Goal: Task Accomplishment & Management: Manage account settings

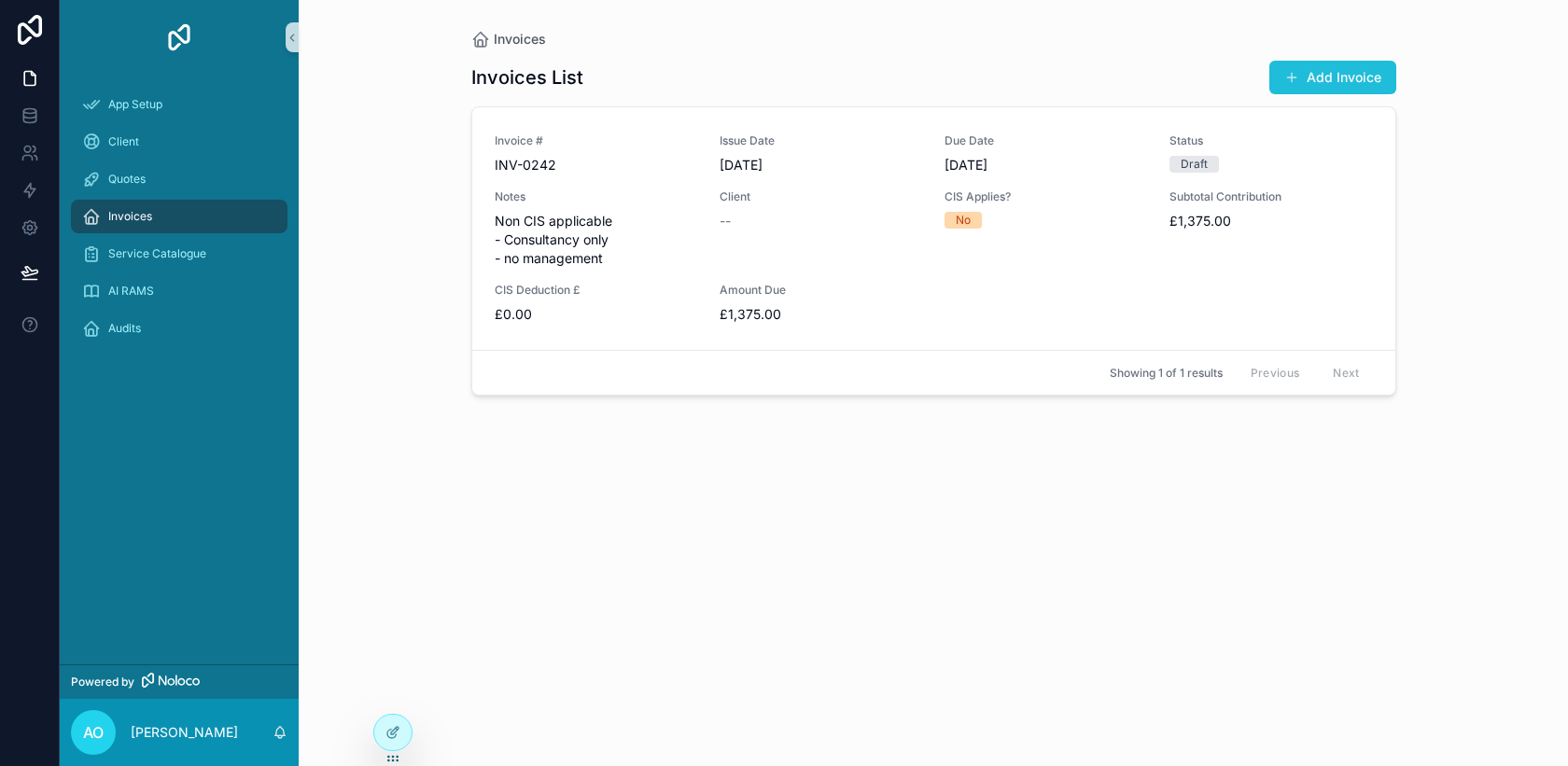
click at [1289, 67] on button "Add Invoice" at bounding box center [1332, 77] width 127 height 34
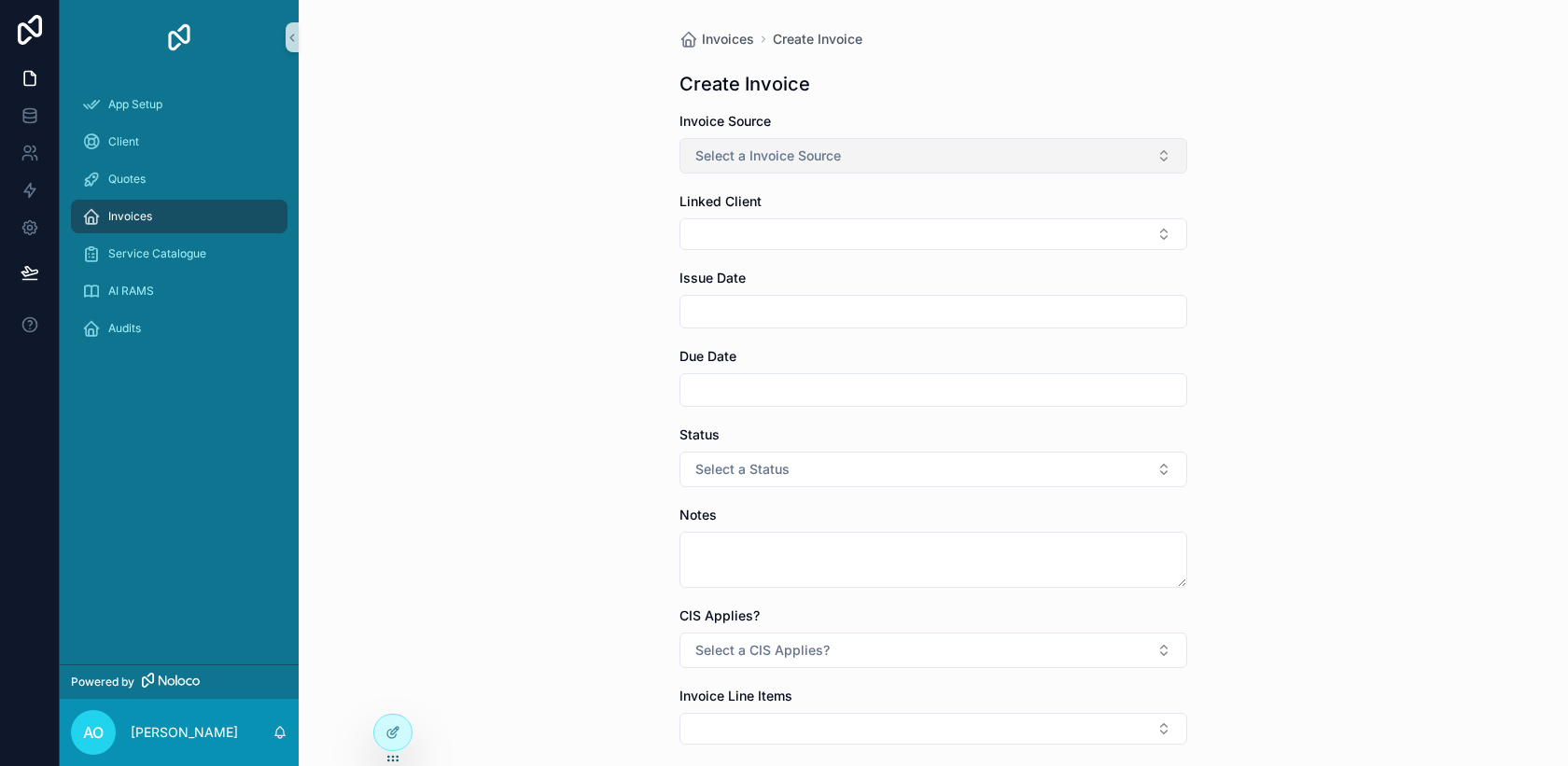
click at [1054, 162] on button "Select a Invoice Source" at bounding box center [932, 156] width 508 height 36
click at [970, 255] on div "Manual" at bounding box center [932, 258] width 498 height 28
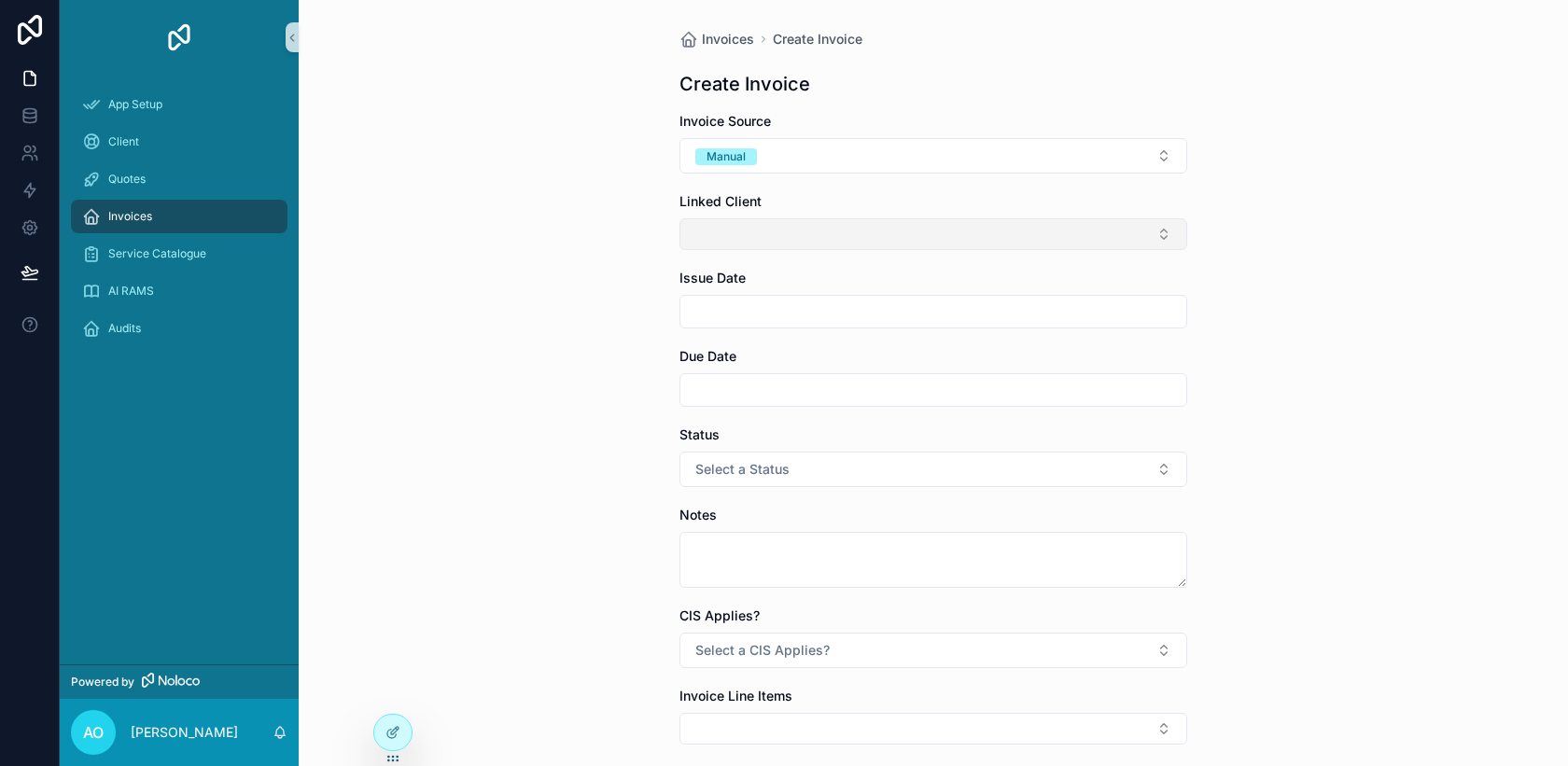
click at [970, 233] on button "Select Button" at bounding box center [932, 234] width 508 height 32
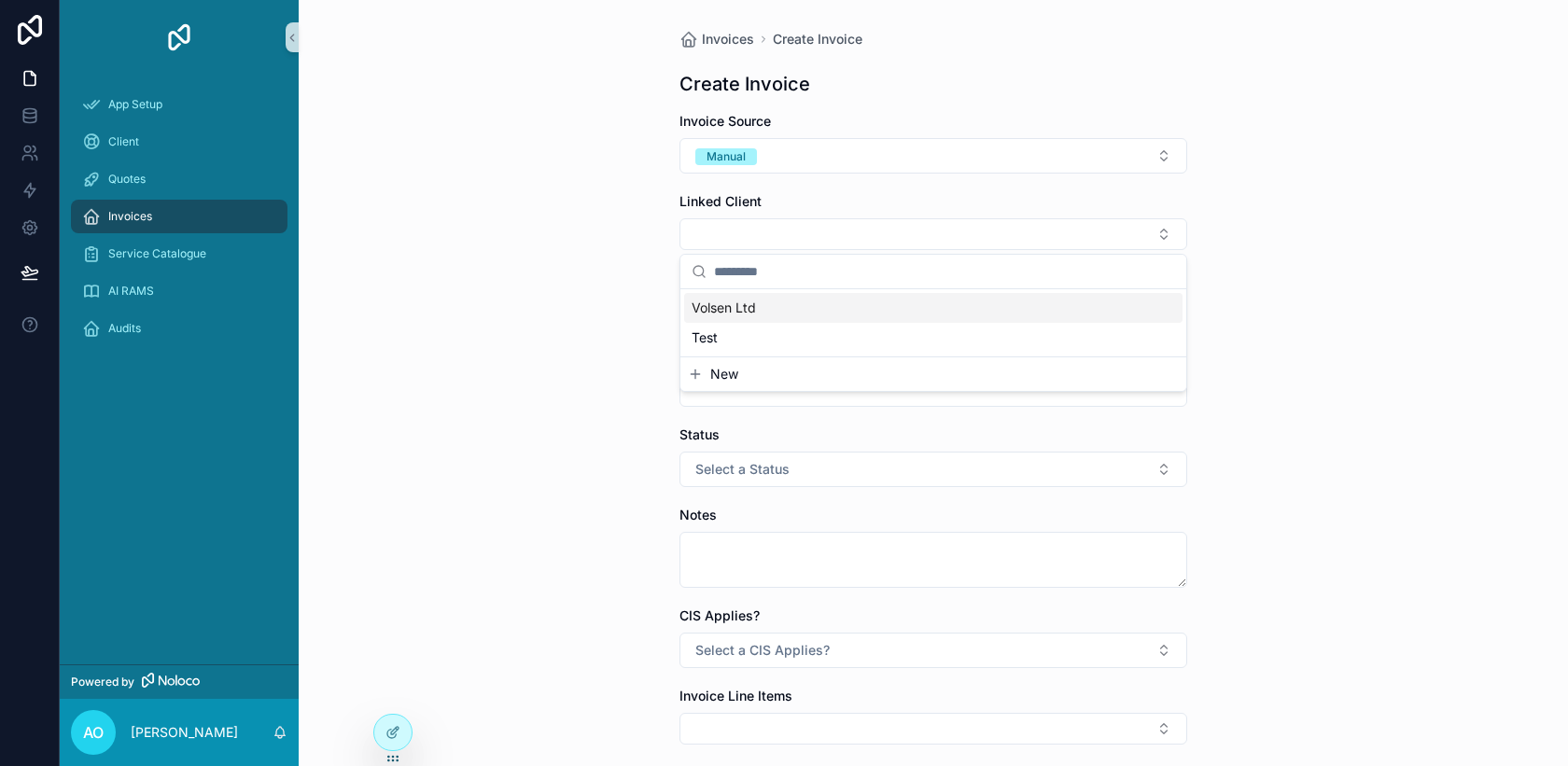
click at [863, 275] on input "scrollable content" at bounding box center [944, 271] width 461 height 34
click at [838, 309] on div "Volsen Ltd" at bounding box center [932, 308] width 498 height 30
click at [811, 321] on input "scrollable content" at bounding box center [932, 315] width 506 height 26
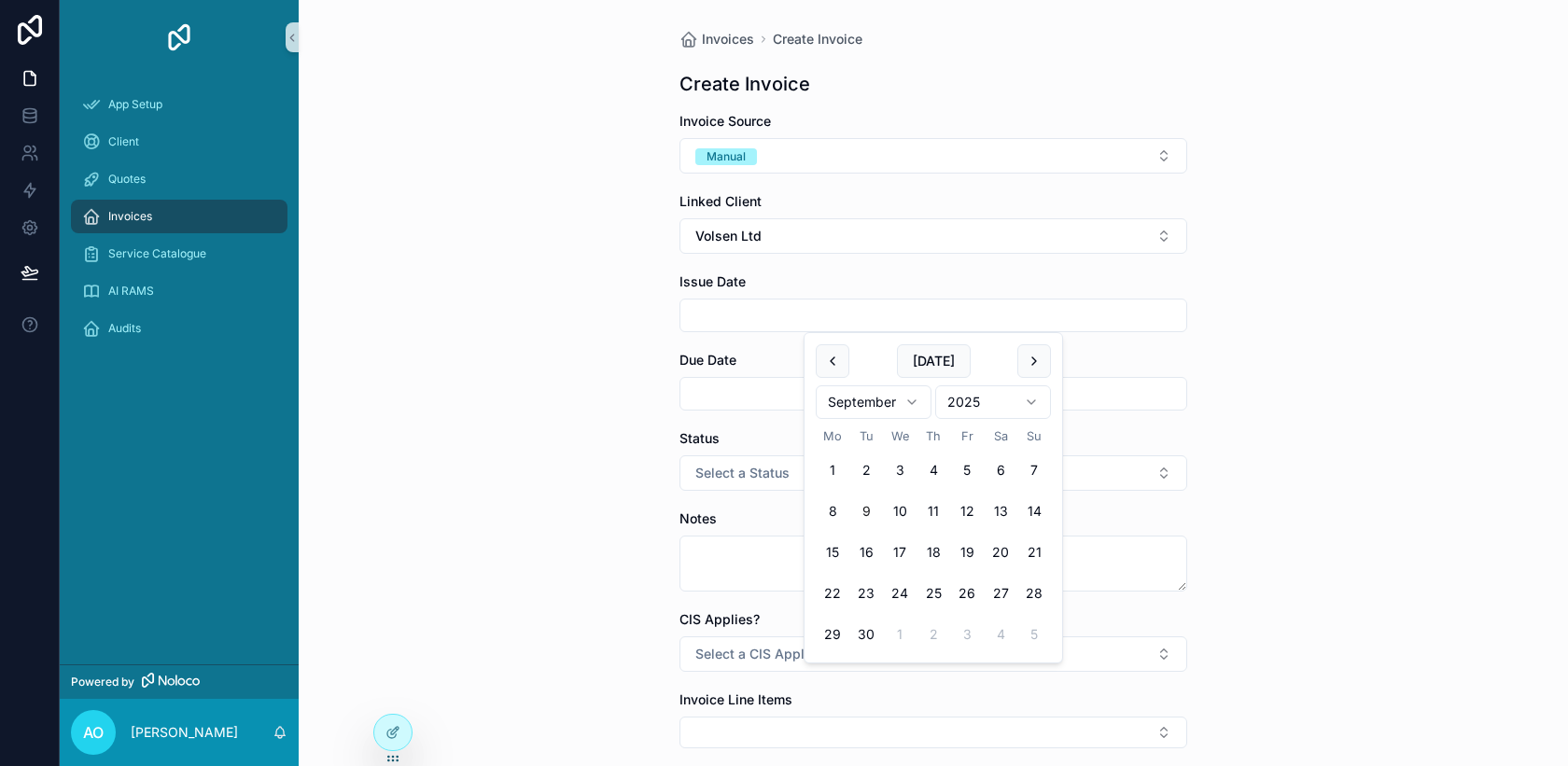
click at [875, 507] on button "9" at bounding box center [866, 511] width 34 height 34
type input "**********"
click at [735, 401] on input "scrollable content" at bounding box center [932, 394] width 506 height 26
click at [570, 487] on div "**********" at bounding box center [933, 383] width 1269 height 766
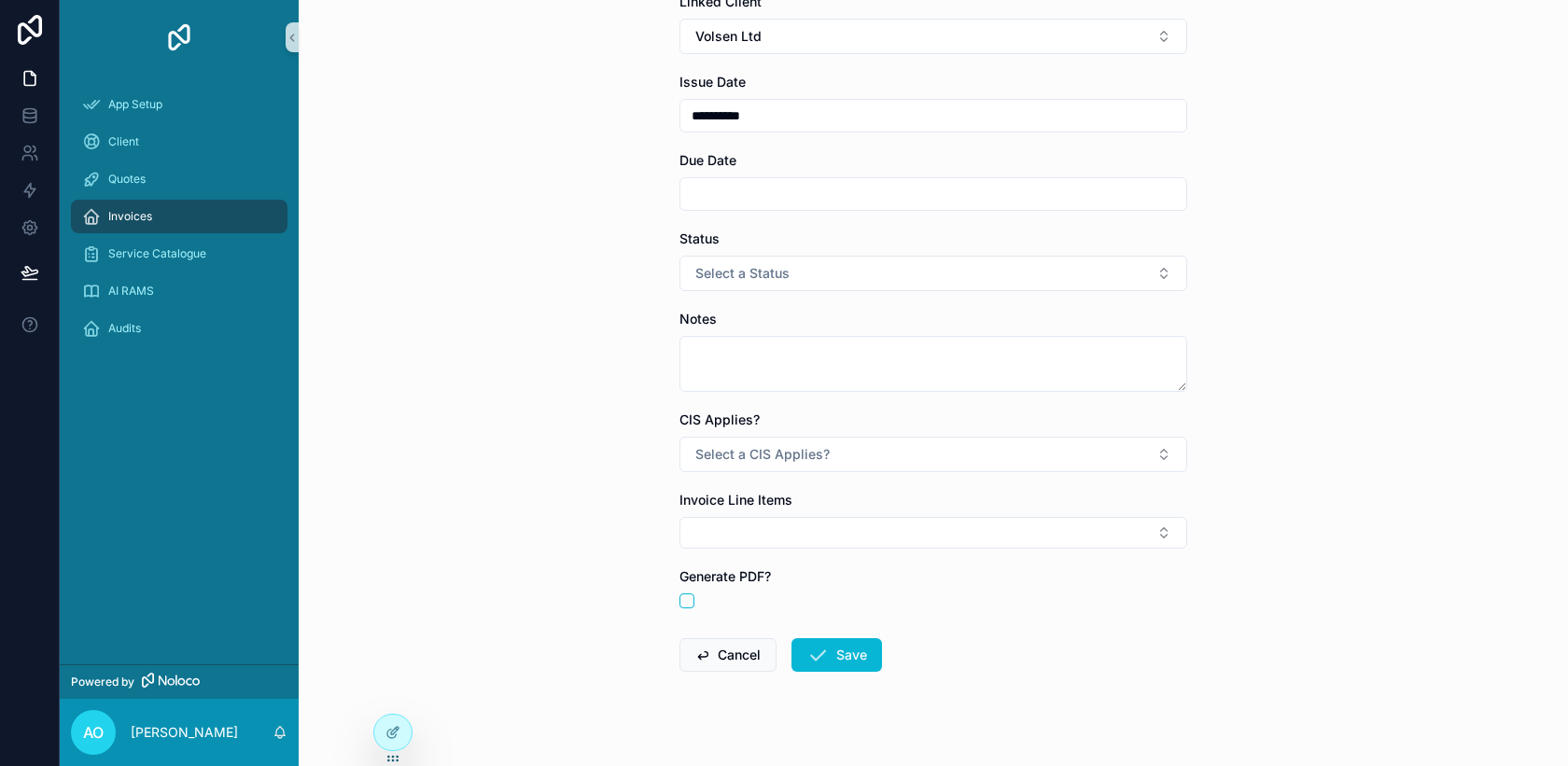
scroll to position [202, 0]
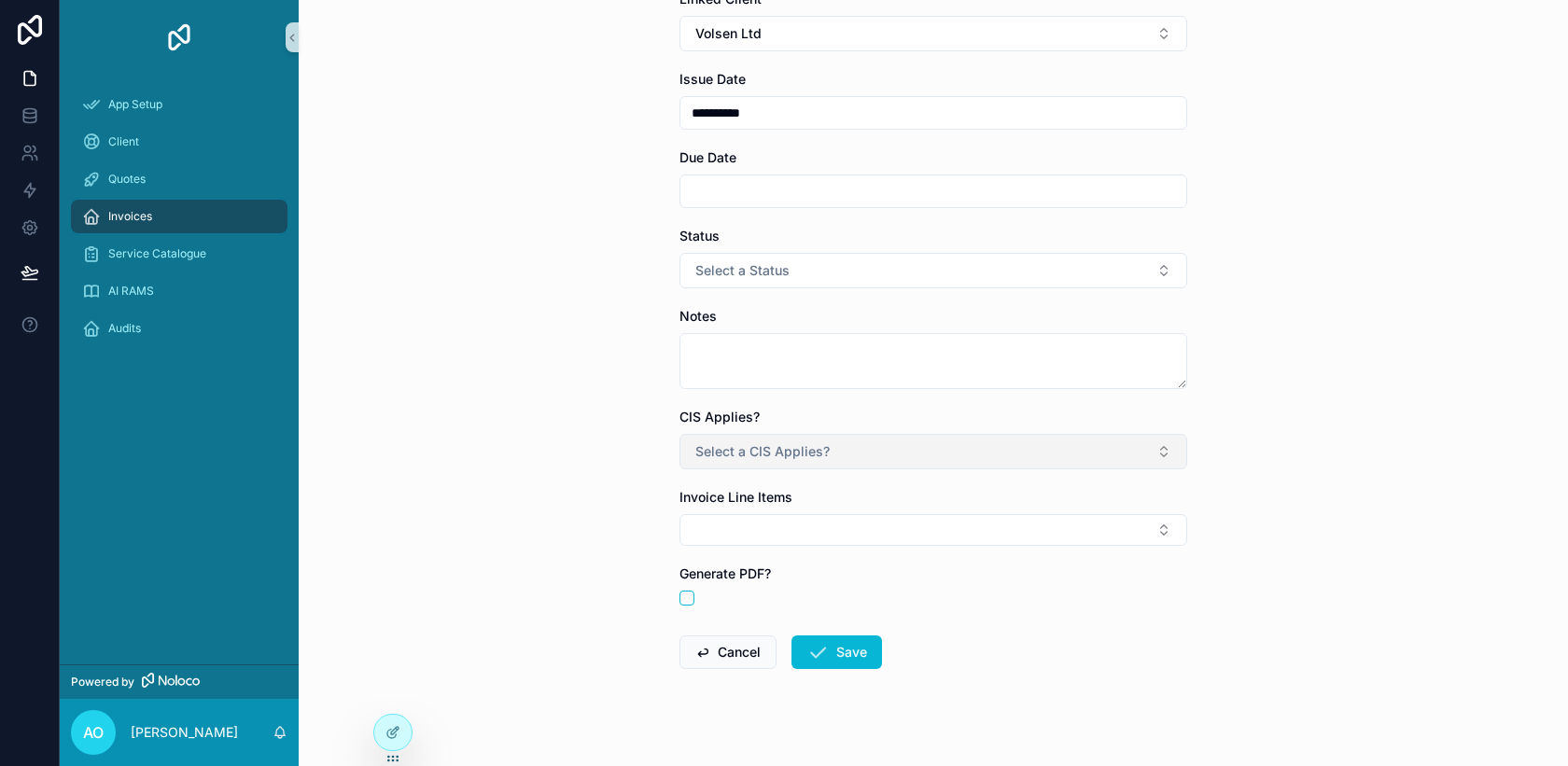
click at [793, 447] on span "Select a CIS Applies?" at bounding box center [762, 451] width 134 height 18
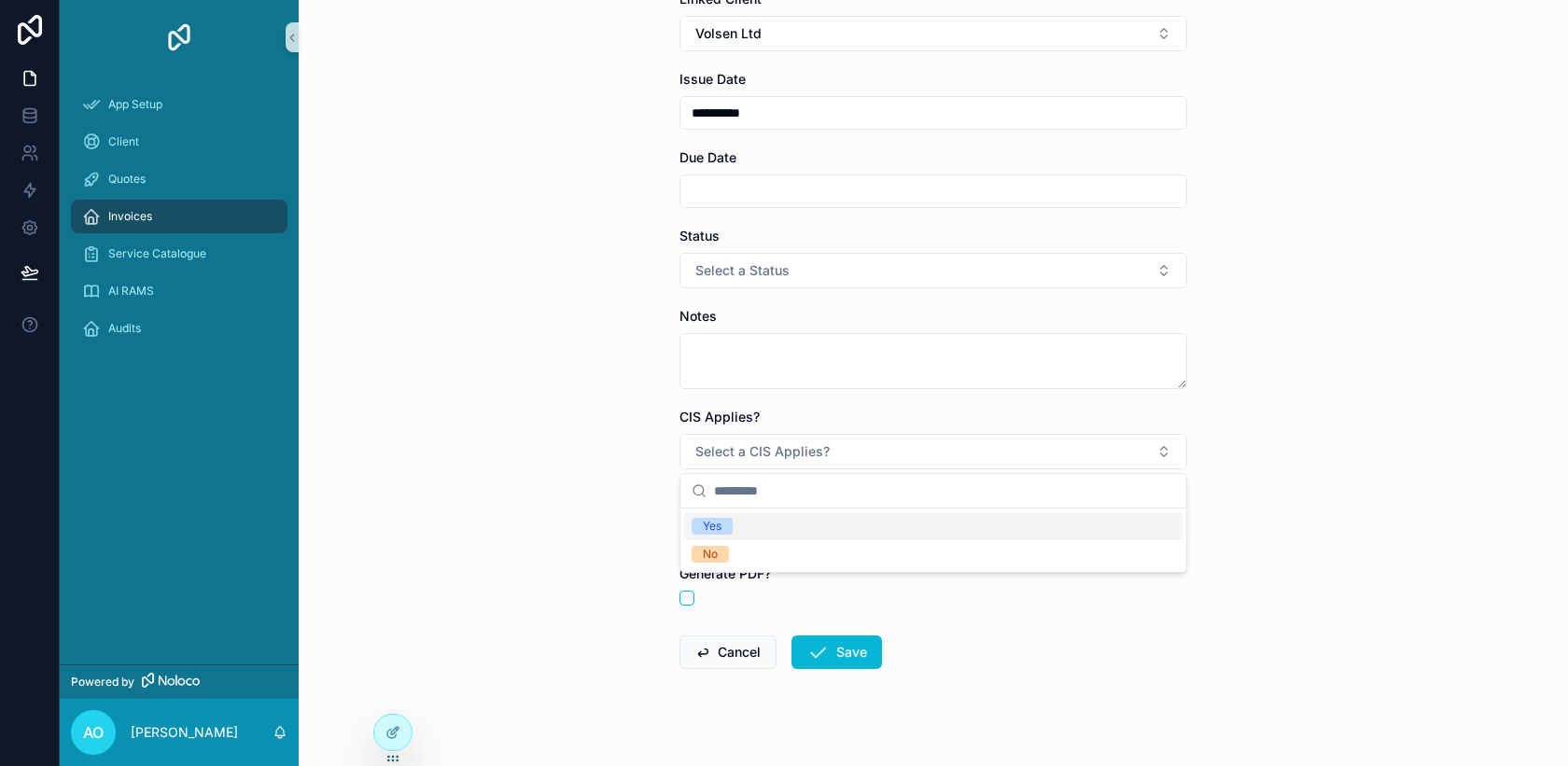
click at [585, 489] on div "**********" at bounding box center [933, 181] width 1269 height 766
click at [717, 538] on button "Select Button" at bounding box center [932, 530] width 508 height 32
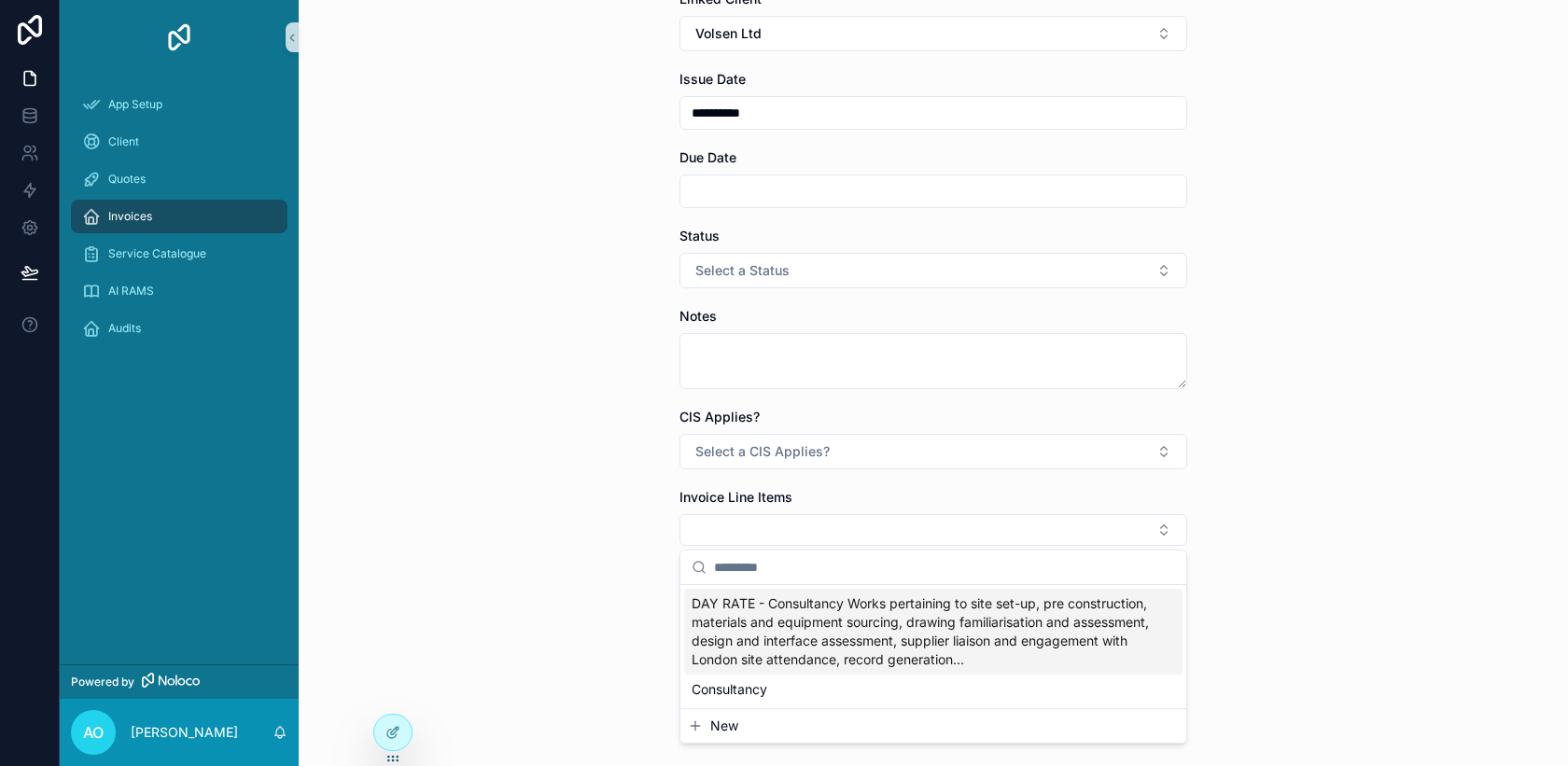
click at [724, 610] on span "DAY RATE - Consultancy Works pertaining to site set-up, pre construction, mater…" at bounding box center [922, 632] width 461 height 74
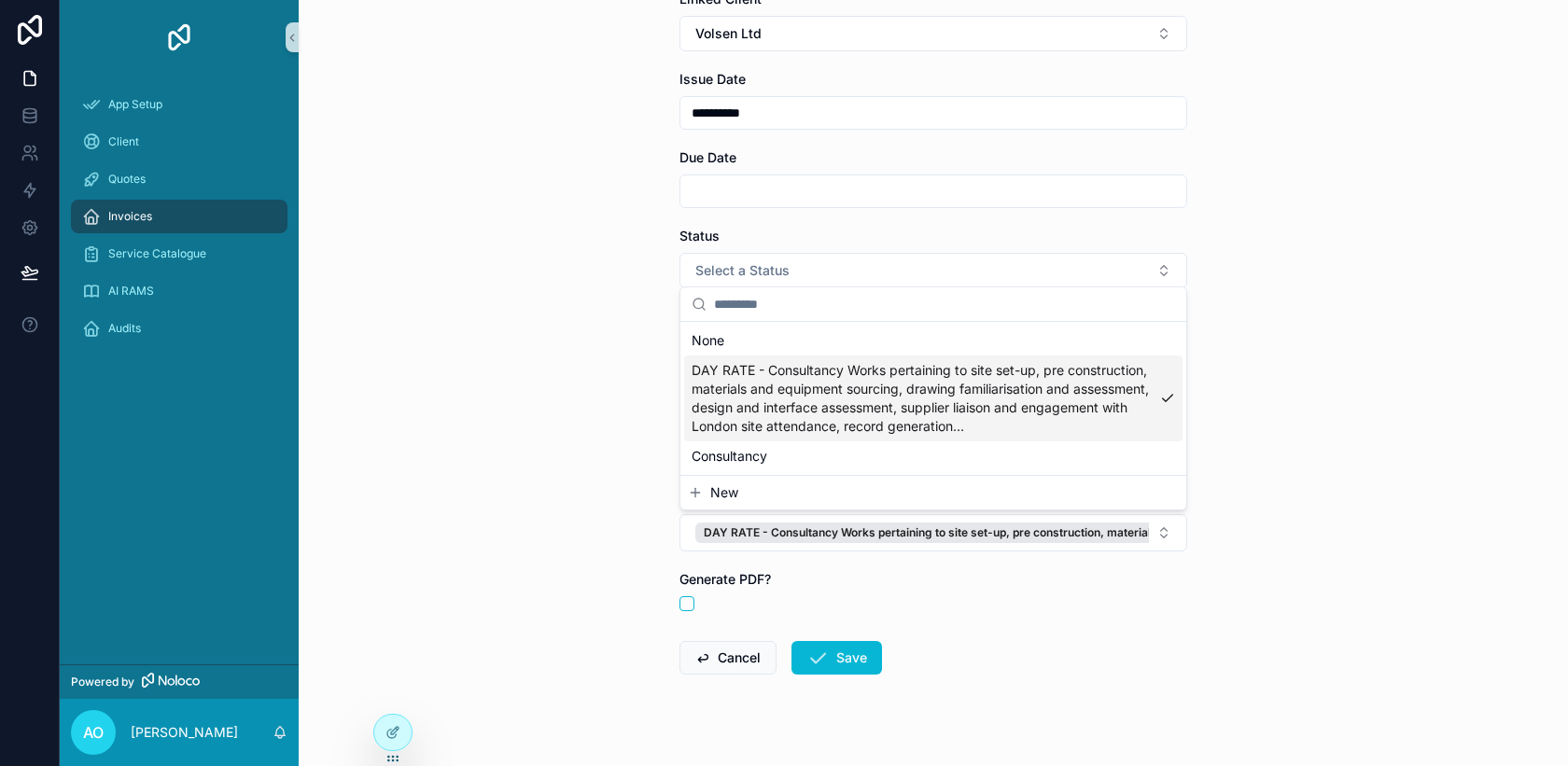
click at [947, 384] on span "DAY RATE - Consultancy Works pertaining to site set-up, pre construction, mater…" at bounding box center [922, 398] width 461 height 74
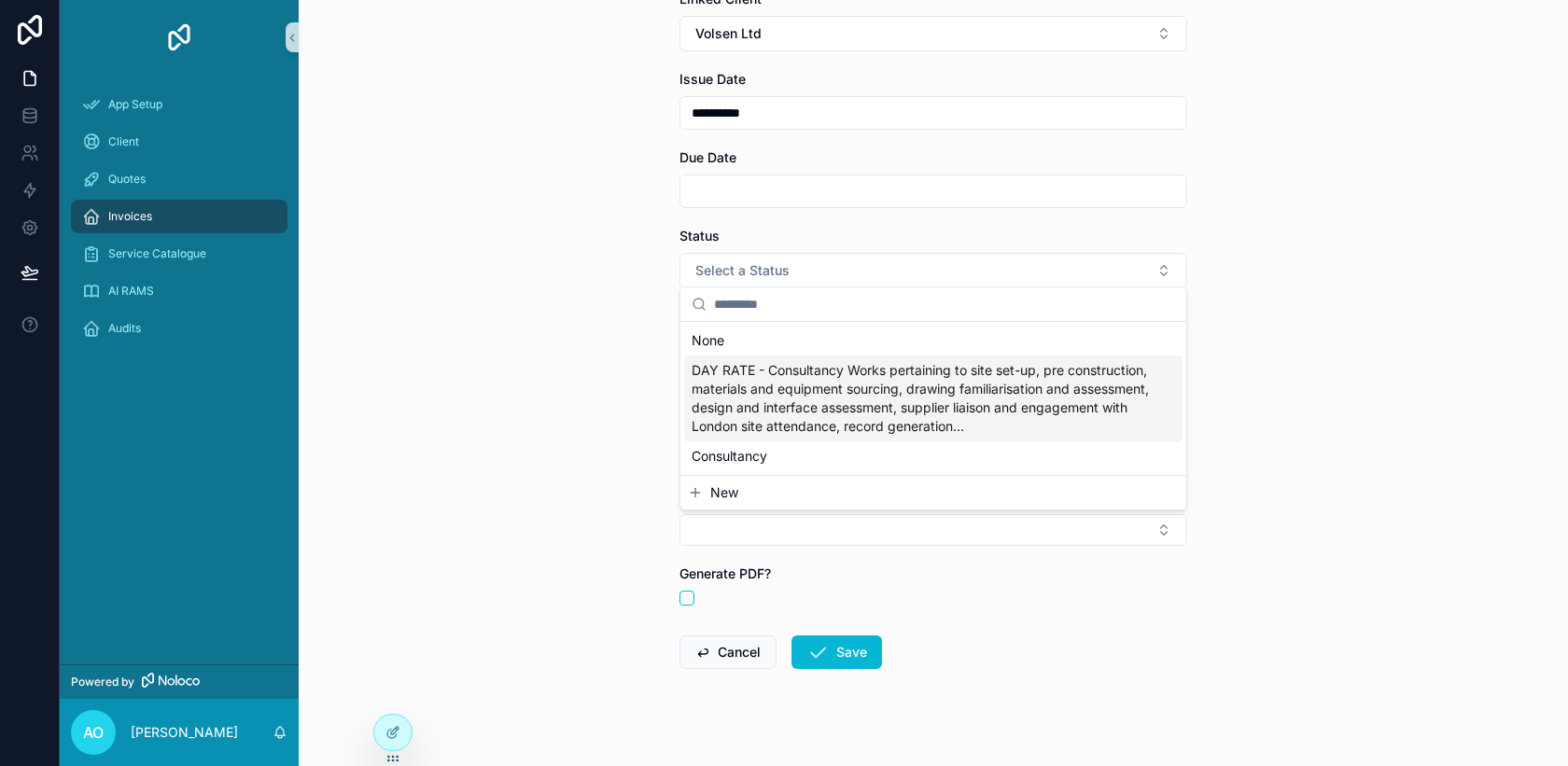
click at [480, 463] on div "**********" at bounding box center [933, 181] width 1269 height 766
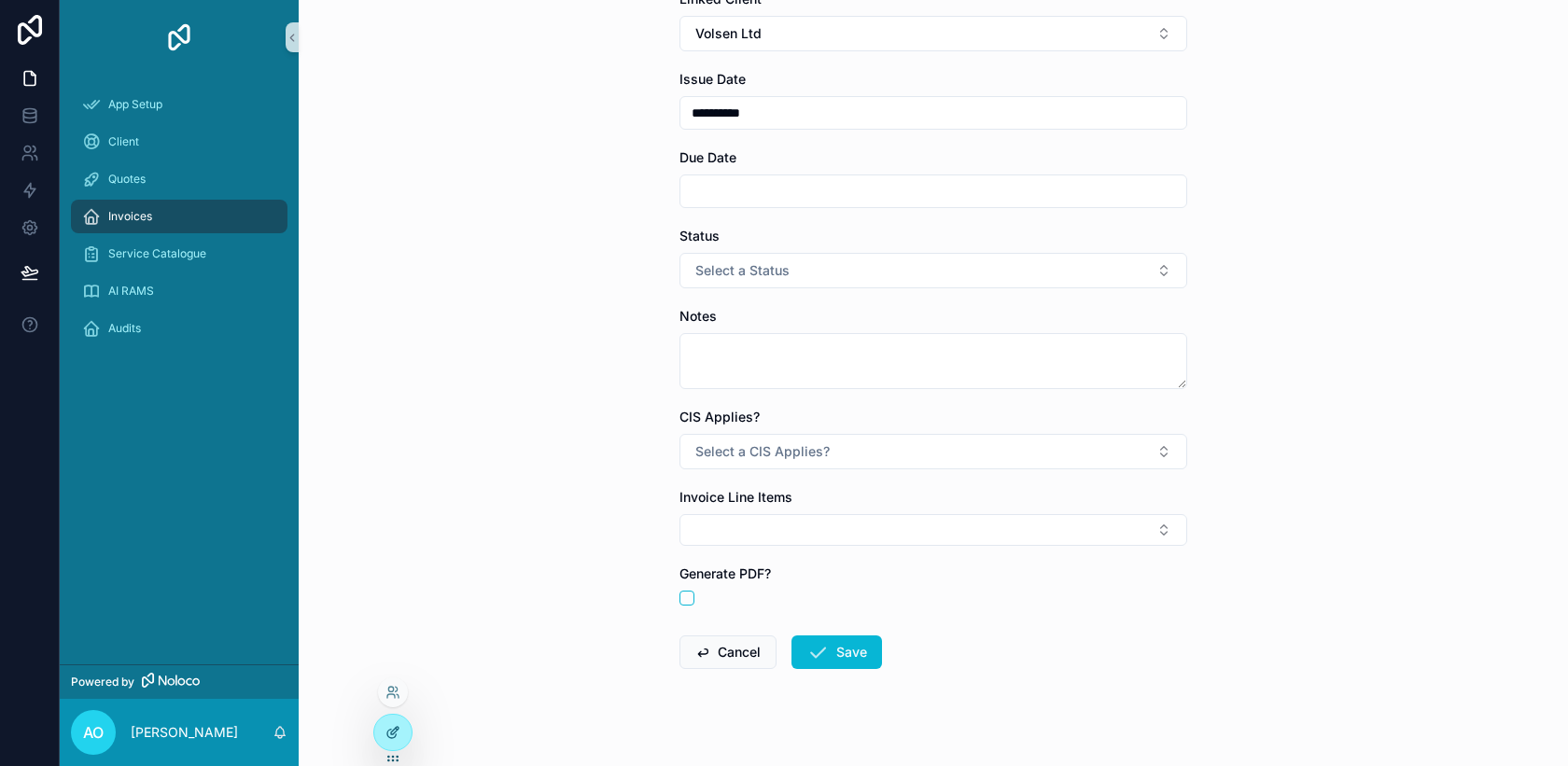
click at [389, 731] on icon at bounding box center [393, 732] width 15 height 15
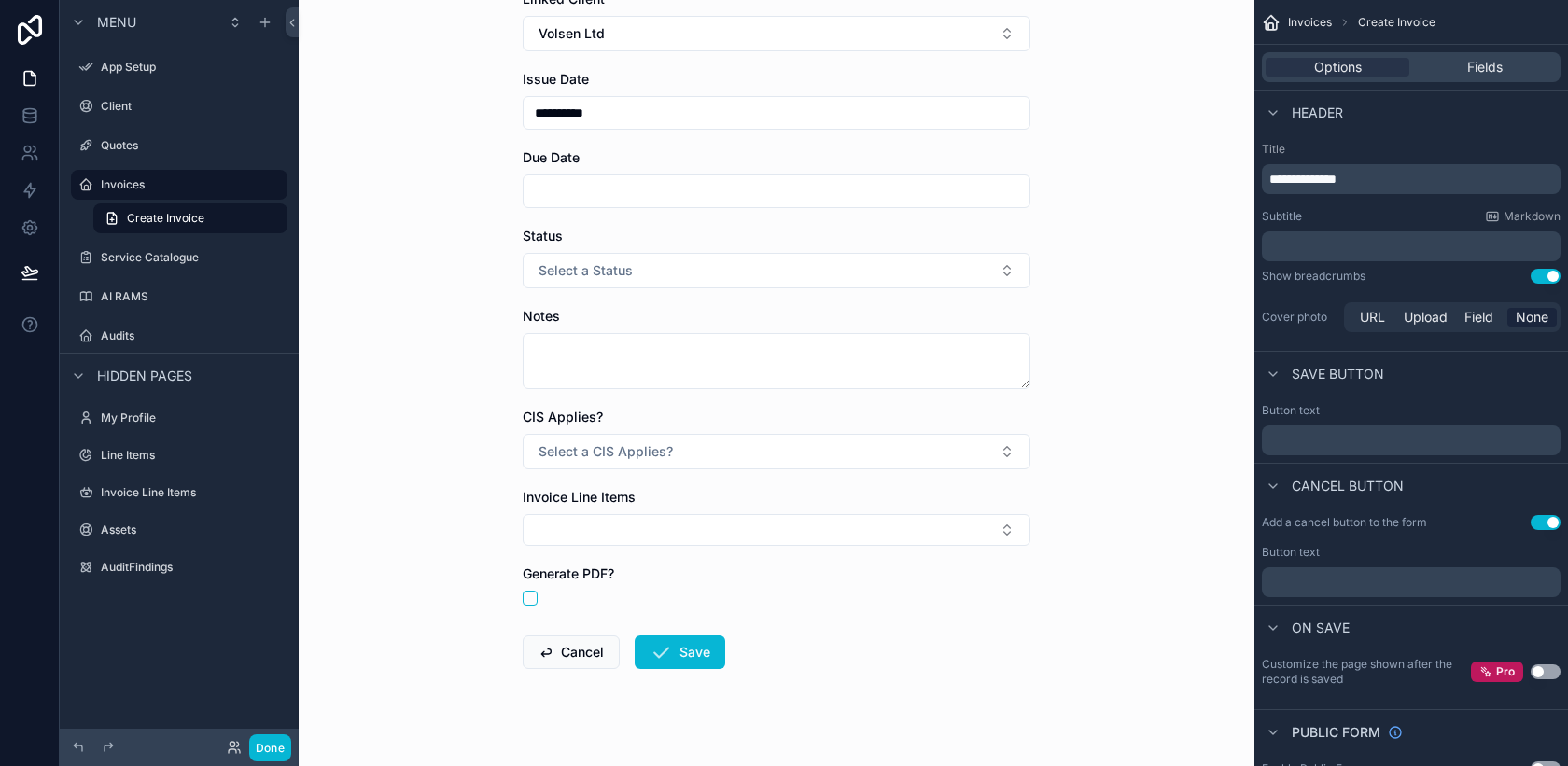
scroll to position [0, 0]
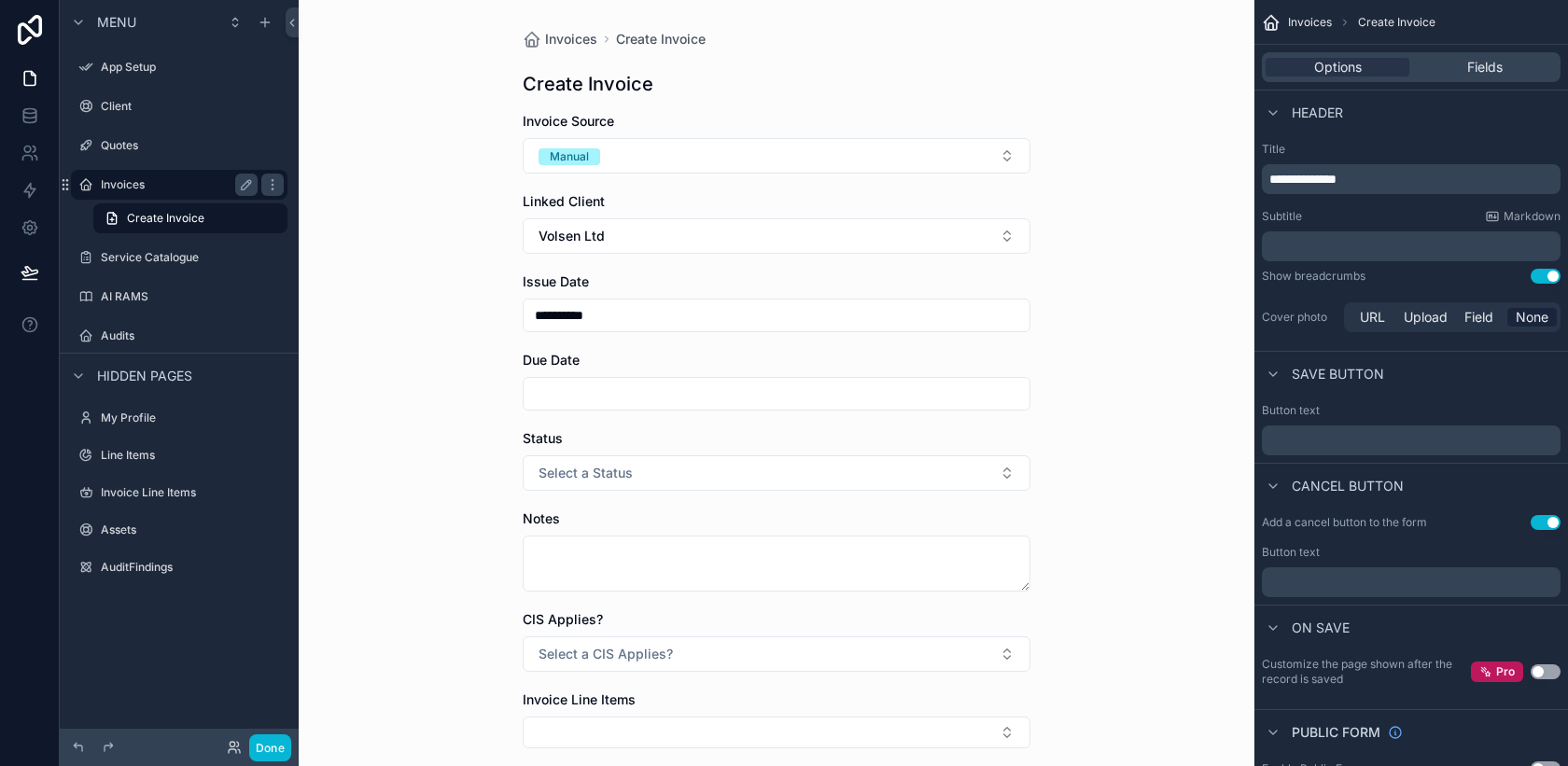
click at [148, 192] on div "Invoices" at bounding box center [179, 184] width 157 height 22
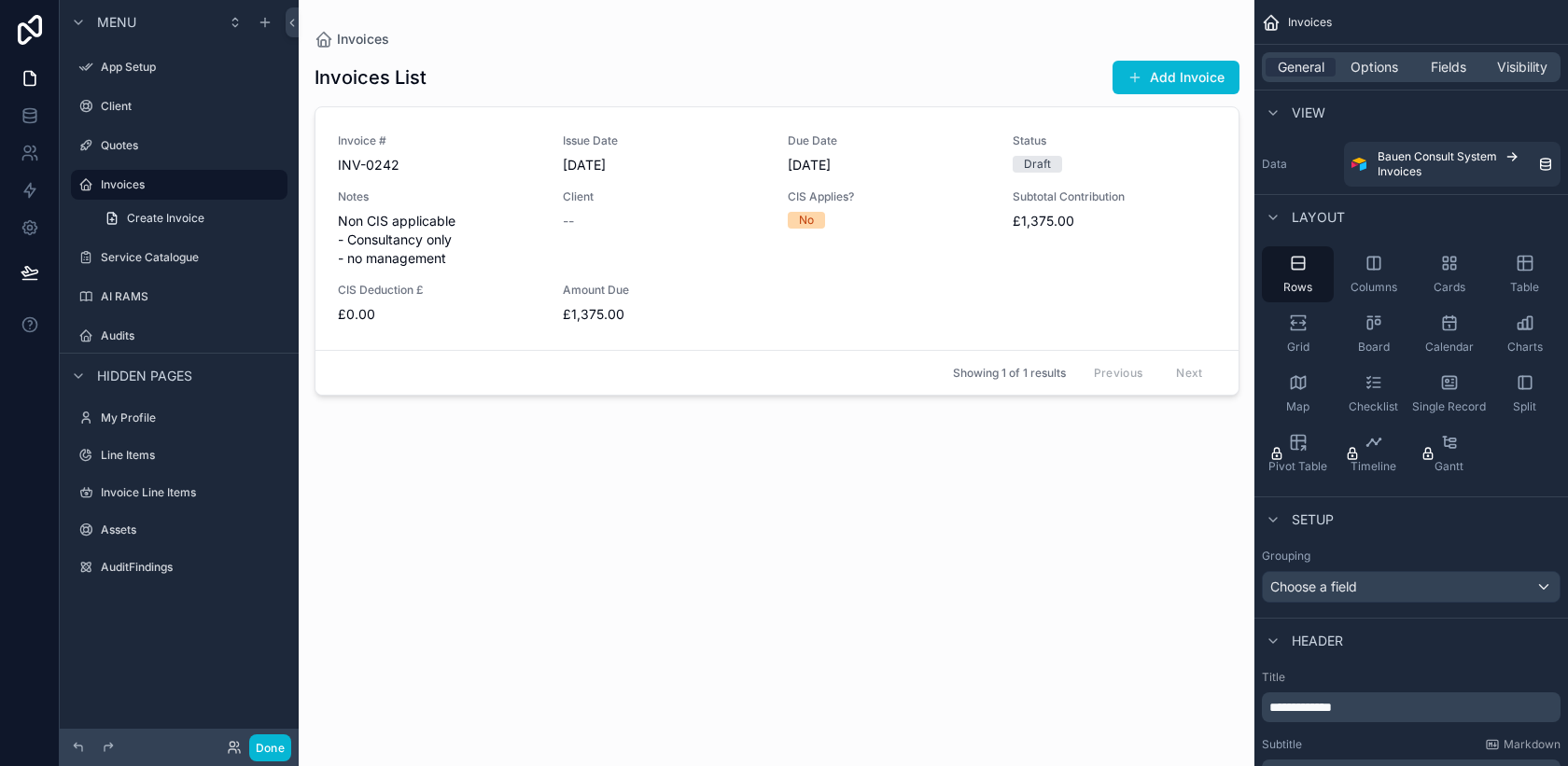
click at [720, 292] on div "scrollable content" at bounding box center [777, 371] width 955 height 744
click at [732, 331] on link "Invoice # INV-0242 Issue Date 29/08/2025 Due Date 01/09/2025 Status Draft Notes…" at bounding box center [777, 228] width 923 height 243
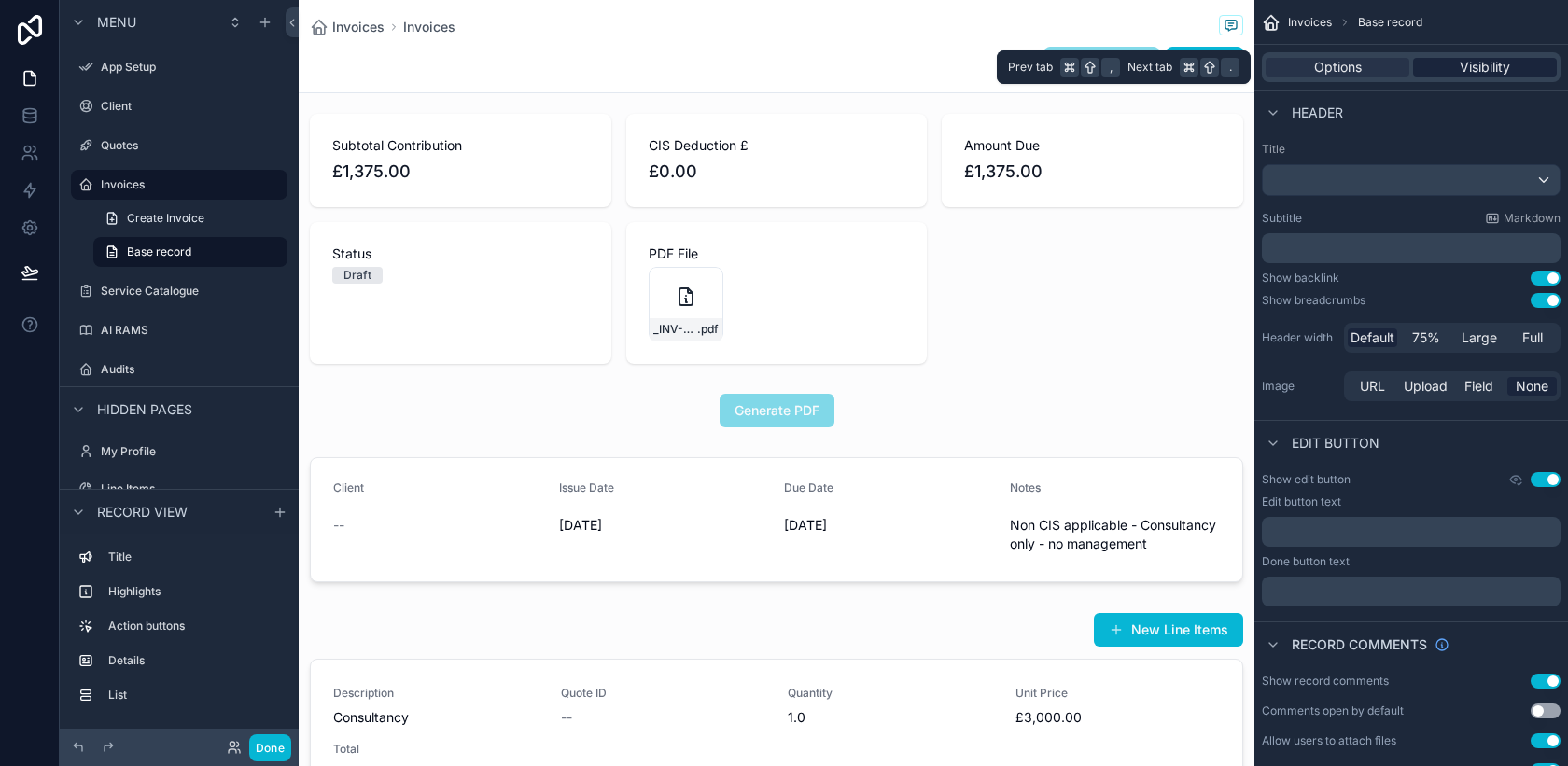
click at [1488, 74] on span "Visibility" at bounding box center [1485, 67] width 50 height 18
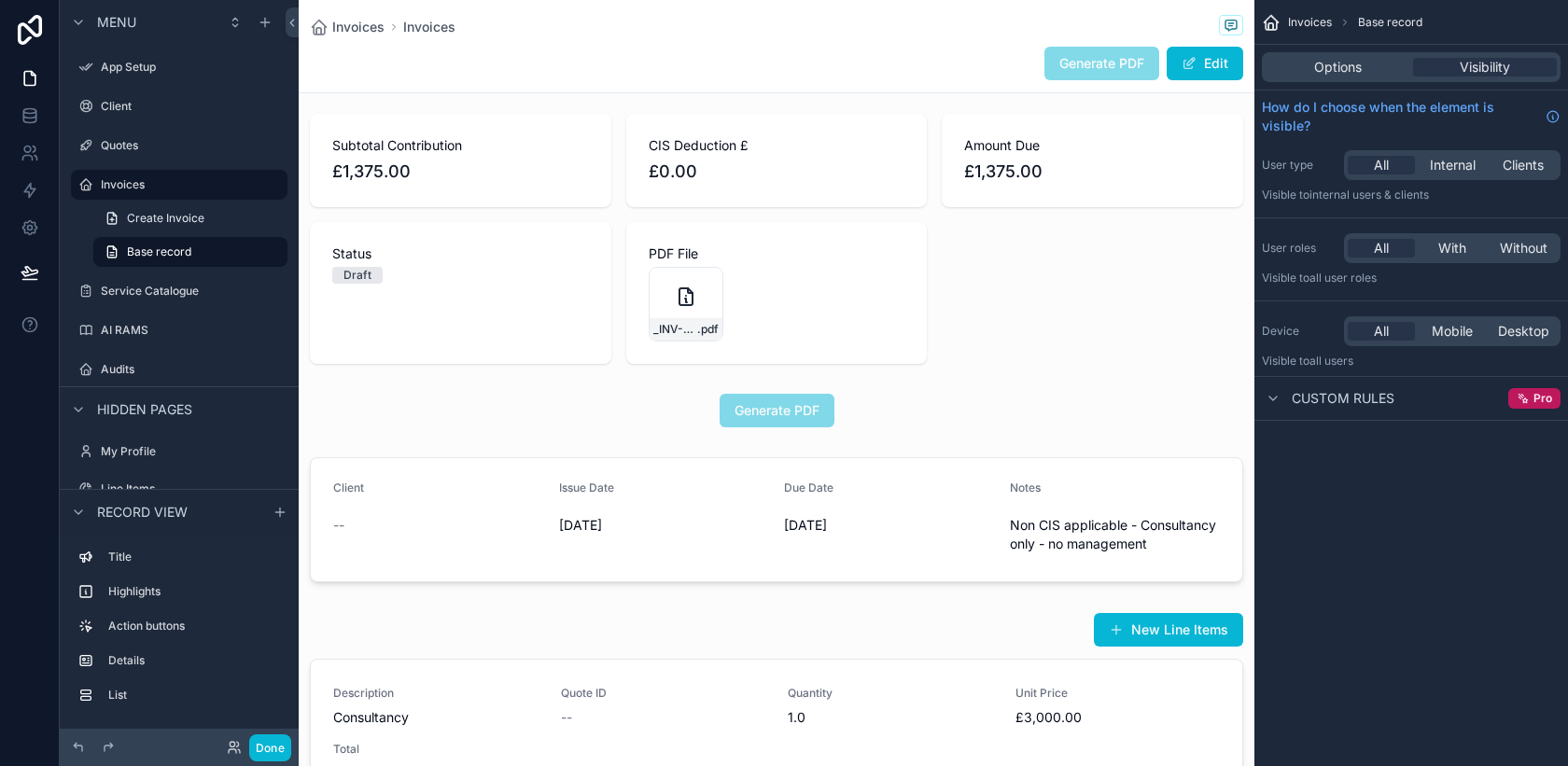
click at [1359, 86] on div "Options Visibility" at bounding box center [1411, 67] width 313 height 44
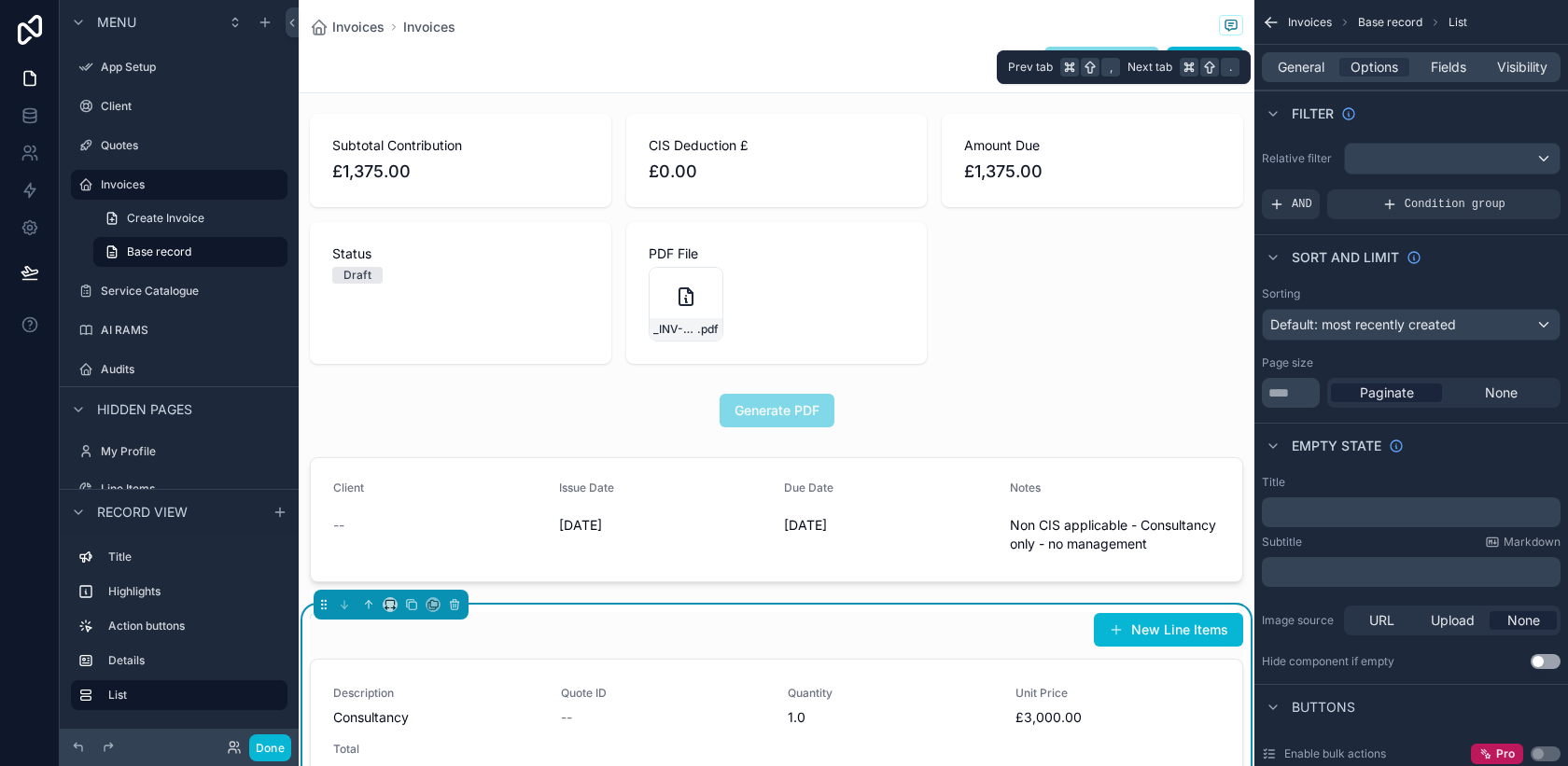
click at [1442, 77] on div "General Options Fields Visibility" at bounding box center [1411, 67] width 299 height 30
click at [1442, 74] on span "Fields" at bounding box center [1448, 67] width 36 height 18
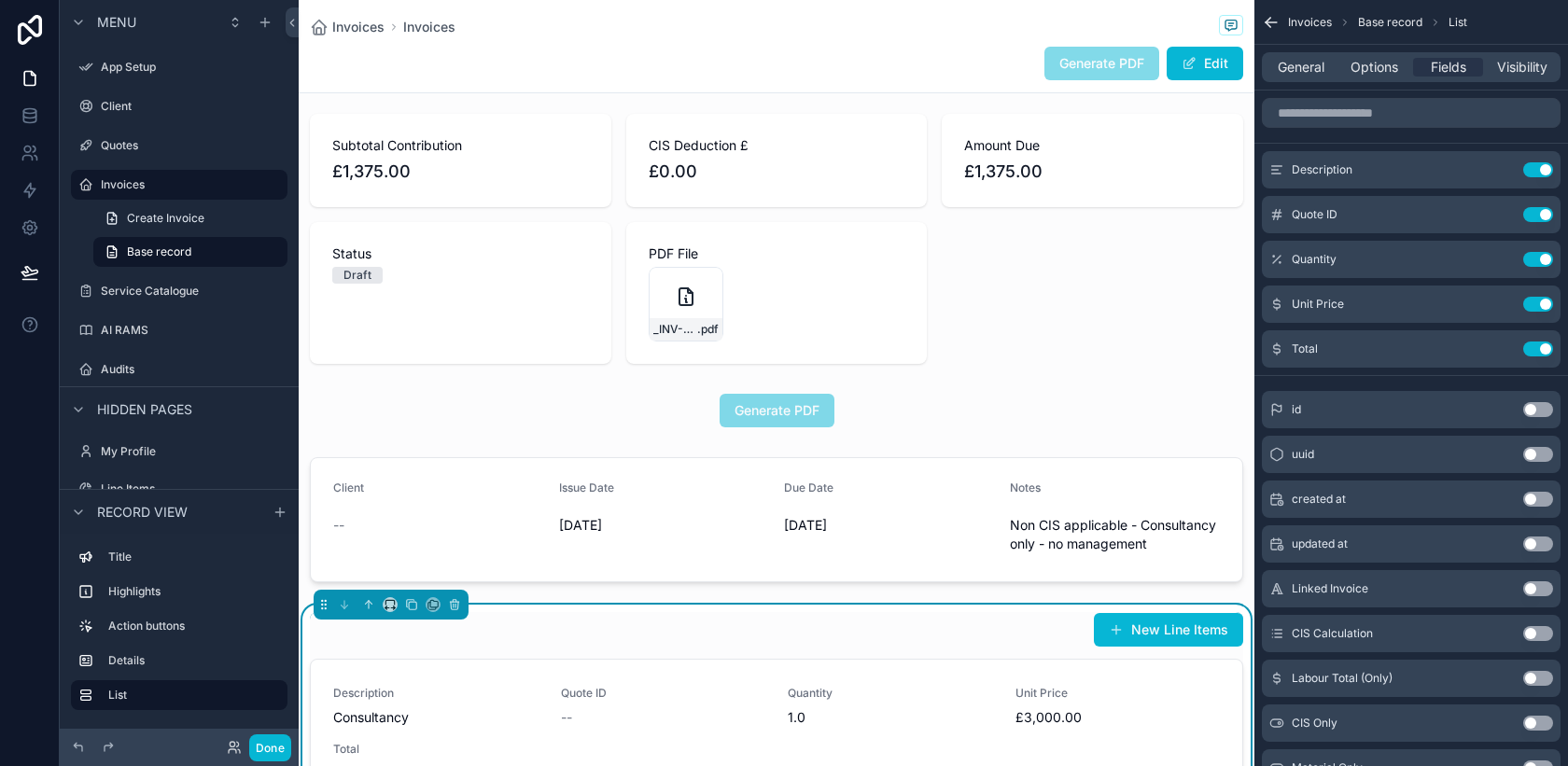
click at [1303, 79] on div "General Options Fields Visibility" at bounding box center [1411, 67] width 299 height 30
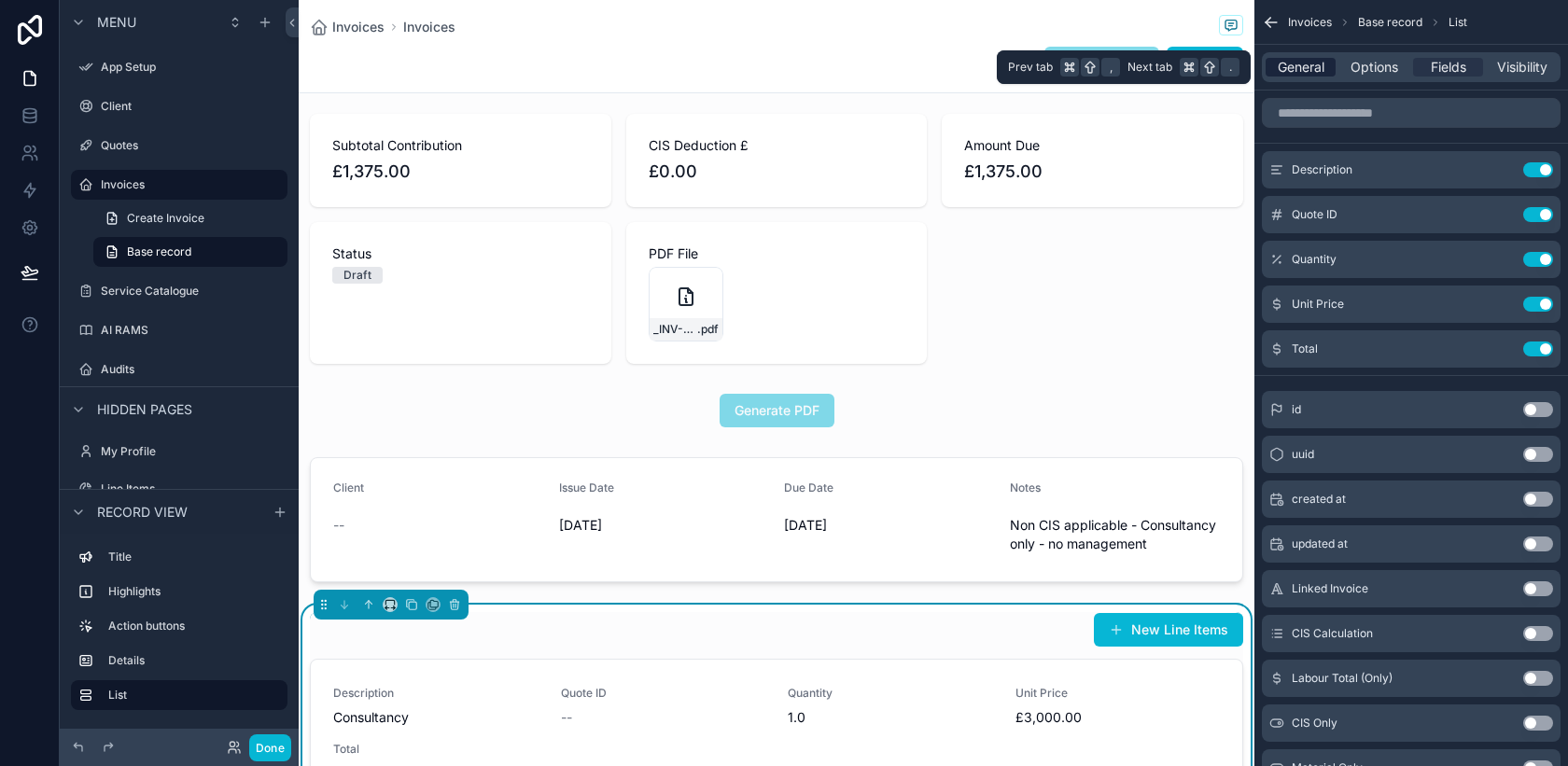
click at [1304, 70] on span "General" at bounding box center [1301, 67] width 46 height 18
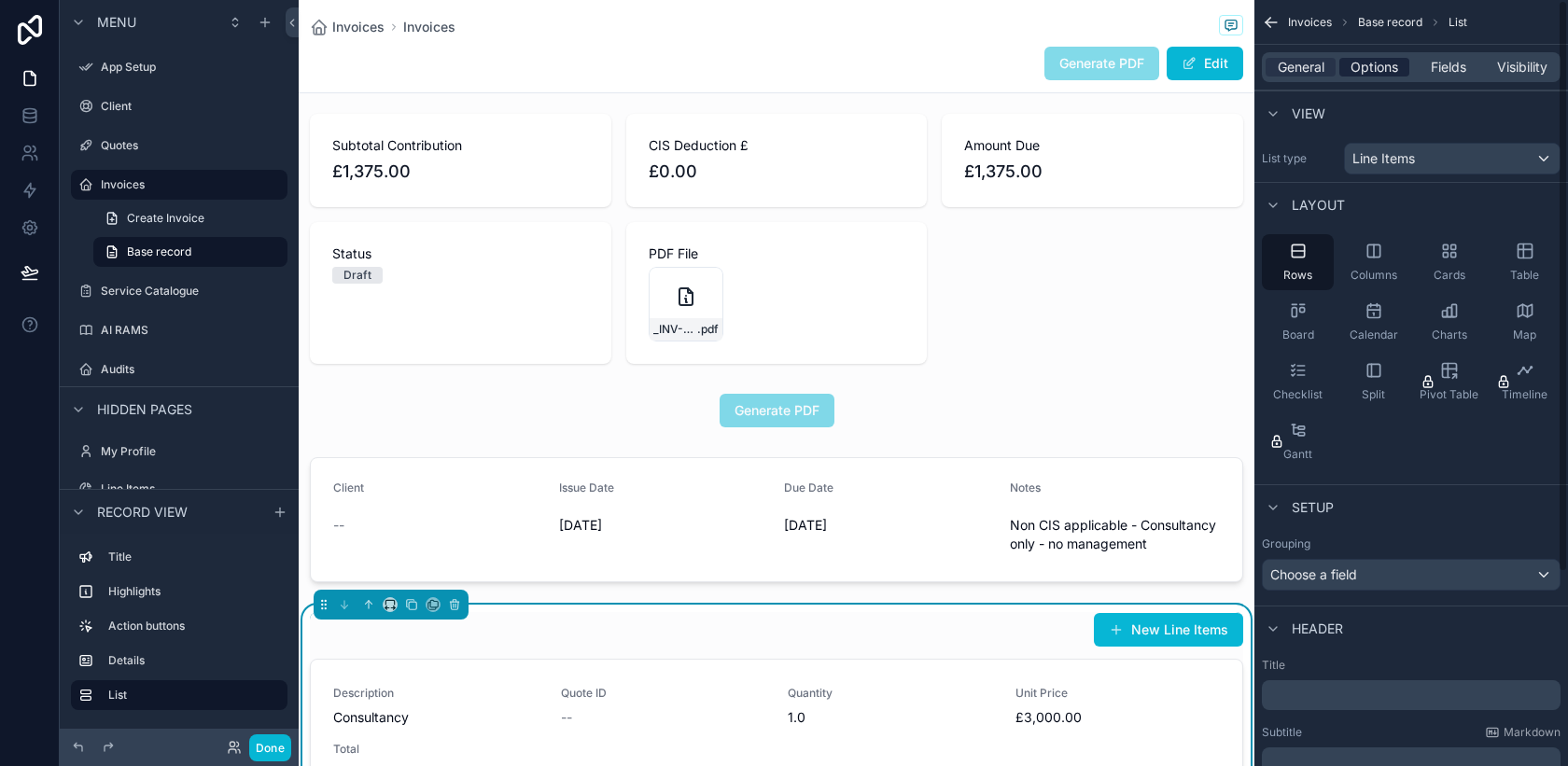
click at [1373, 68] on span "Options" at bounding box center [1374, 67] width 47 height 18
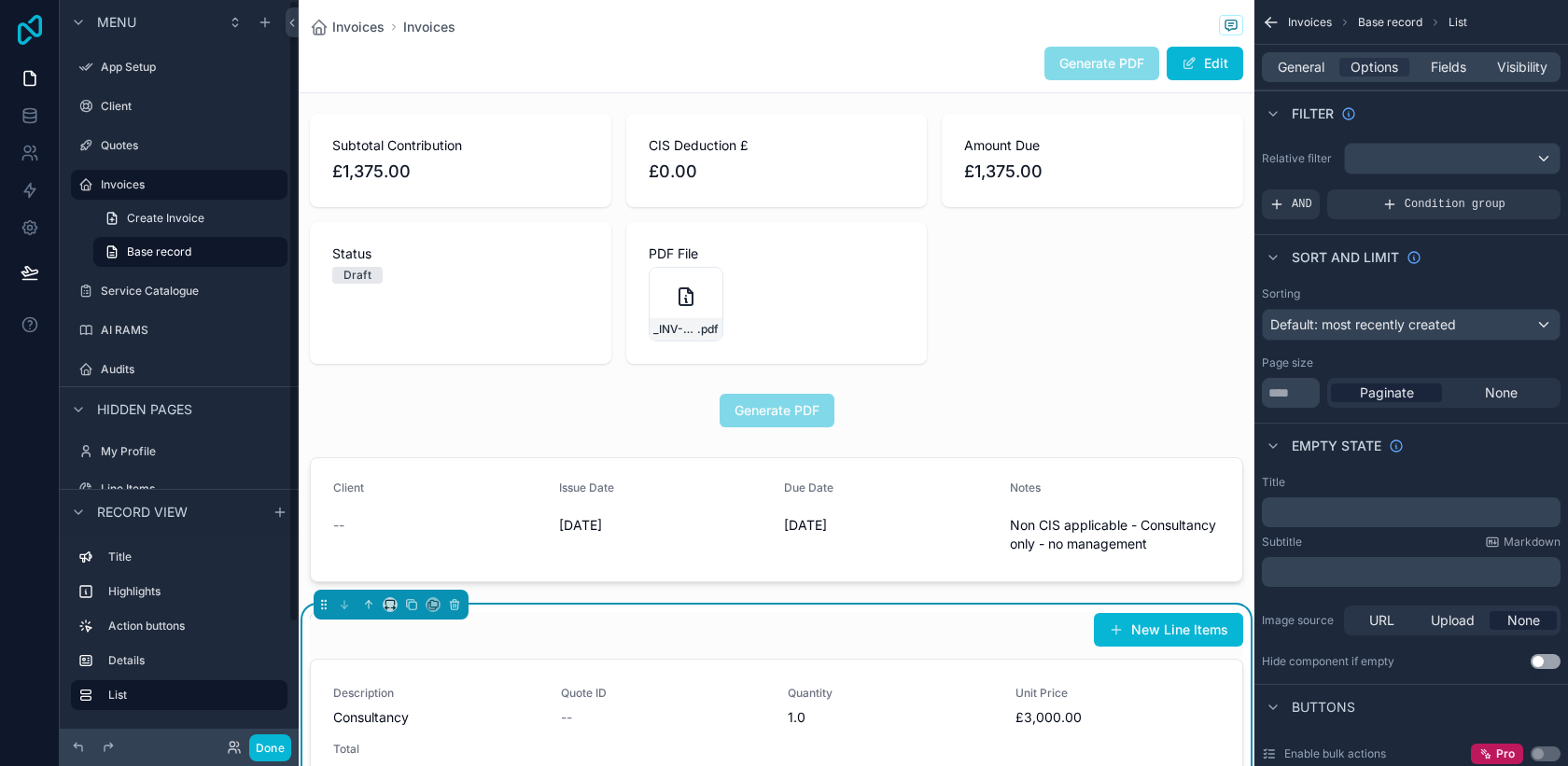
click at [31, 34] on icon at bounding box center [30, 29] width 38 height 30
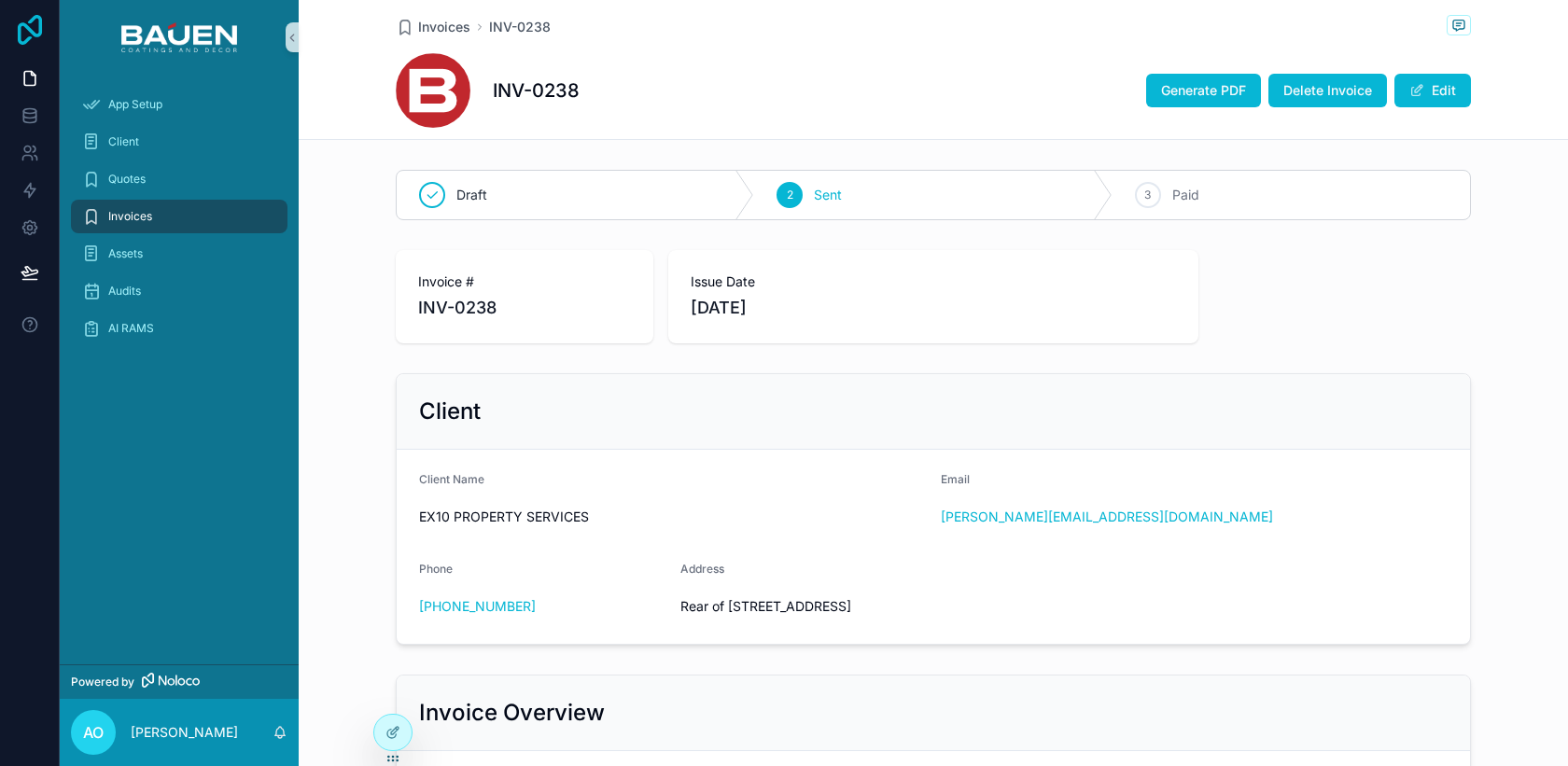
click at [39, 37] on icon at bounding box center [30, 29] width 38 height 30
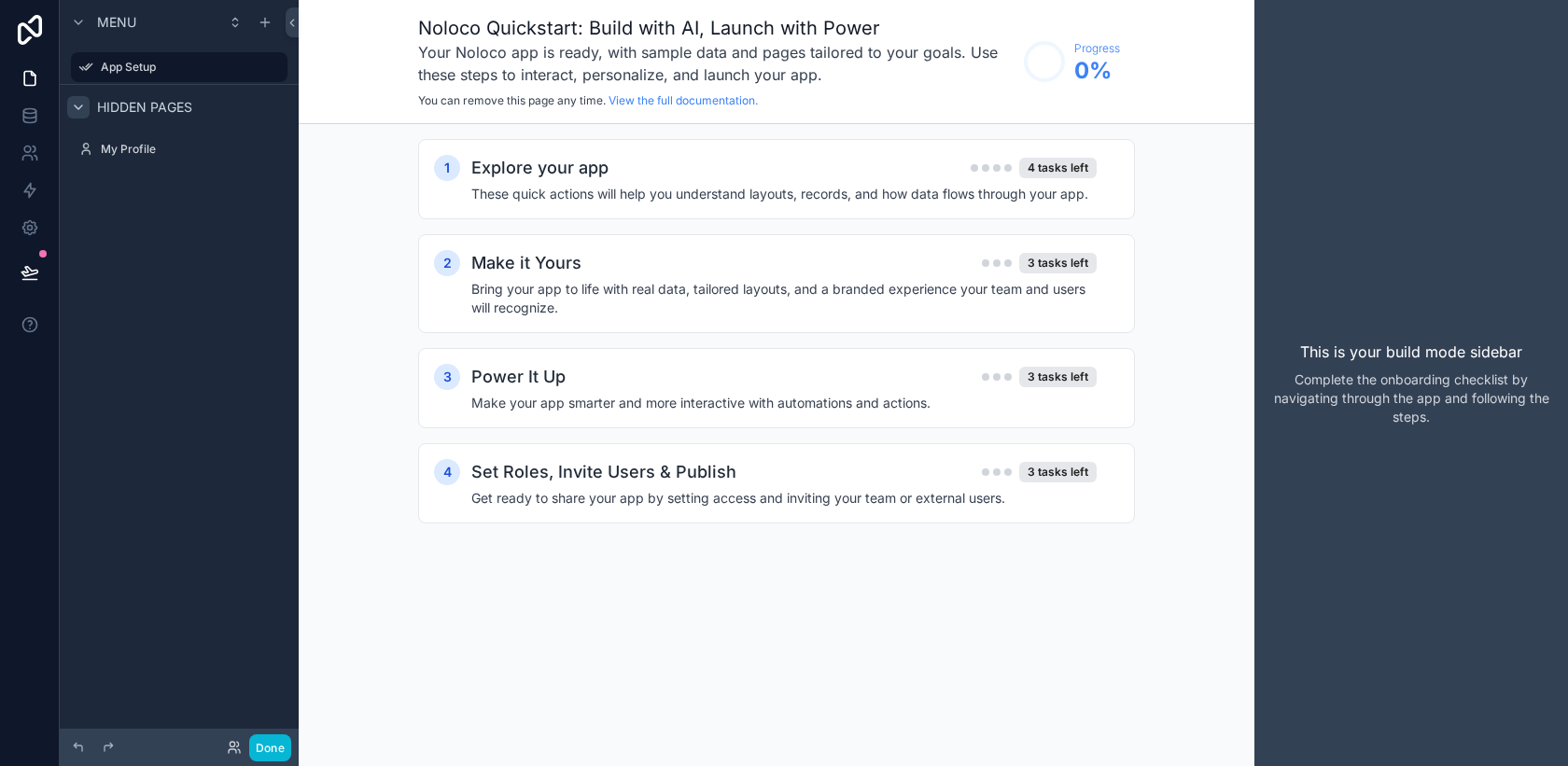
click at [77, 111] on icon "scrollable content" at bounding box center [77, 106] width 15 height 15
click at [120, 80] on div "App Setup" at bounding box center [179, 67] width 209 height 30
click at [34, 128] on link at bounding box center [29, 115] width 59 height 38
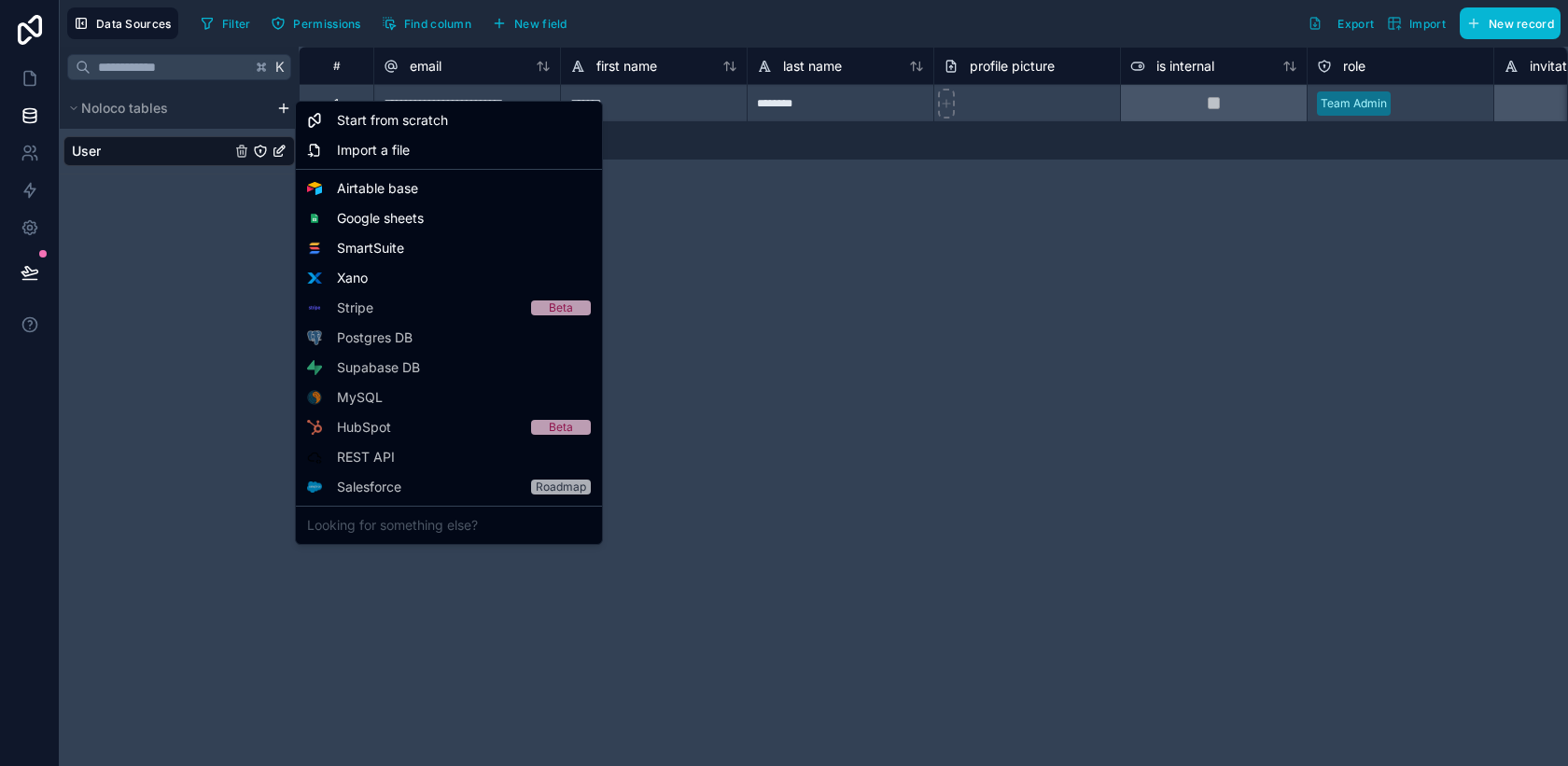
click at [280, 108] on html "**********" at bounding box center [784, 383] width 1568 height 766
click at [340, 190] on span "Airtable base" at bounding box center [377, 188] width 81 height 18
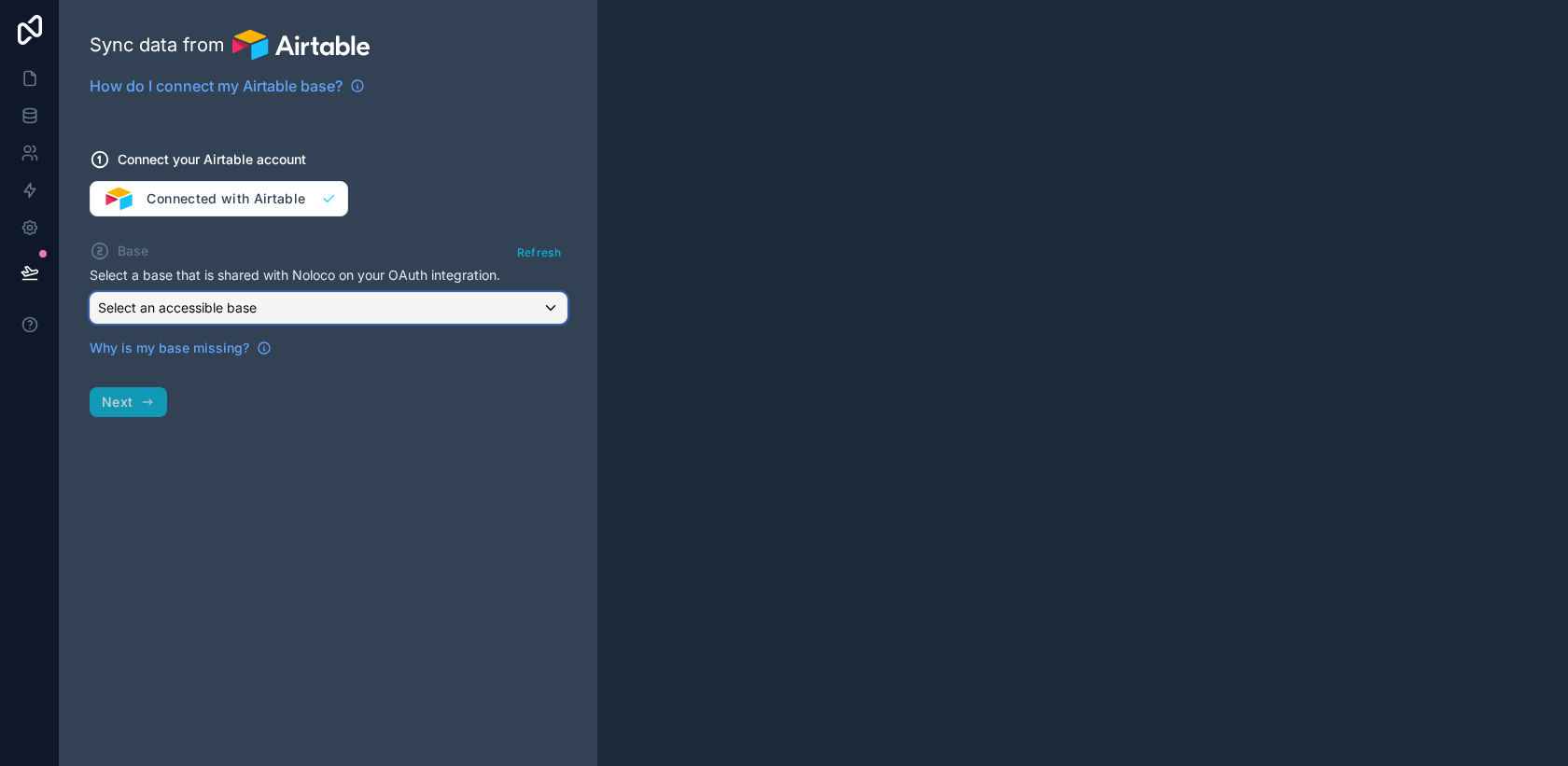
click at [288, 309] on div "Select an accessible base" at bounding box center [329, 308] width 476 height 30
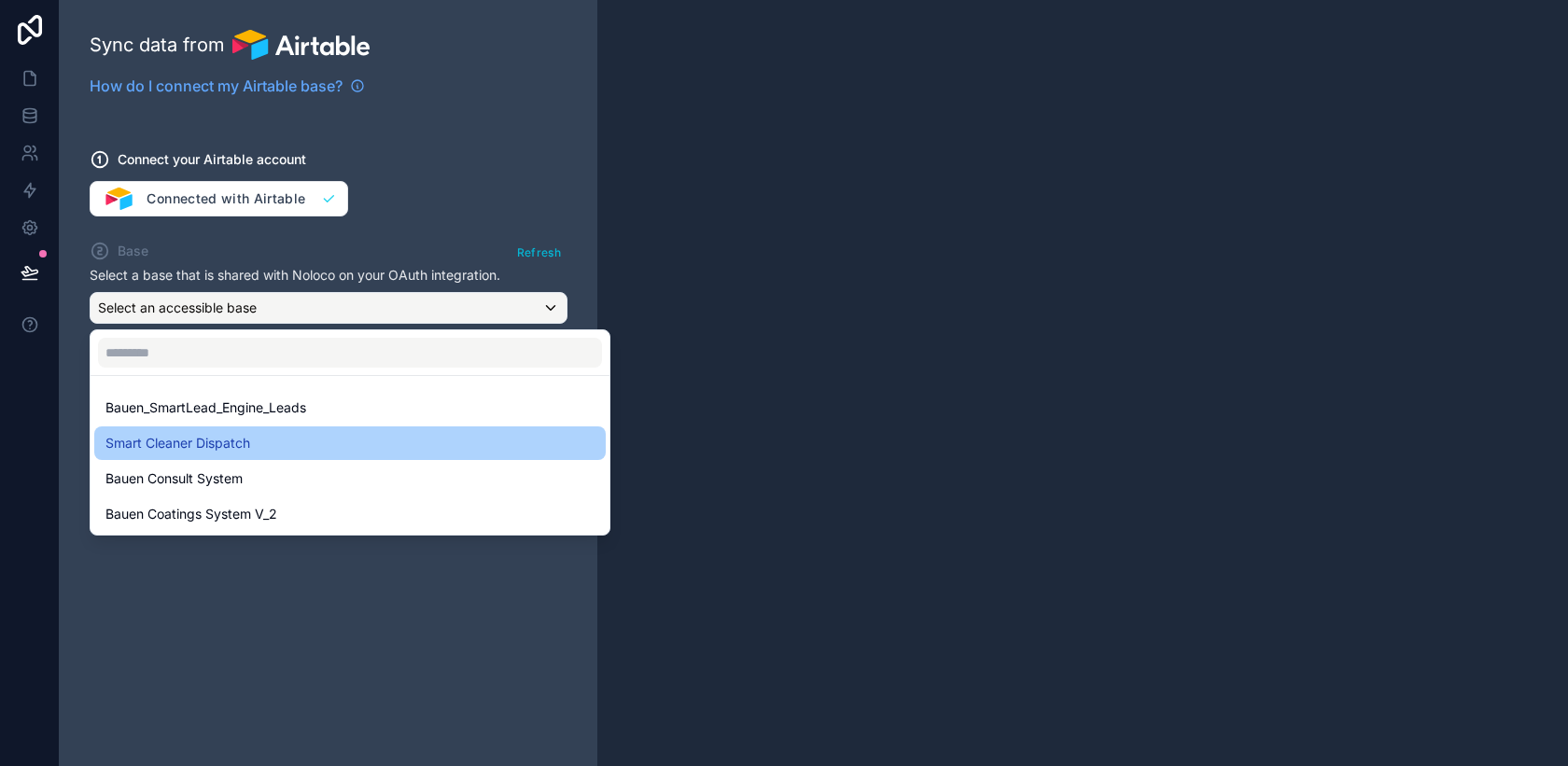
click at [239, 445] on span "Smart Cleaner Dispatch" at bounding box center [178, 443] width 145 height 22
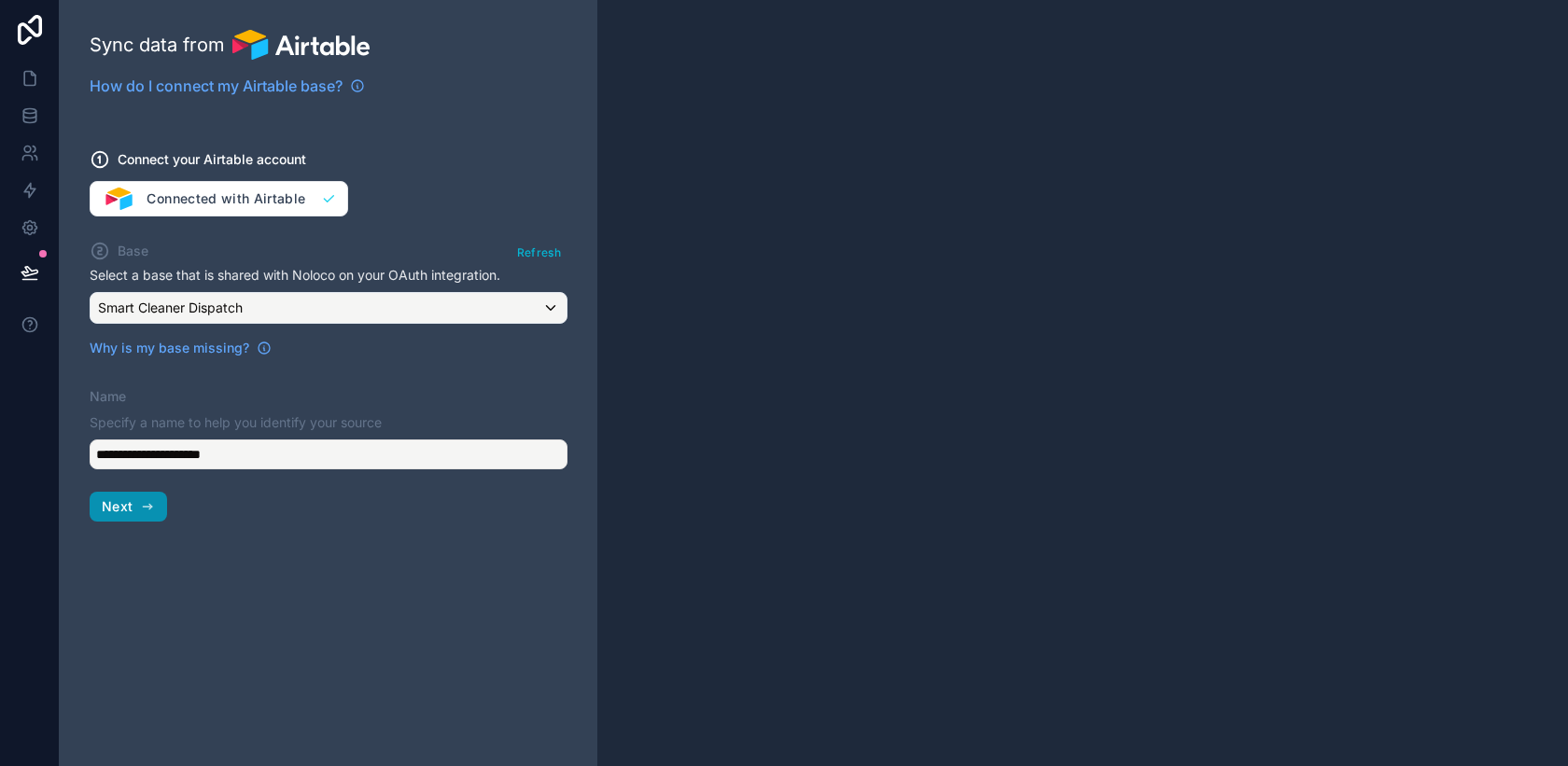
click at [130, 516] on button "Next" at bounding box center [129, 507] width 77 height 30
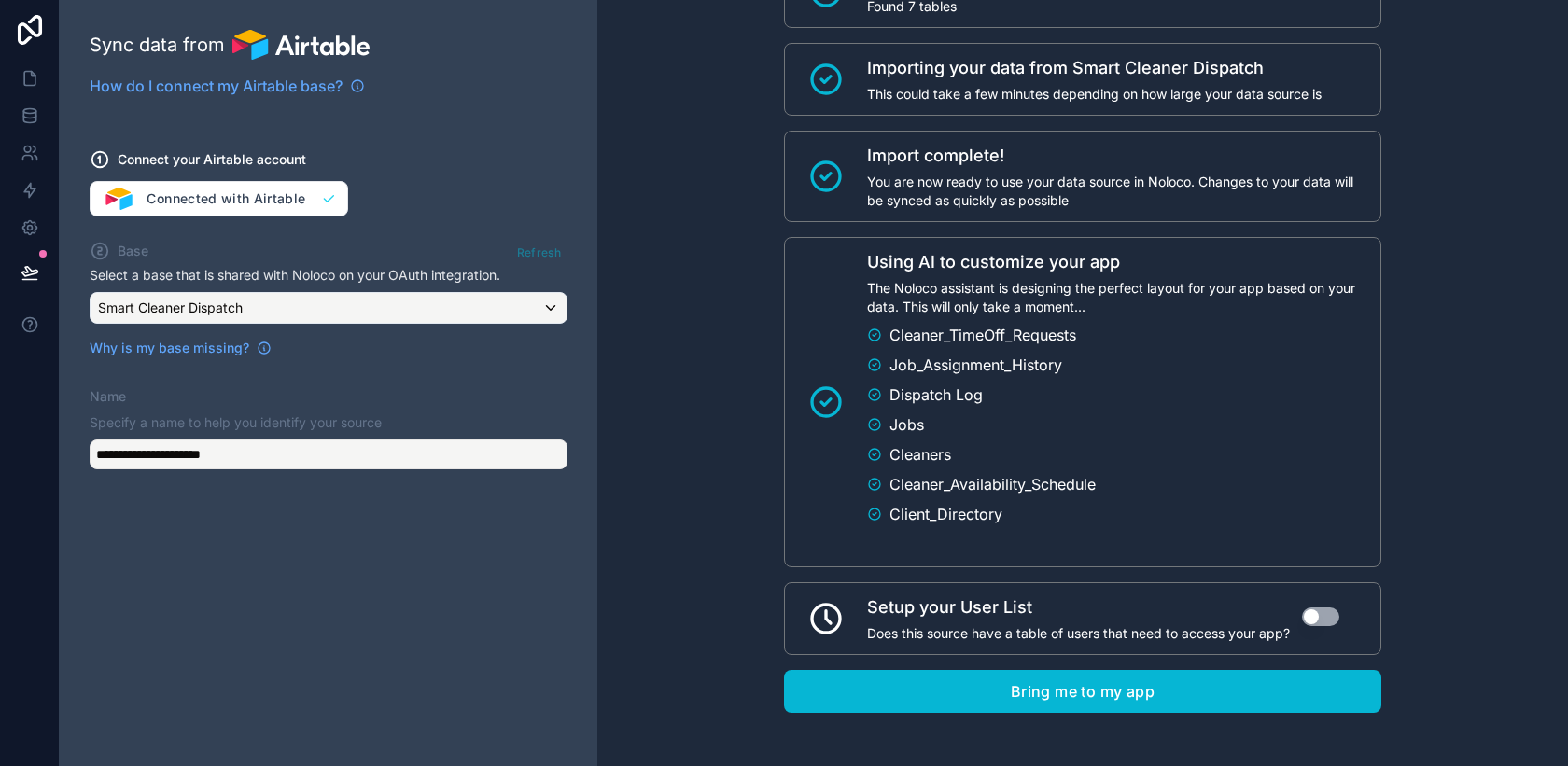
scroll to position [199, 0]
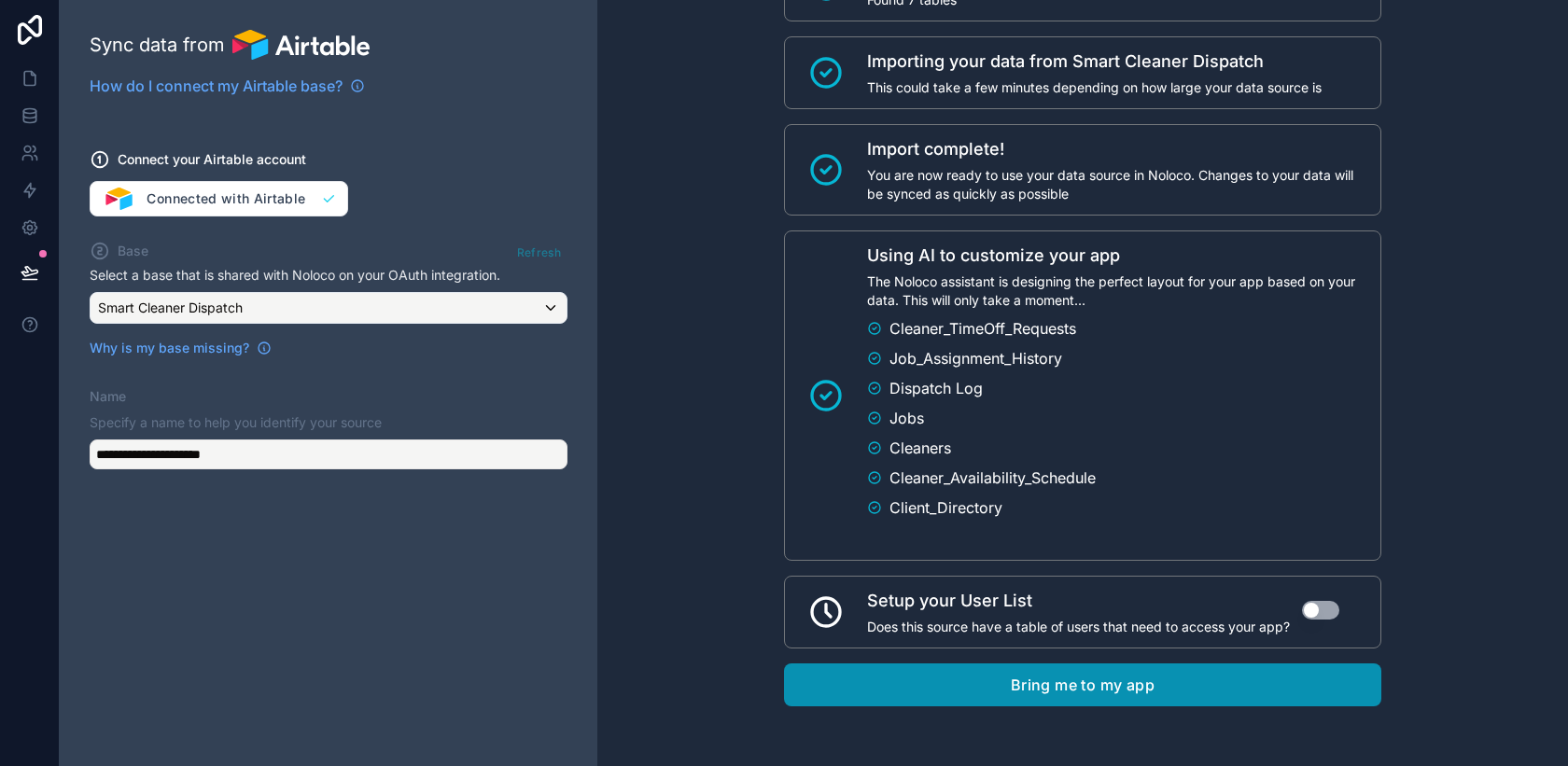
click at [969, 687] on button "Bring me to my app" at bounding box center [1083, 685] width 598 height 43
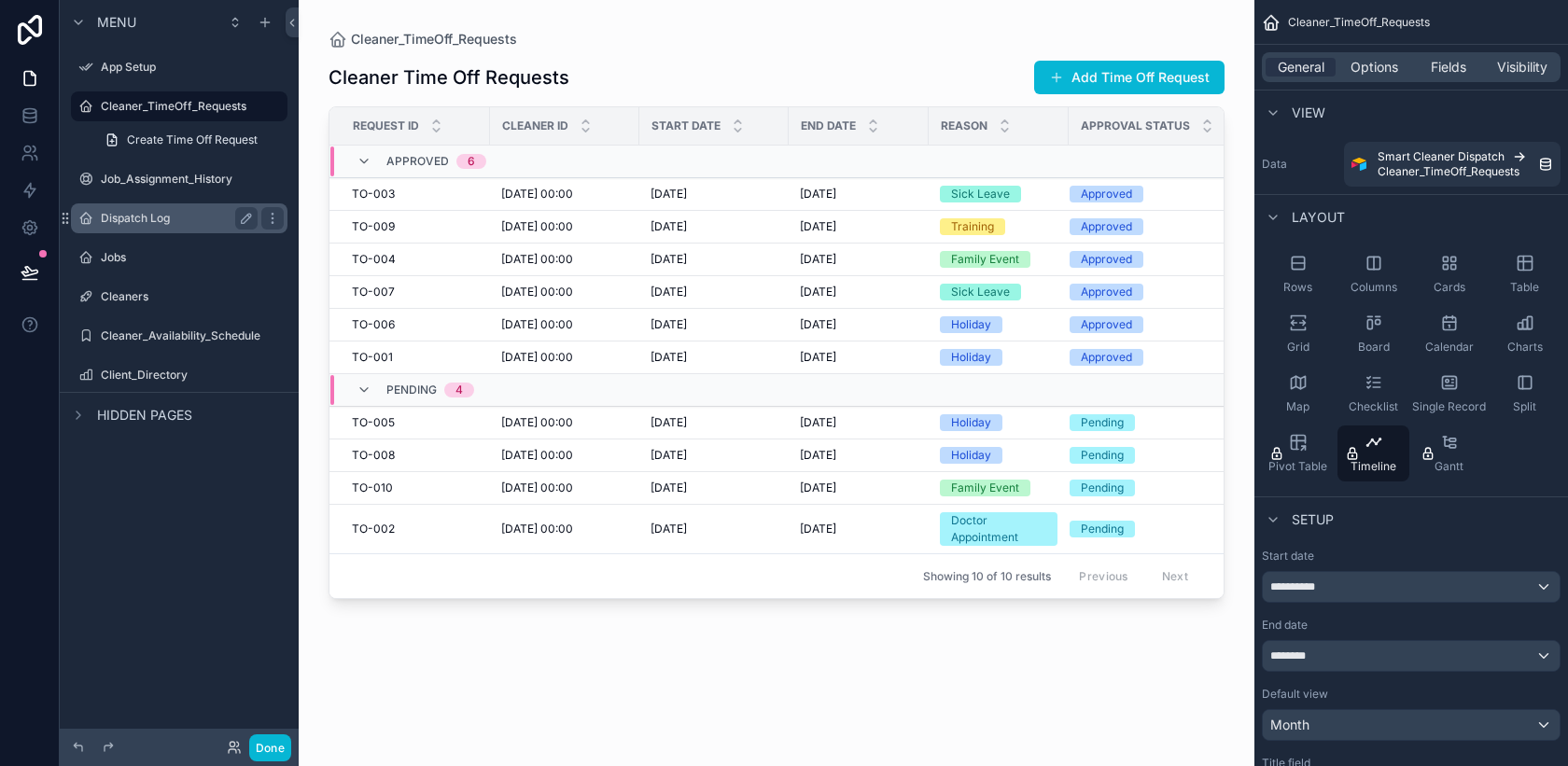
click at [154, 232] on div "Dispatch Log" at bounding box center [179, 218] width 209 height 30
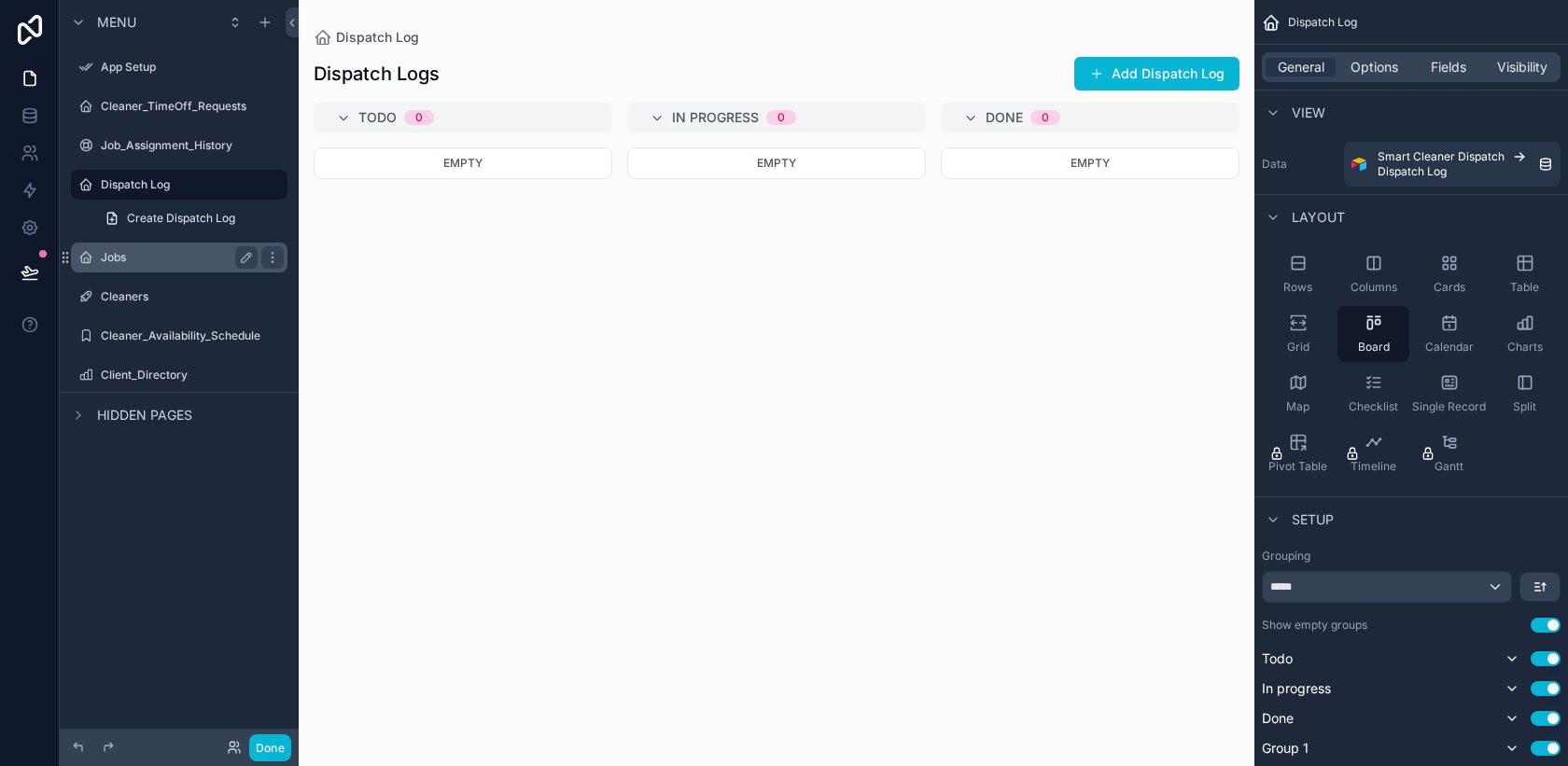
click at [133, 265] on div "Jobs" at bounding box center [179, 257] width 157 height 22
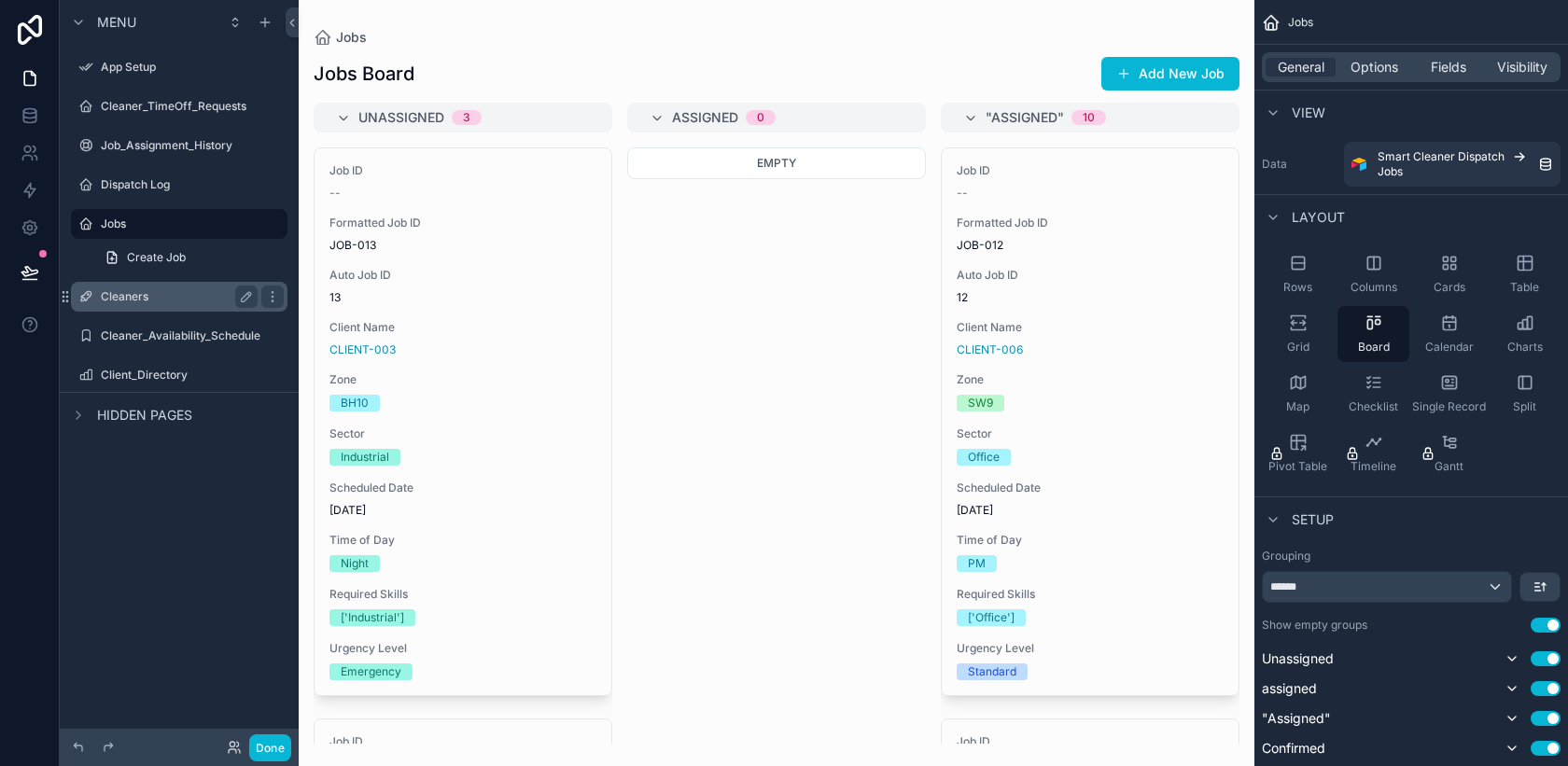
click at [129, 306] on div "Cleaners" at bounding box center [179, 296] width 157 height 22
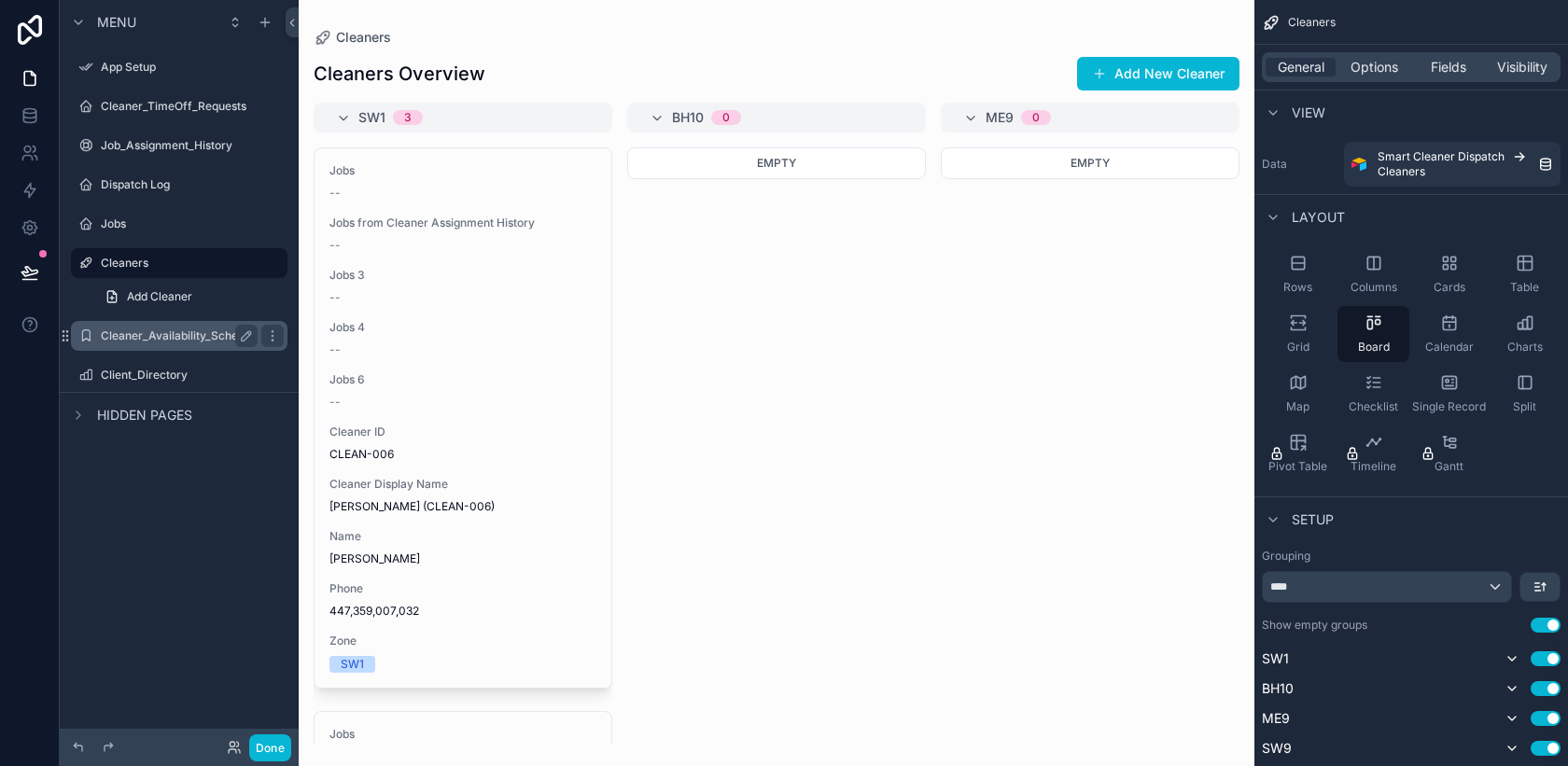
click at [138, 340] on label "Cleaner_Availability_Schedule" at bounding box center [180, 336] width 160 height 15
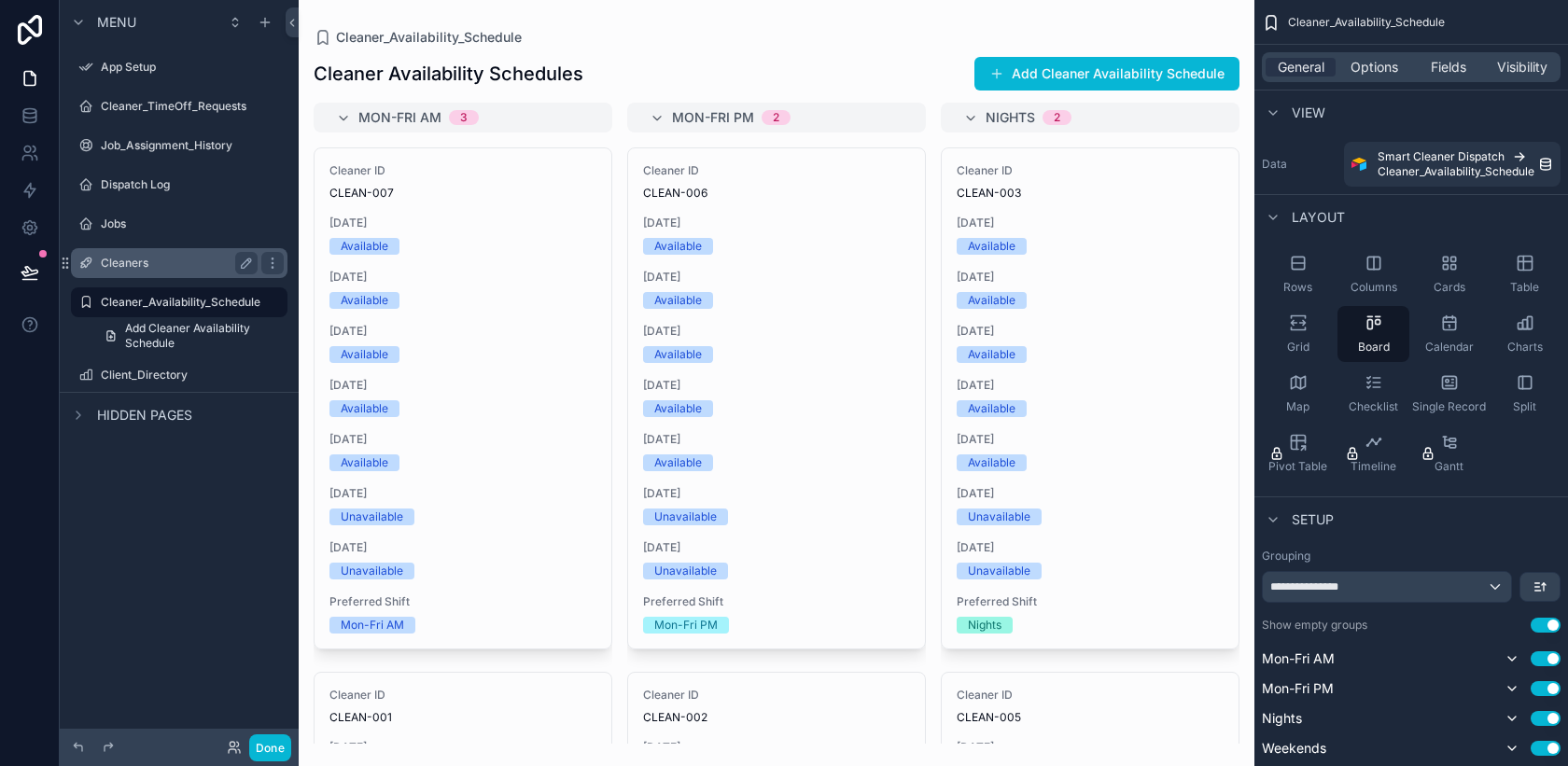
click at [144, 276] on div "Cleaners" at bounding box center [179, 263] width 209 height 30
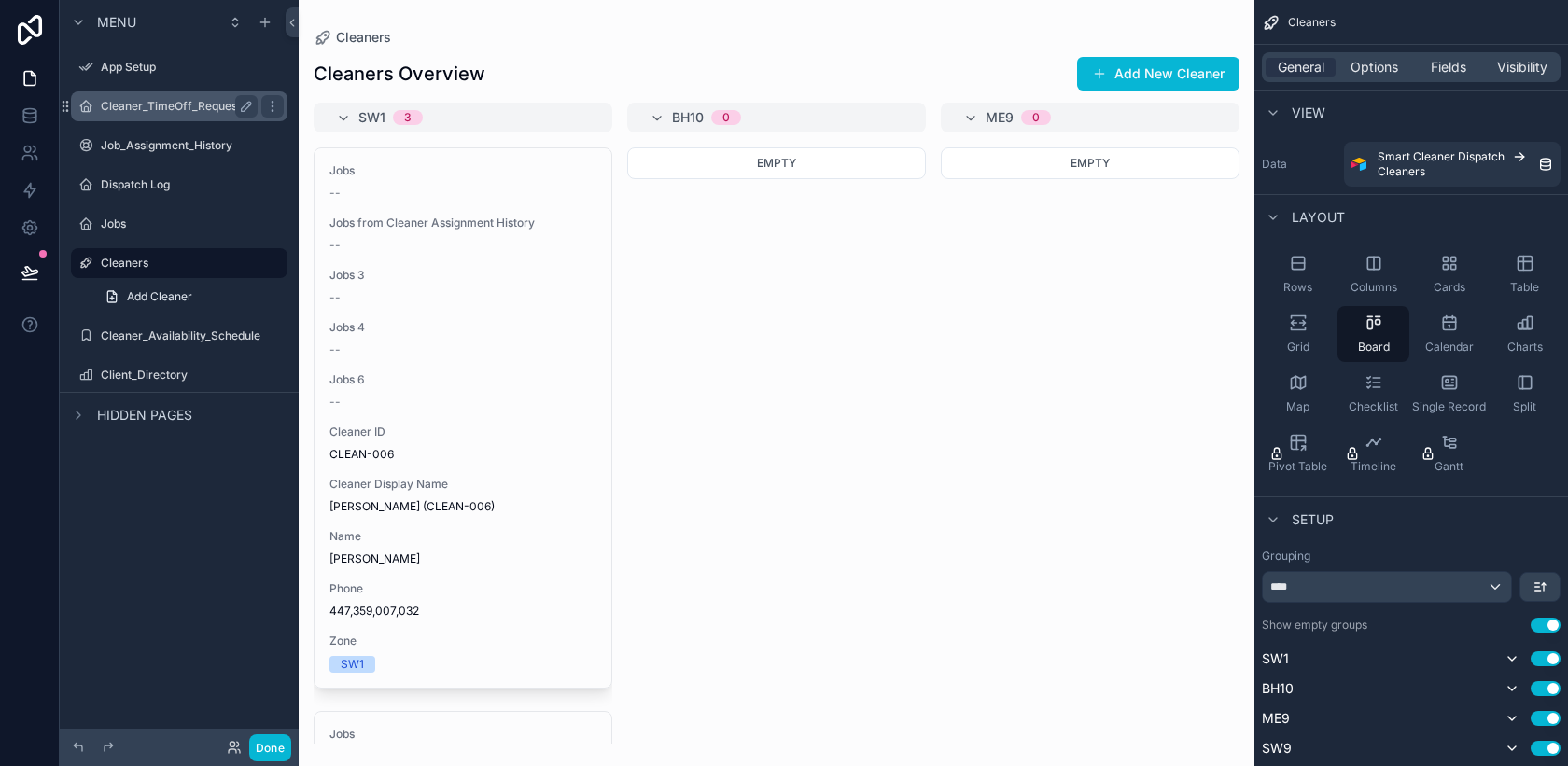
click at [163, 113] on label "Cleaner_TimeOff_Requests" at bounding box center [175, 105] width 149 height 15
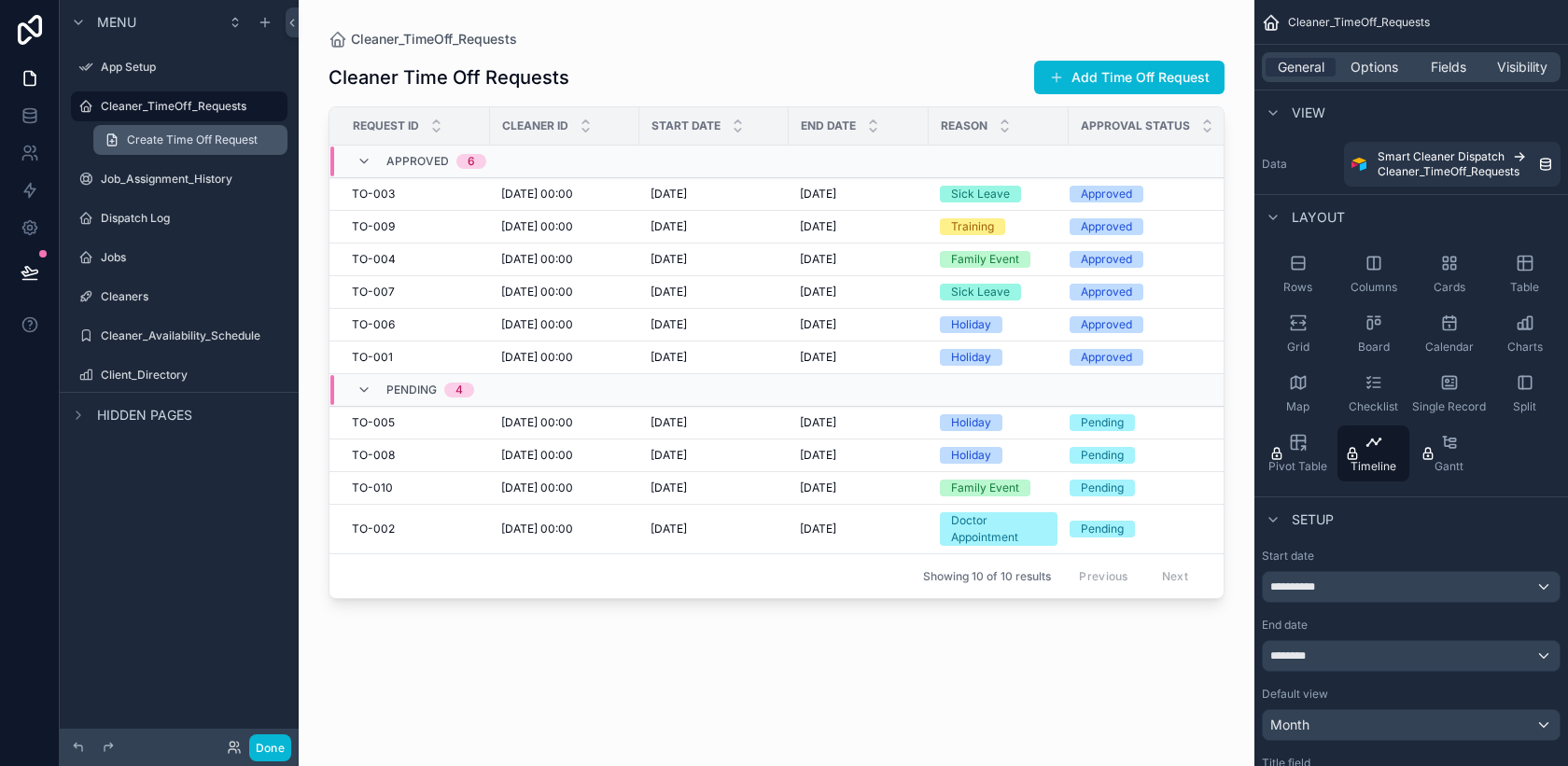
click at [159, 140] on span "Create Time Off Request" at bounding box center [192, 139] width 131 height 15
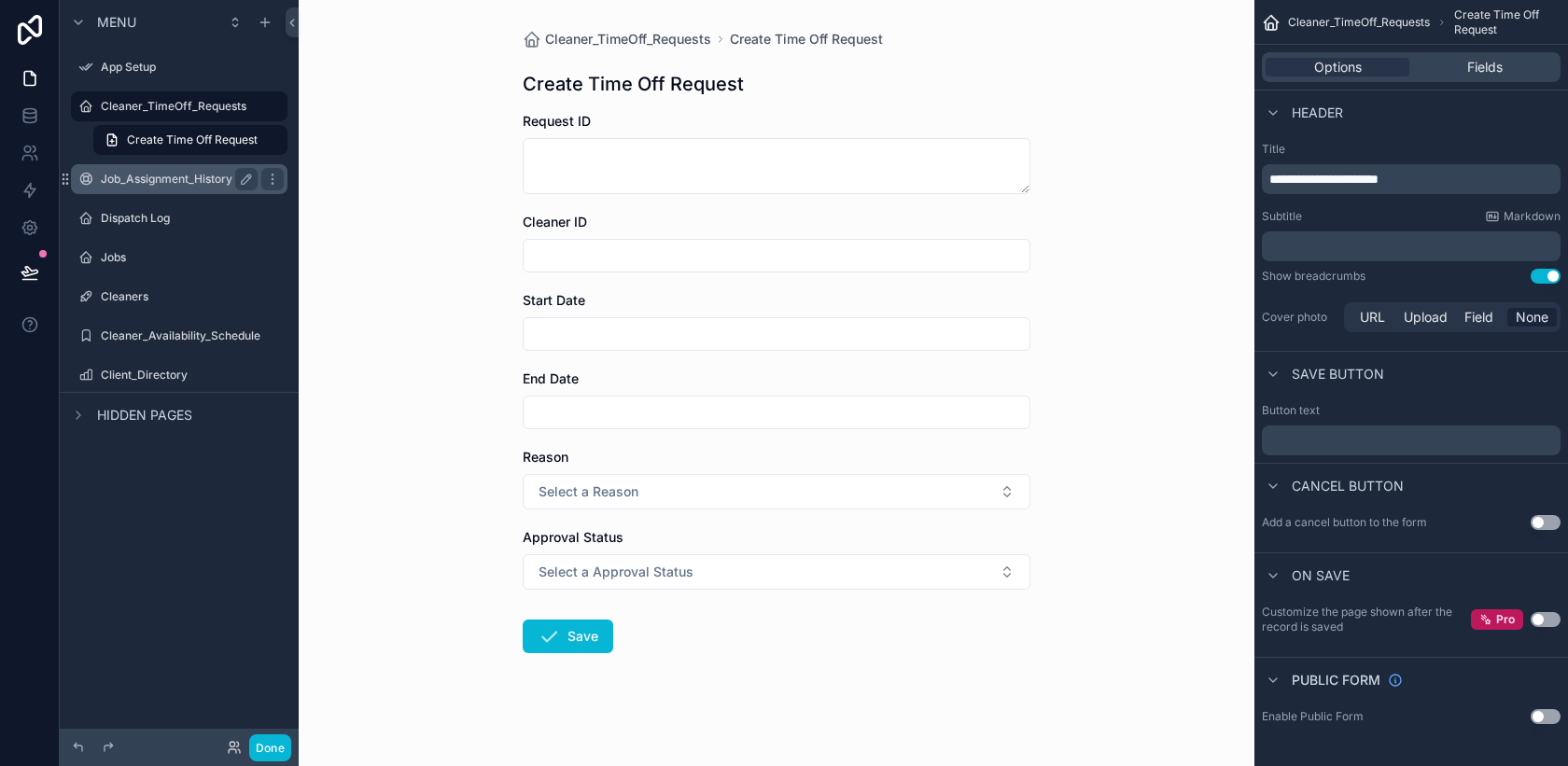
click at [146, 184] on label "Job_Assignment_History" at bounding box center [175, 179] width 149 height 15
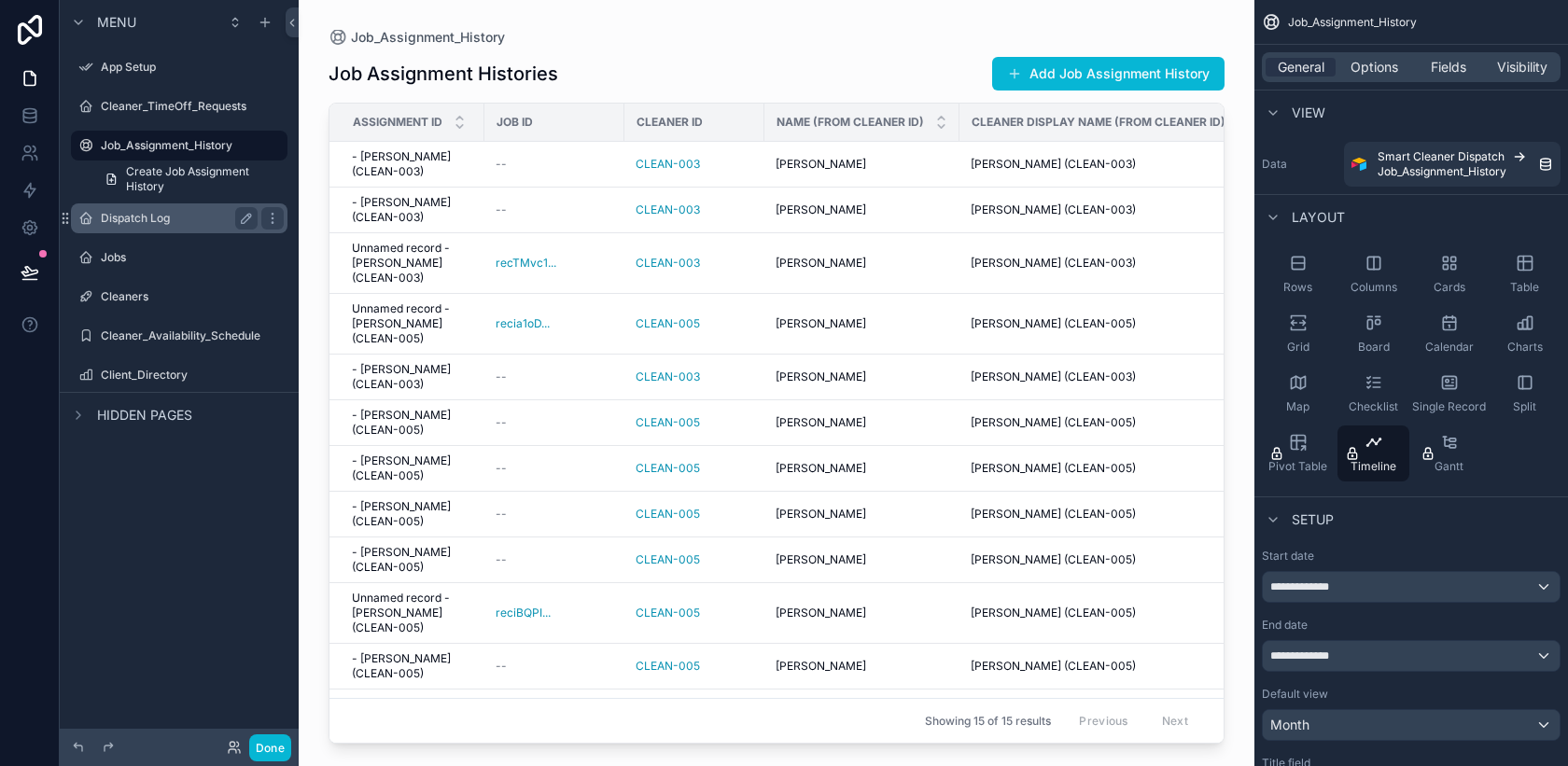
click at [141, 211] on label "Dispatch Log" at bounding box center [175, 218] width 149 height 15
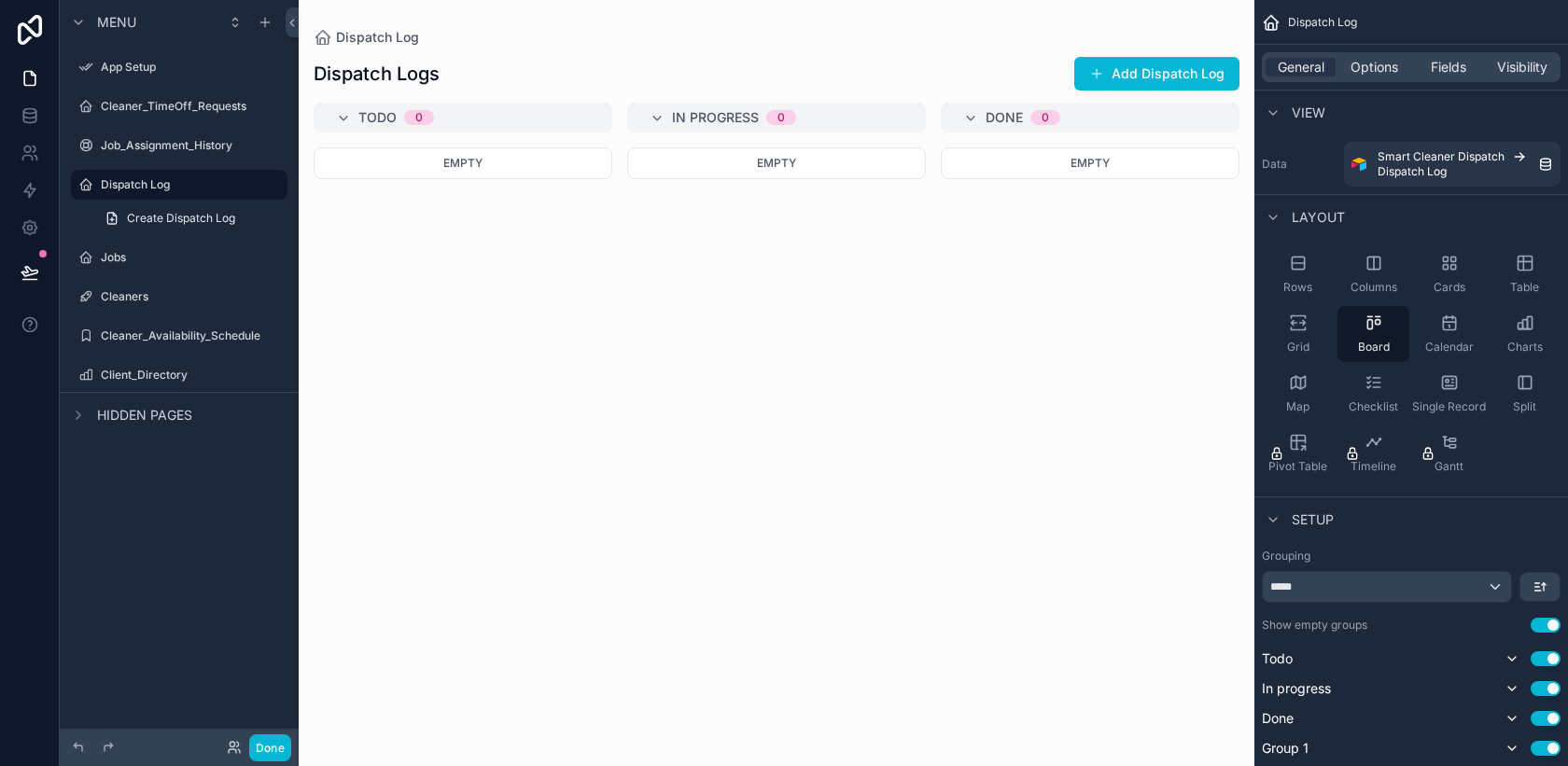
click at [1183, 72] on div "scrollable content" at bounding box center [777, 383] width 956 height 766
click at [1140, 77] on button "Add Dispatch Log" at bounding box center [1157, 74] width 165 height 34
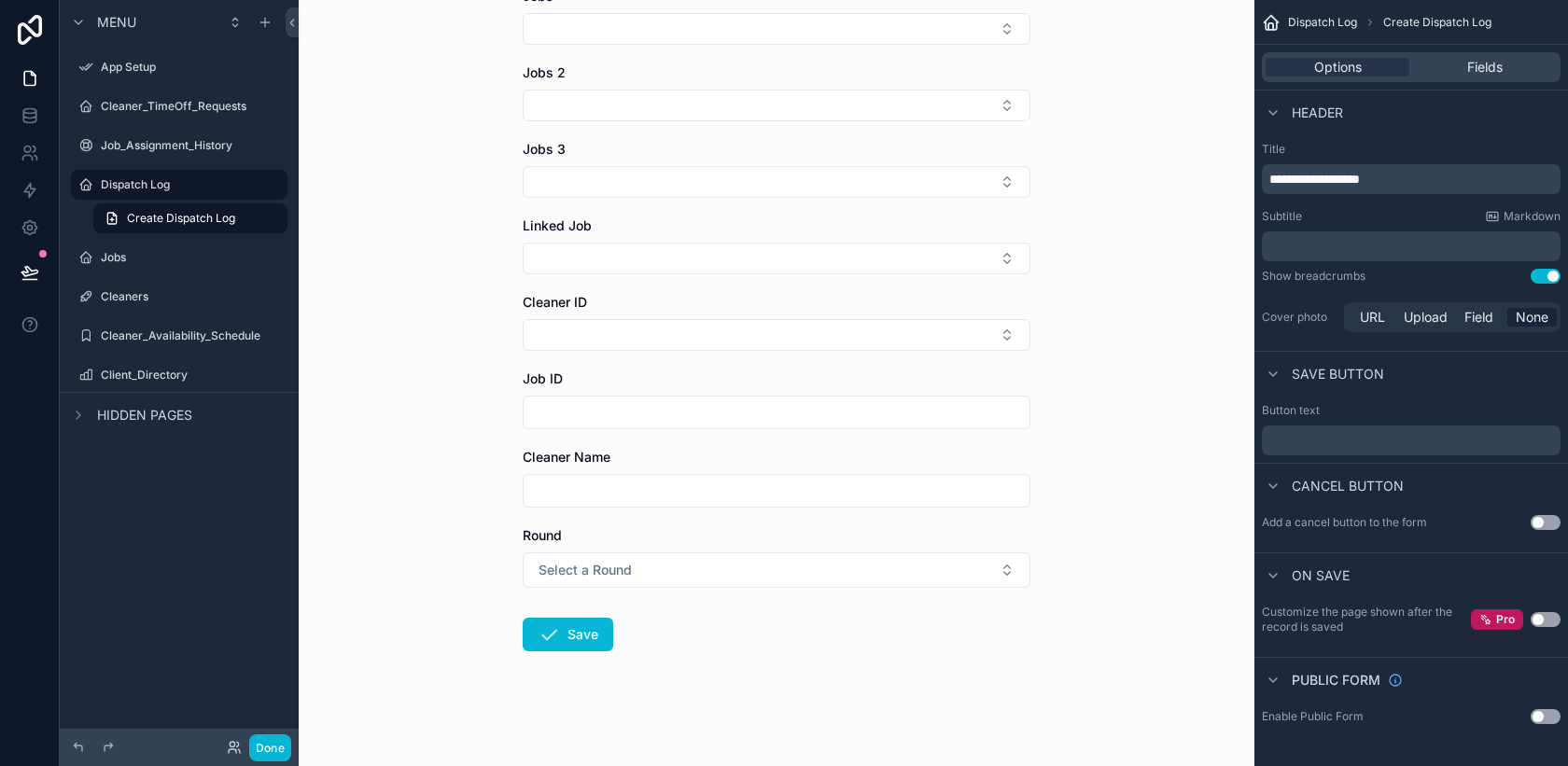
scroll to position [206, 0]
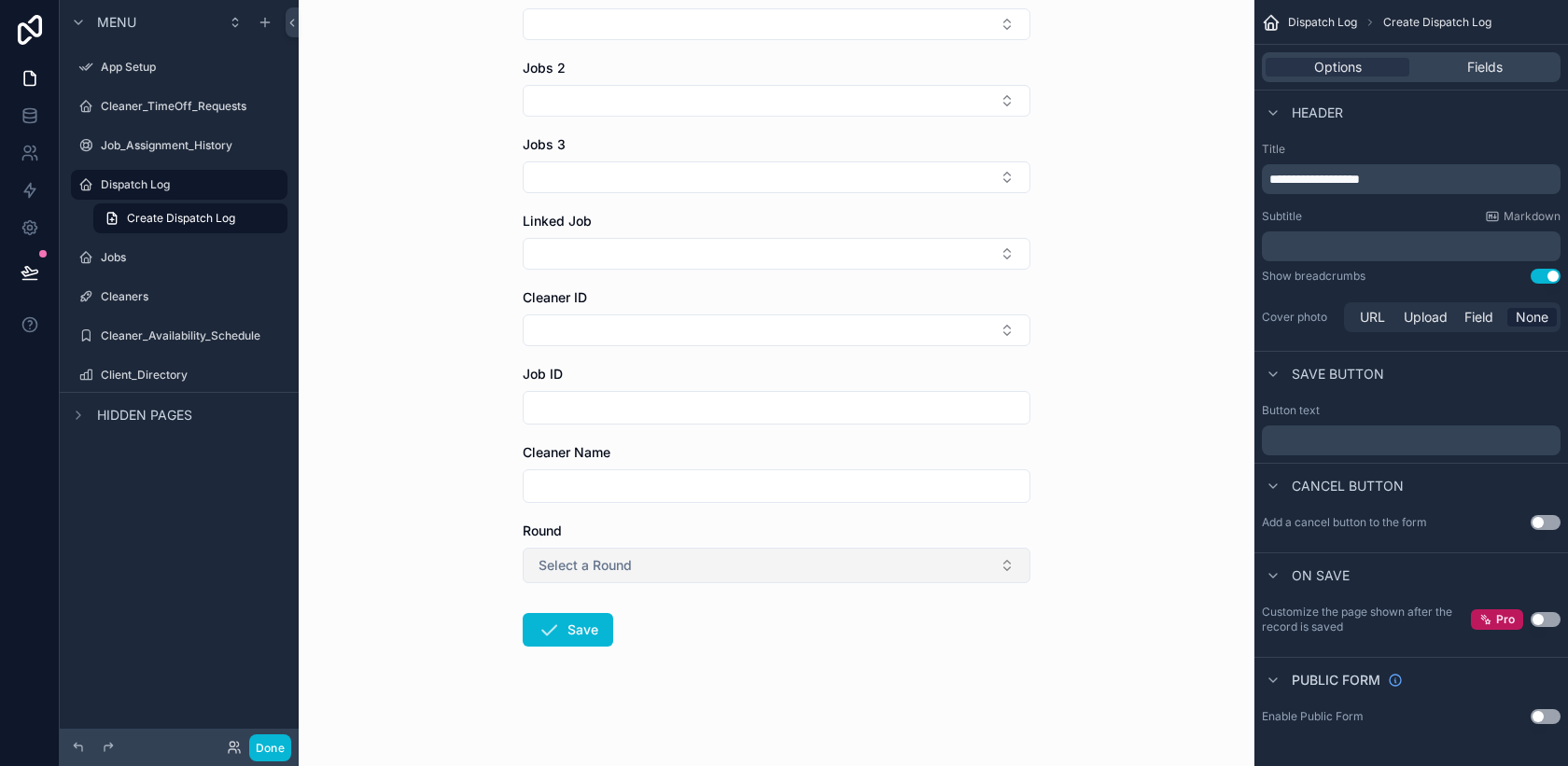
click at [812, 573] on button "Select a Round" at bounding box center [776, 565] width 508 height 36
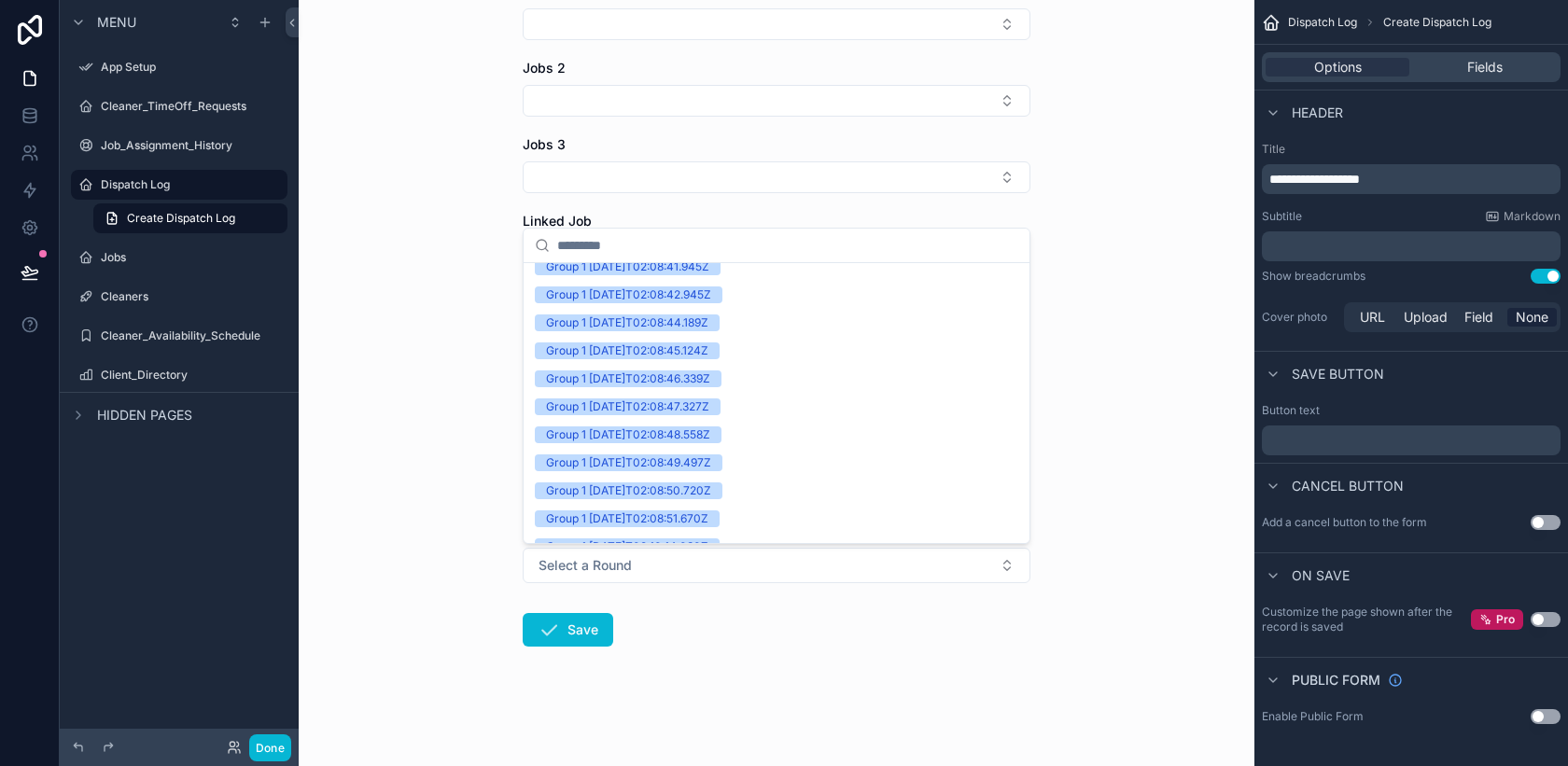
scroll to position [1323, 0]
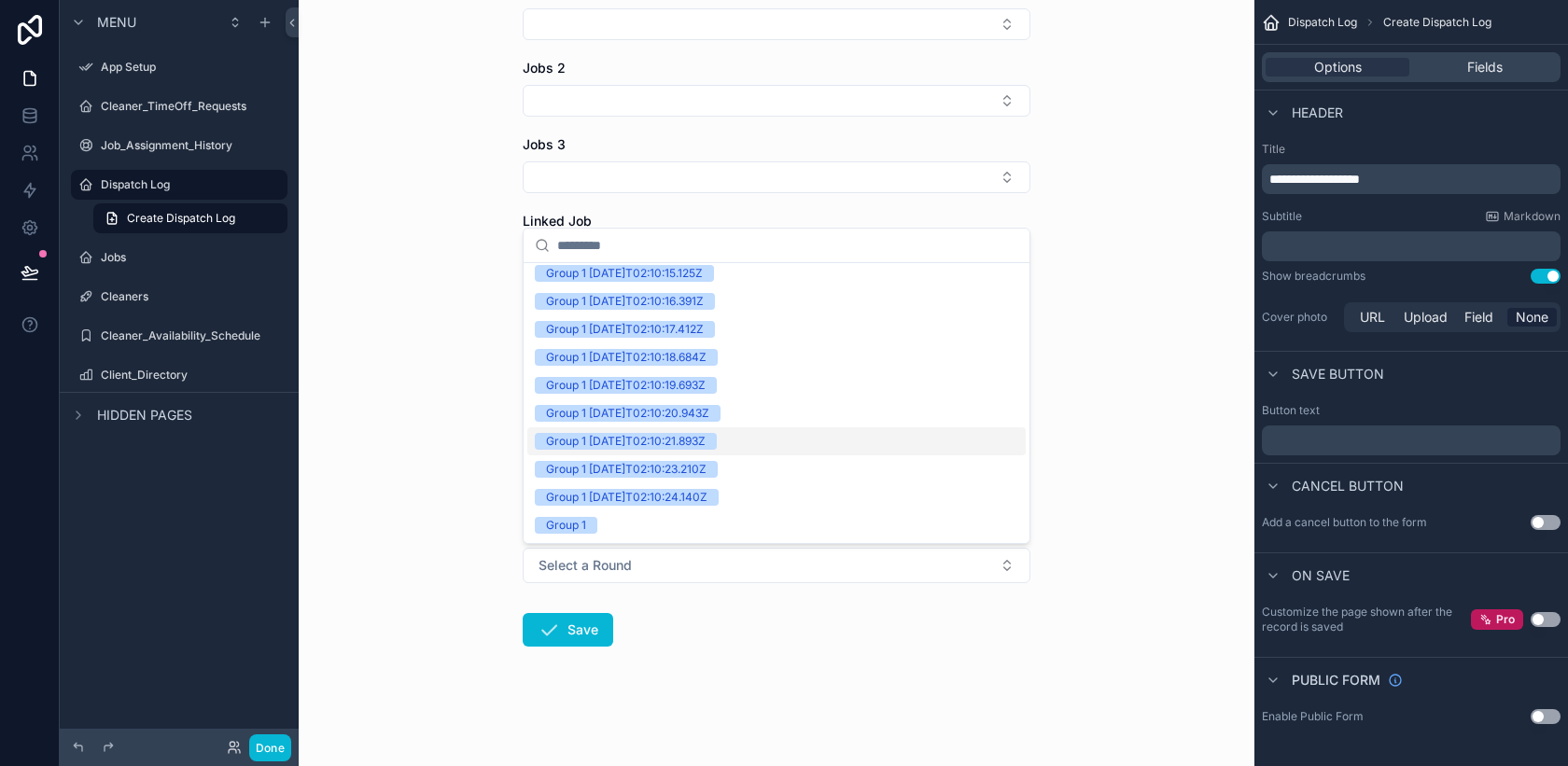
click at [1121, 432] on div "Dispatch Log Create Dispatch Log Create Dispatch Log Jobs 4 Jobs Jobs 2 Jobs 3 …" at bounding box center [777, 177] width 956 height 766
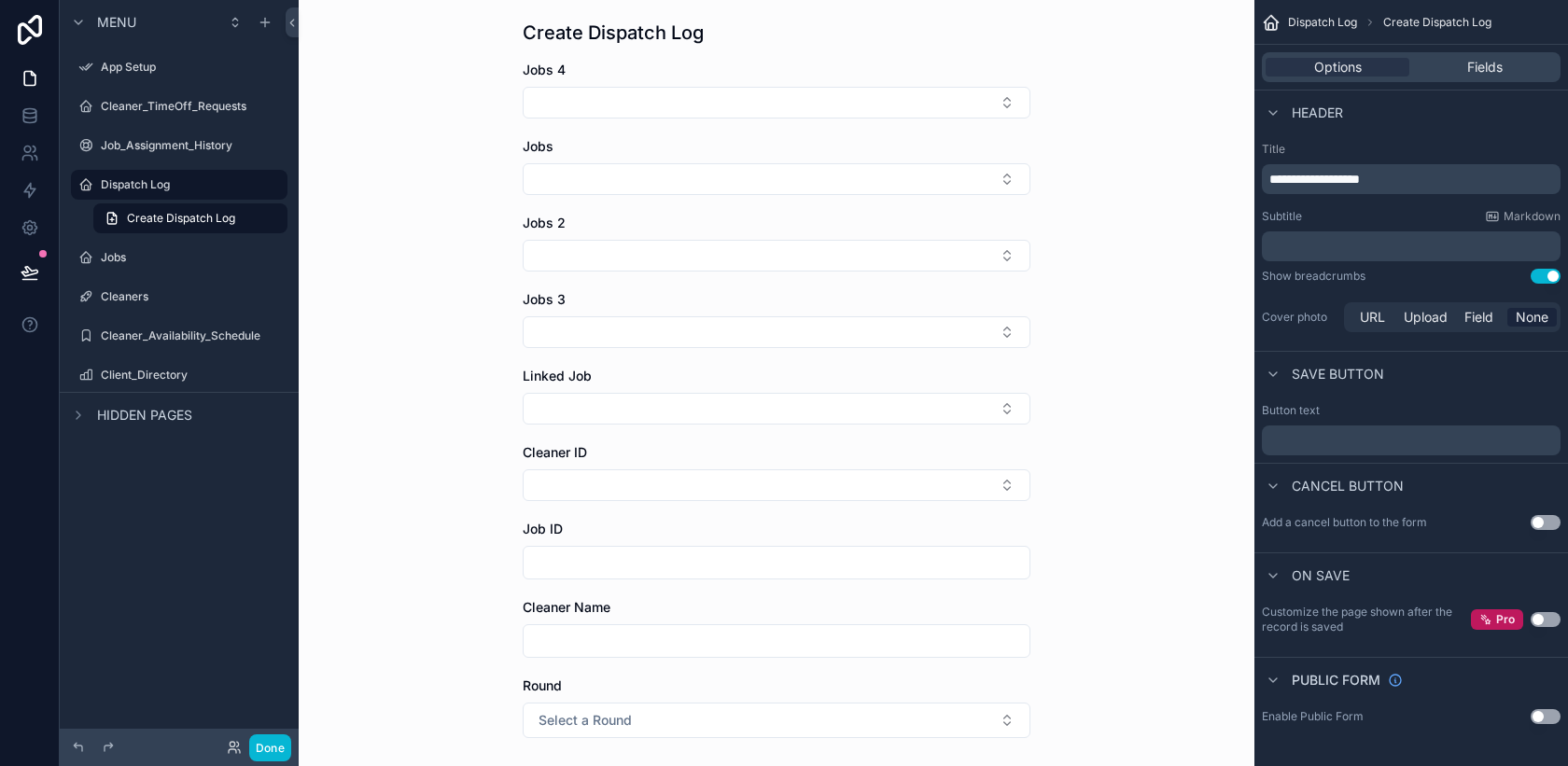
scroll to position [50, 0]
click at [164, 260] on label "Jobs" at bounding box center [175, 257] width 149 height 15
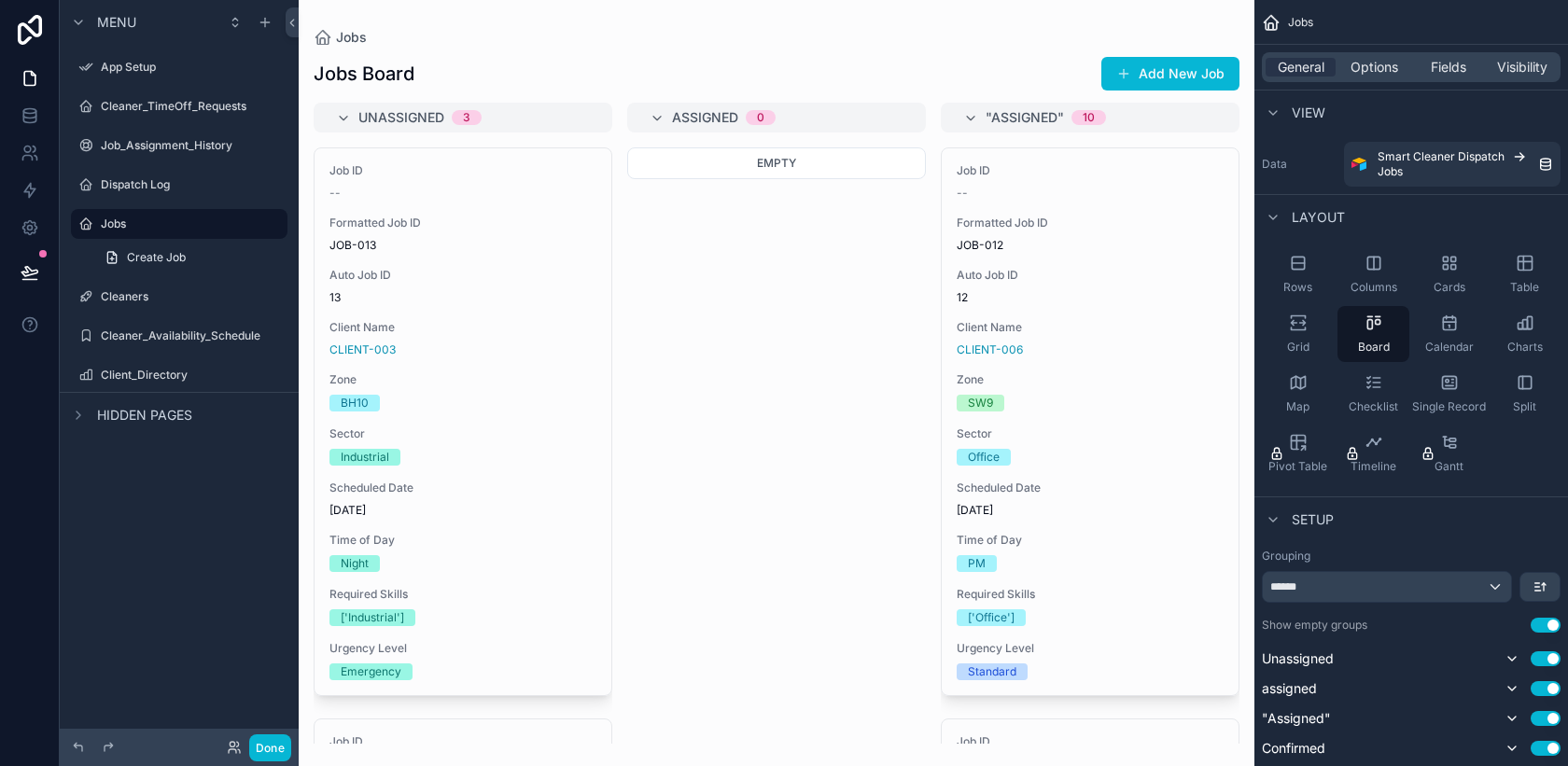
click at [1171, 72] on div "scrollable content" at bounding box center [777, 383] width 956 height 766
click at [1161, 72] on button "Add New Job" at bounding box center [1170, 74] width 138 height 34
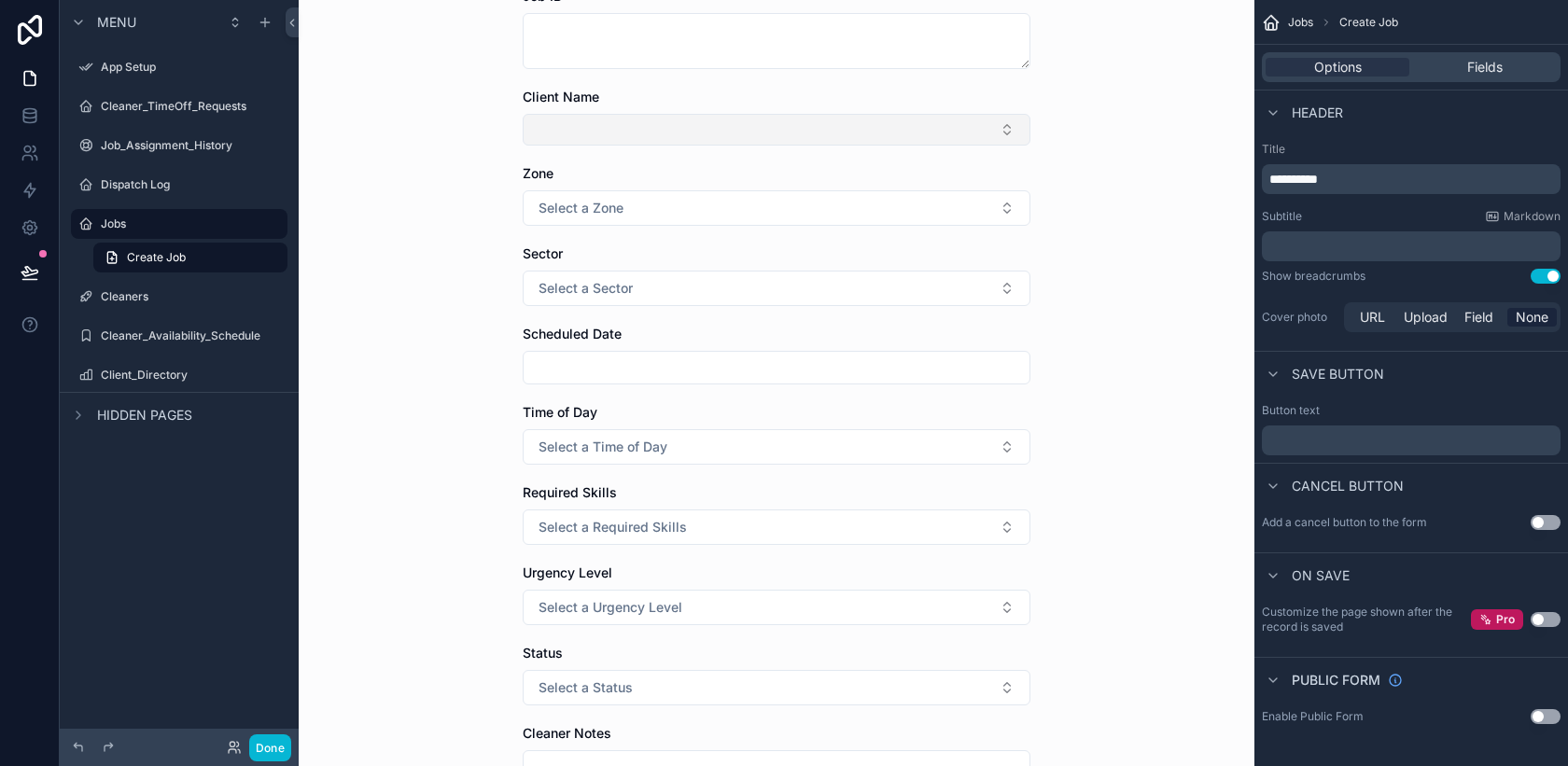
scroll to position [128, 0]
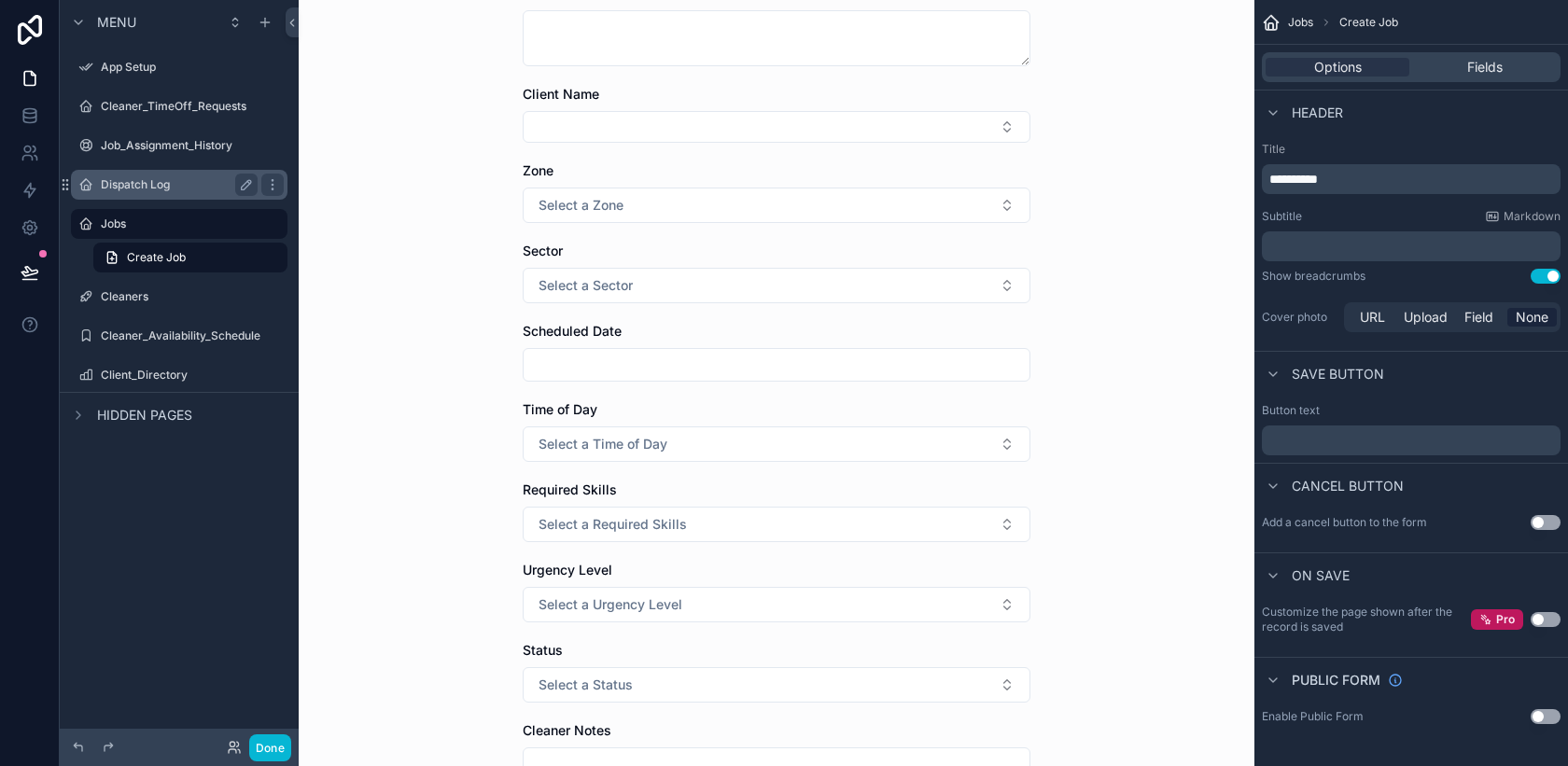
click at [174, 180] on label "Dispatch Log" at bounding box center [175, 184] width 149 height 15
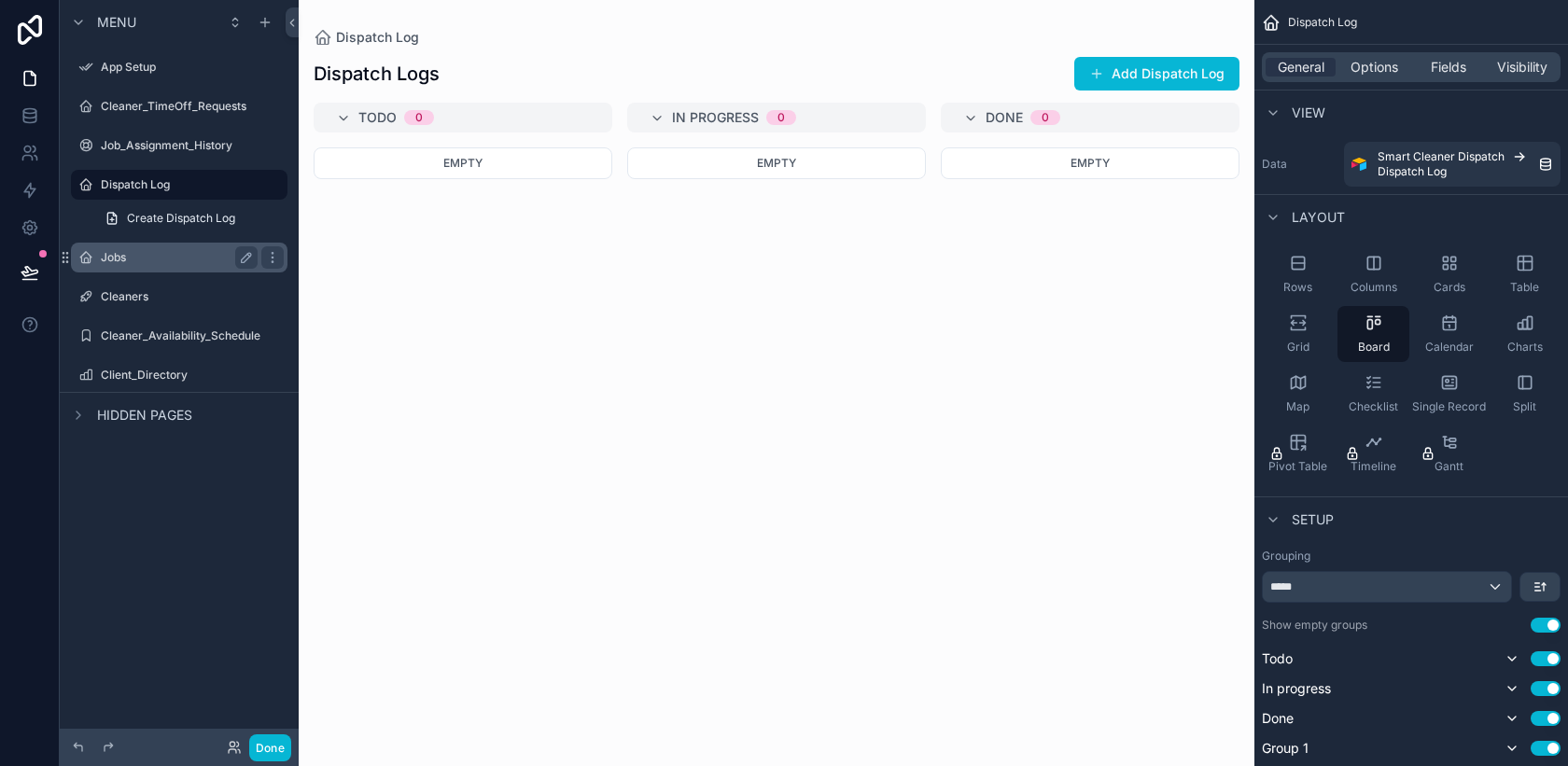
click at [153, 258] on label "Jobs" at bounding box center [175, 257] width 149 height 15
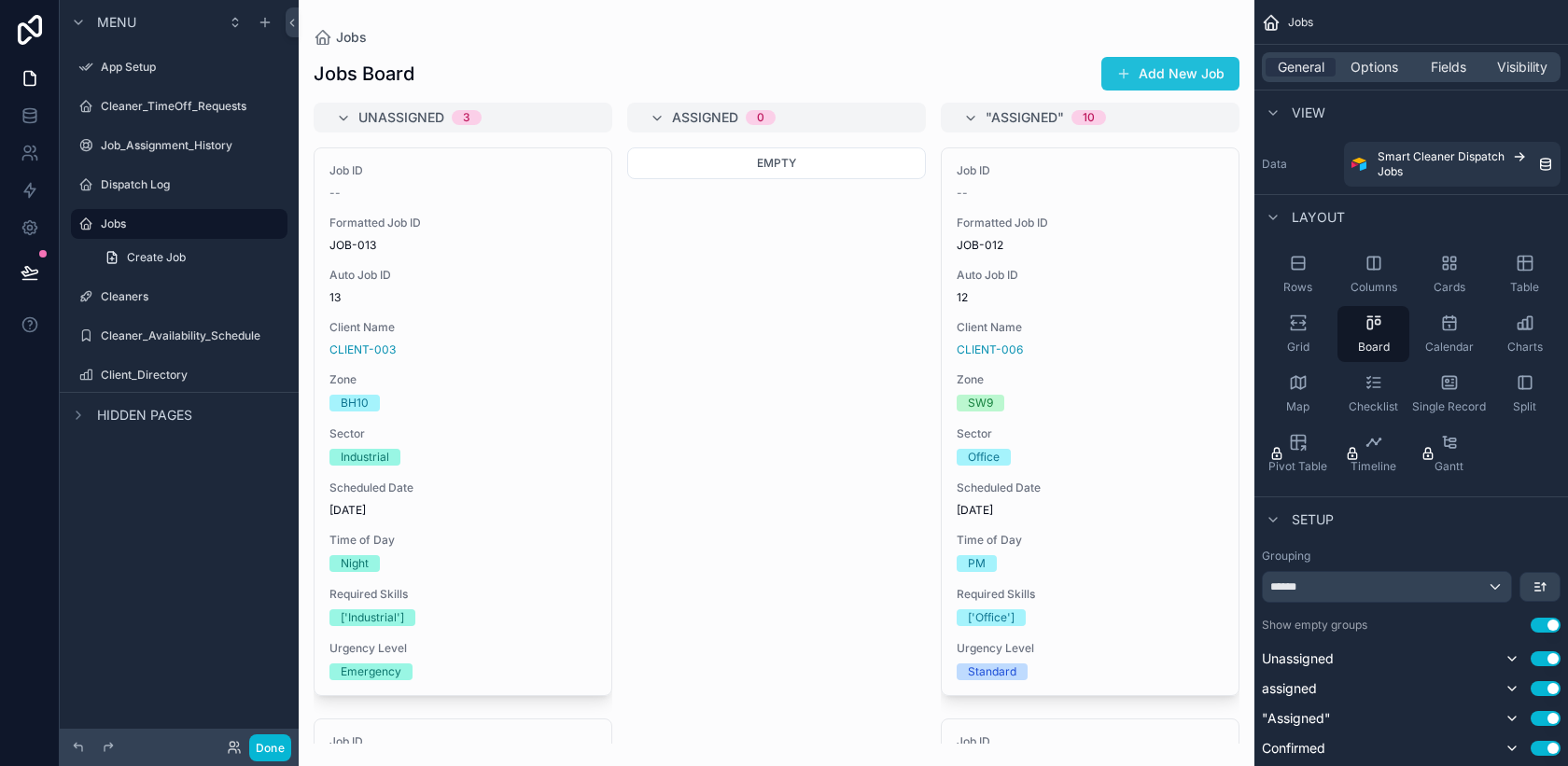
click at [1130, 78] on span "scrollable content" at bounding box center [1123, 74] width 15 height 15
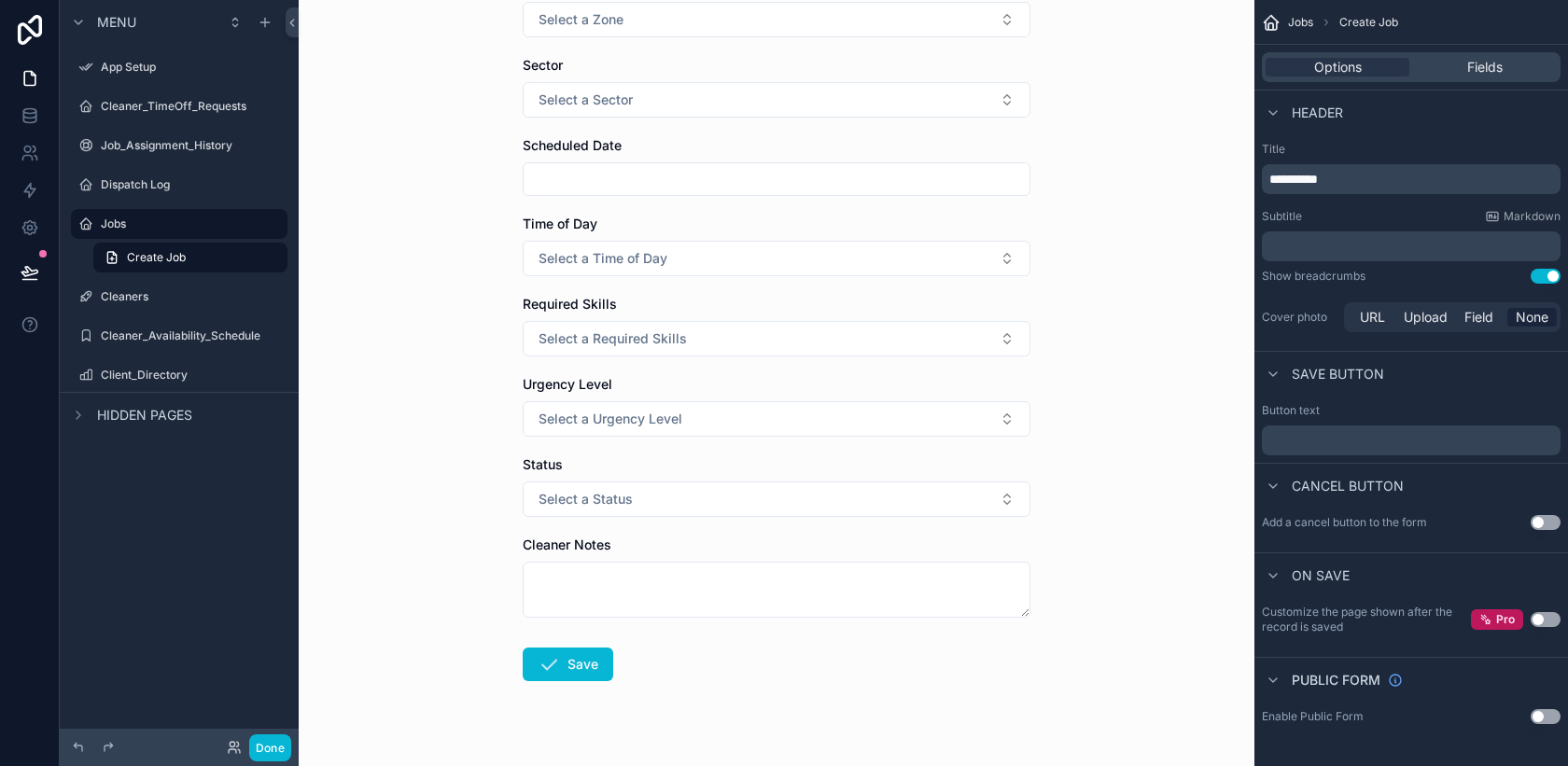
scroll to position [348, 0]
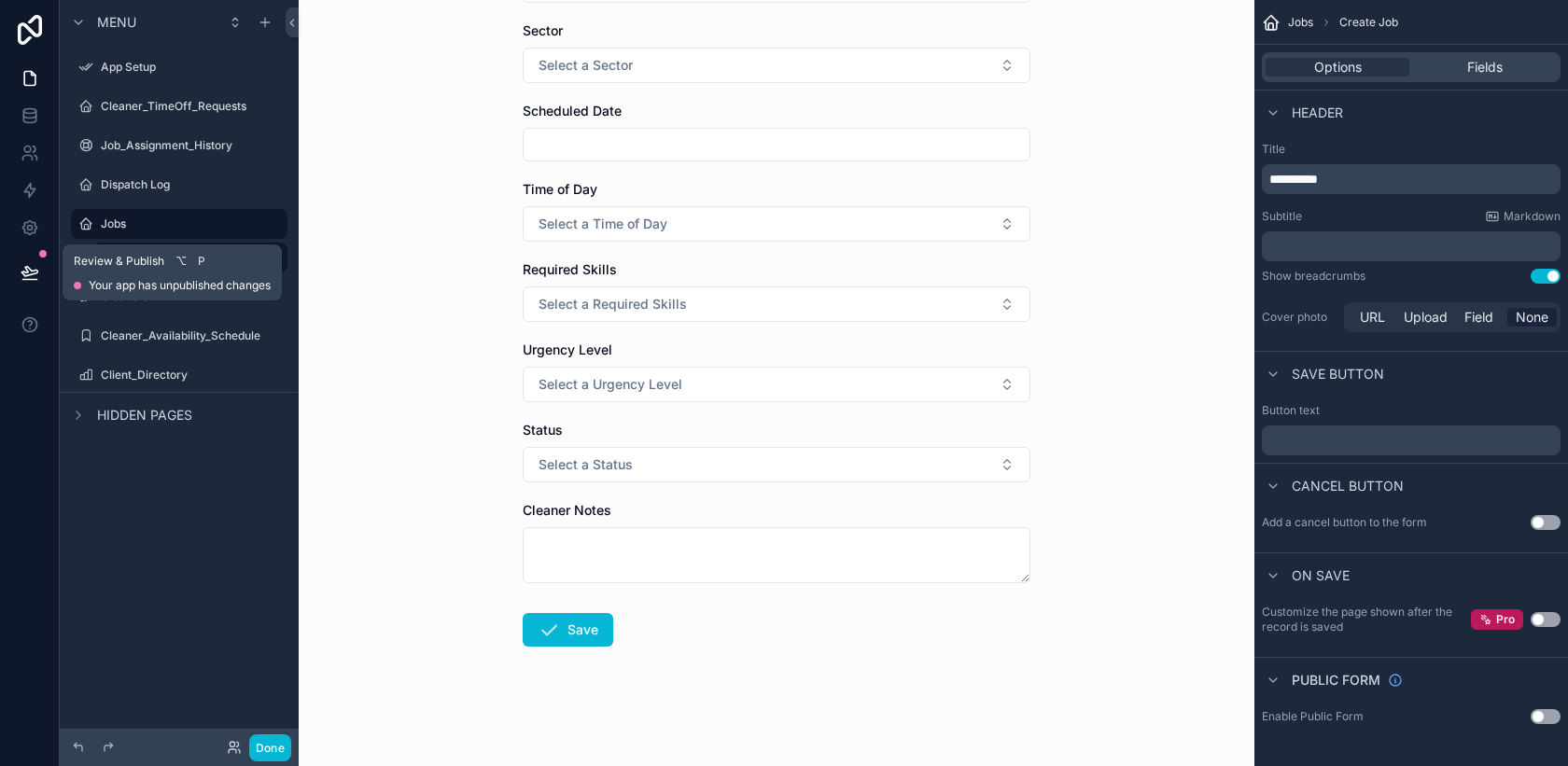
click at [42, 277] on button at bounding box center [30, 273] width 41 height 52
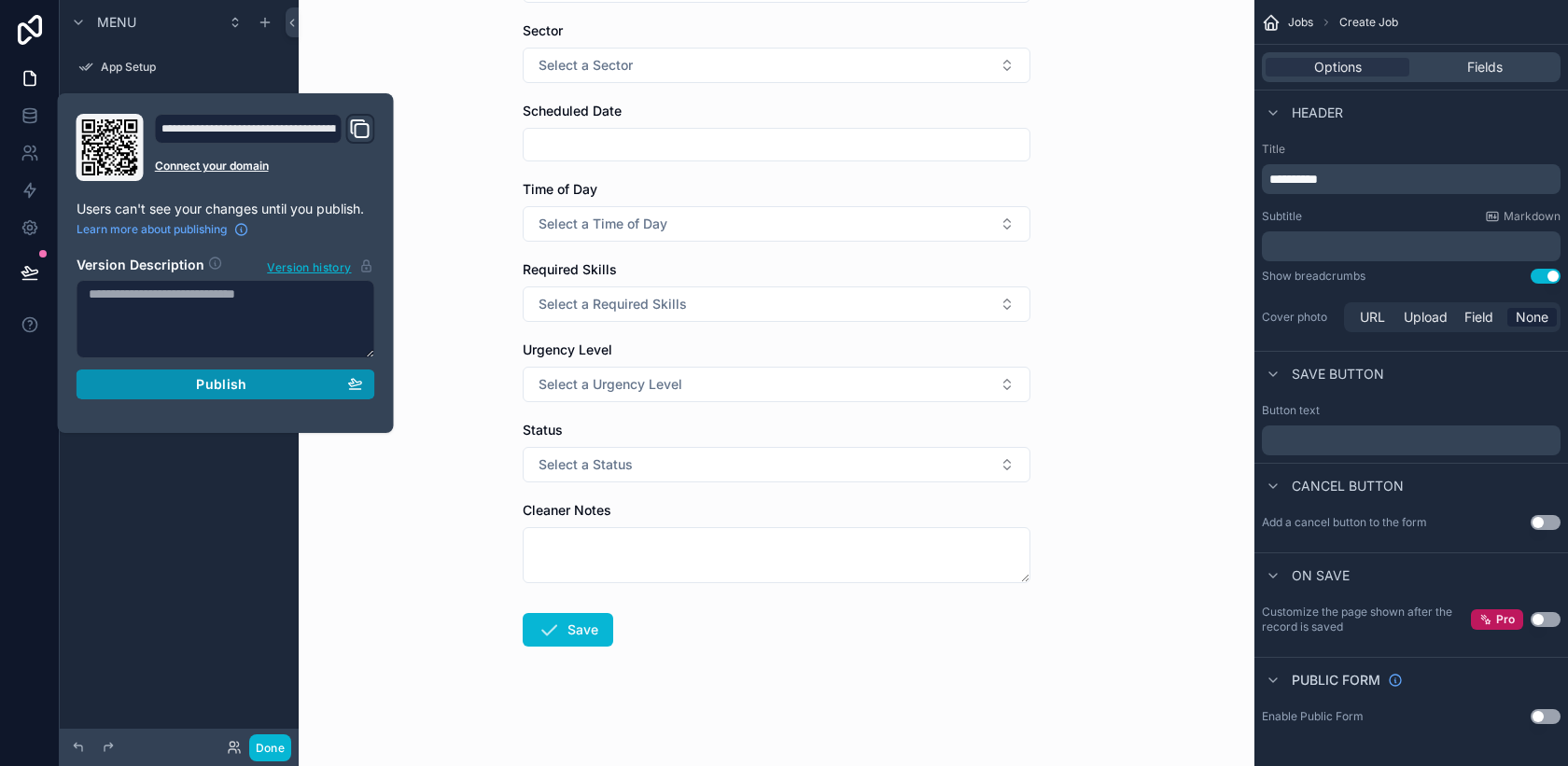
click at [165, 384] on div "Publish" at bounding box center [226, 384] width 275 height 16
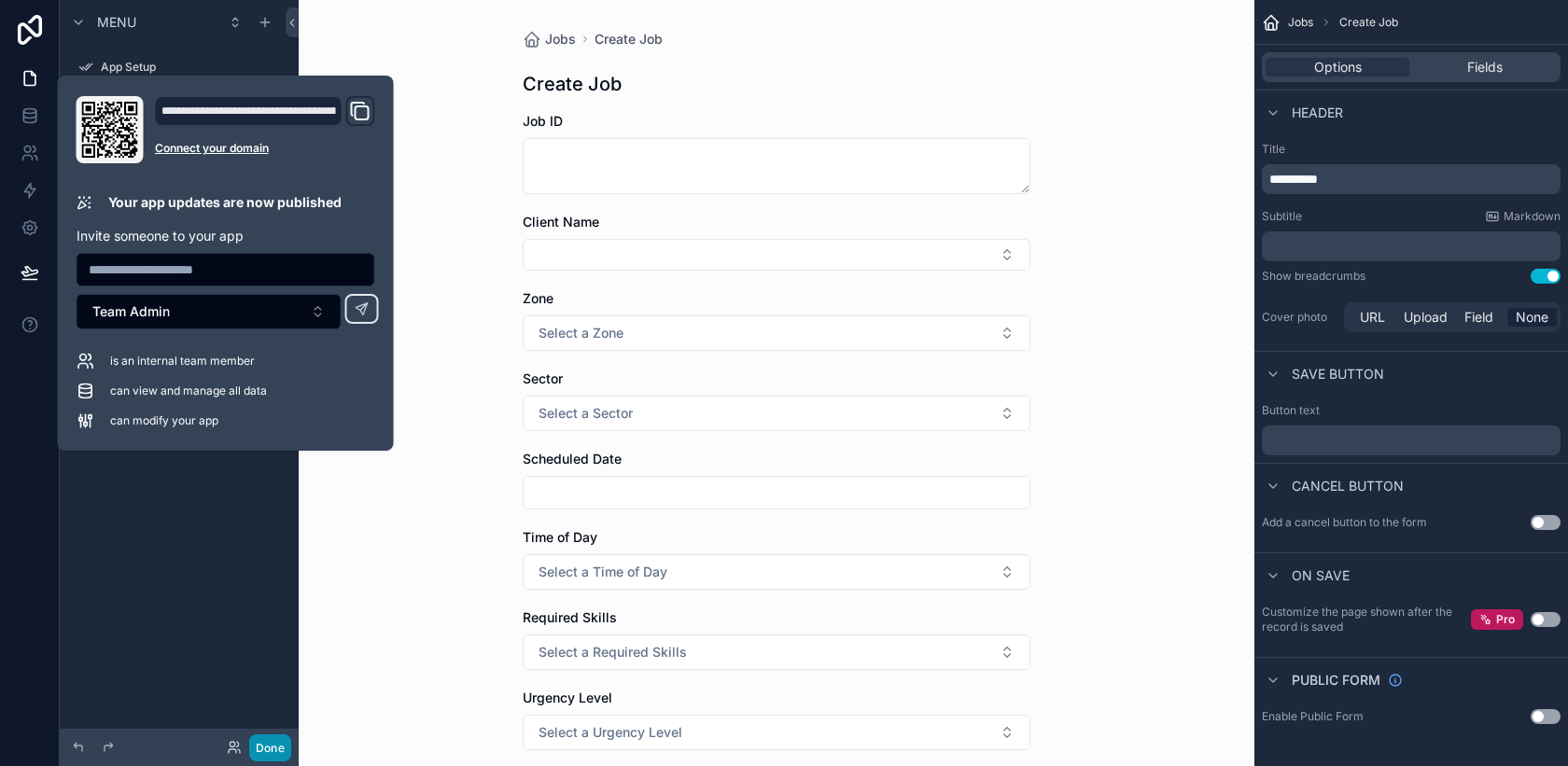
click at [285, 750] on button "Done" at bounding box center [270, 748] width 42 height 27
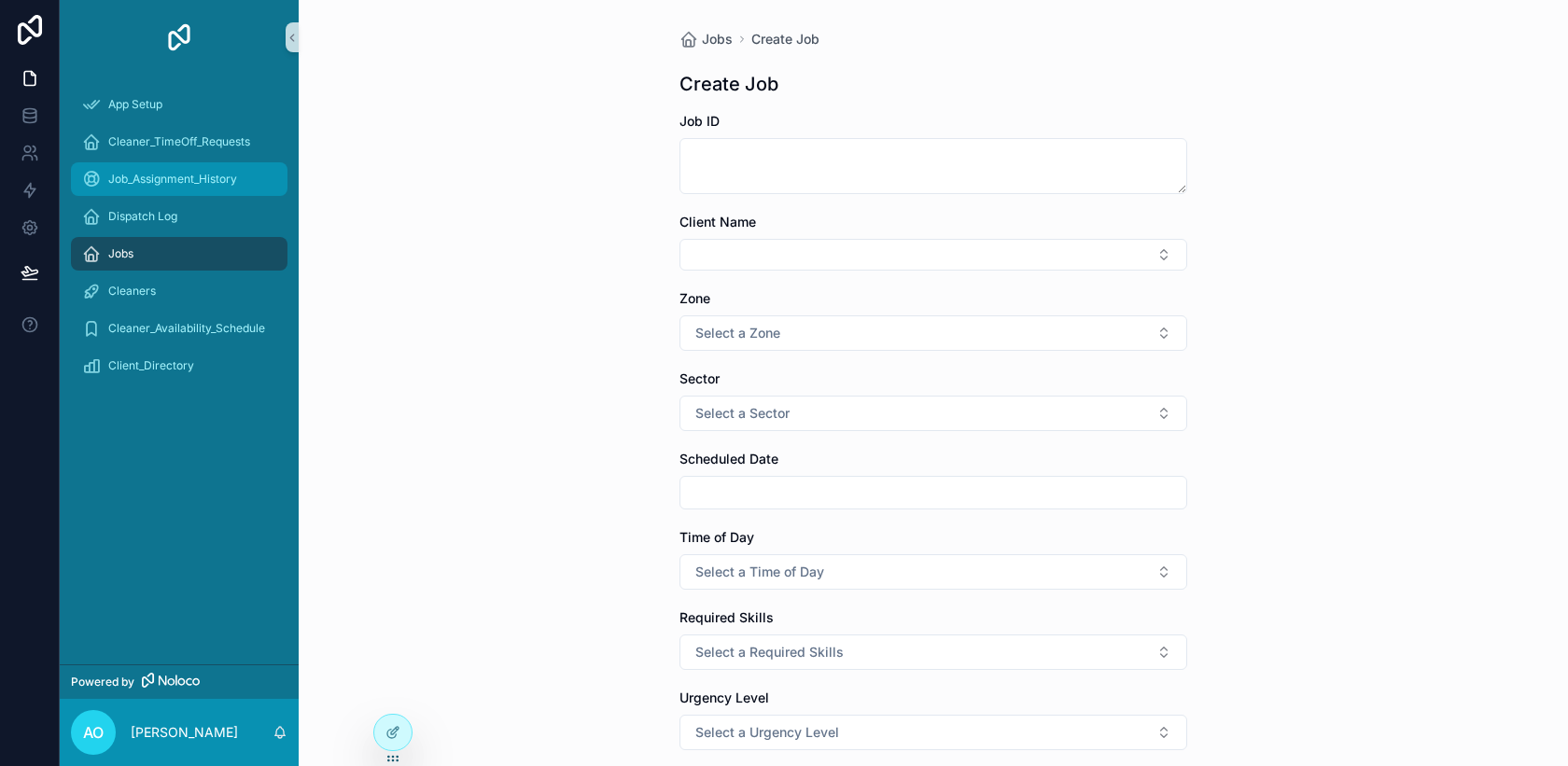
click at [172, 189] on div "Job_Assignment_History" at bounding box center [179, 179] width 194 height 30
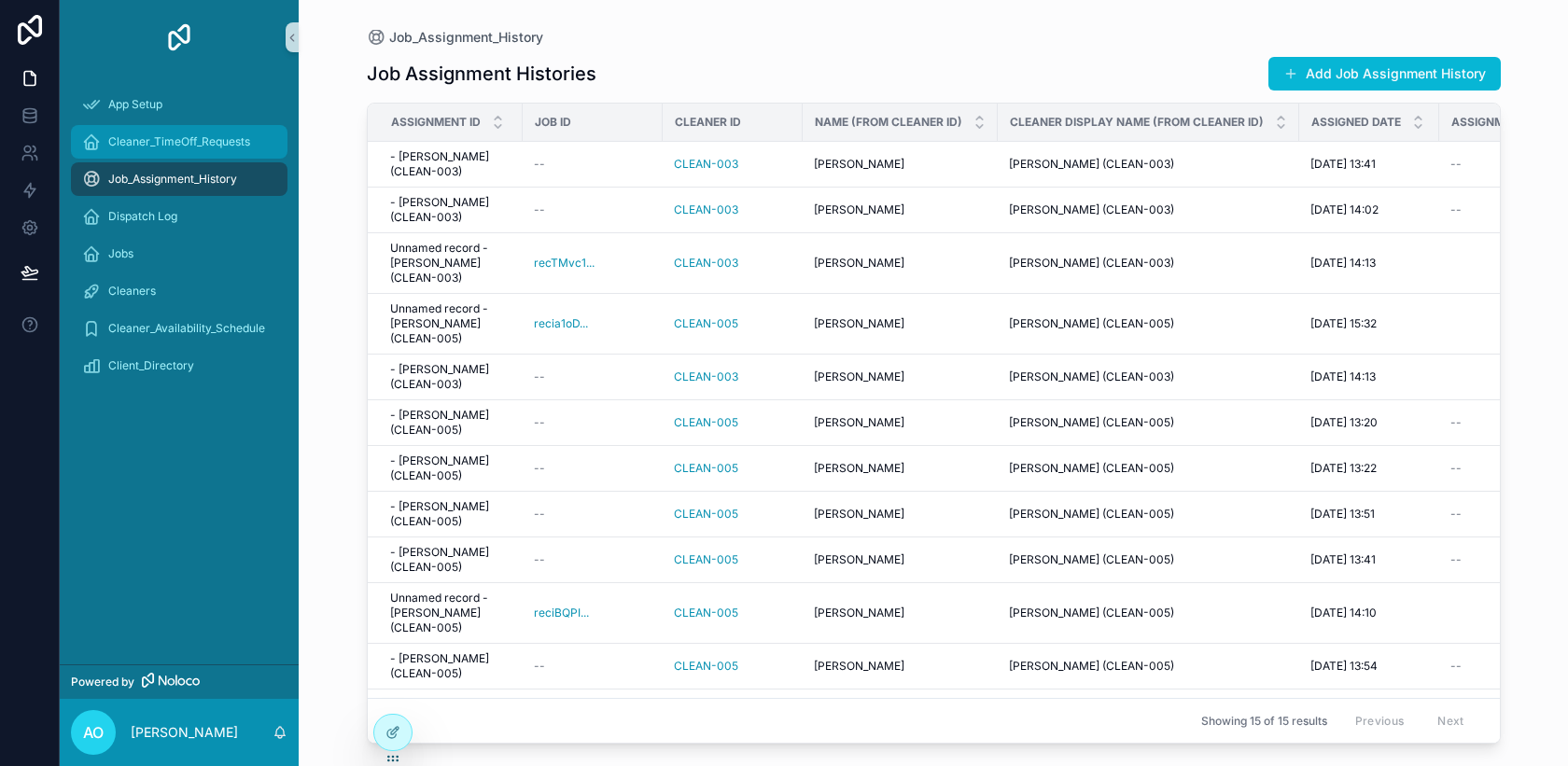
click at [172, 149] on div "Cleaner_TimeOff_Requests" at bounding box center [179, 141] width 194 height 30
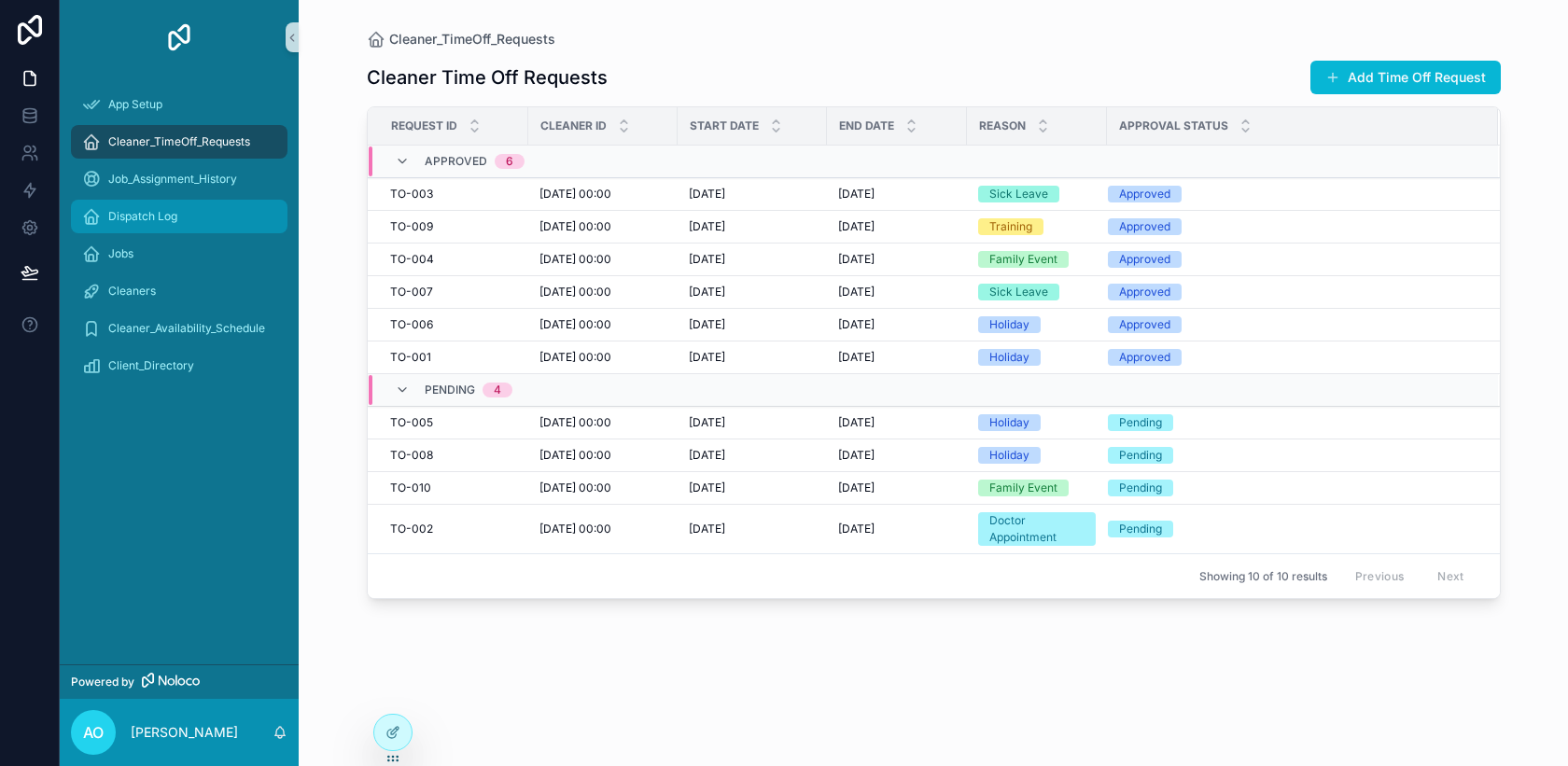
click at [162, 209] on span "Dispatch Log" at bounding box center [142, 216] width 69 height 15
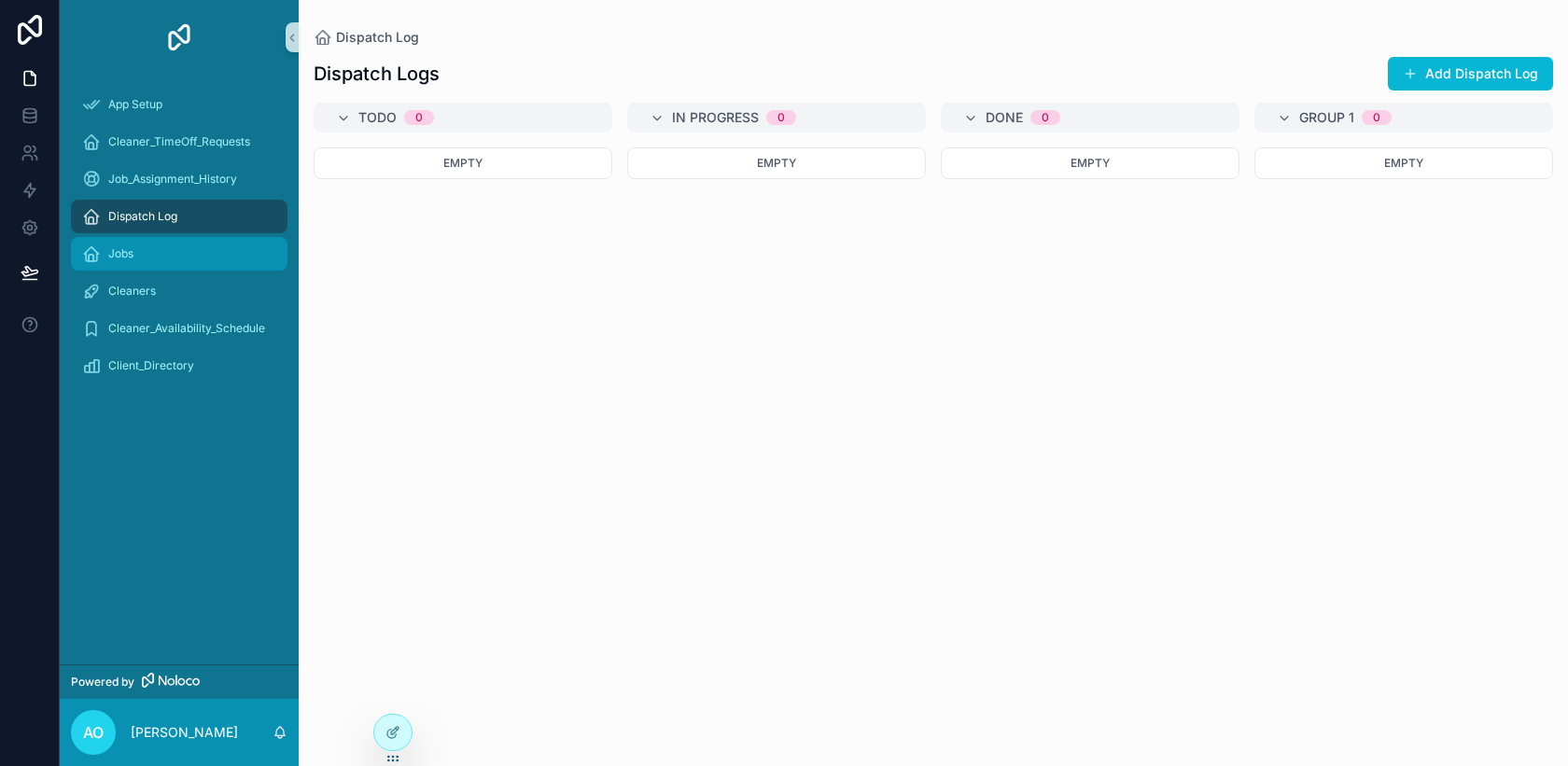
click at [142, 243] on div "Jobs" at bounding box center [179, 253] width 194 height 30
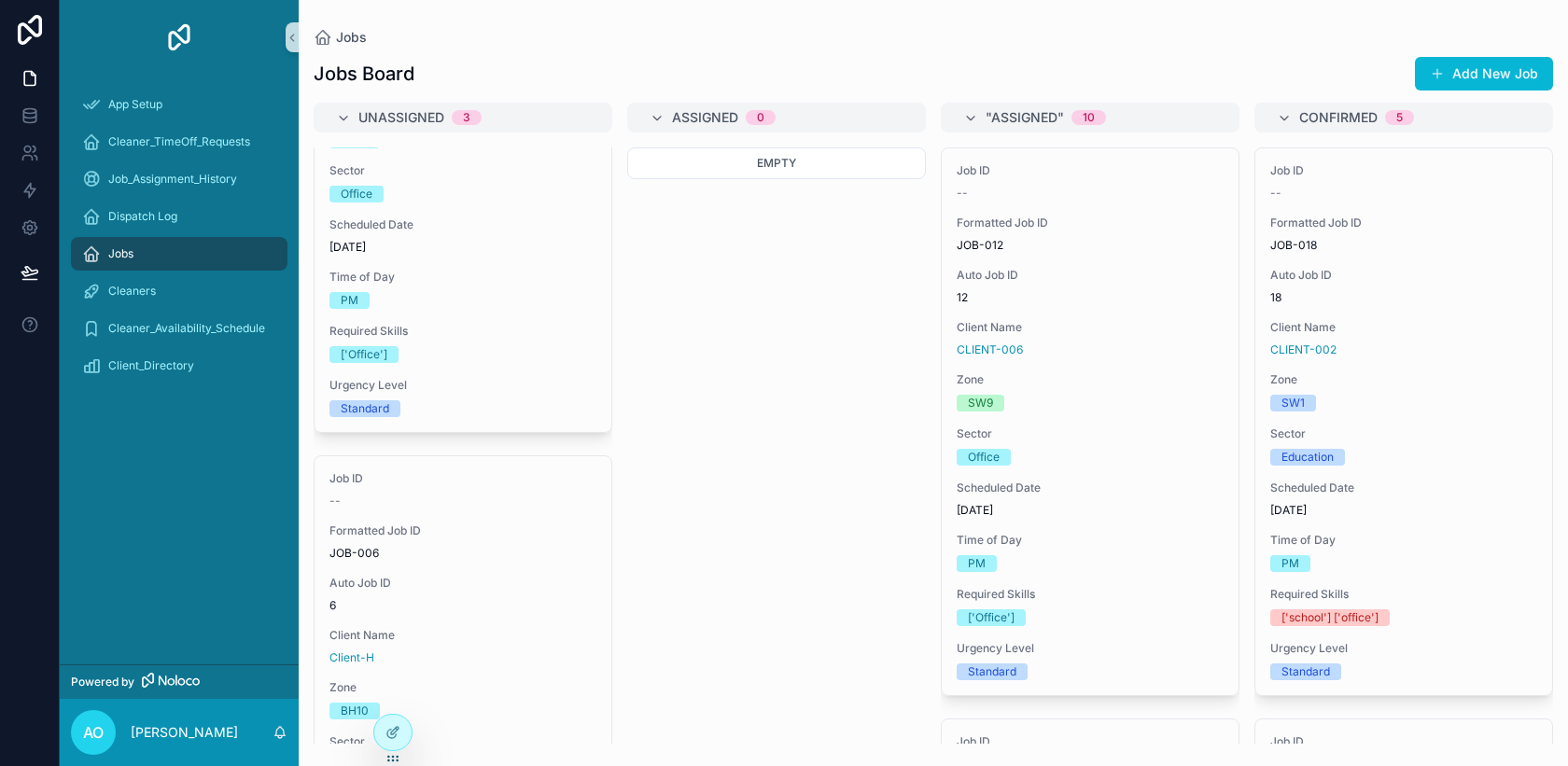
scroll to position [848, 0]
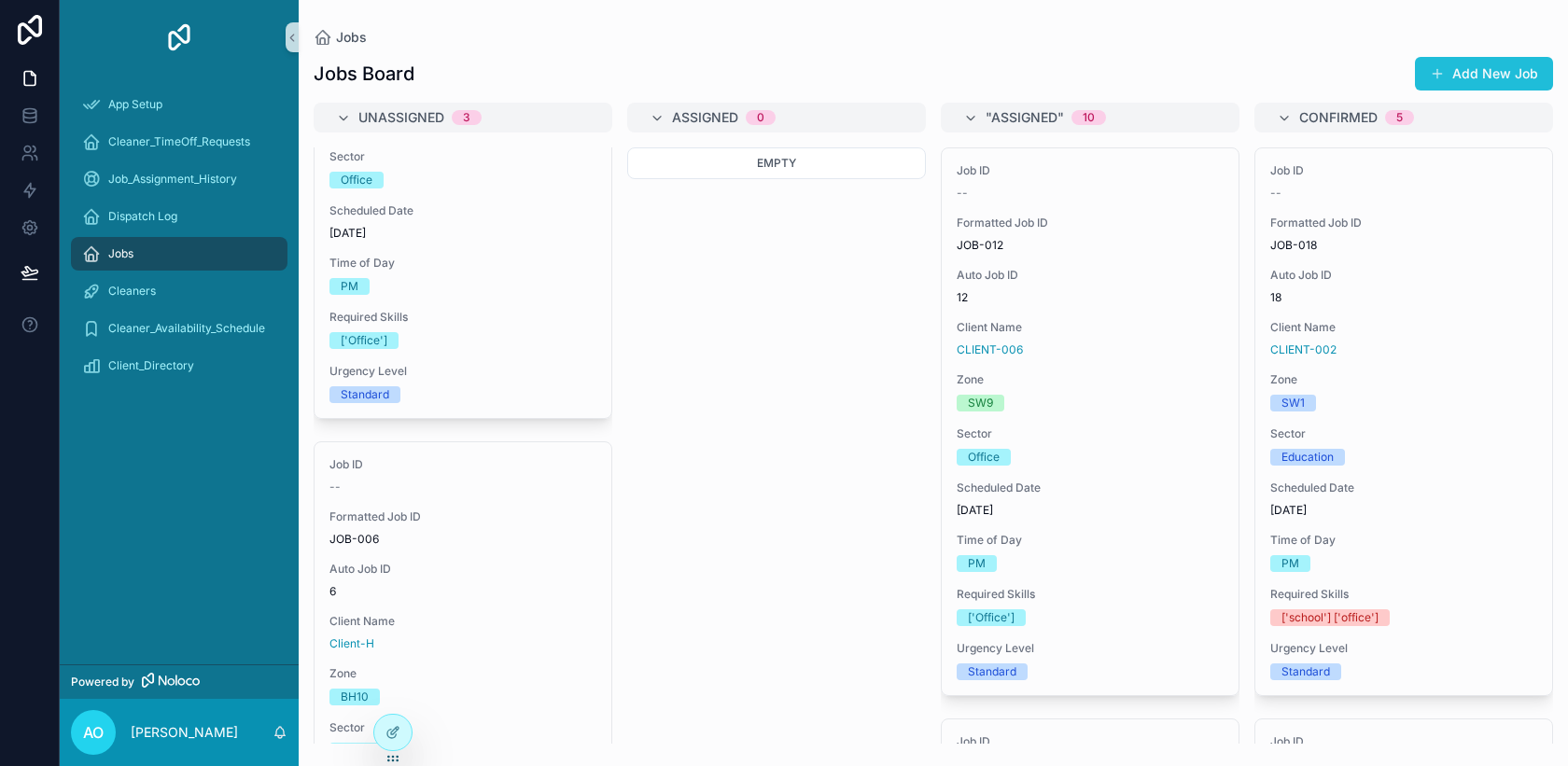
click at [1460, 75] on button "Add New Job" at bounding box center [1484, 74] width 138 height 34
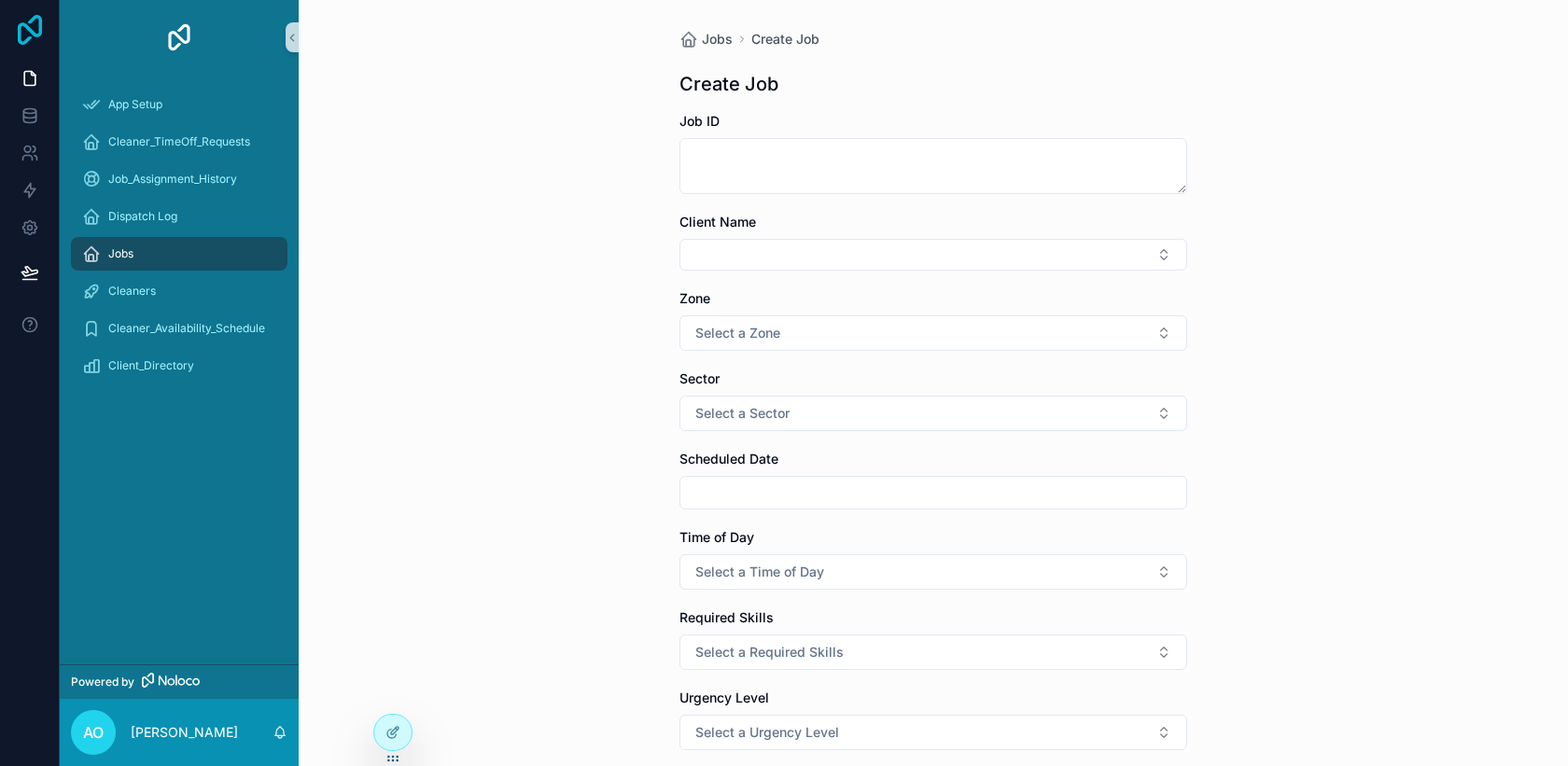
click at [24, 43] on icon at bounding box center [29, 29] width 24 height 30
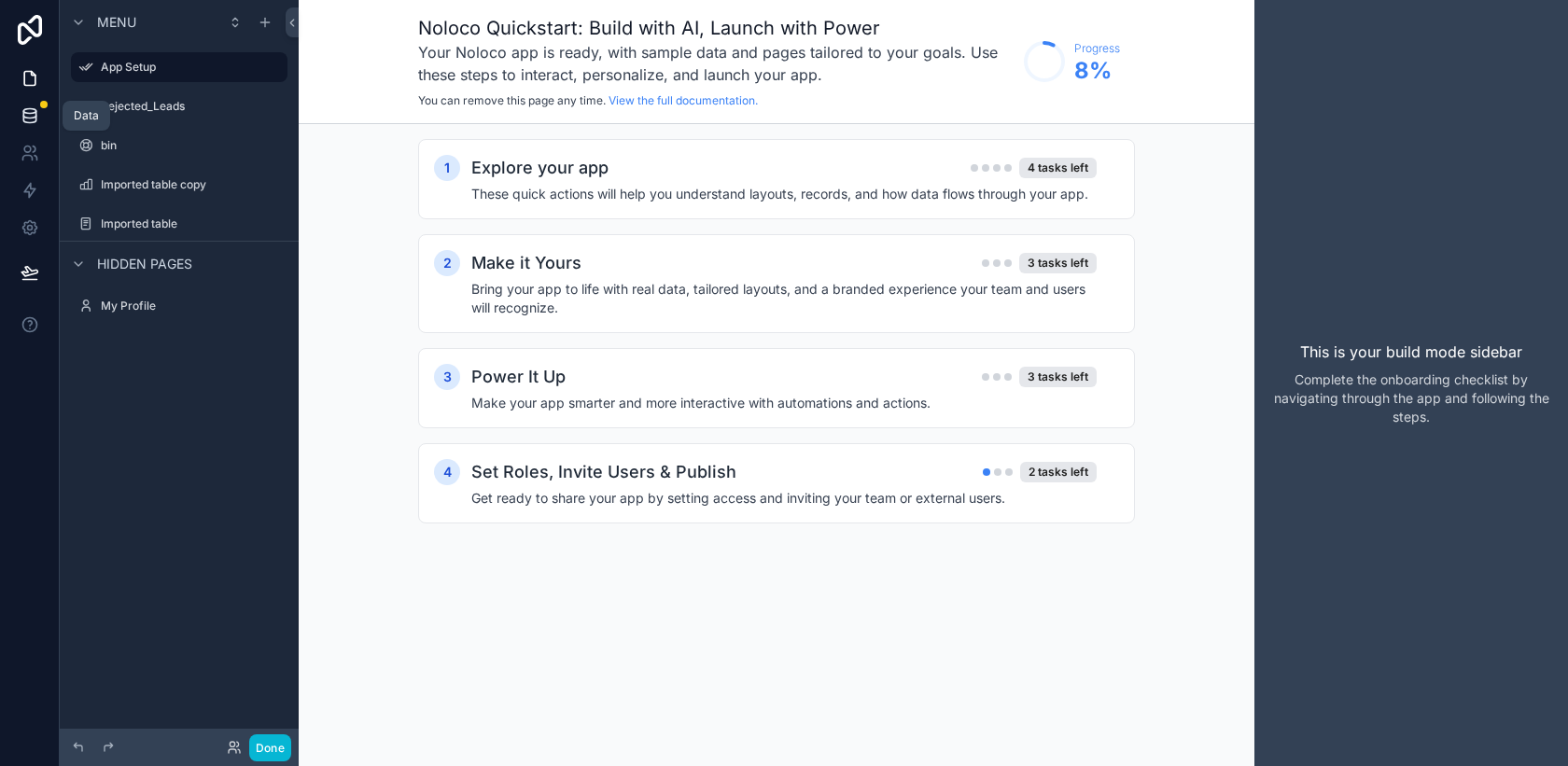
click at [38, 124] on icon at bounding box center [29, 115] width 18 height 18
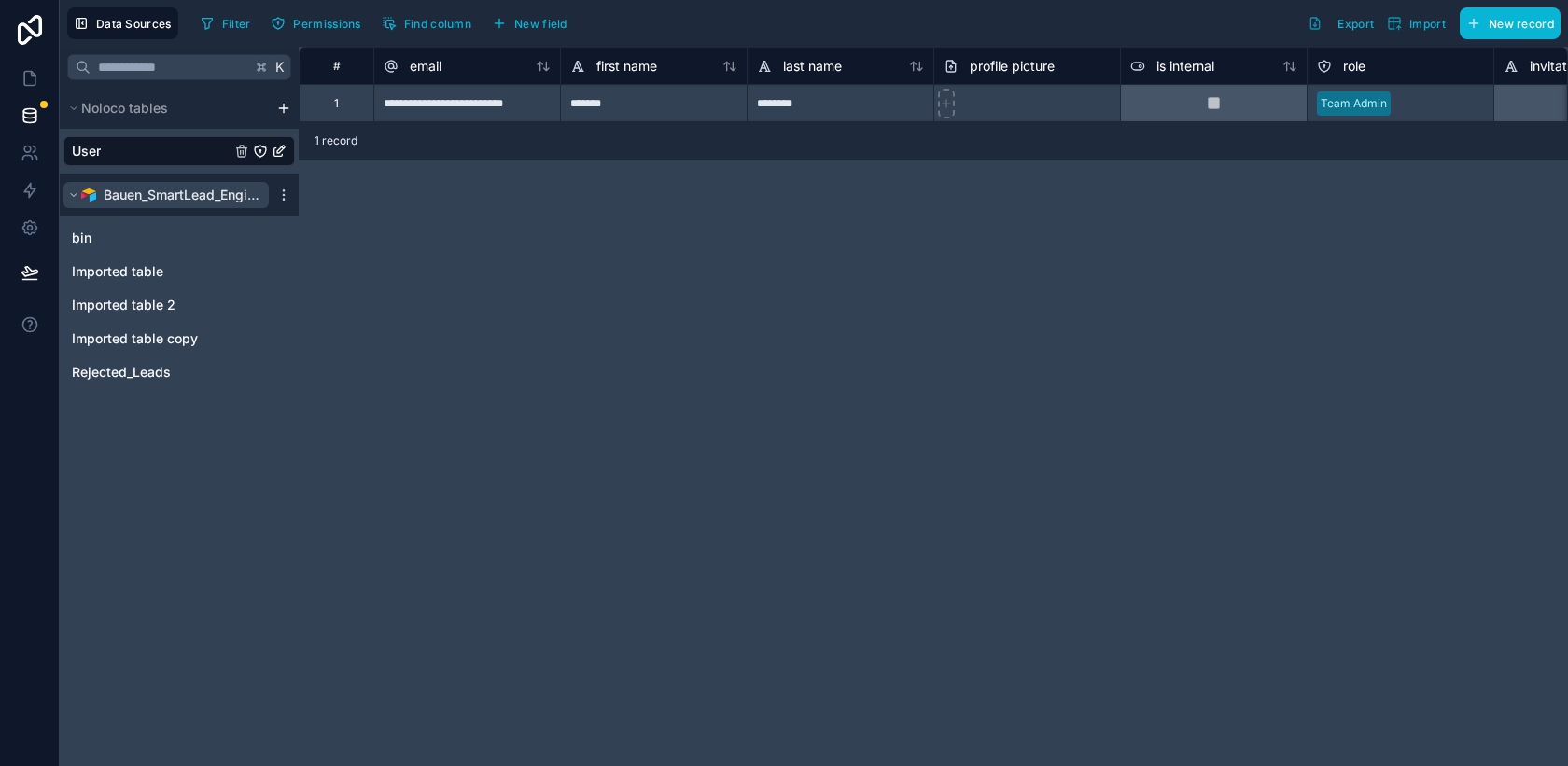
click at [249, 201] on span "Bauen_SmartLead_Engine_Leadscsv" at bounding box center [182, 194] width 157 height 18
click at [249, 200] on span "Bauen_SmartLead_Engine_Leadscsv" at bounding box center [182, 194] width 157 height 18
click at [190, 194] on span "Bauen_SmartLead_Engine_Leadscsv" at bounding box center [182, 194] width 157 height 18
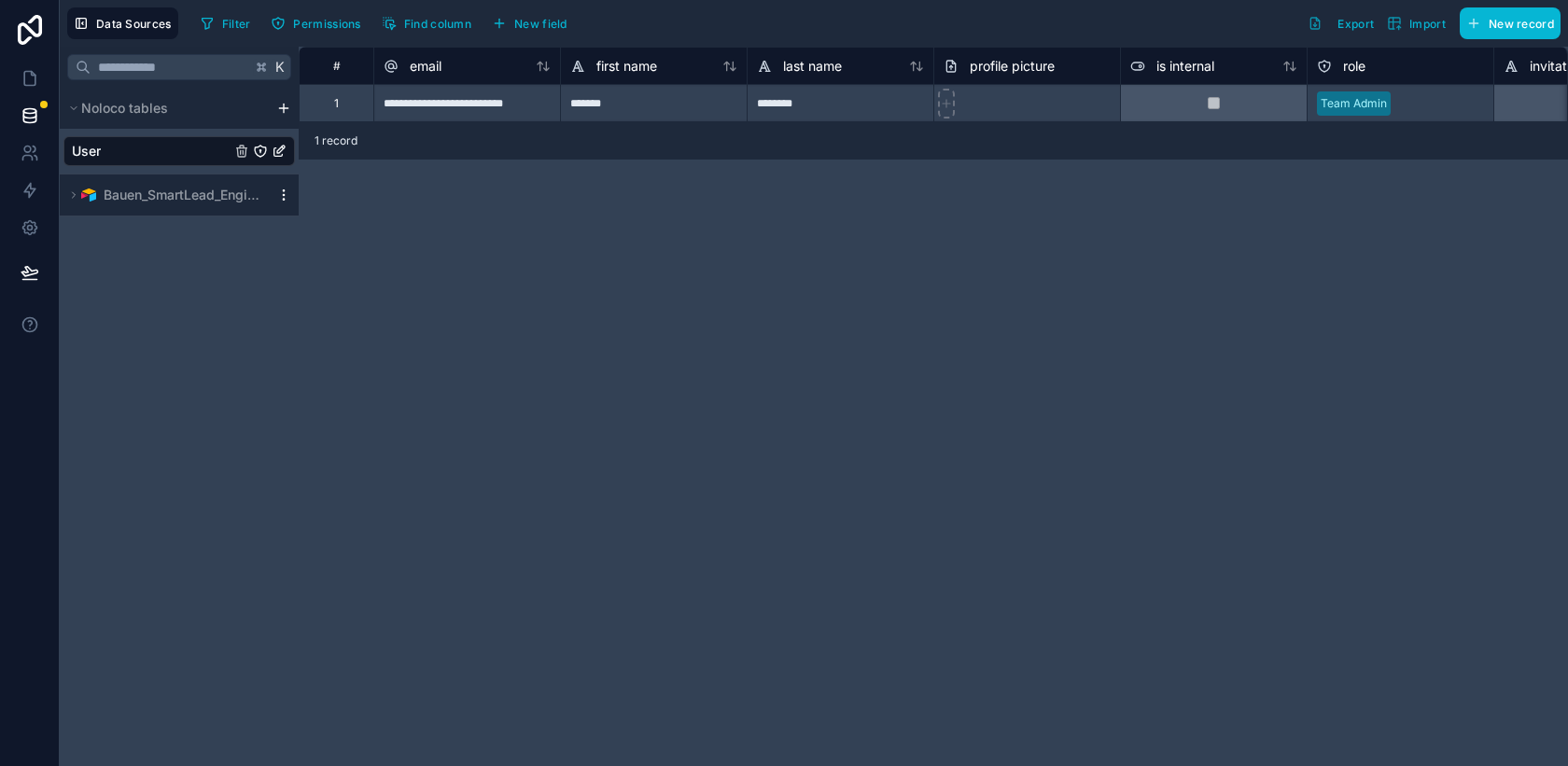
click at [282, 194] on icon at bounding box center [282, 194] width 1 height 1
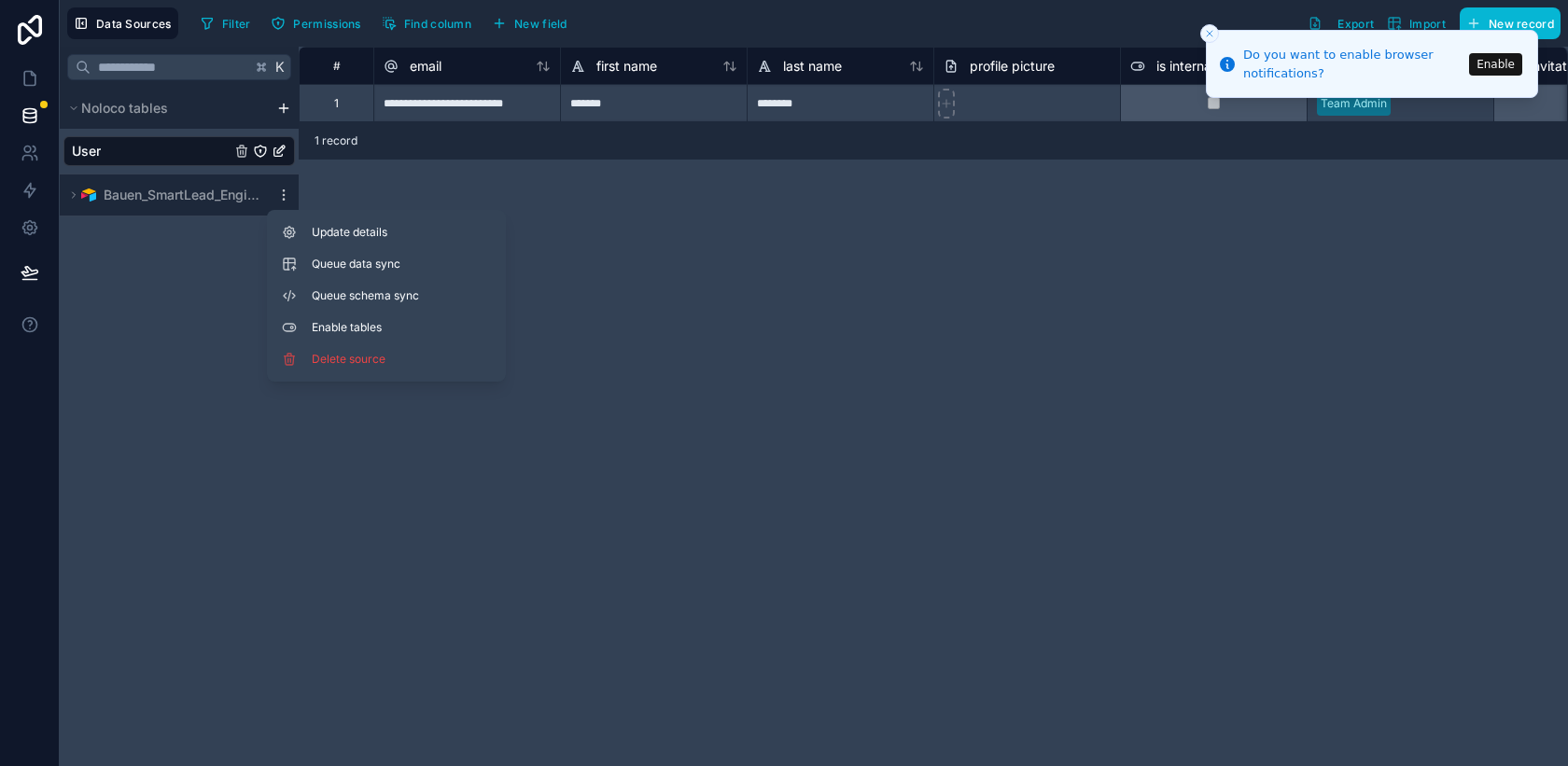
click at [980, 213] on div "**********" at bounding box center [933, 406] width 1269 height 720
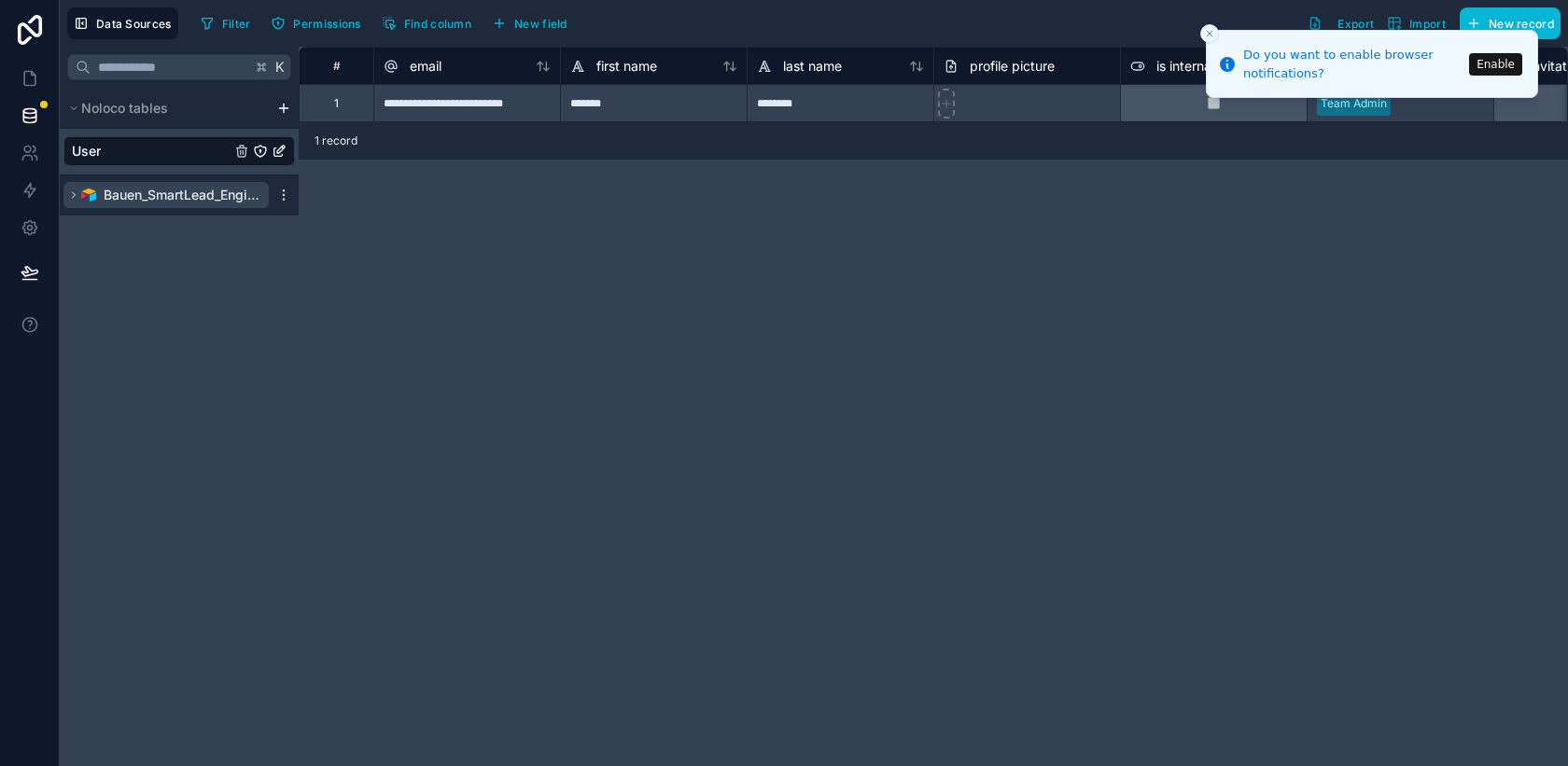
click at [185, 187] on span "Bauen_SmartLead_Engine_Leadscsv" at bounding box center [182, 194] width 157 height 18
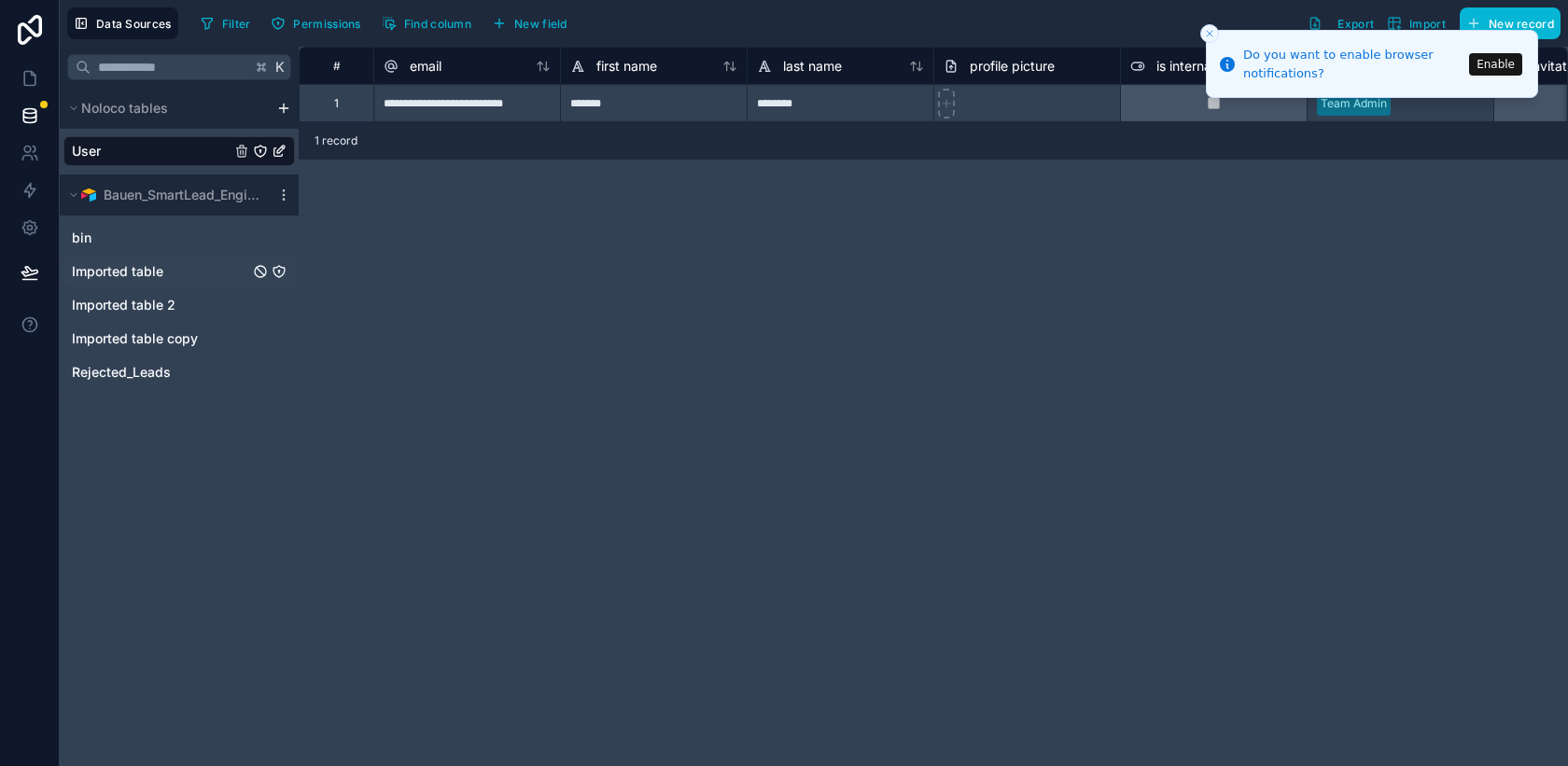
click at [128, 273] on span "Imported table" at bounding box center [117, 271] width 92 height 18
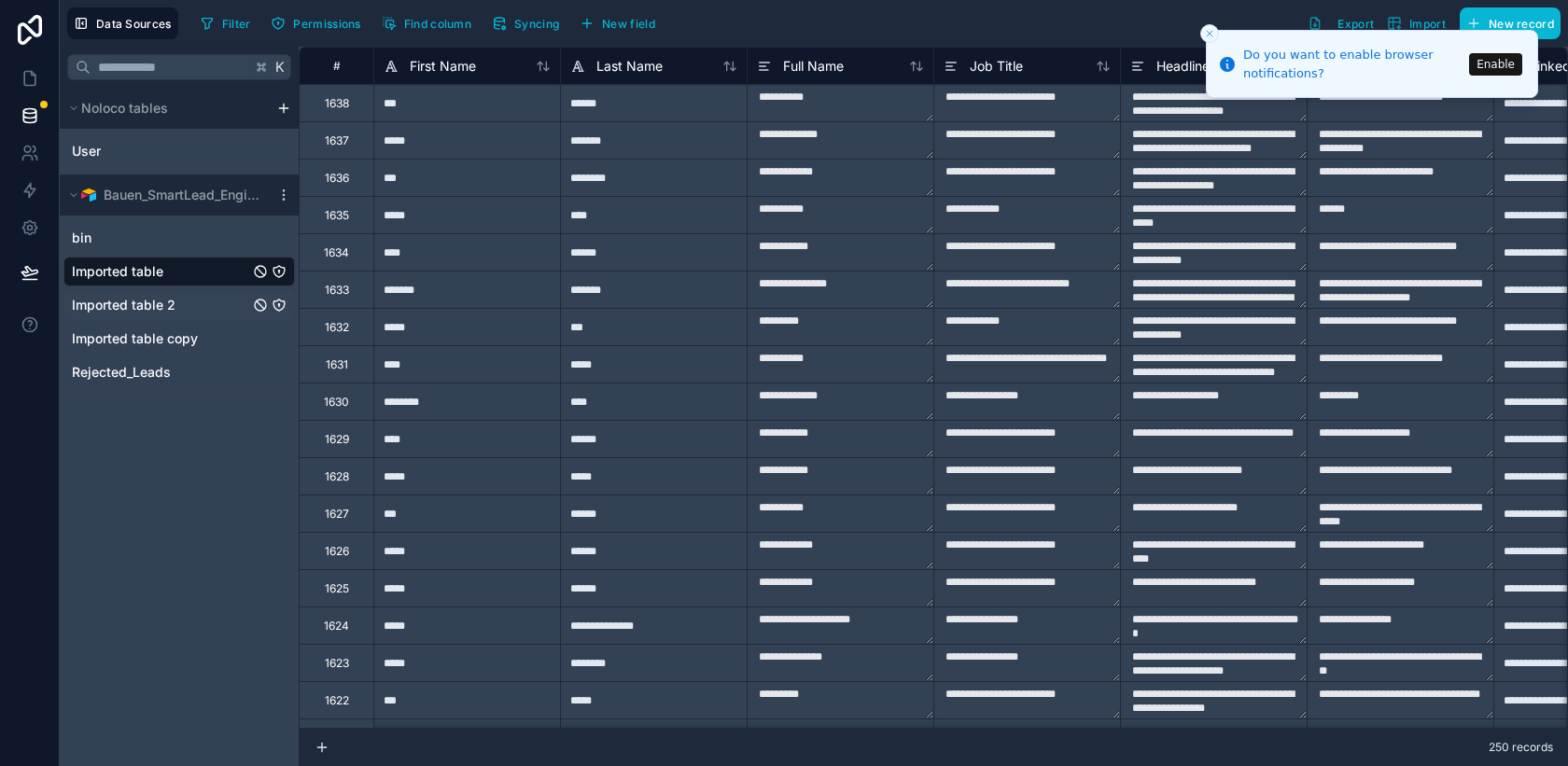
click at [131, 310] on span "Imported table 2" at bounding box center [123, 305] width 104 height 18
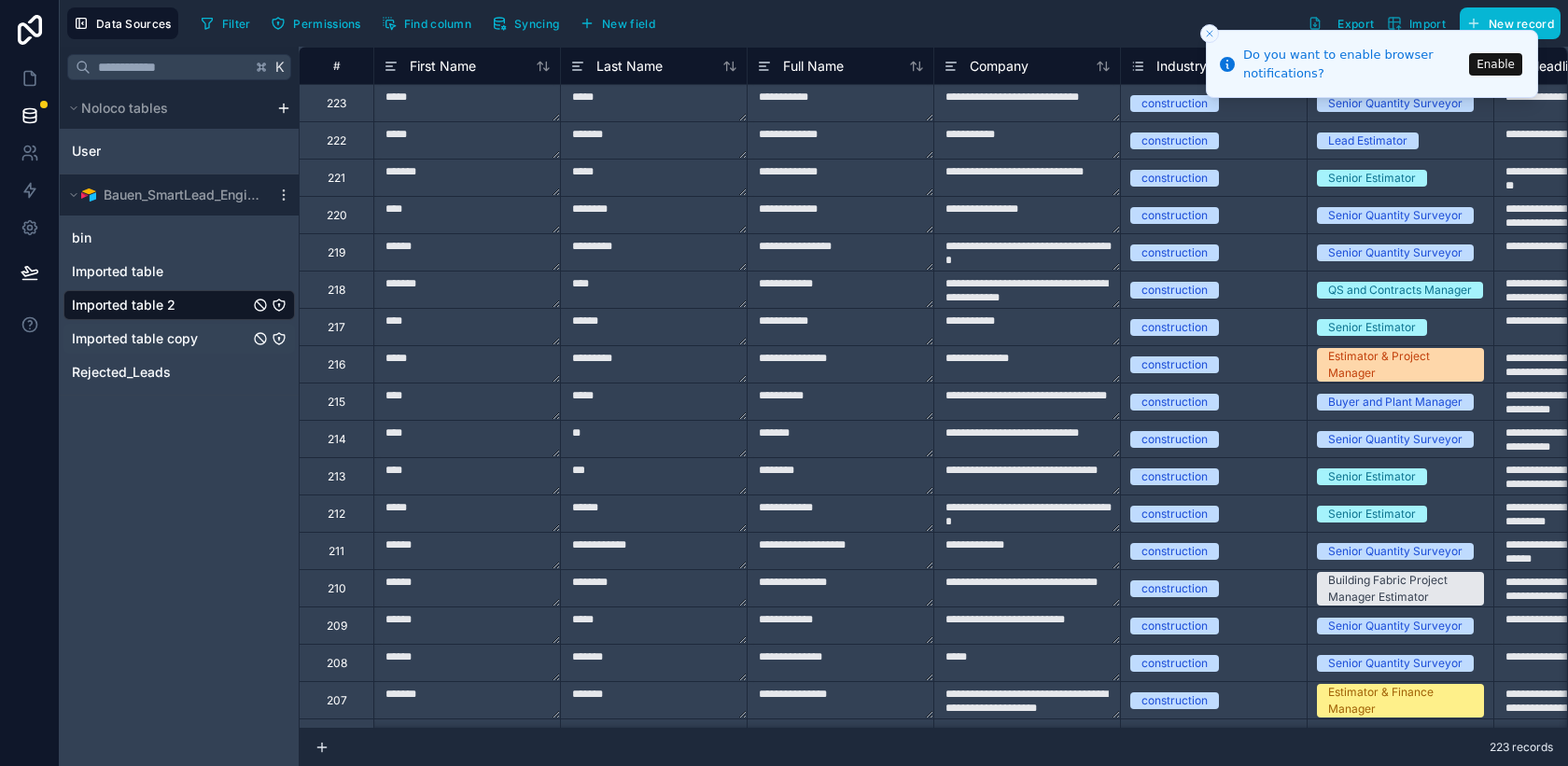
click at [129, 346] on span "Imported table copy" at bounding box center [134, 339] width 126 height 18
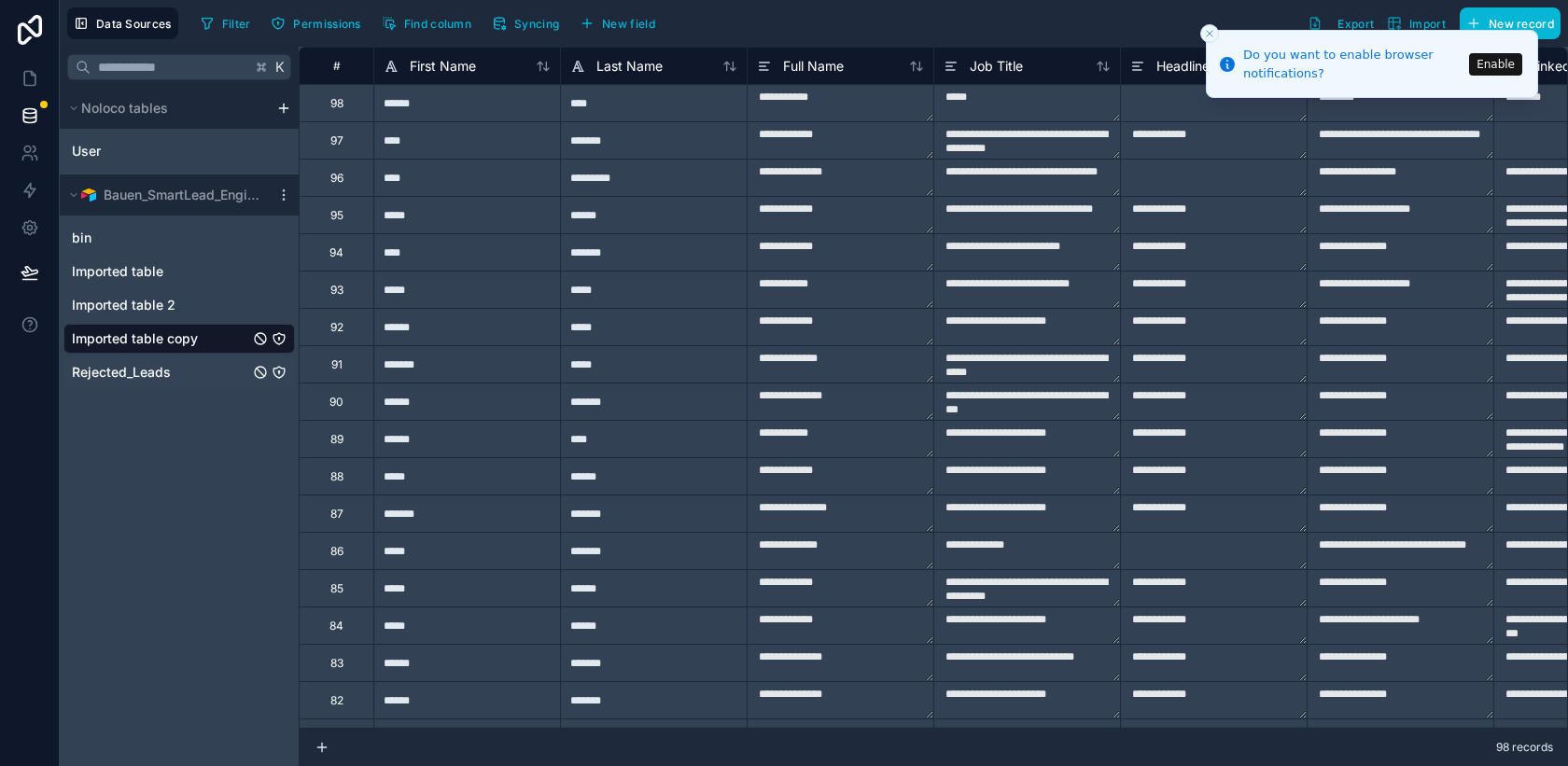
click at [128, 367] on span "Rejected_Leads" at bounding box center [121, 371] width 99 height 18
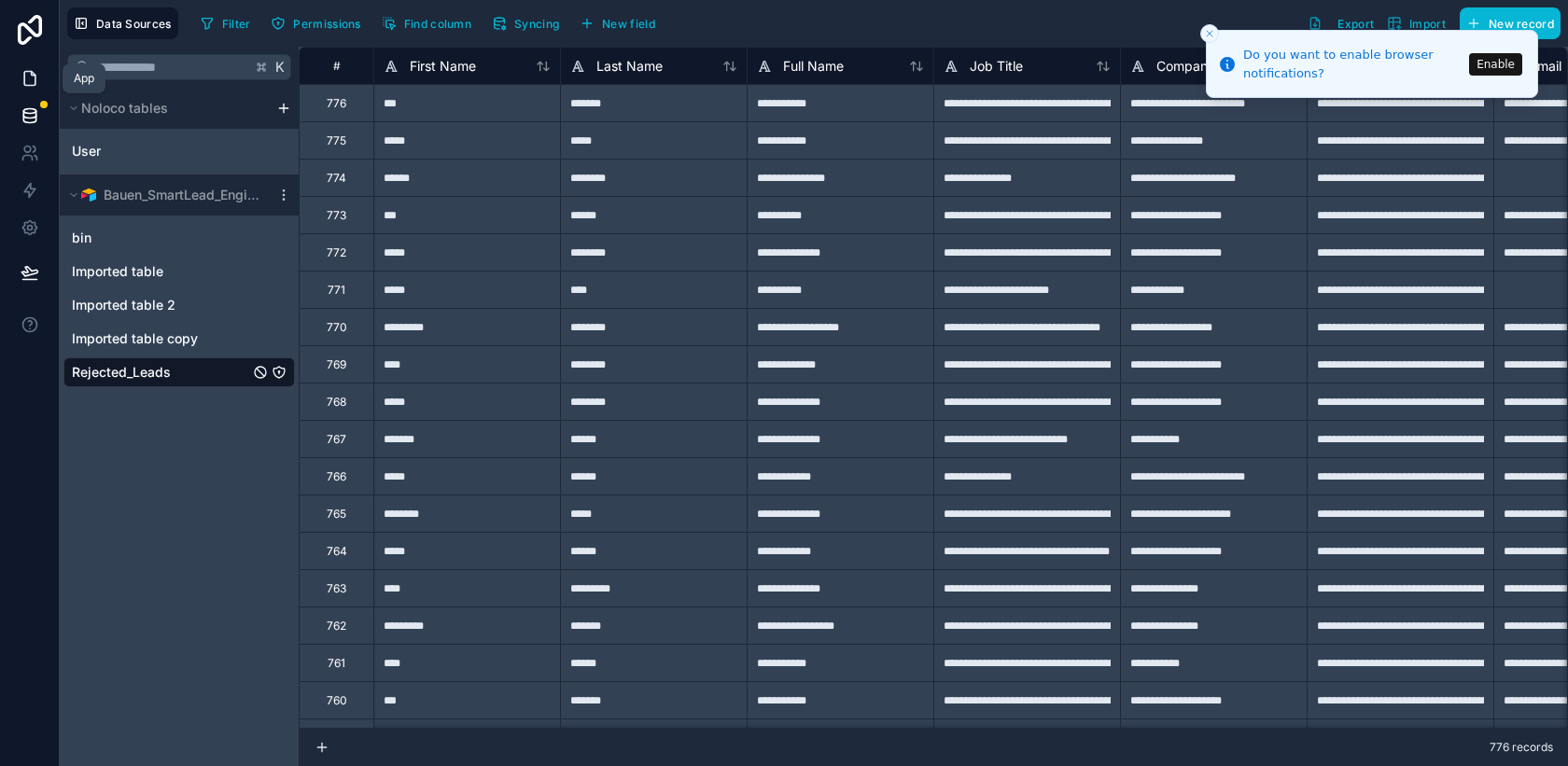
click at [25, 77] on icon at bounding box center [29, 77] width 18 height 18
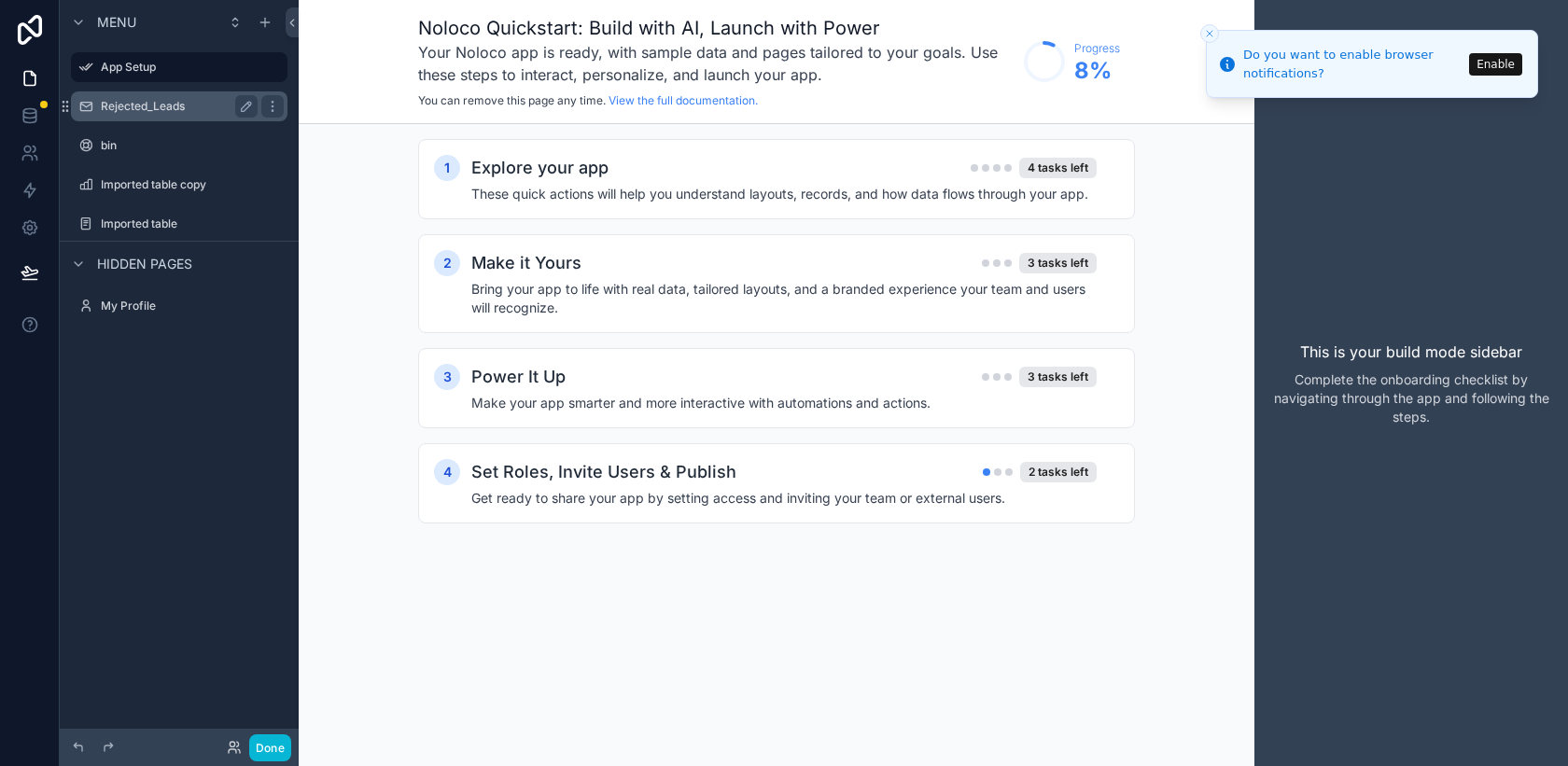
click at [133, 114] on div "Rejected_Leads" at bounding box center [179, 105] width 157 height 22
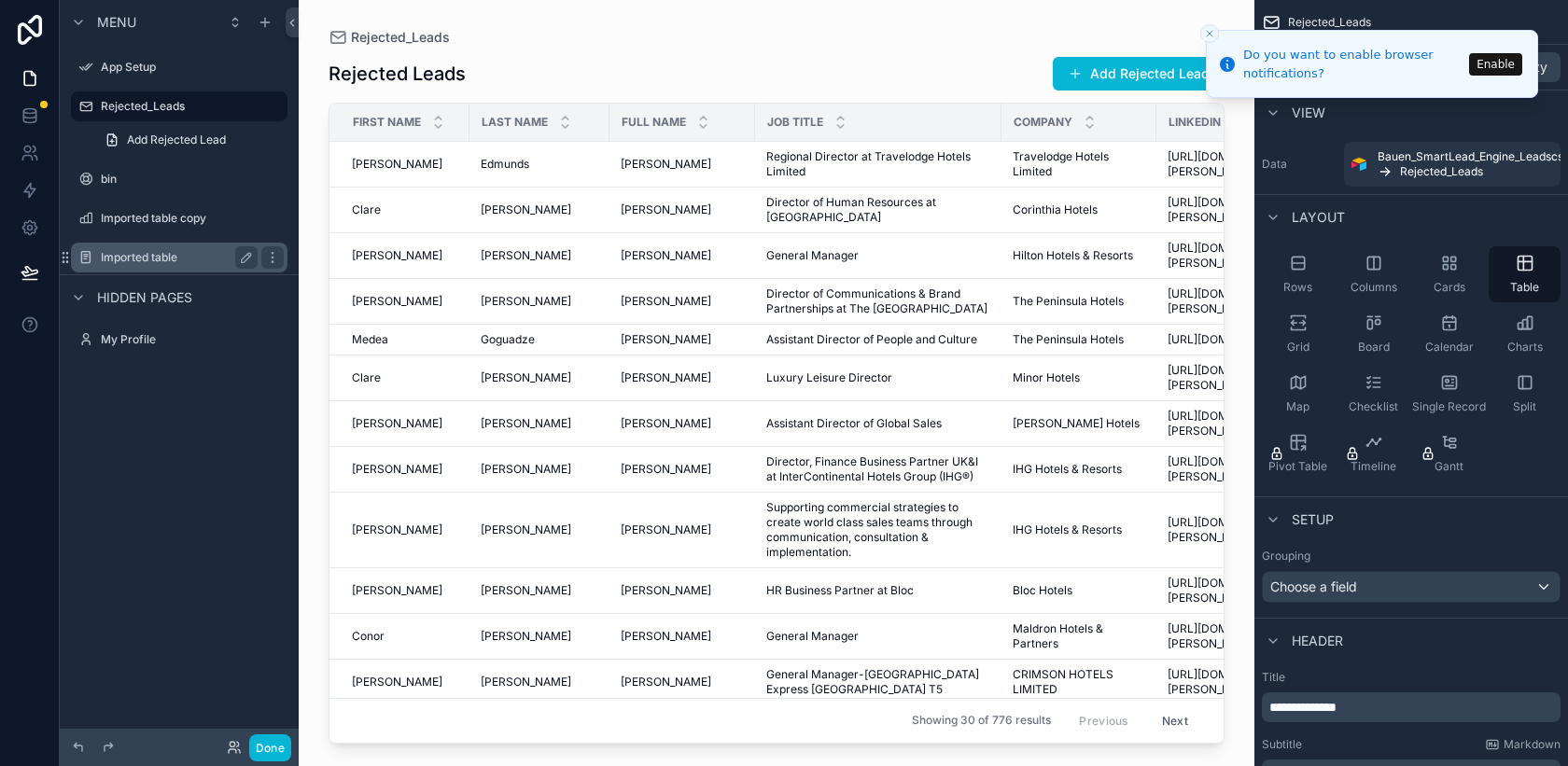
click at [133, 253] on label "Imported table" at bounding box center [175, 257] width 149 height 15
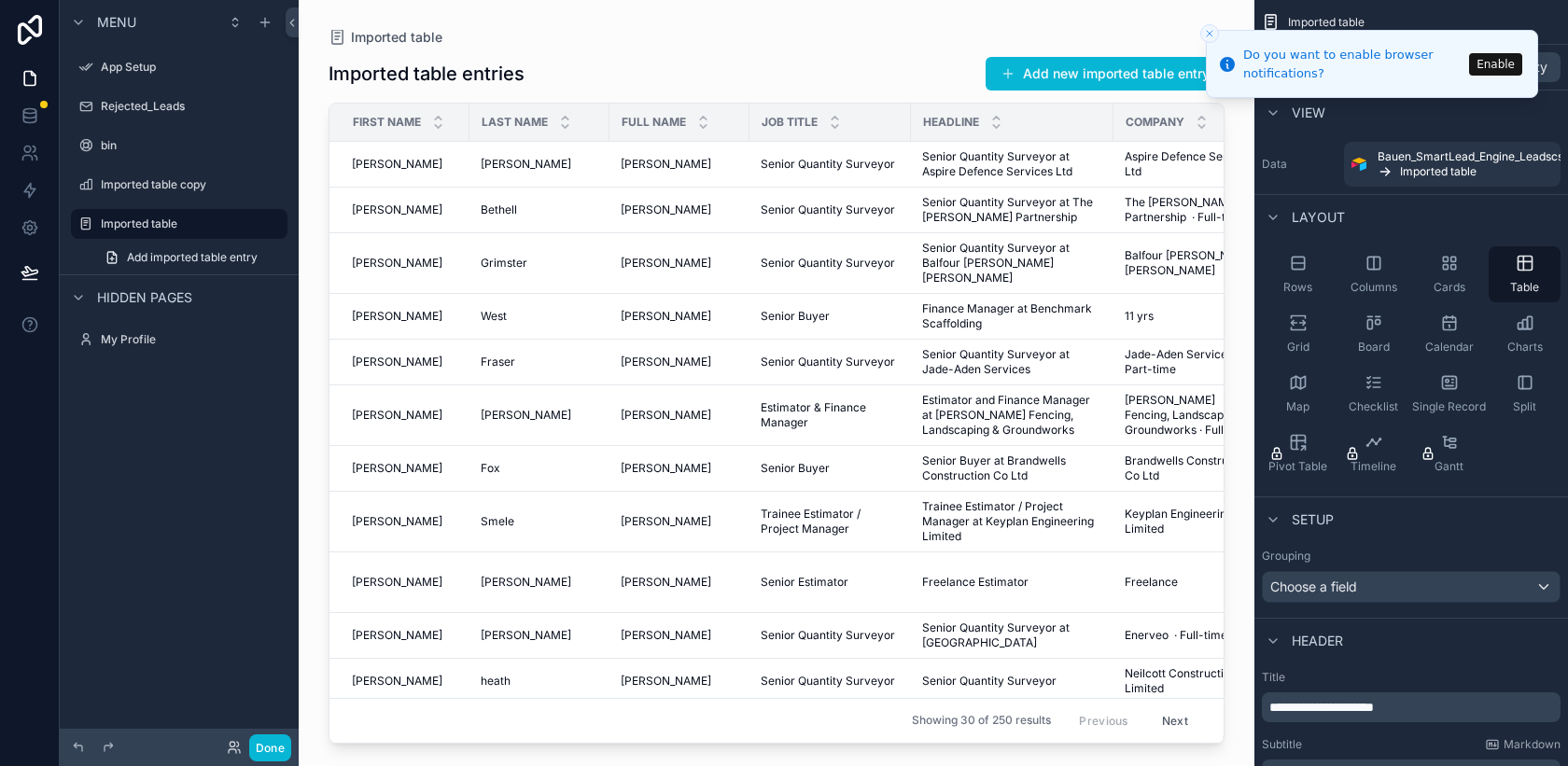
click at [1052, 70] on div "scrollable content" at bounding box center [777, 371] width 956 height 744
click at [1036, 74] on button "Add new imported table entry" at bounding box center [1105, 74] width 239 height 34
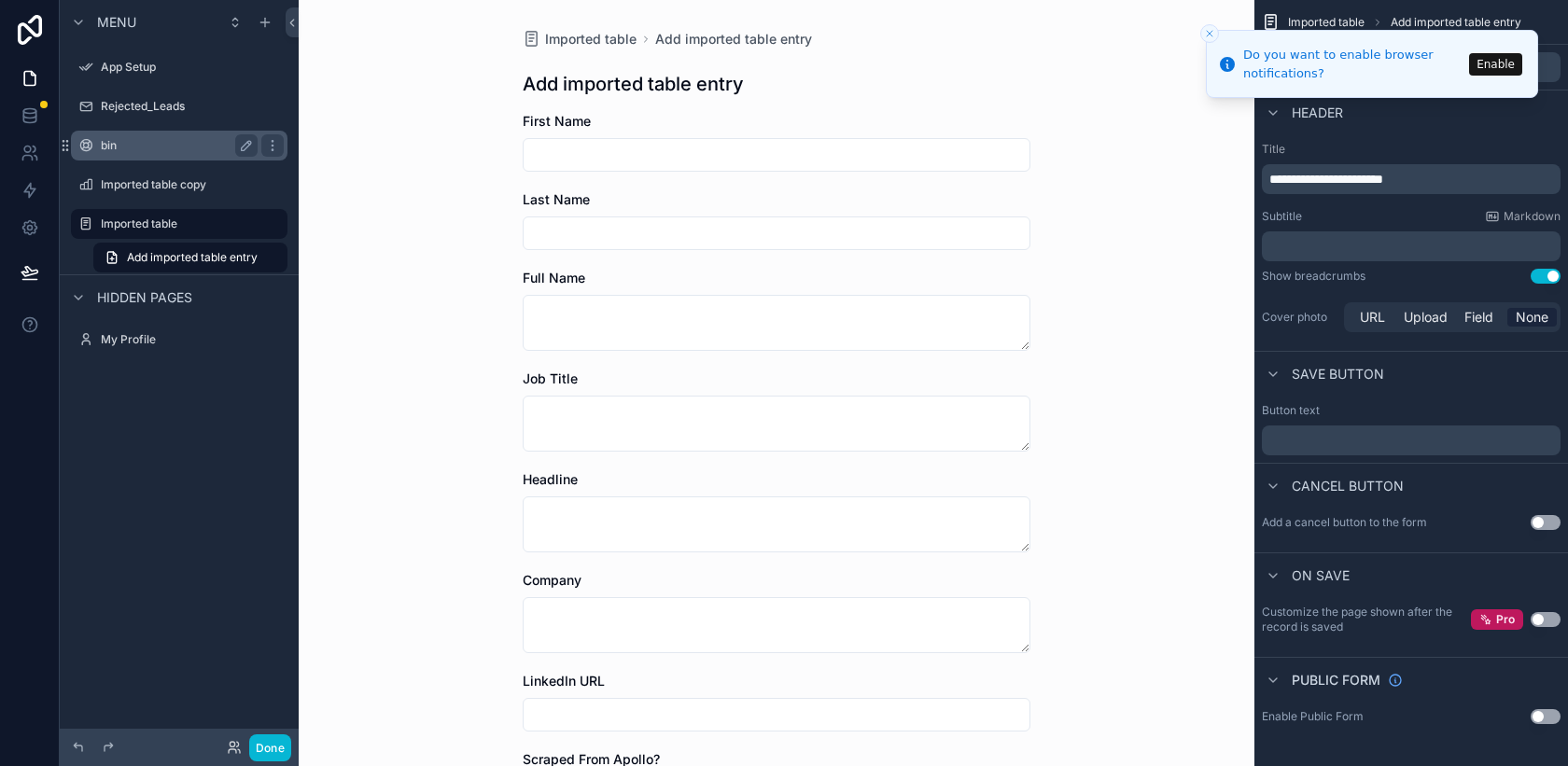
click at [136, 135] on div "bin" at bounding box center [179, 145] width 157 height 22
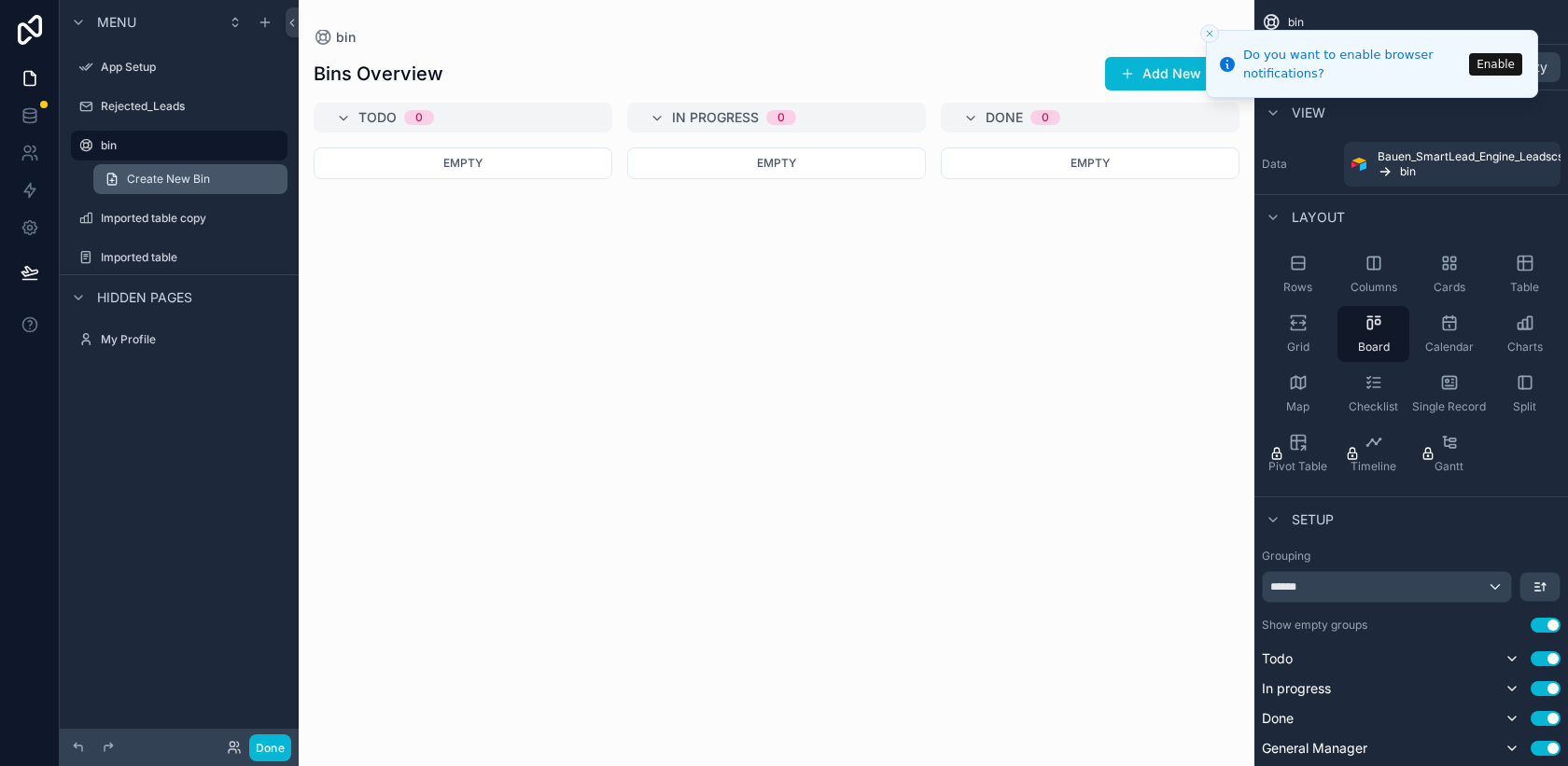
click at [131, 182] on span "Create New Bin" at bounding box center [168, 179] width 83 height 15
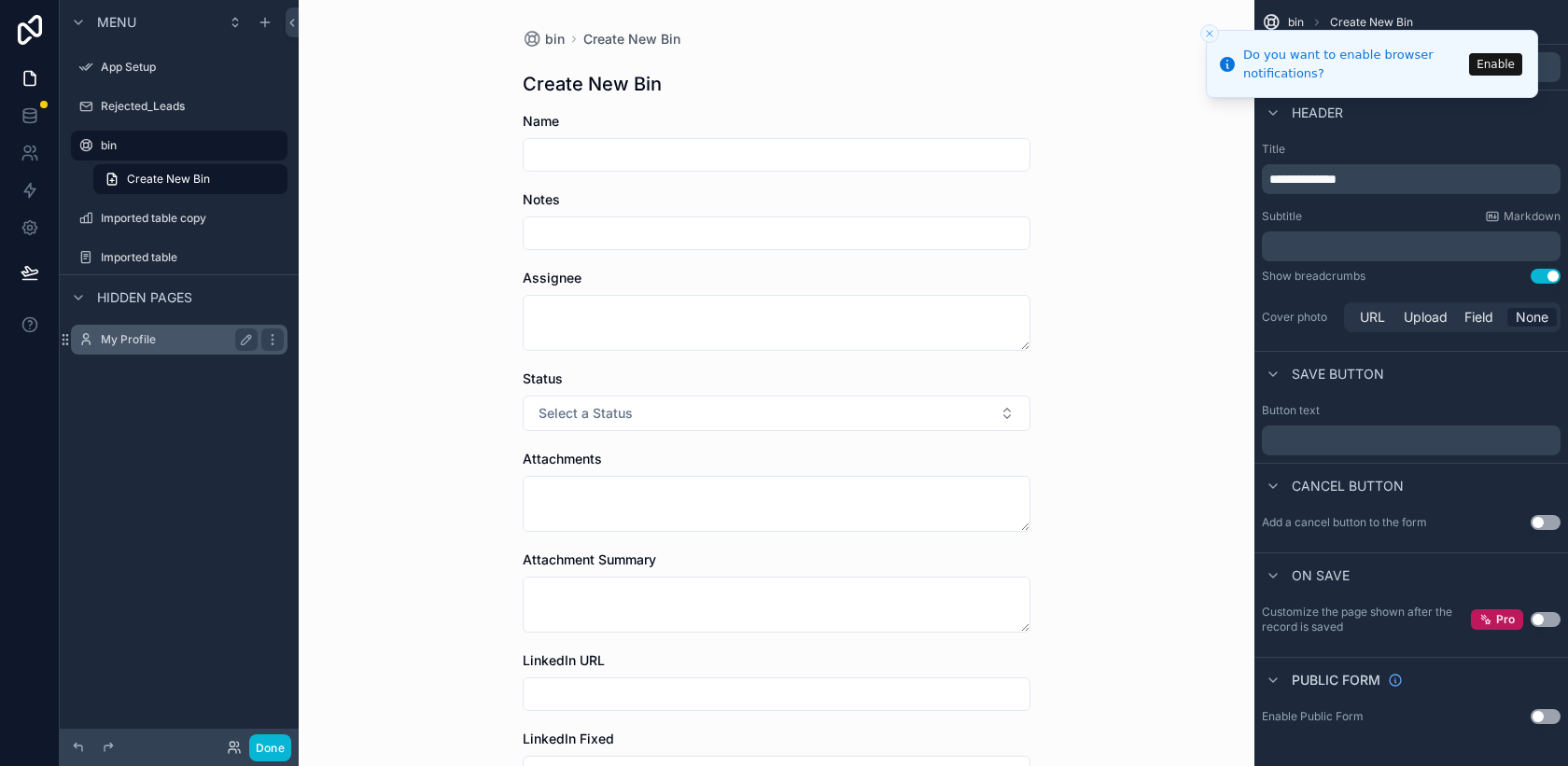
click at [105, 342] on label "My Profile" at bounding box center [175, 339] width 149 height 15
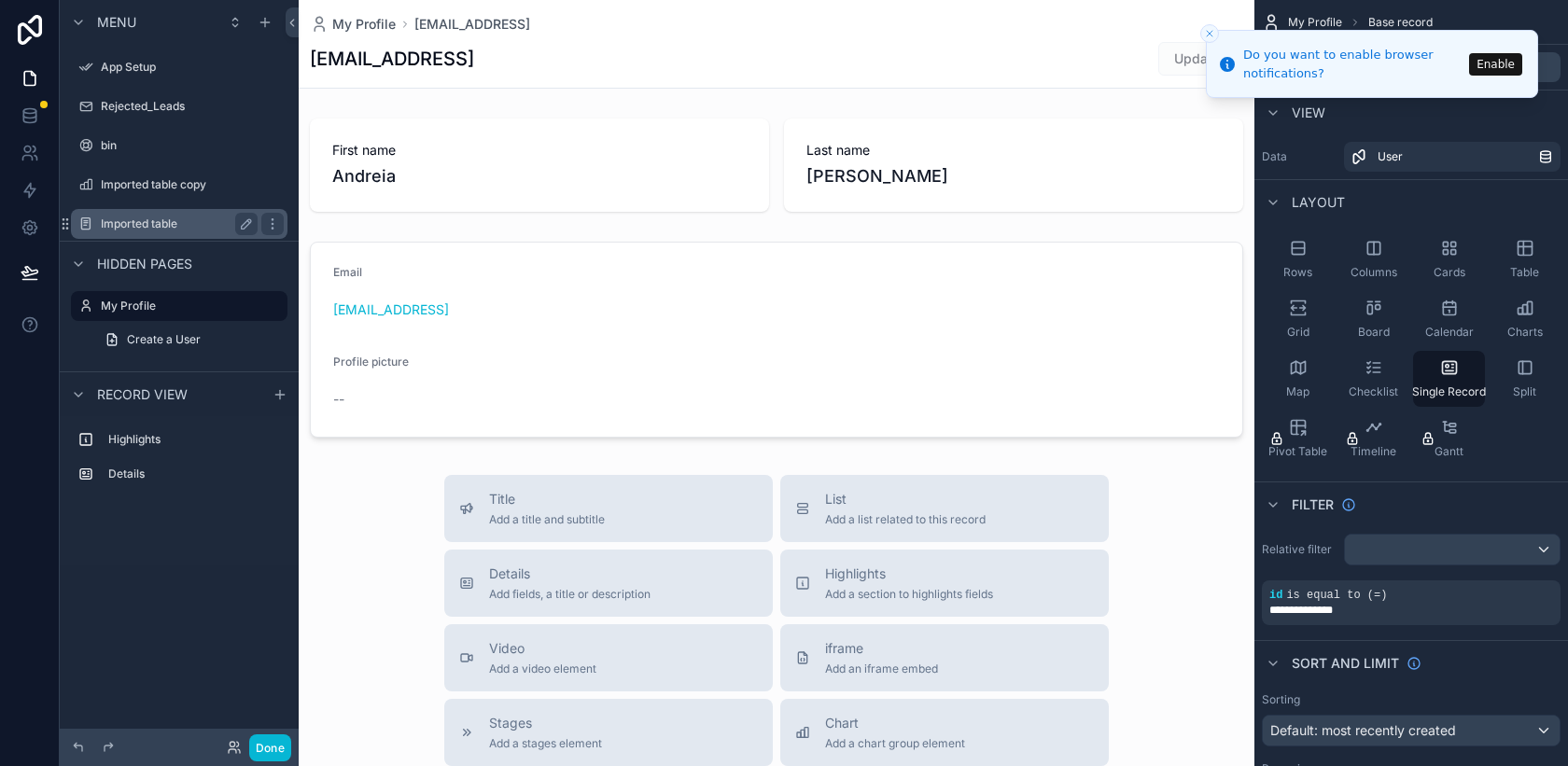
click at [147, 227] on label "Imported table" at bounding box center [175, 223] width 149 height 15
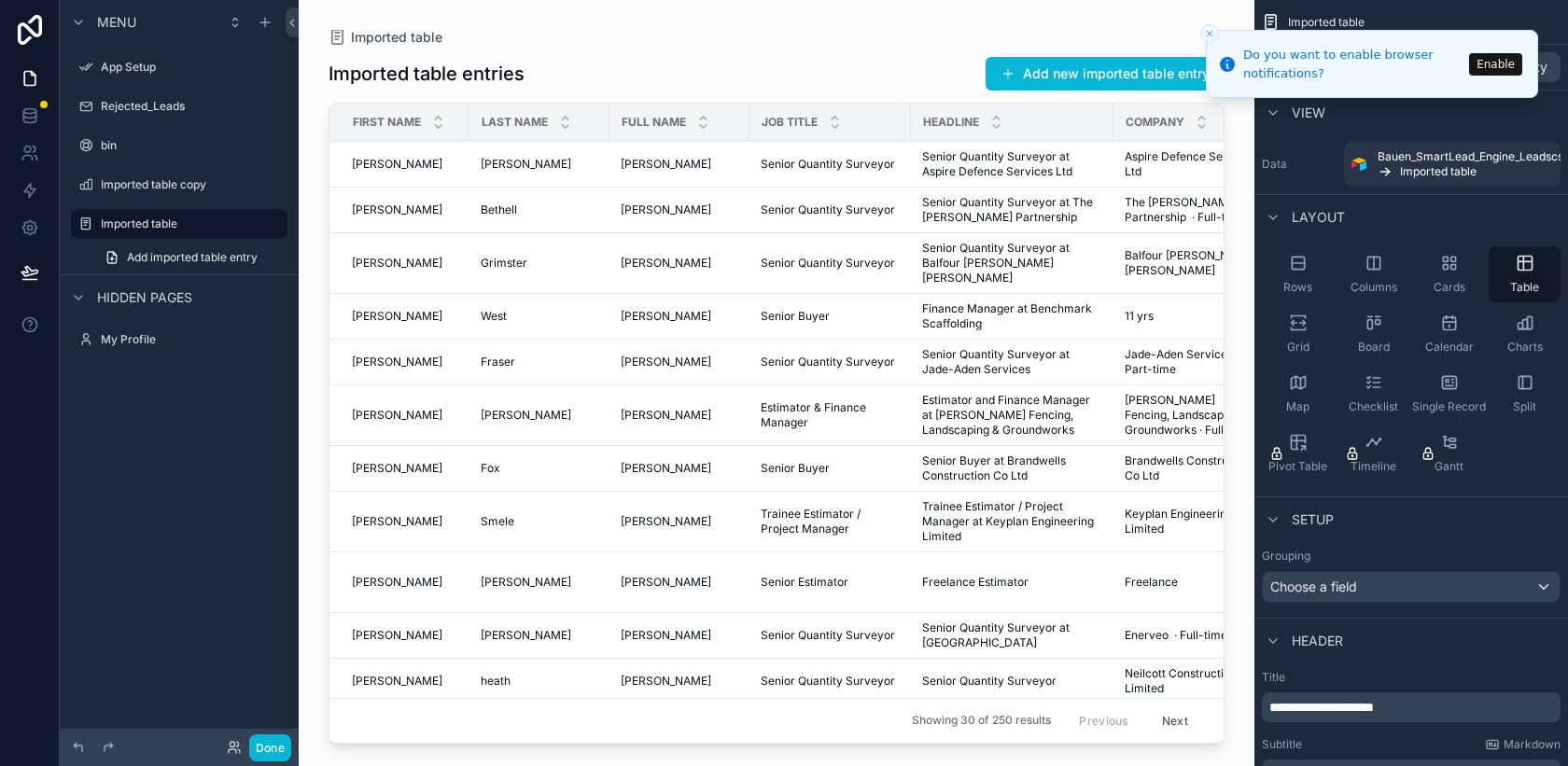
click at [1208, 36] on icon "Close toast" at bounding box center [1210, 34] width 12 height 12
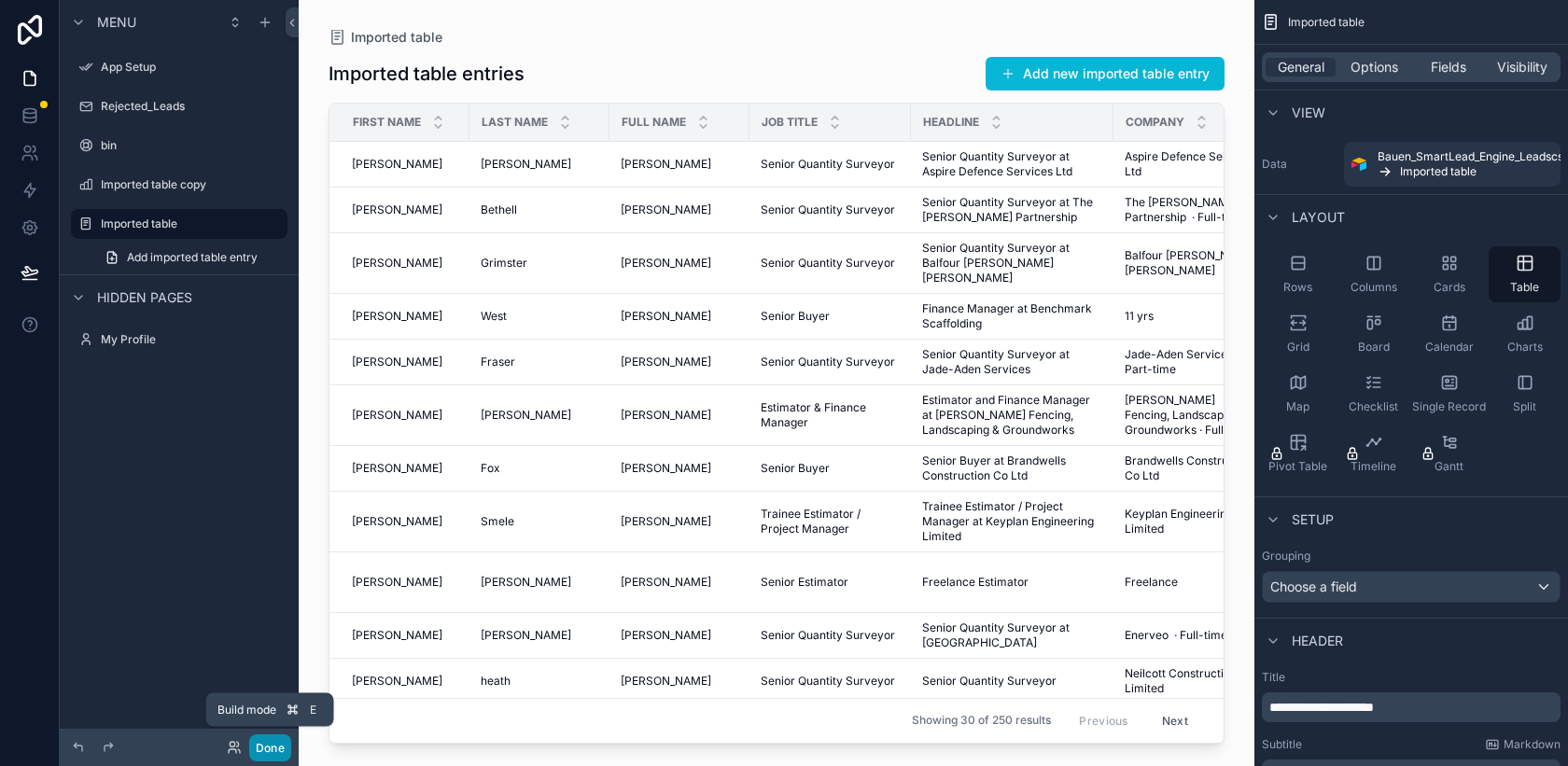
click at [261, 736] on button "Done" at bounding box center [270, 748] width 42 height 27
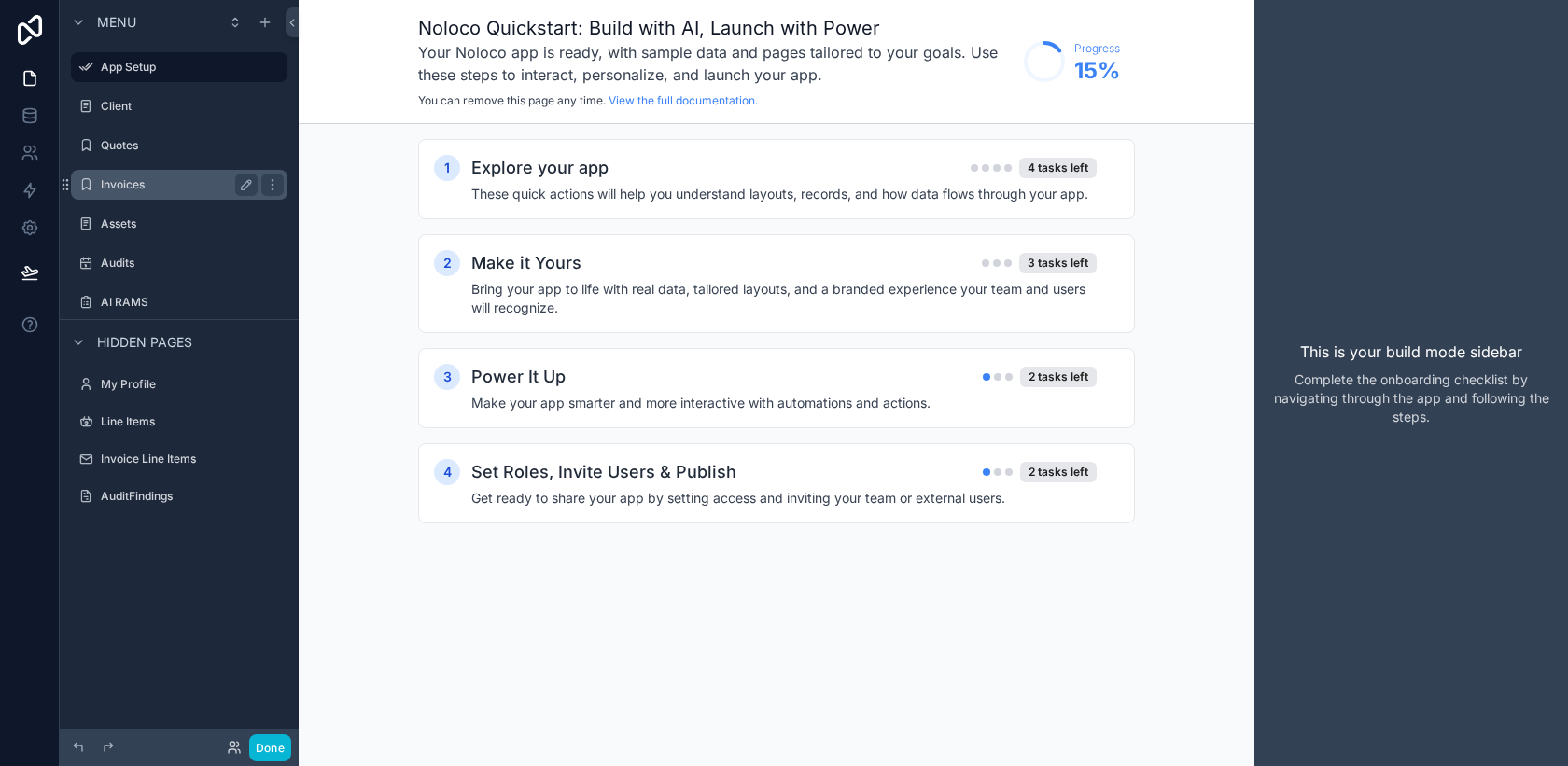
click at [120, 189] on label "Invoices" at bounding box center [175, 184] width 149 height 15
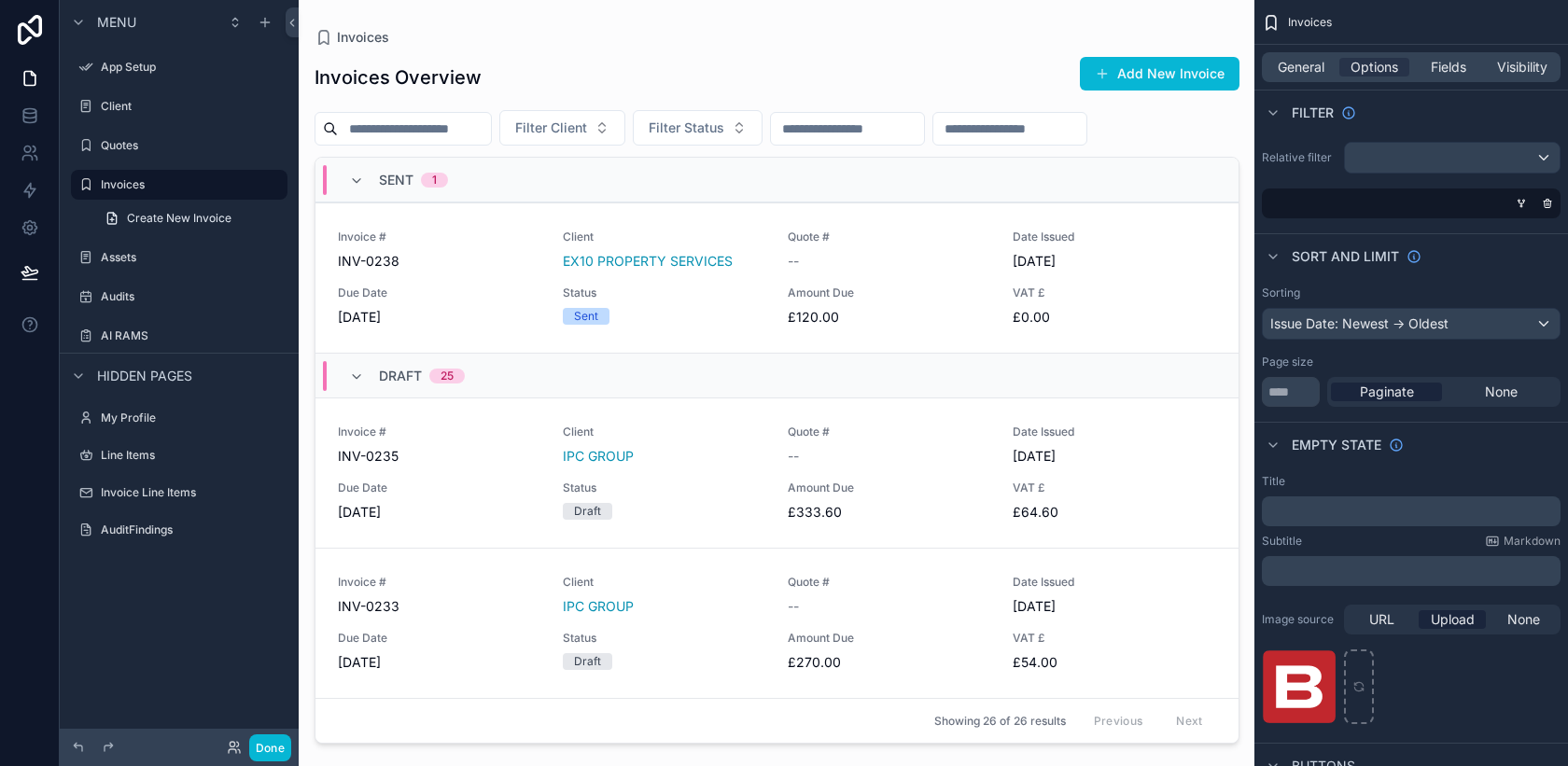
click at [481, 356] on div "Draft 25" at bounding box center [777, 375] width 923 height 44
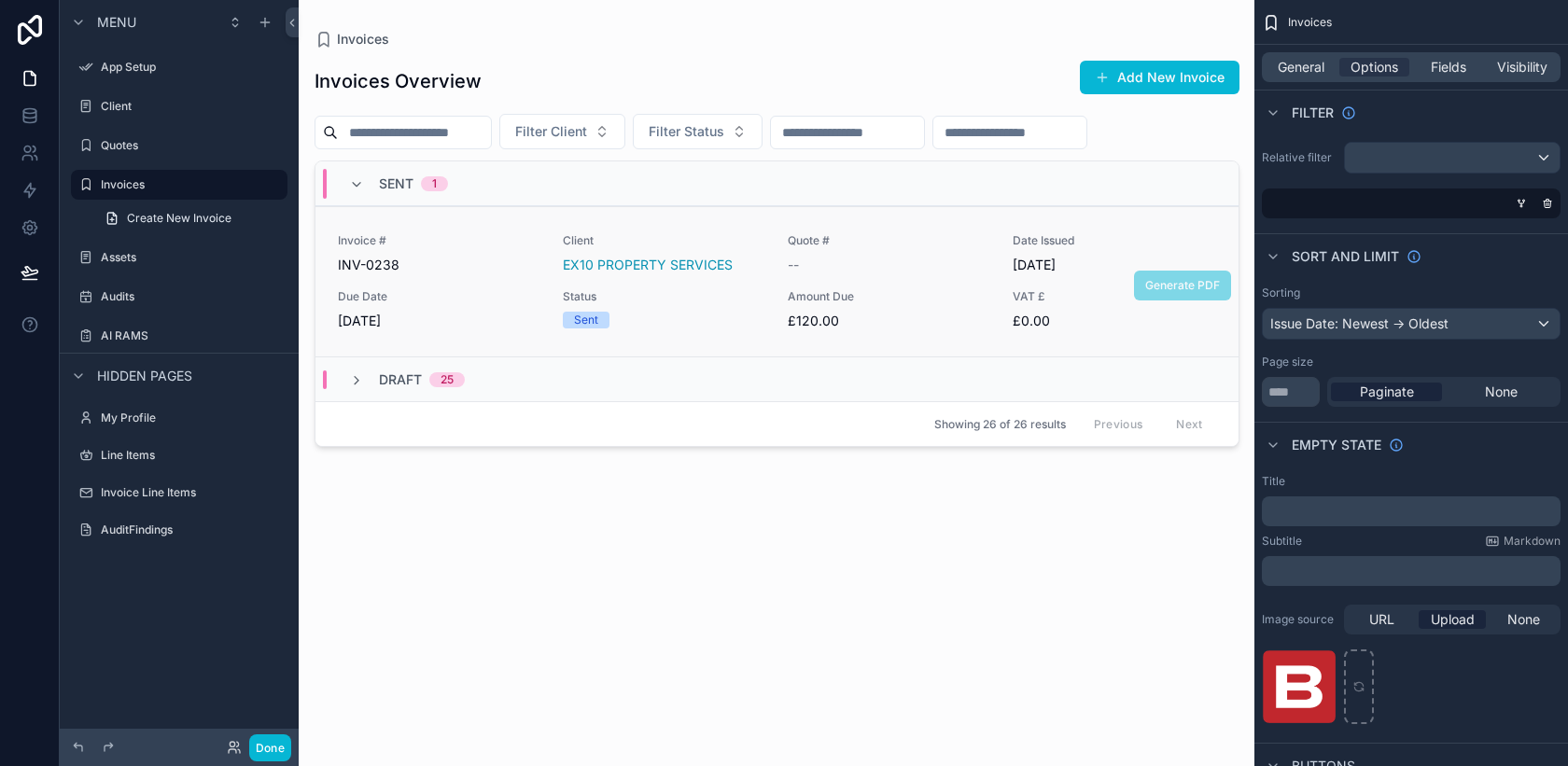
click at [481, 341] on link "Invoice # INV-0238 Client EX10 PROPERTY SERVICES Quote # -- Date Issued [DATE] …" at bounding box center [777, 280] width 923 height 150
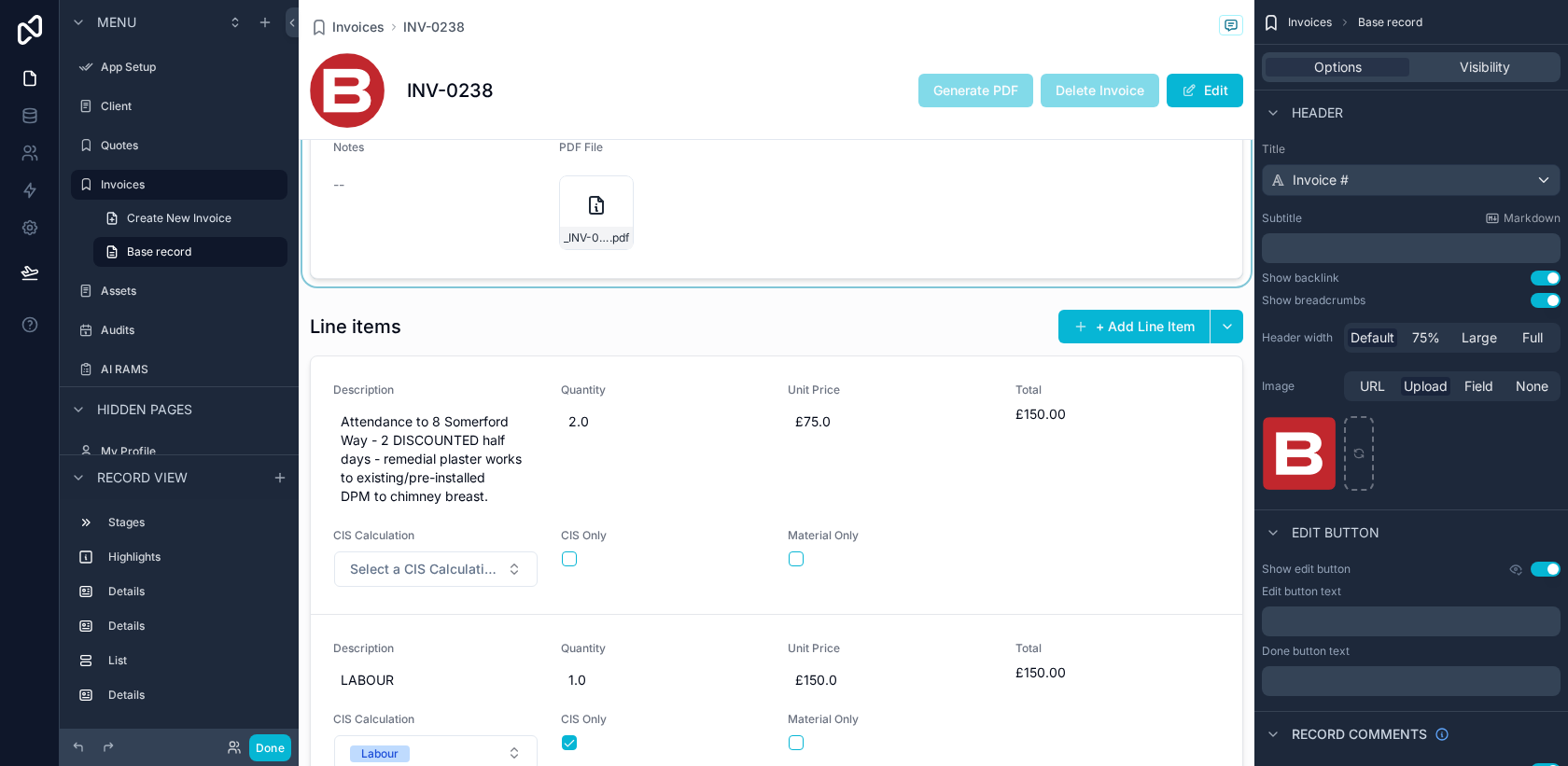
scroll to position [823, 0]
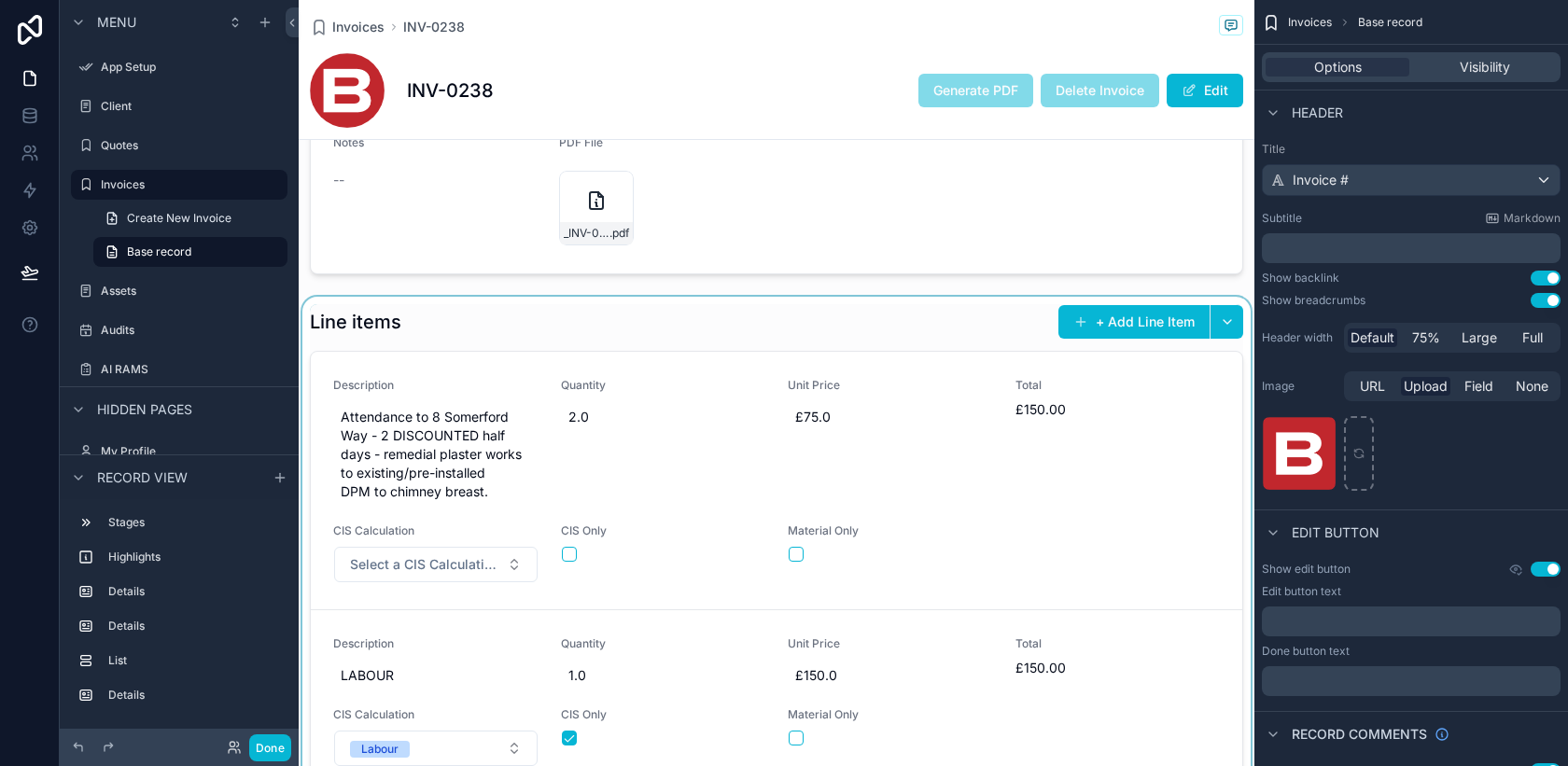
click at [905, 516] on div "scrollable content" at bounding box center [777, 572] width 956 height 549
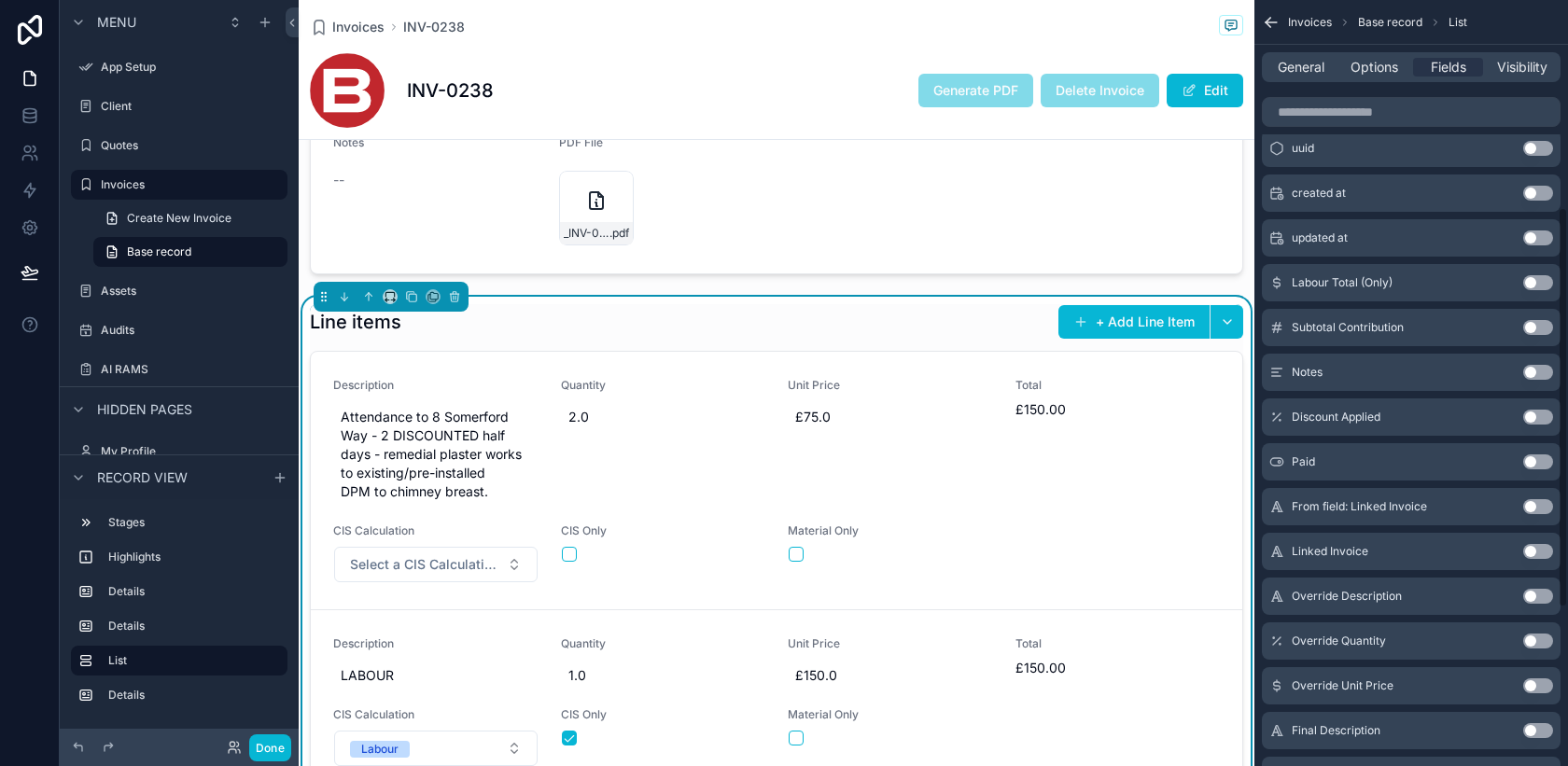
scroll to position [406, 0]
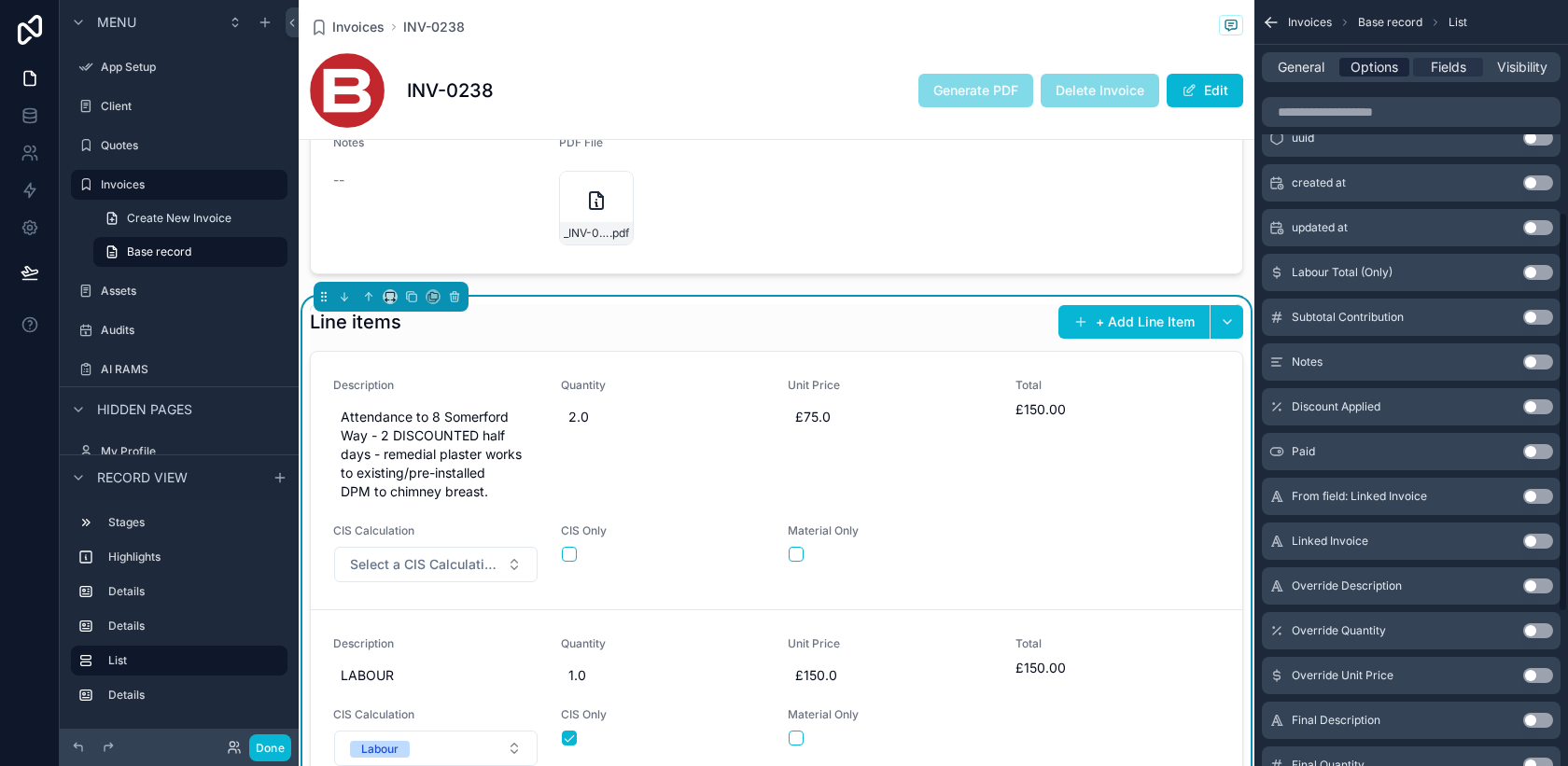
click at [1377, 62] on span "Options" at bounding box center [1374, 67] width 47 height 18
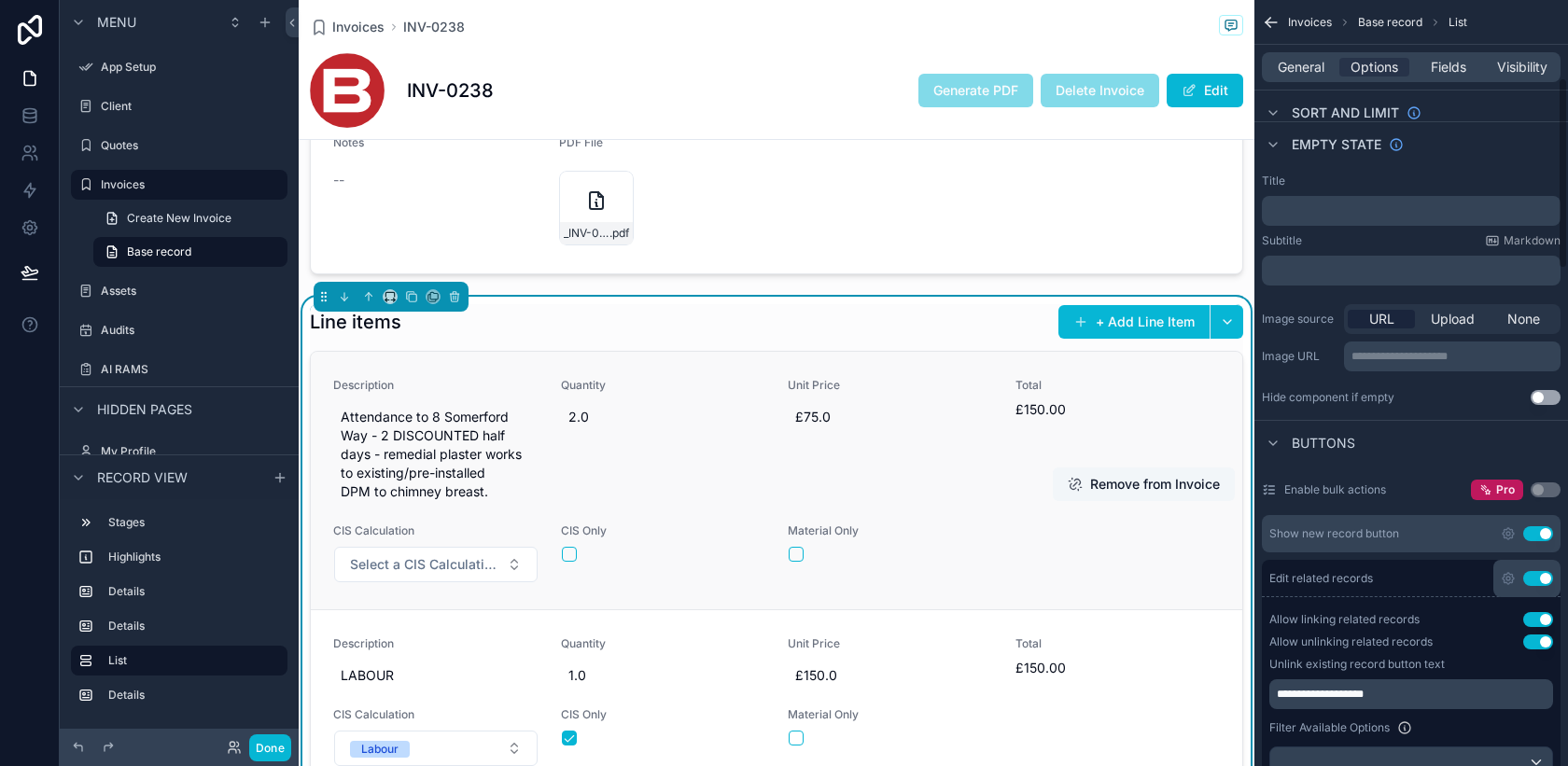
scroll to position [259, 0]
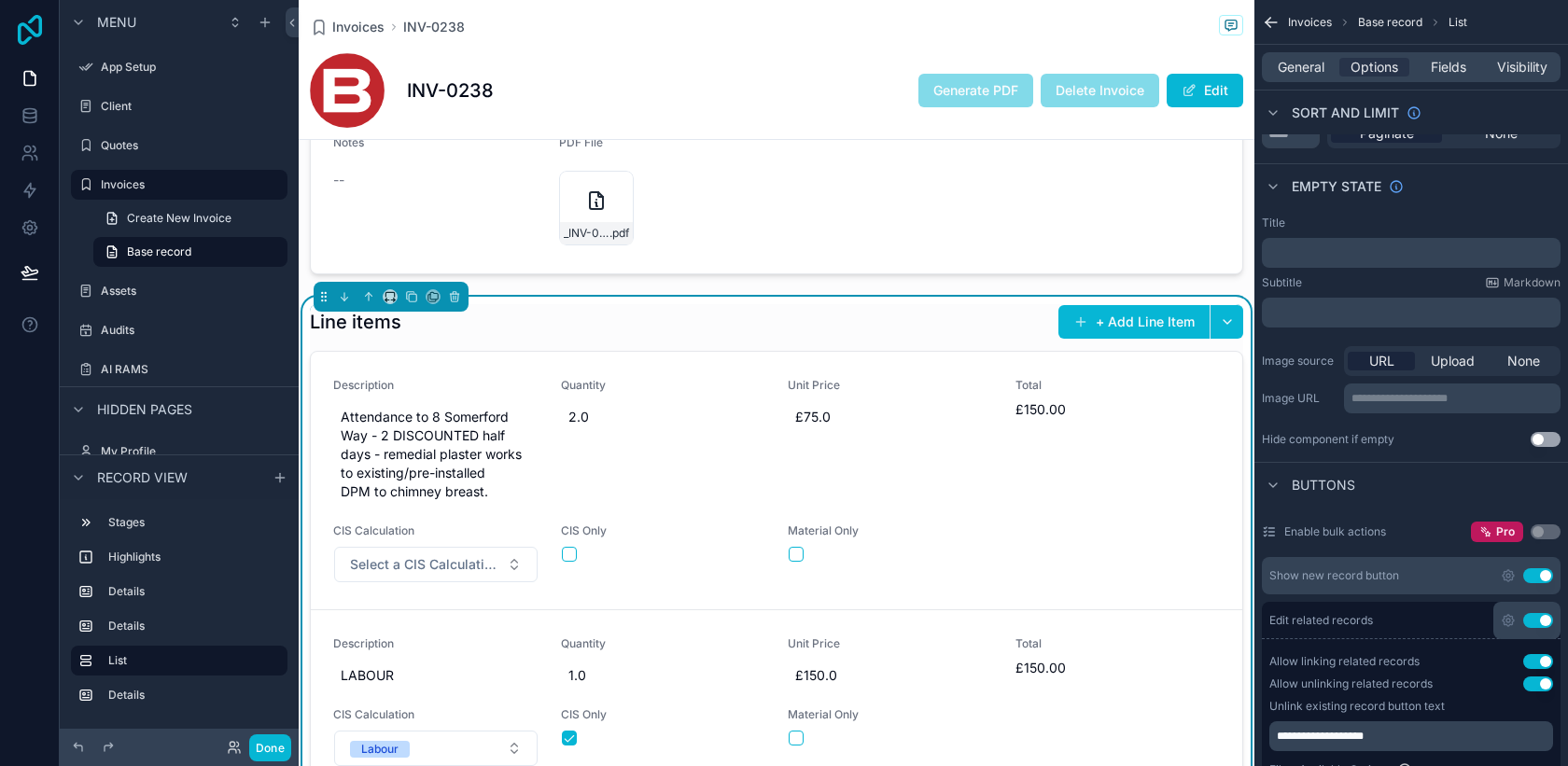
click at [26, 35] on icon at bounding box center [30, 29] width 38 height 30
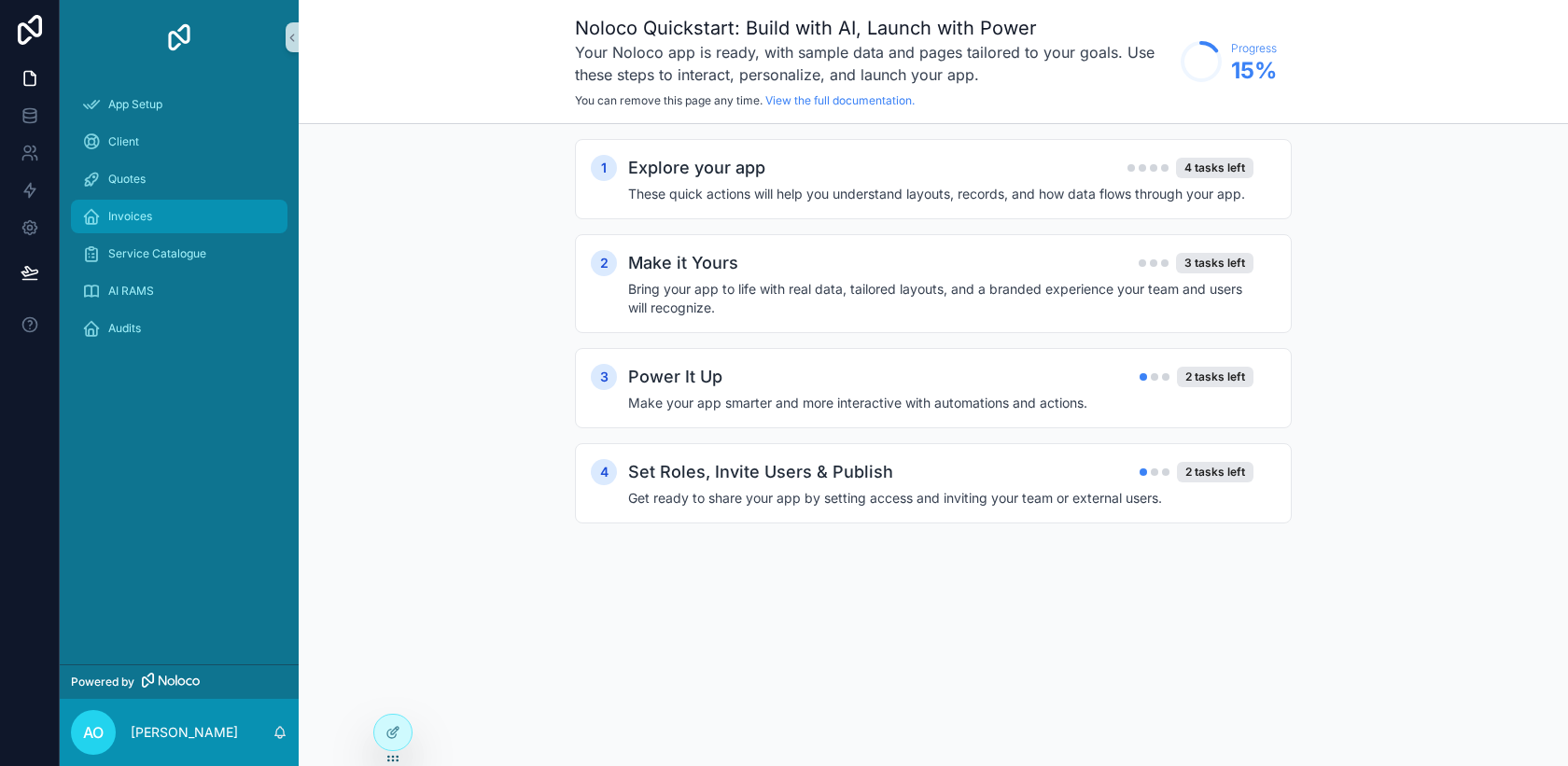
click at [175, 220] on div "Invoices" at bounding box center [179, 216] width 194 height 30
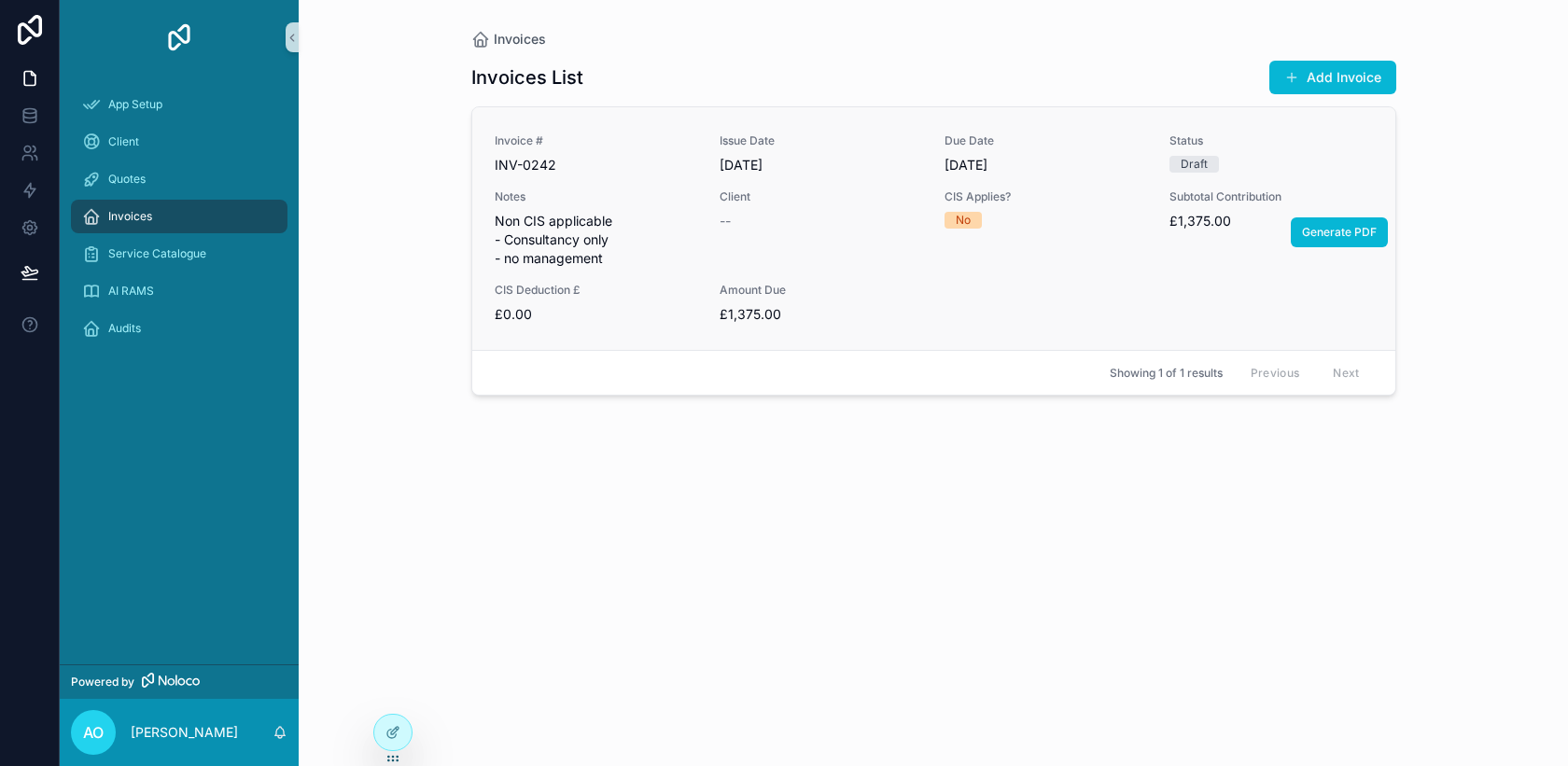
click at [623, 309] on span "£0.00" at bounding box center [595, 314] width 202 height 18
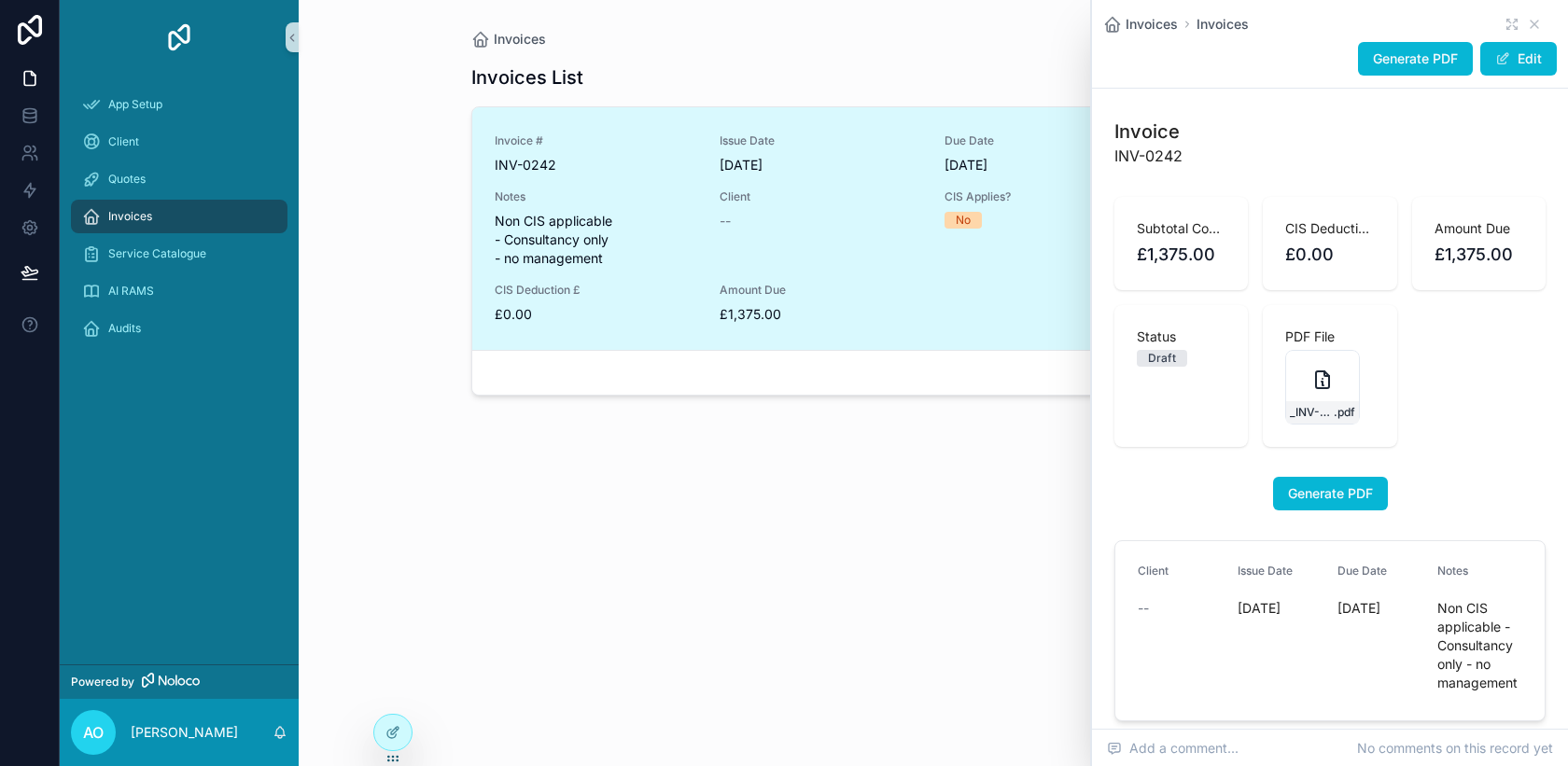
click at [617, 418] on div "Invoices List Add Invoice Invoice # INV-0242 Issue Date [DATE] Due Date [DATE] …" at bounding box center [933, 396] width 925 height 695
click at [644, 319] on span "£0.00" at bounding box center [595, 314] width 202 height 18
click at [176, 282] on div "AI RAMS" at bounding box center [179, 291] width 194 height 30
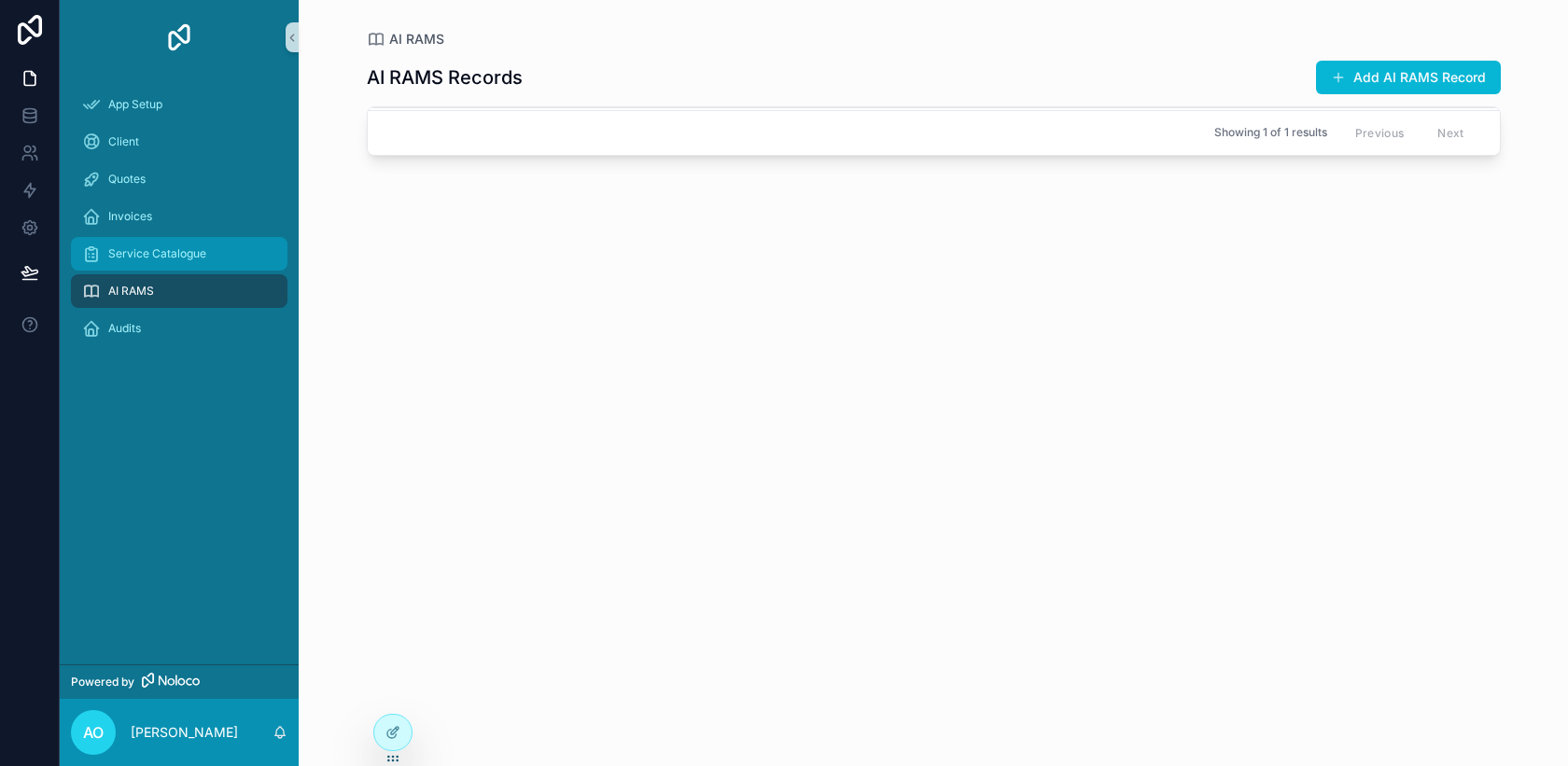
click at [176, 259] on span "Service Catalogue" at bounding box center [157, 253] width 98 height 15
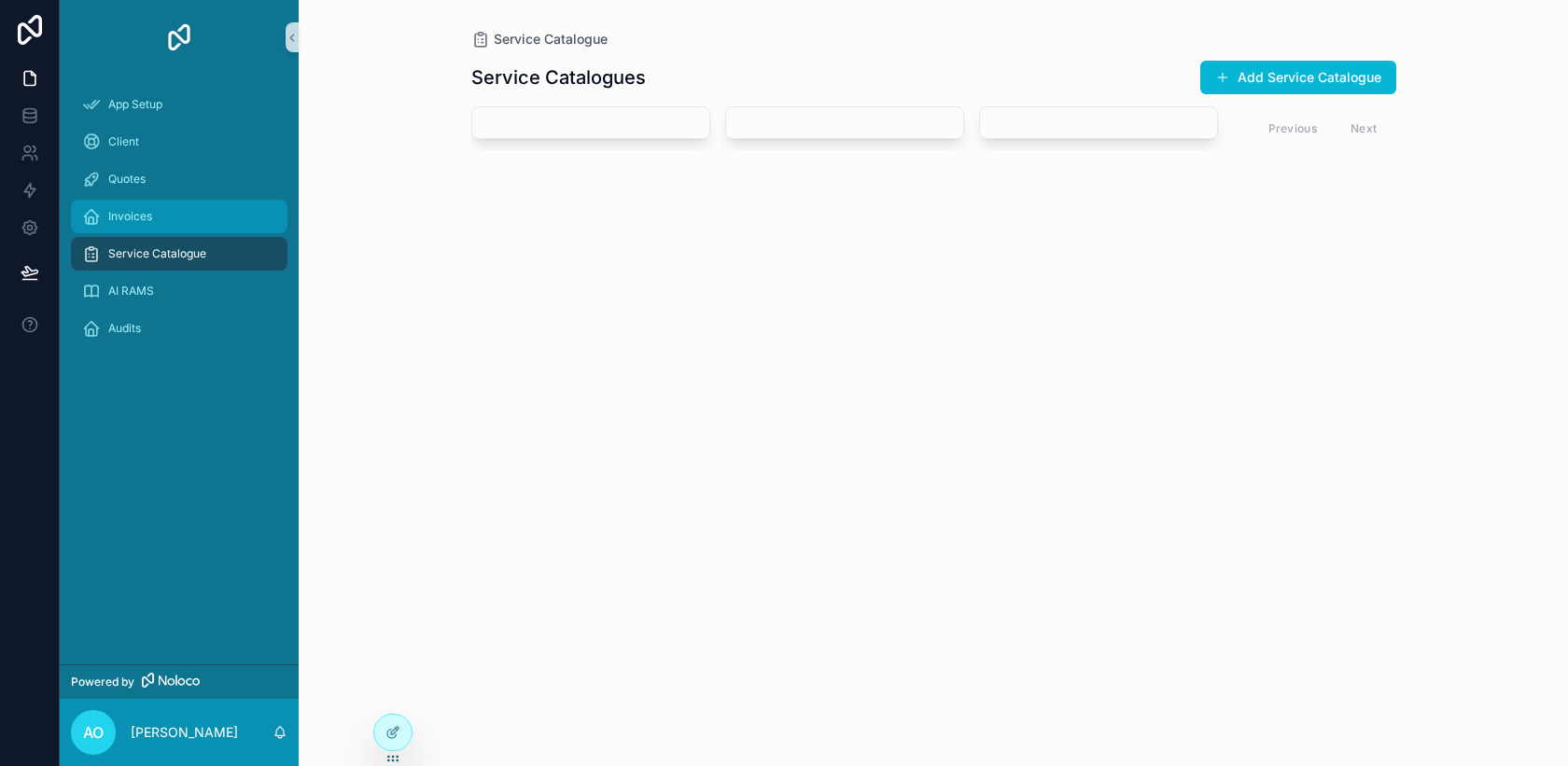
click at [149, 231] on link "Invoices" at bounding box center [179, 216] width 217 height 34
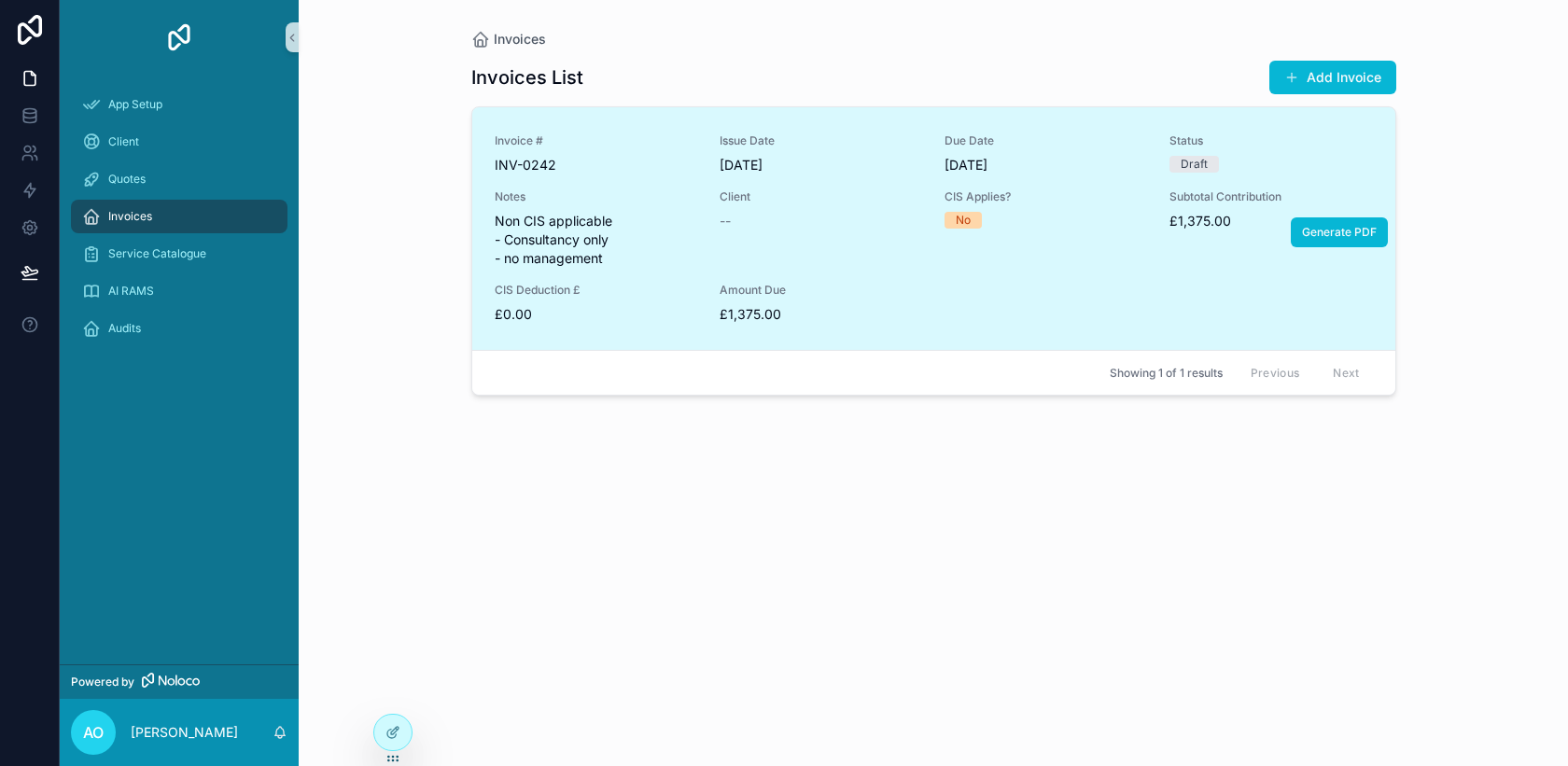
click at [927, 304] on div "Invoice # INV-0242 Issue Date 29/08/2025 Due Date 01/09/2025 Status Draft Notes…" at bounding box center [933, 228] width 878 height 191
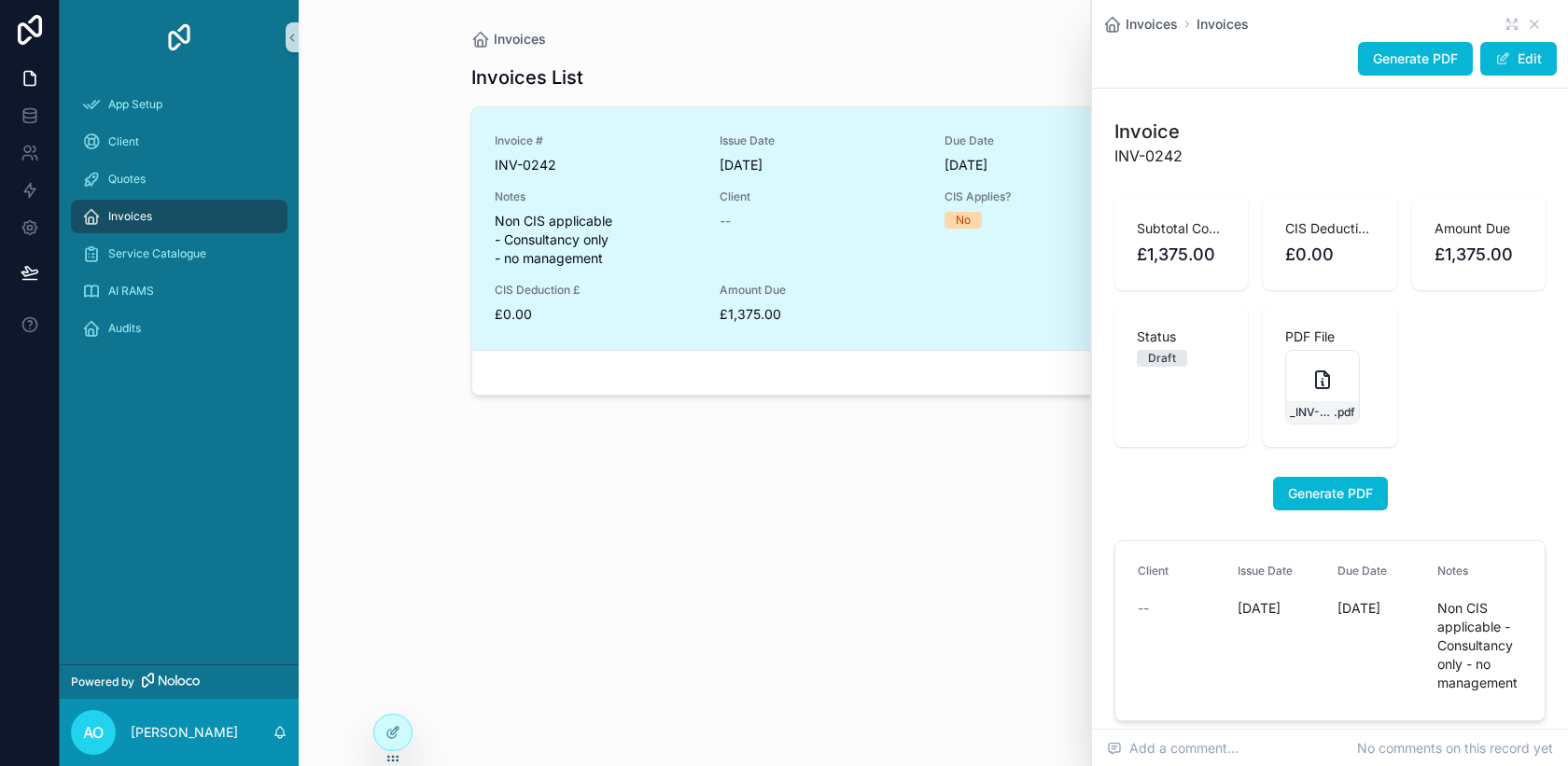
click at [880, 273] on div "Invoice # INV-0242 Issue Date 29/08/2025 Due Date 01/09/2025 Status Draft Notes…" at bounding box center [933, 228] width 878 height 191
click at [1216, 21] on span "Invoices" at bounding box center [1223, 23] width 52 height 18
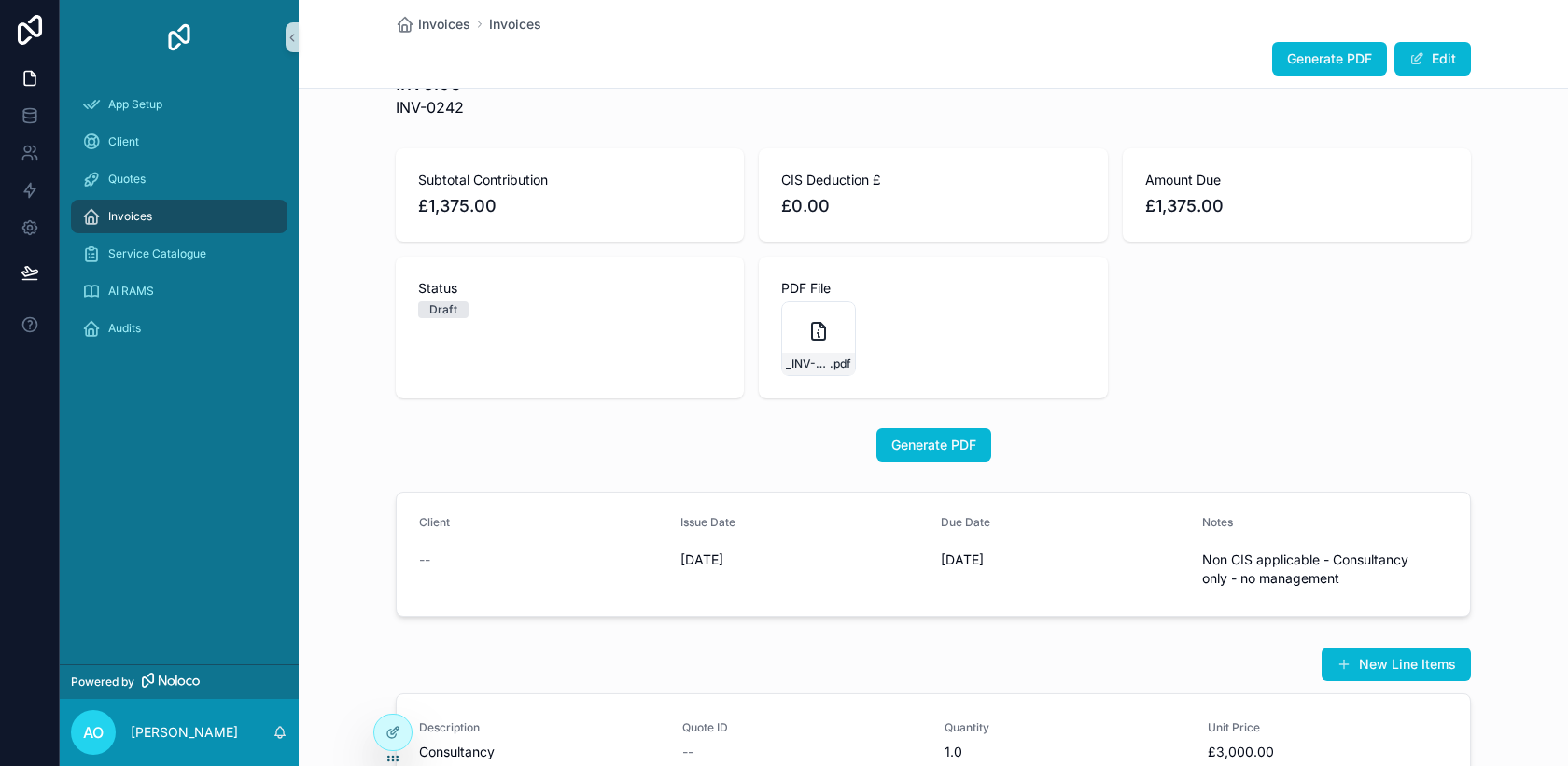
scroll to position [26, 0]
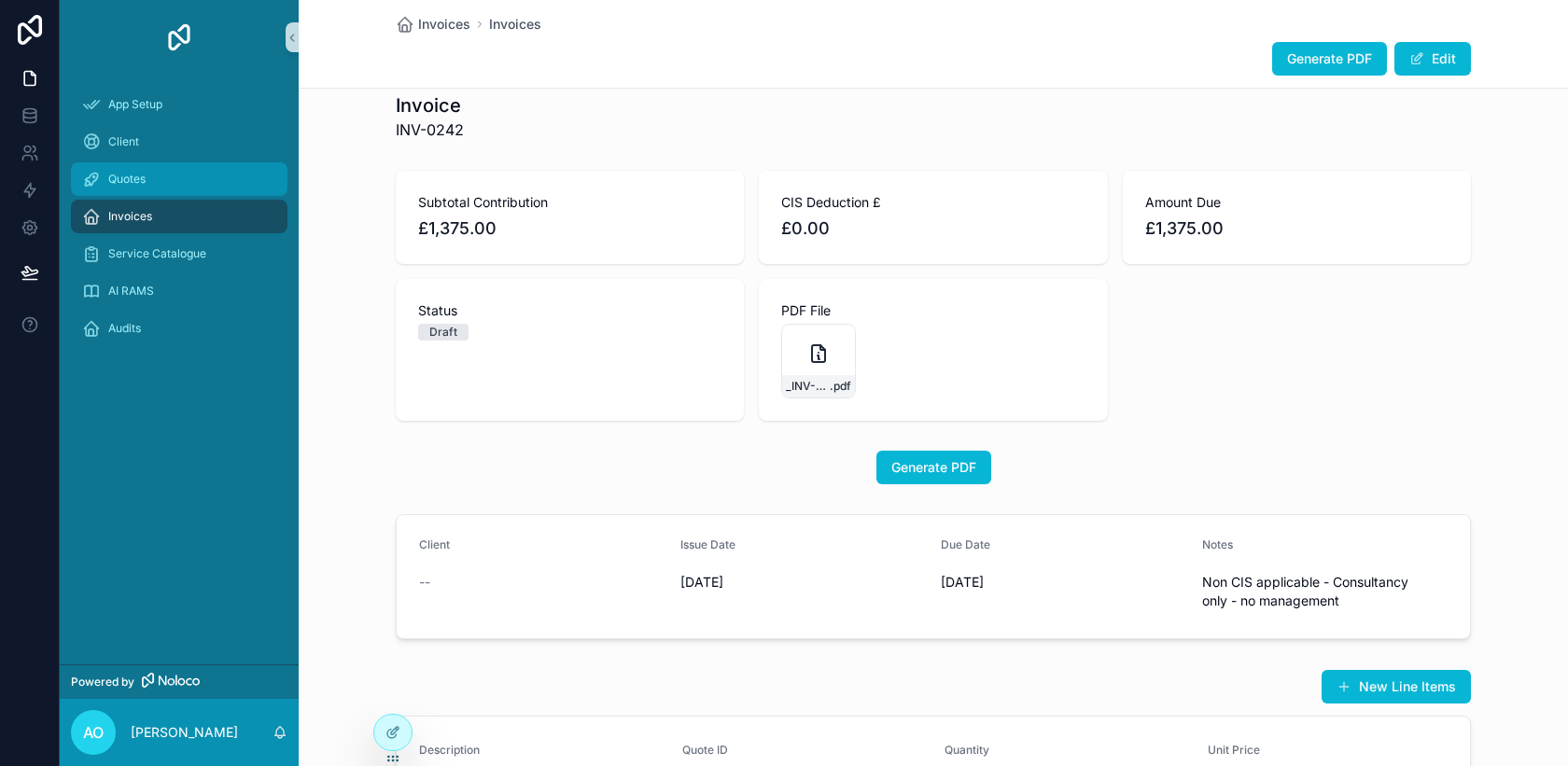
click at [120, 174] on span "Quotes" at bounding box center [127, 179] width 38 height 15
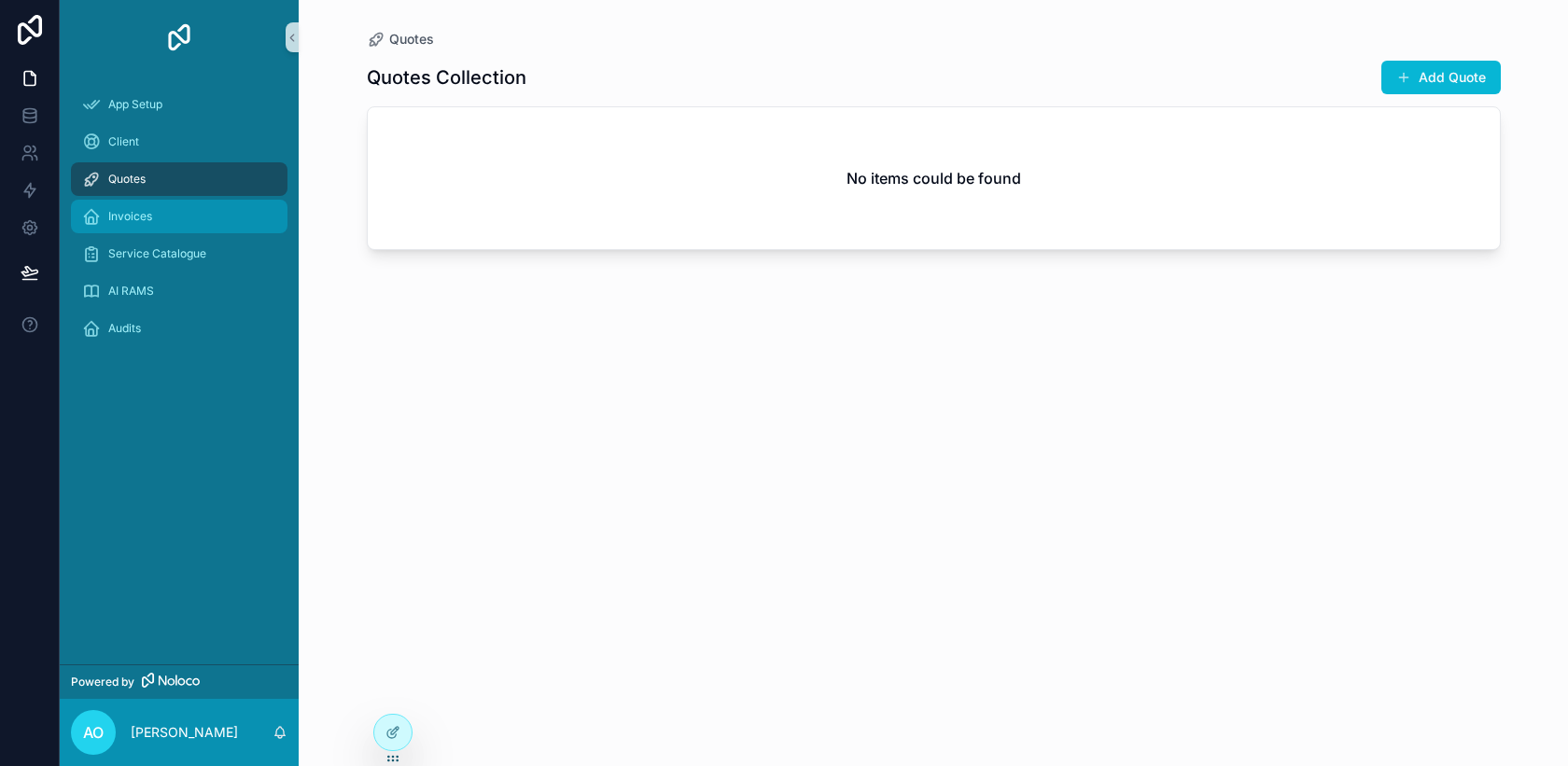
click at [131, 216] on span "Invoices" at bounding box center [130, 216] width 44 height 15
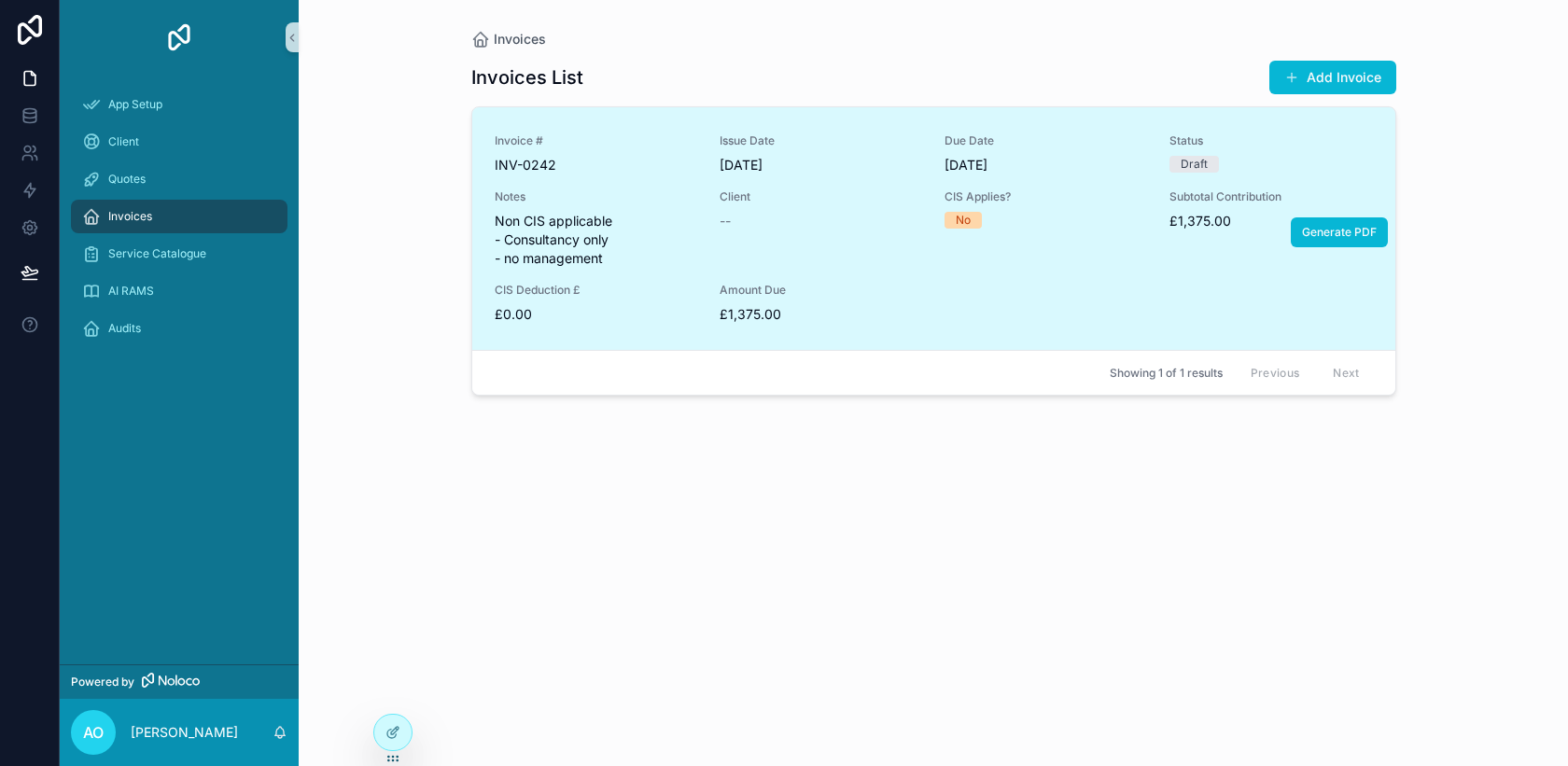
click at [907, 285] on span "Amount Due" at bounding box center [820, 289] width 202 height 15
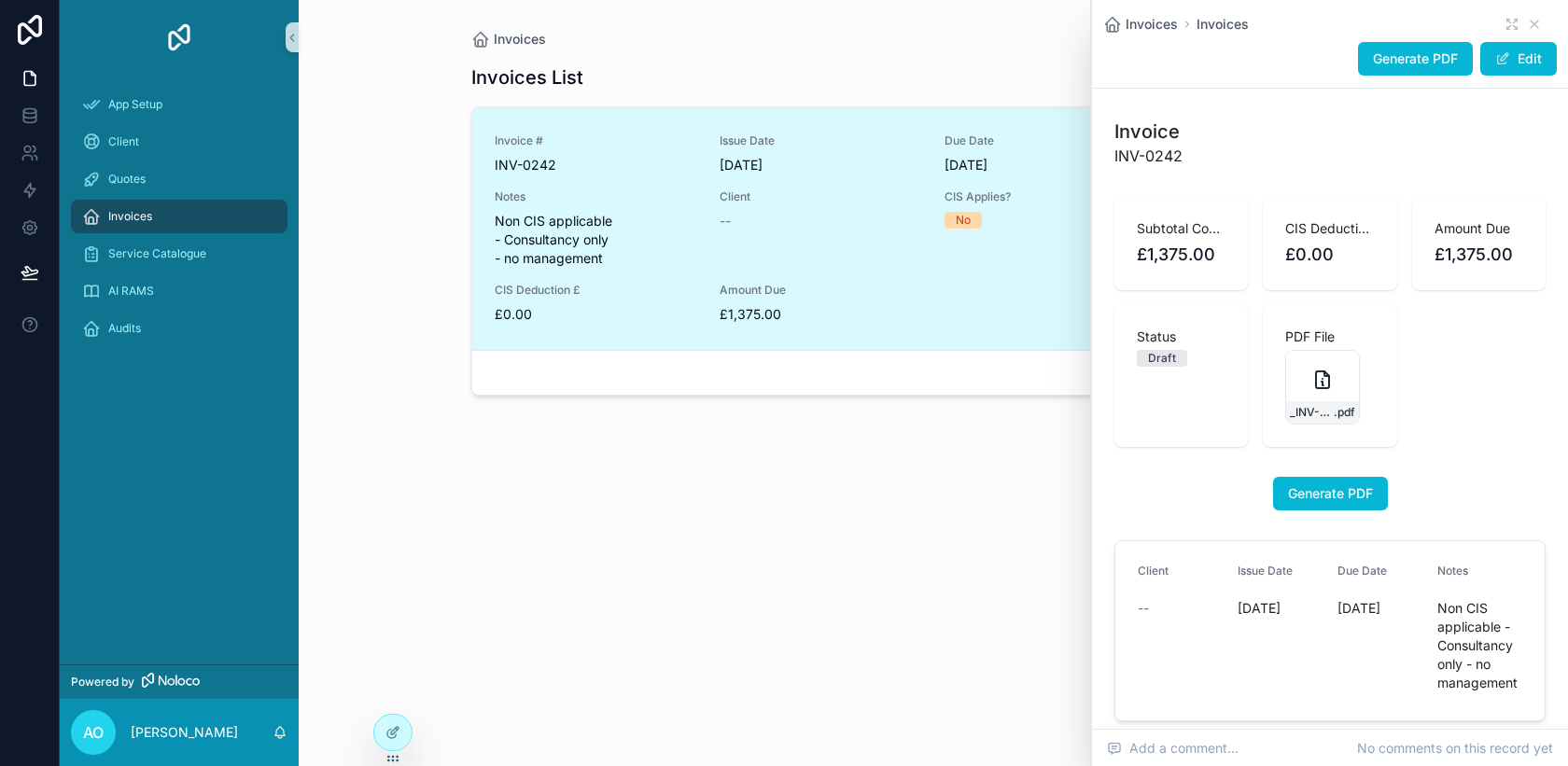
click at [907, 285] on span "Amount Due" at bounding box center [820, 289] width 202 height 15
click at [908, 285] on span "Amount Due" at bounding box center [820, 289] width 202 height 15
click at [920, 299] on div "Amount Due £1,375.00" at bounding box center [820, 303] width 202 height 41
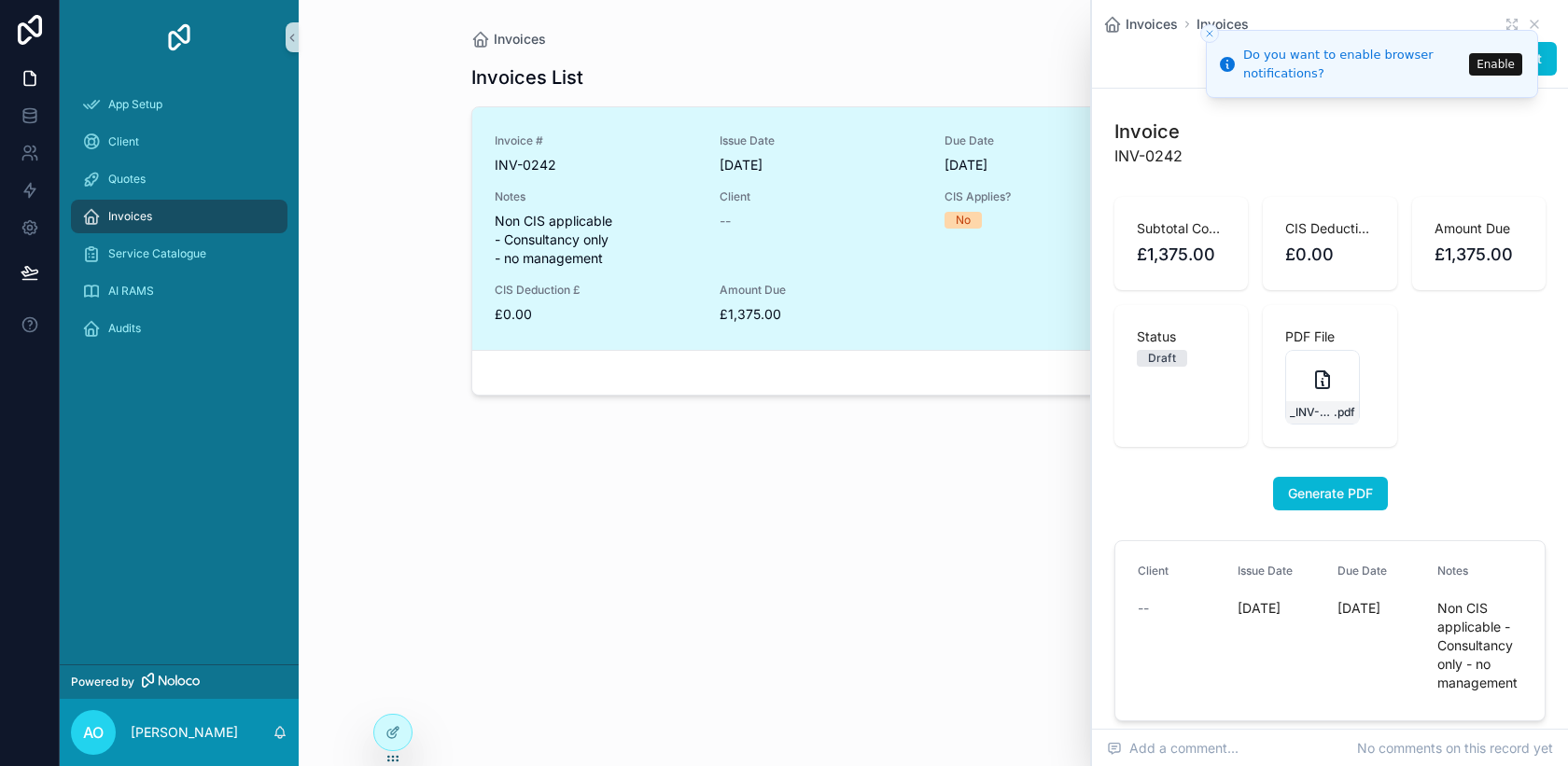
click at [1183, 478] on div "Generate PDF" at bounding box center [1330, 493] width 431 height 34
click at [1226, 30] on li "Do you want to enable browser notifications? Enable" at bounding box center [1373, 64] width 333 height 68
click at [1208, 32] on line "Close toast" at bounding box center [1210, 34] width 6 height 6
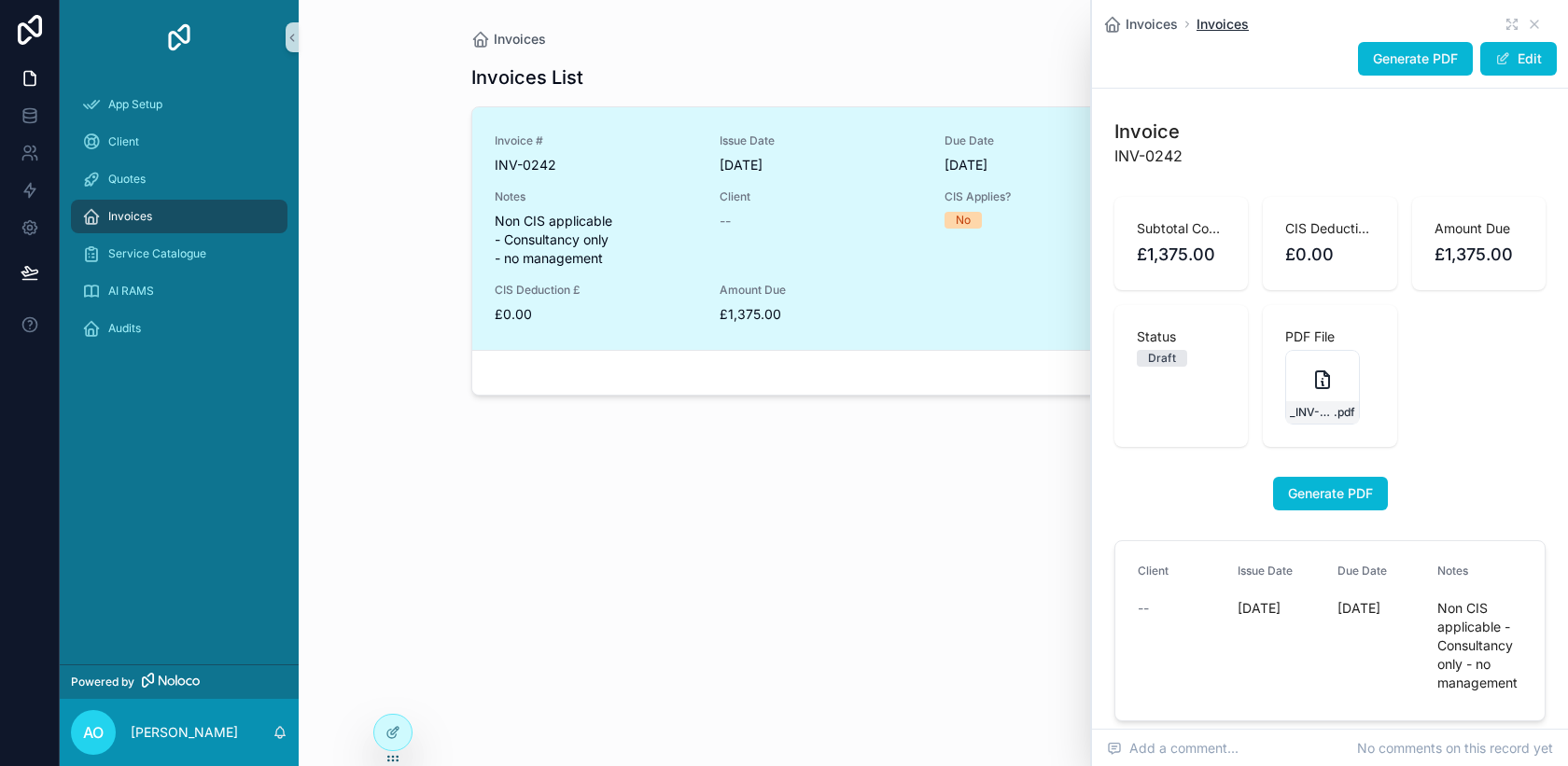
click at [1218, 28] on span "Invoices" at bounding box center [1223, 23] width 52 height 18
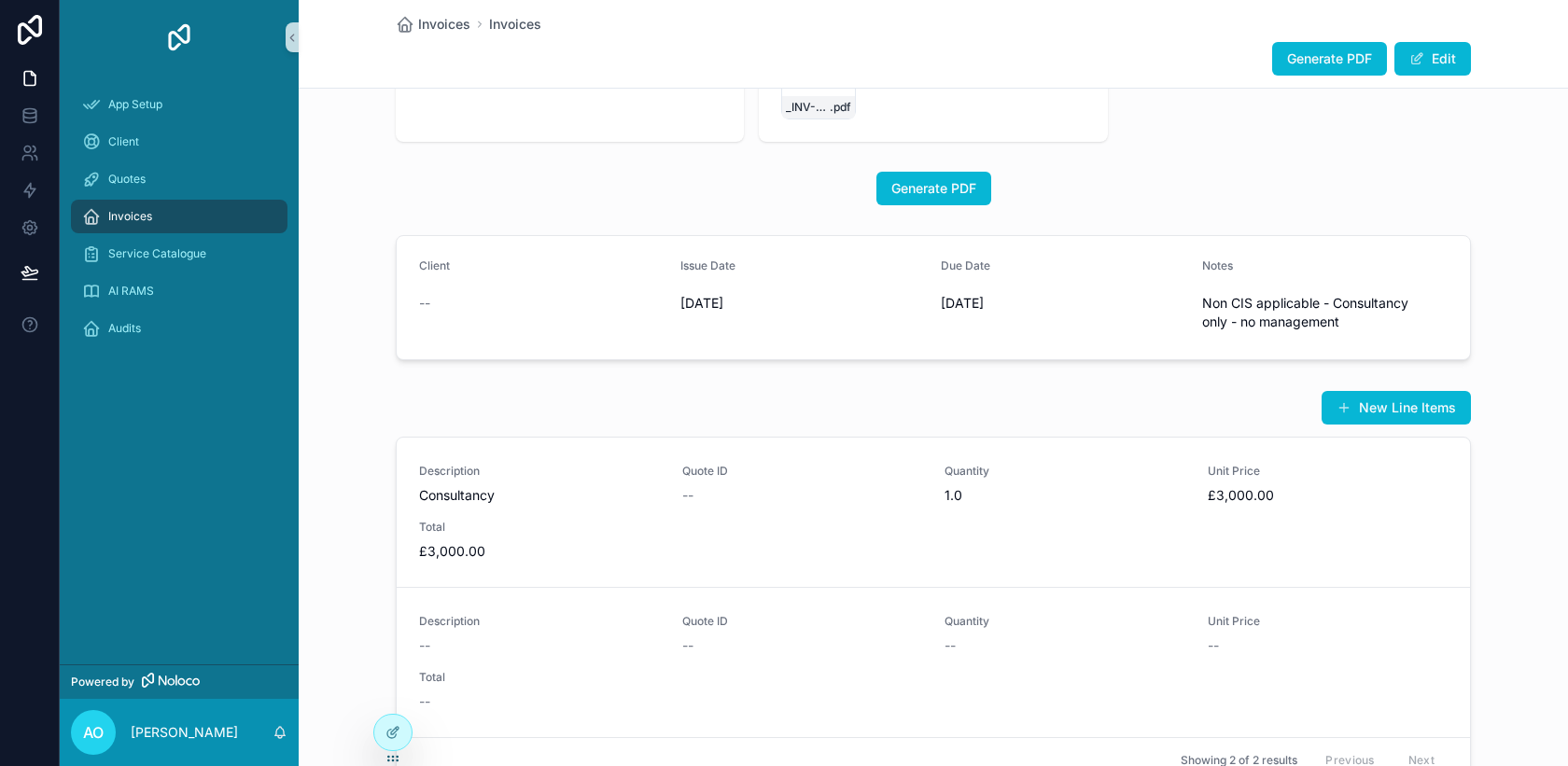
scroll to position [365, 0]
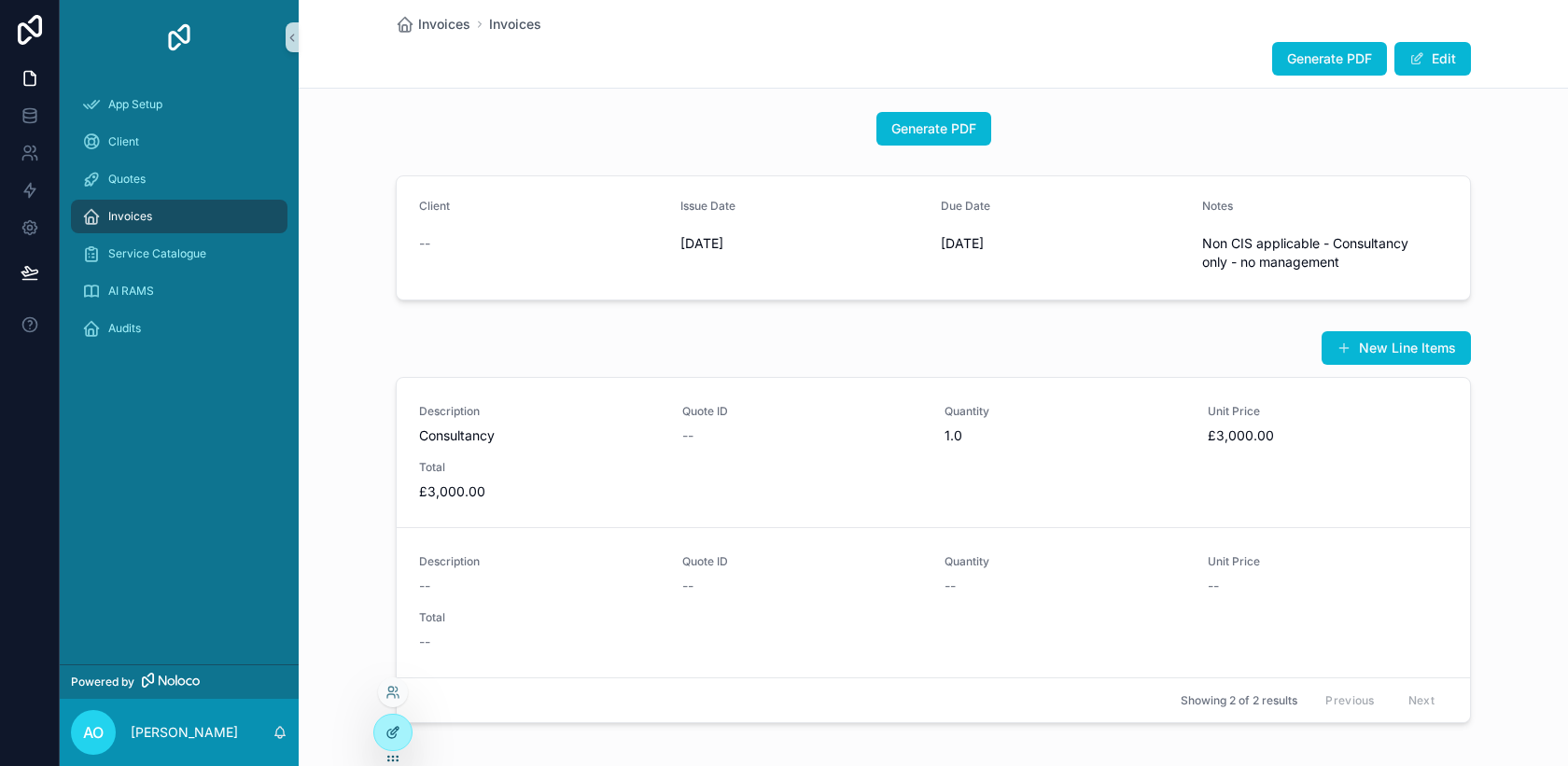
click at [401, 731] on div at bounding box center [393, 732] width 38 height 36
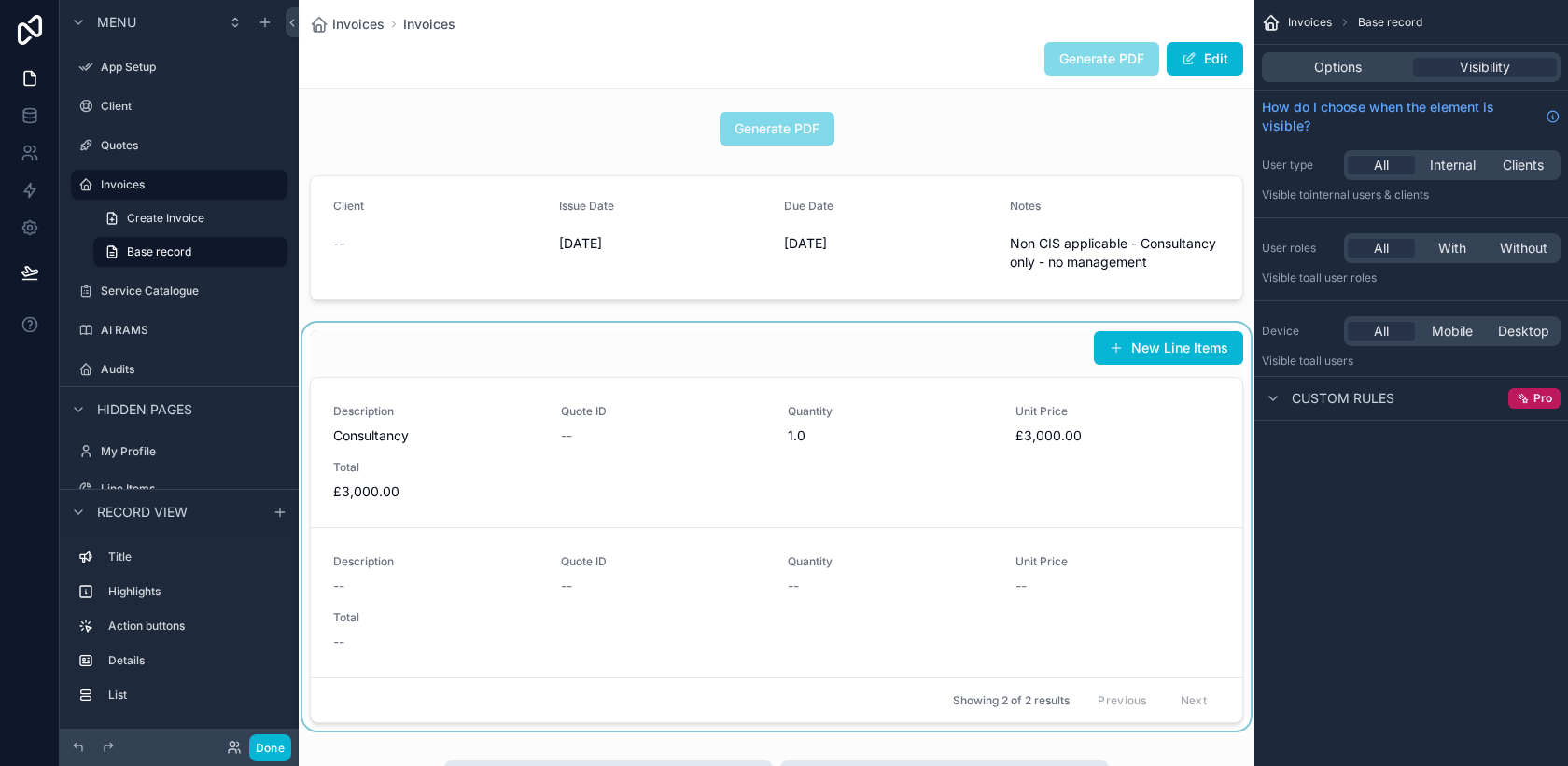
click at [797, 620] on div "scrollable content" at bounding box center [777, 527] width 956 height 408
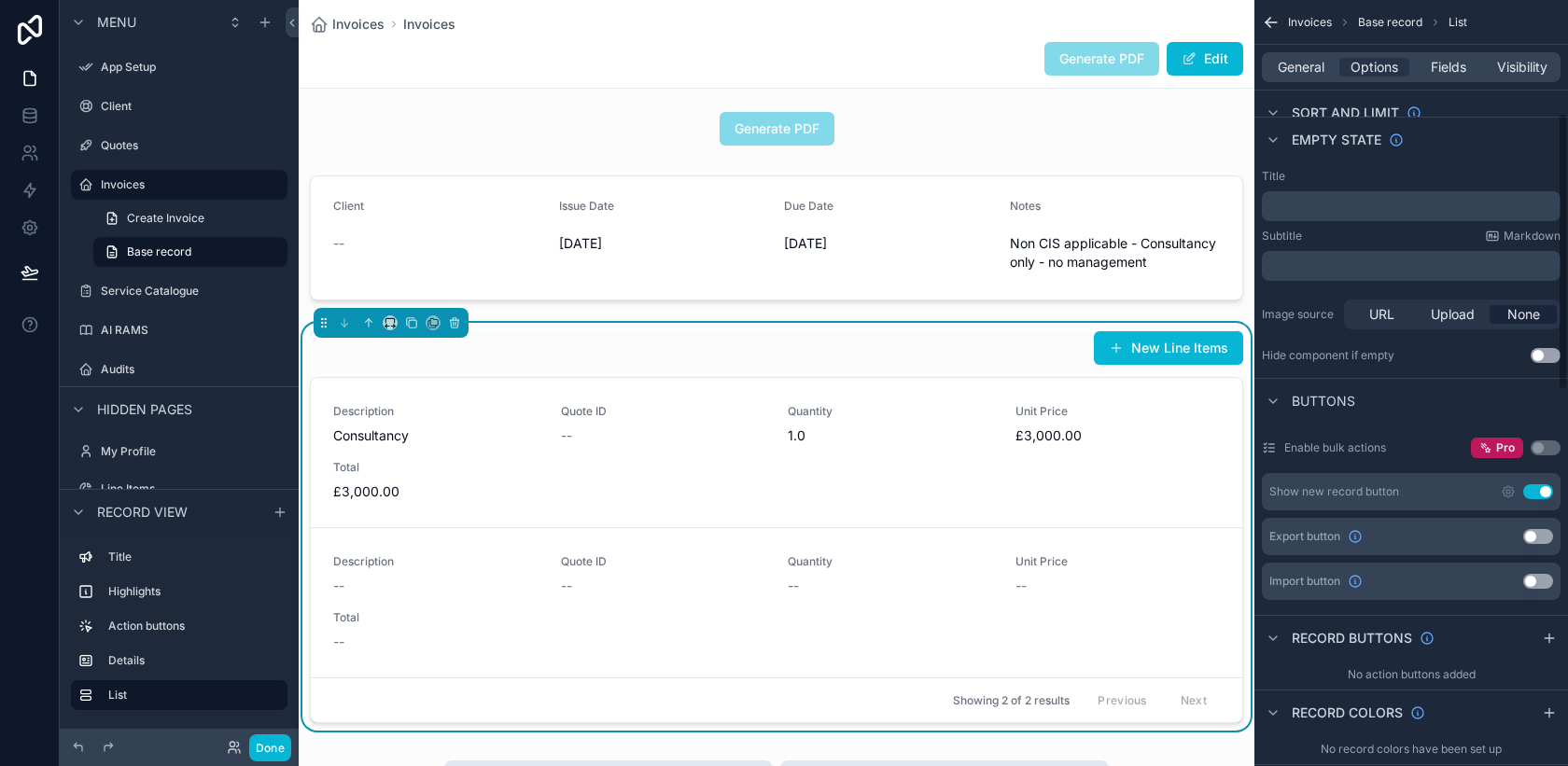
scroll to position [318, 0]
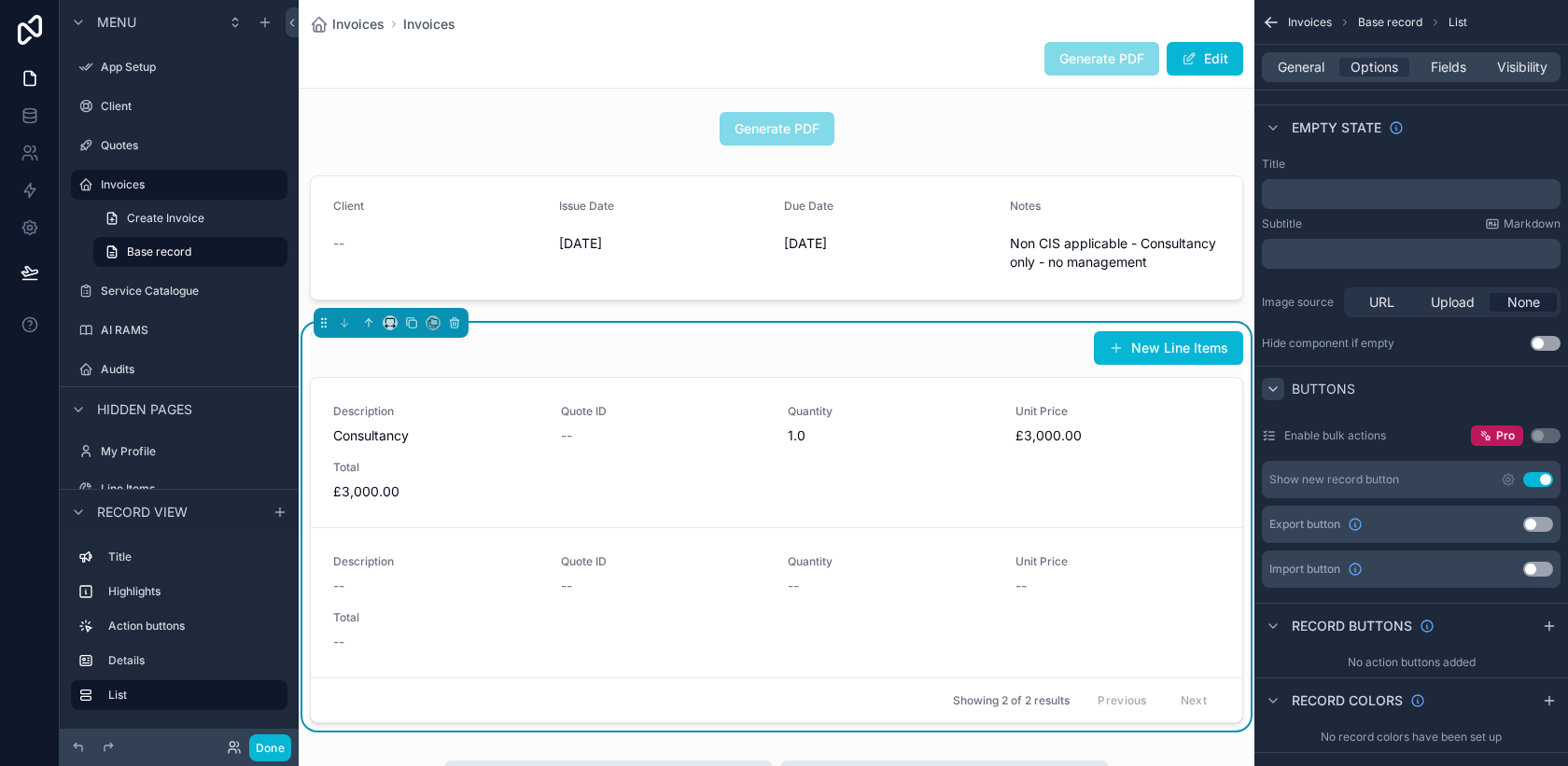
click at [1277, 394] on icon "scrollable content" at bounding box center [1272, 389] width 15 height 15
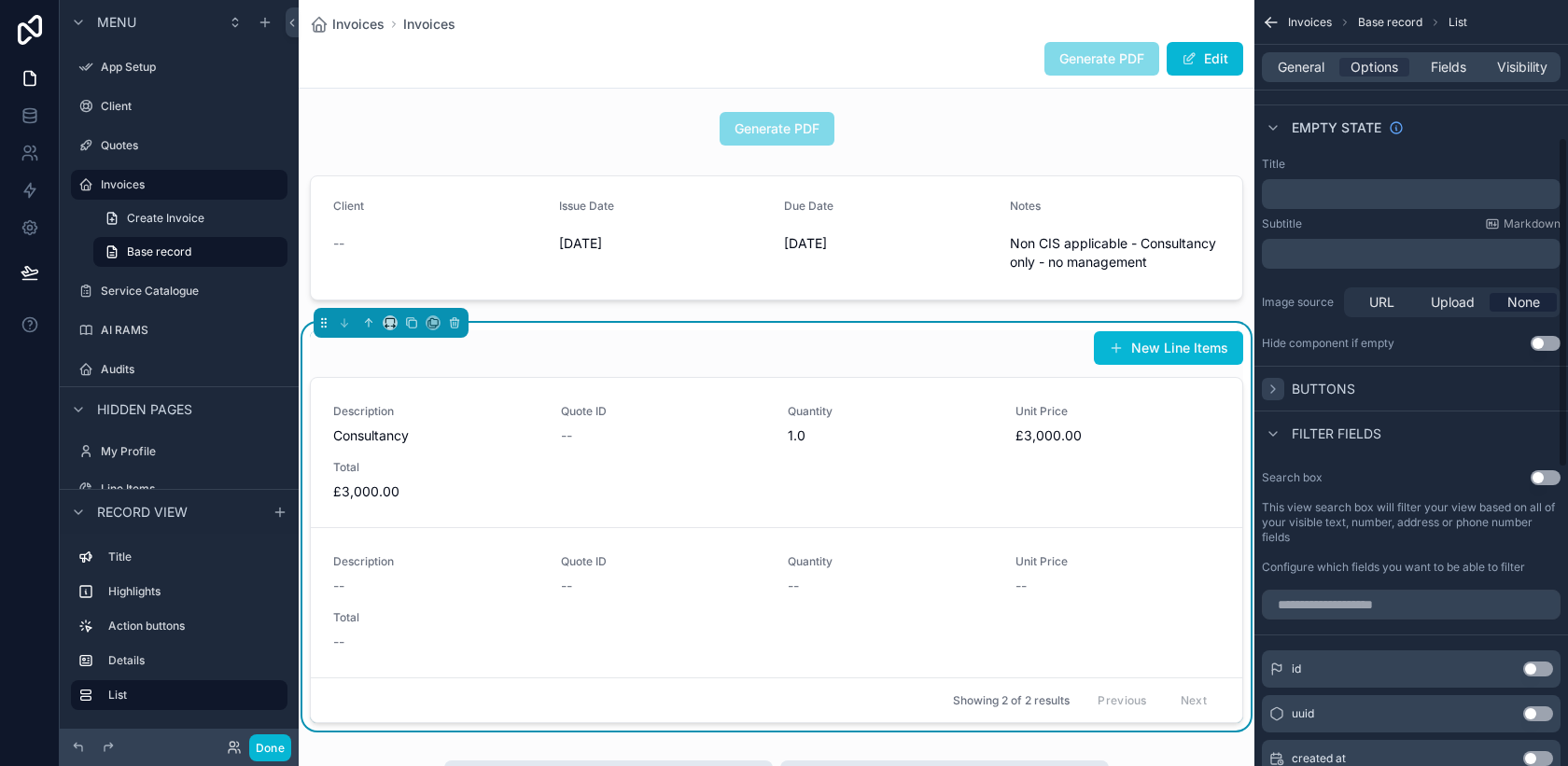
click at [1277, 394] on icon "scrollable content" at bounding box center [1272, 389] width 15 height 15
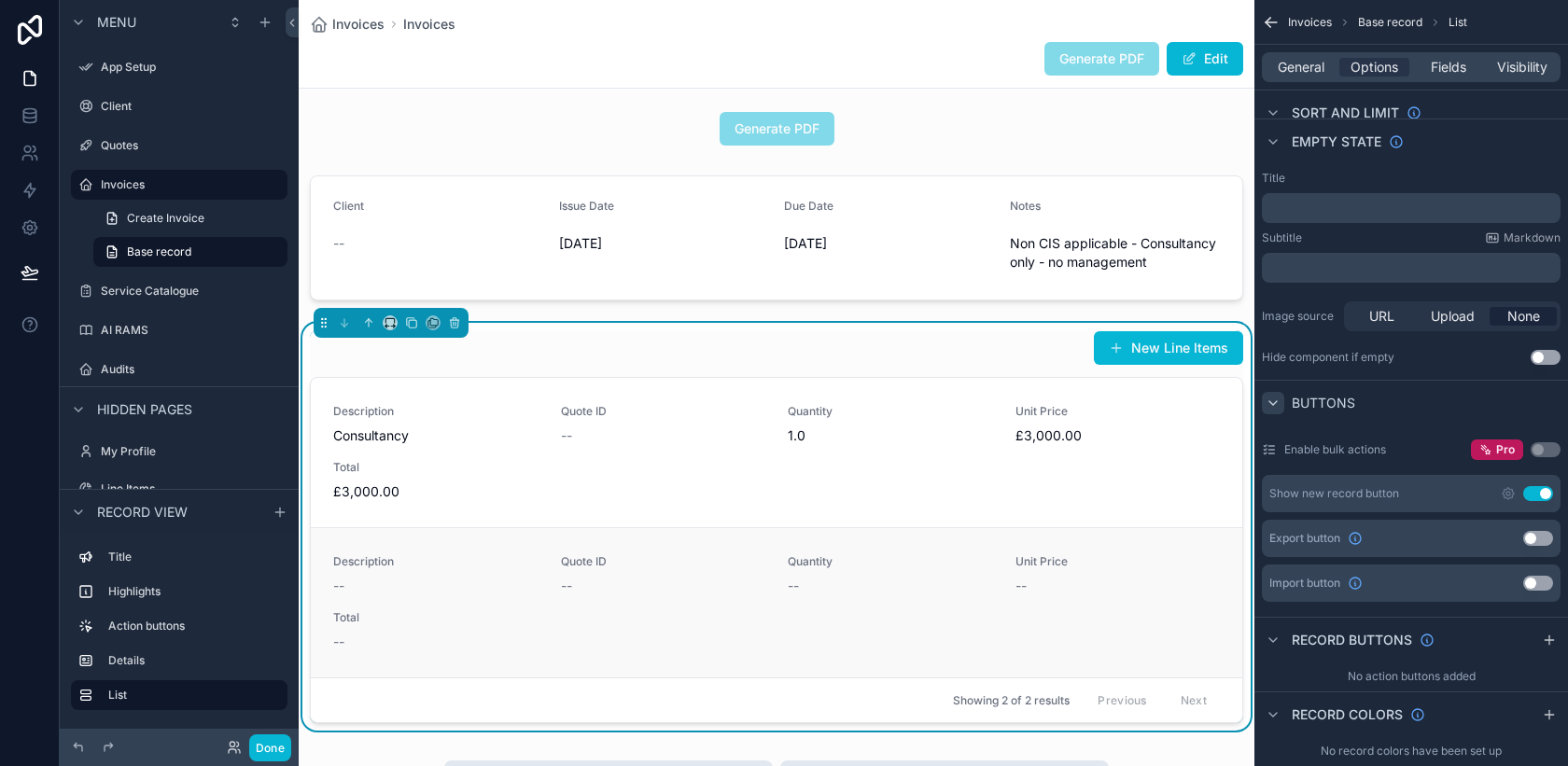
click at [1181, 579] on div "--" at bounding box center [1118, 585] width 205 height 18
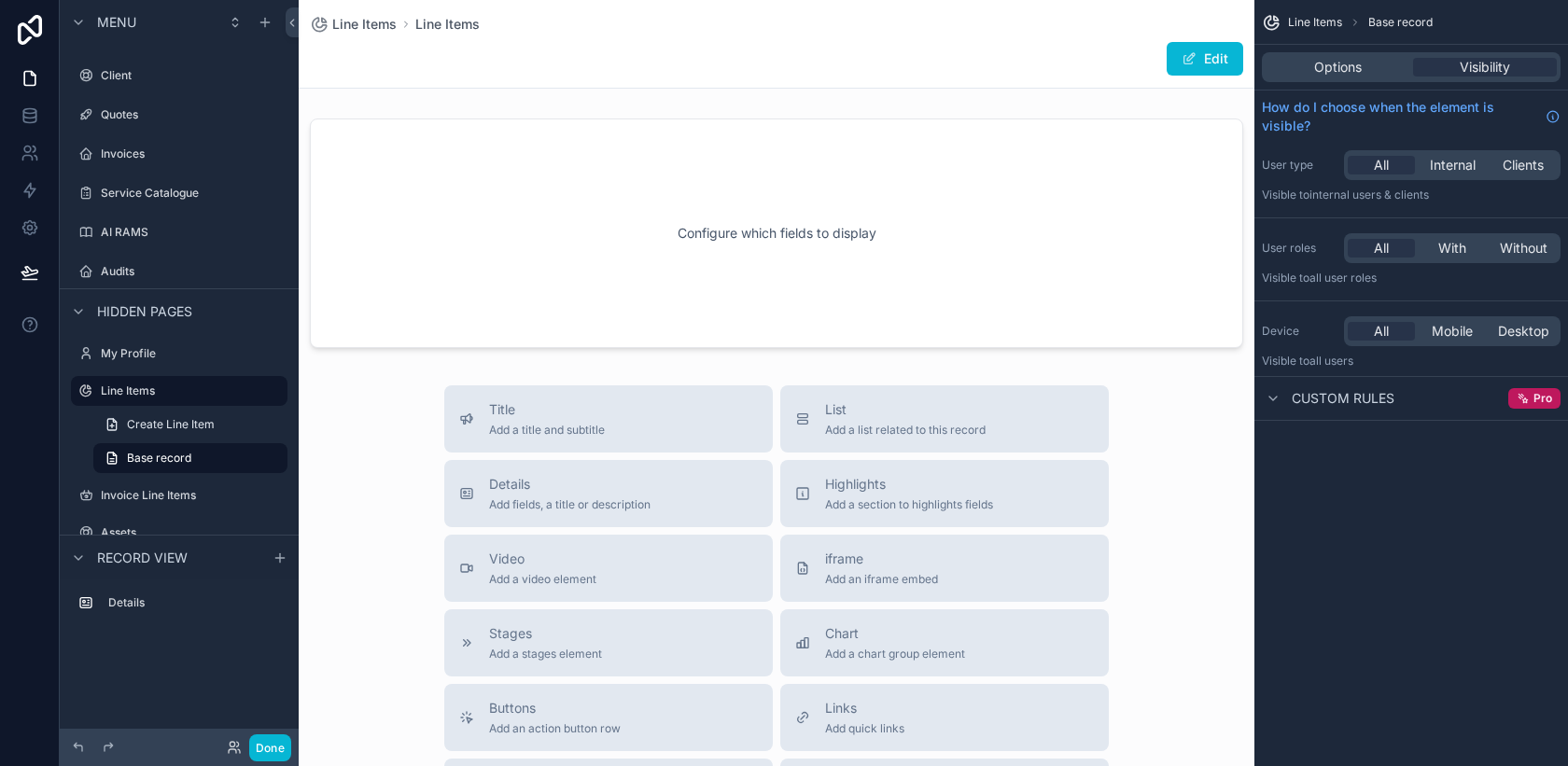
click at [1359, 78] on div "Options Visibility" at bounding box center [1411, 67] width 299 height 30
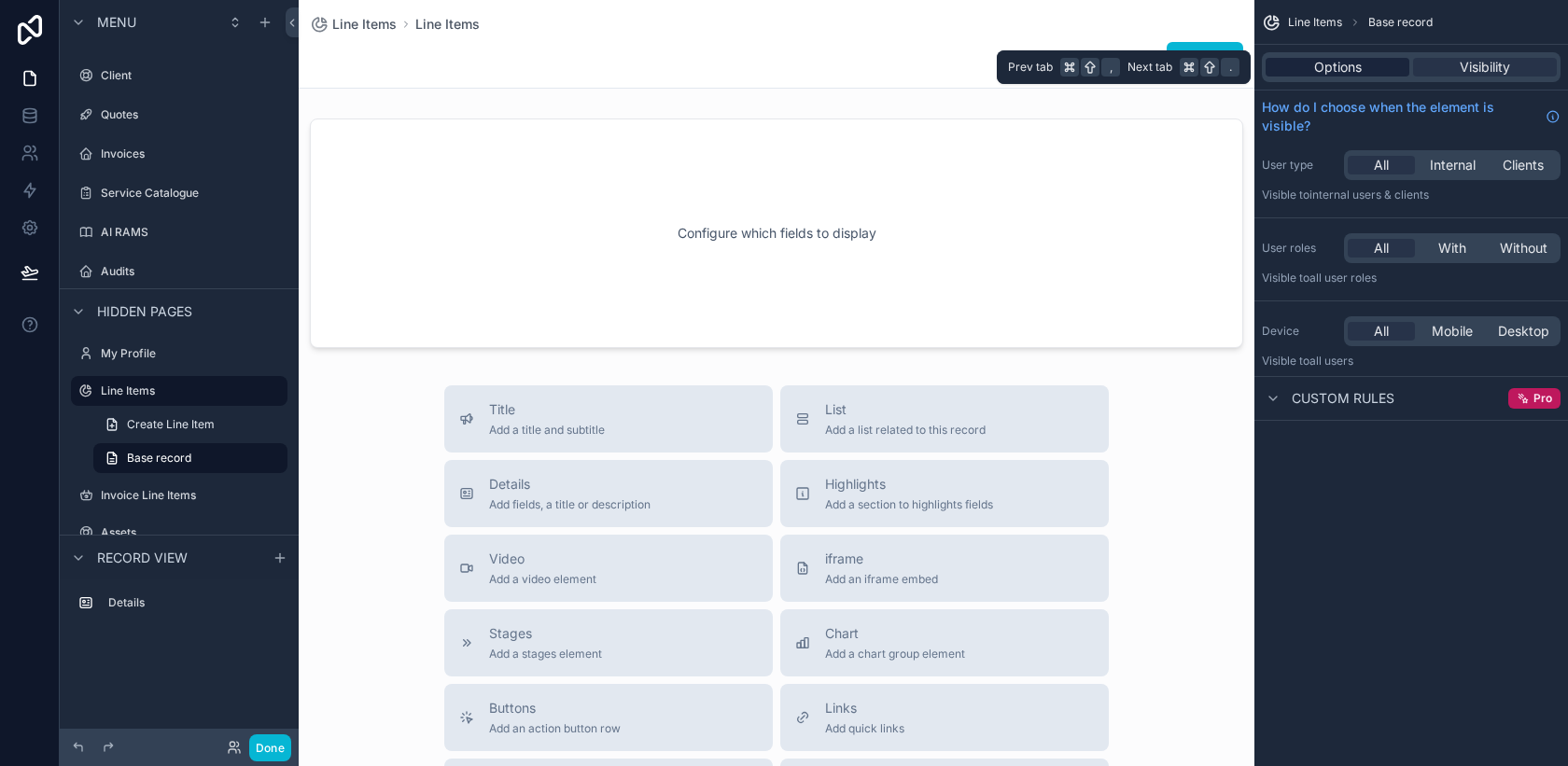
click at [1353, 73] on span "Options" at bounding box center [1338, 67] width 47 height 18
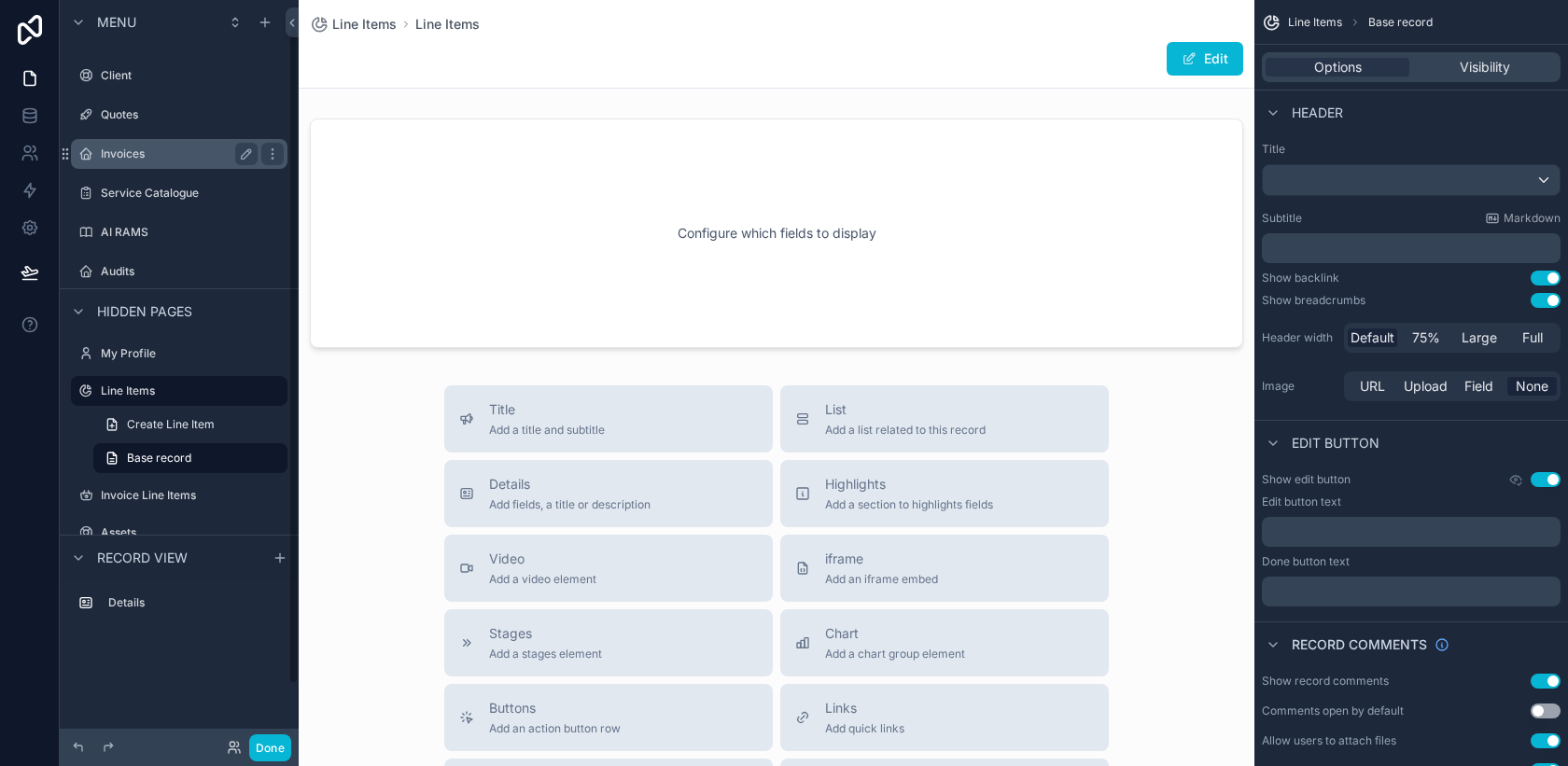
click at [147, 157] on label "Invoices" at bounding box center [175, 153] width 149 height 15
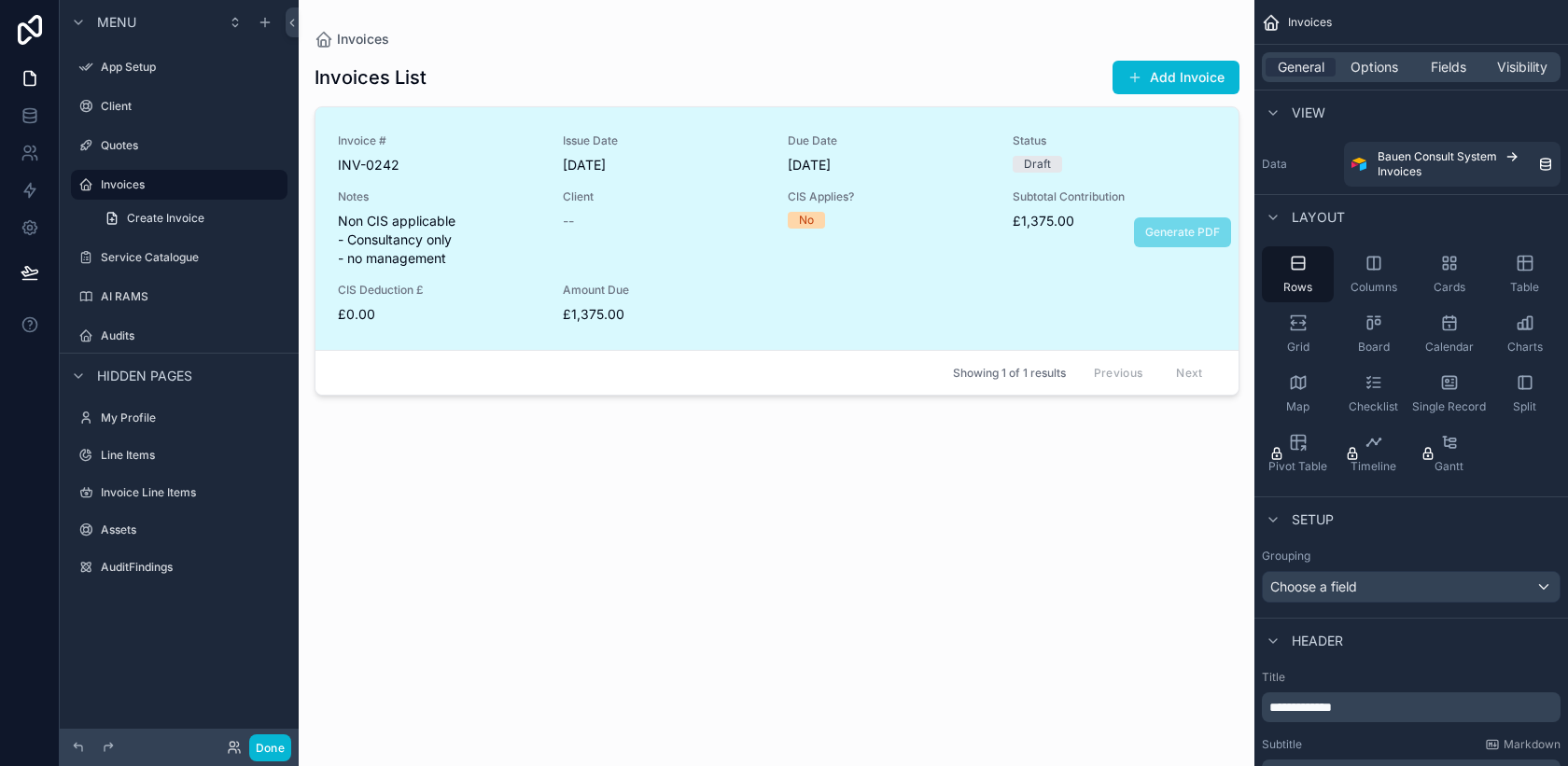
click at [504, 328] on link "Invoice # INV-0242 Issue Date [DATE] Due Date [DATE] Status Draft Notes Non CIS…" at bounding box center [777, 228] width 923 height 243
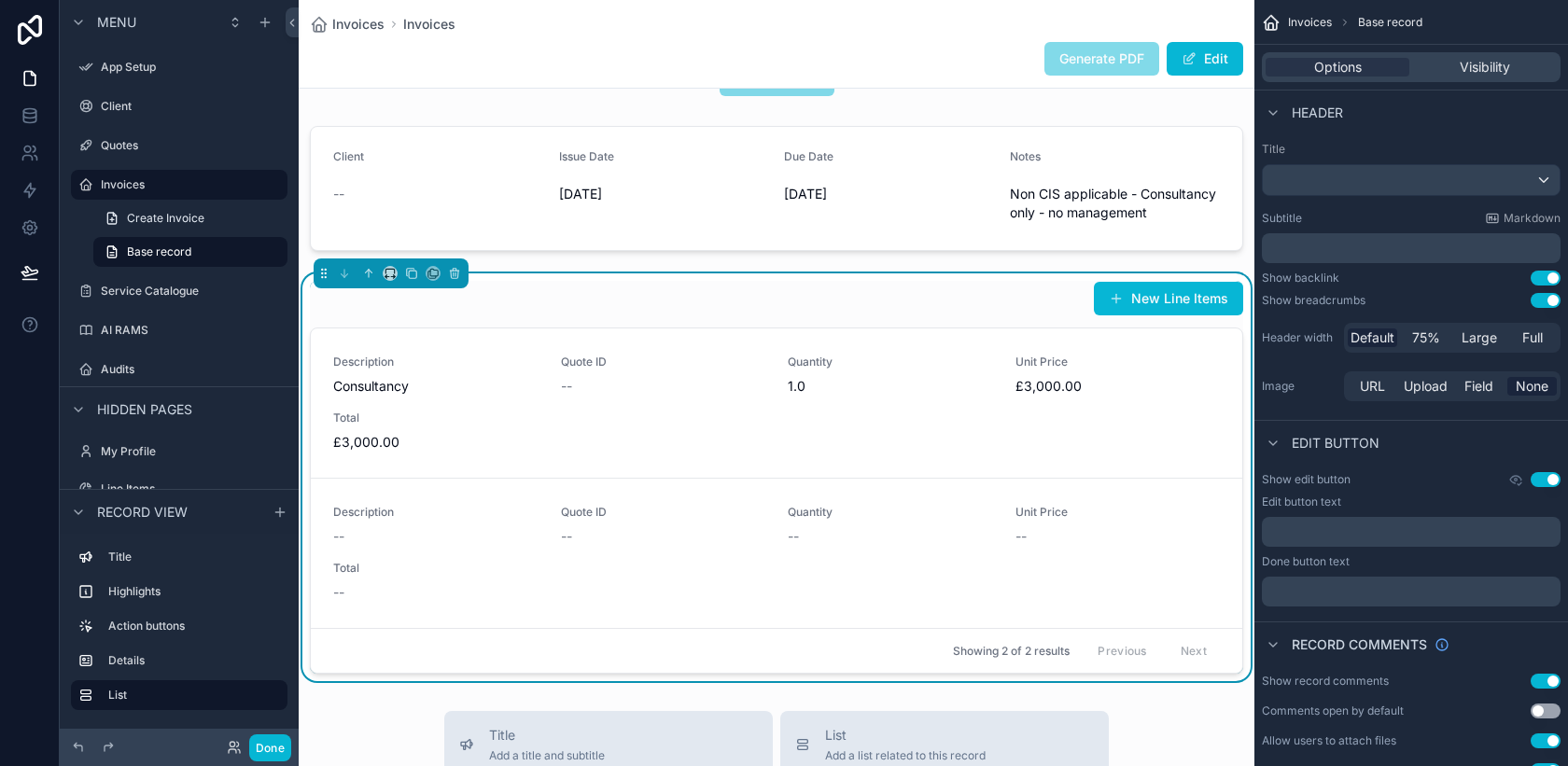
scroll to position [417, 0]
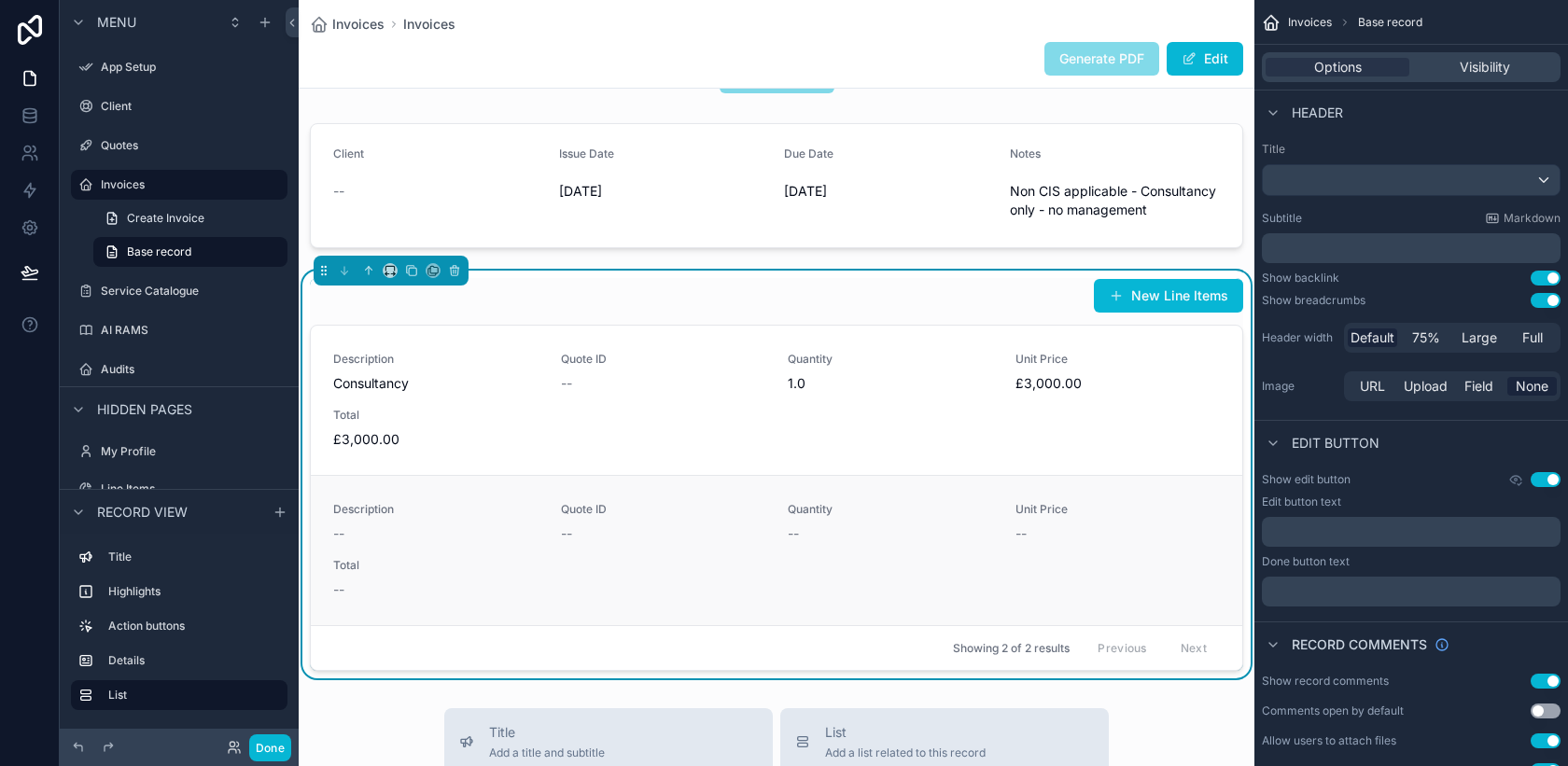
click at [573, 557] on div "Description -- Quote ID -- Quantity -- Unit Price -- Total --" at bounding box center [776, 550] width 887 height 97
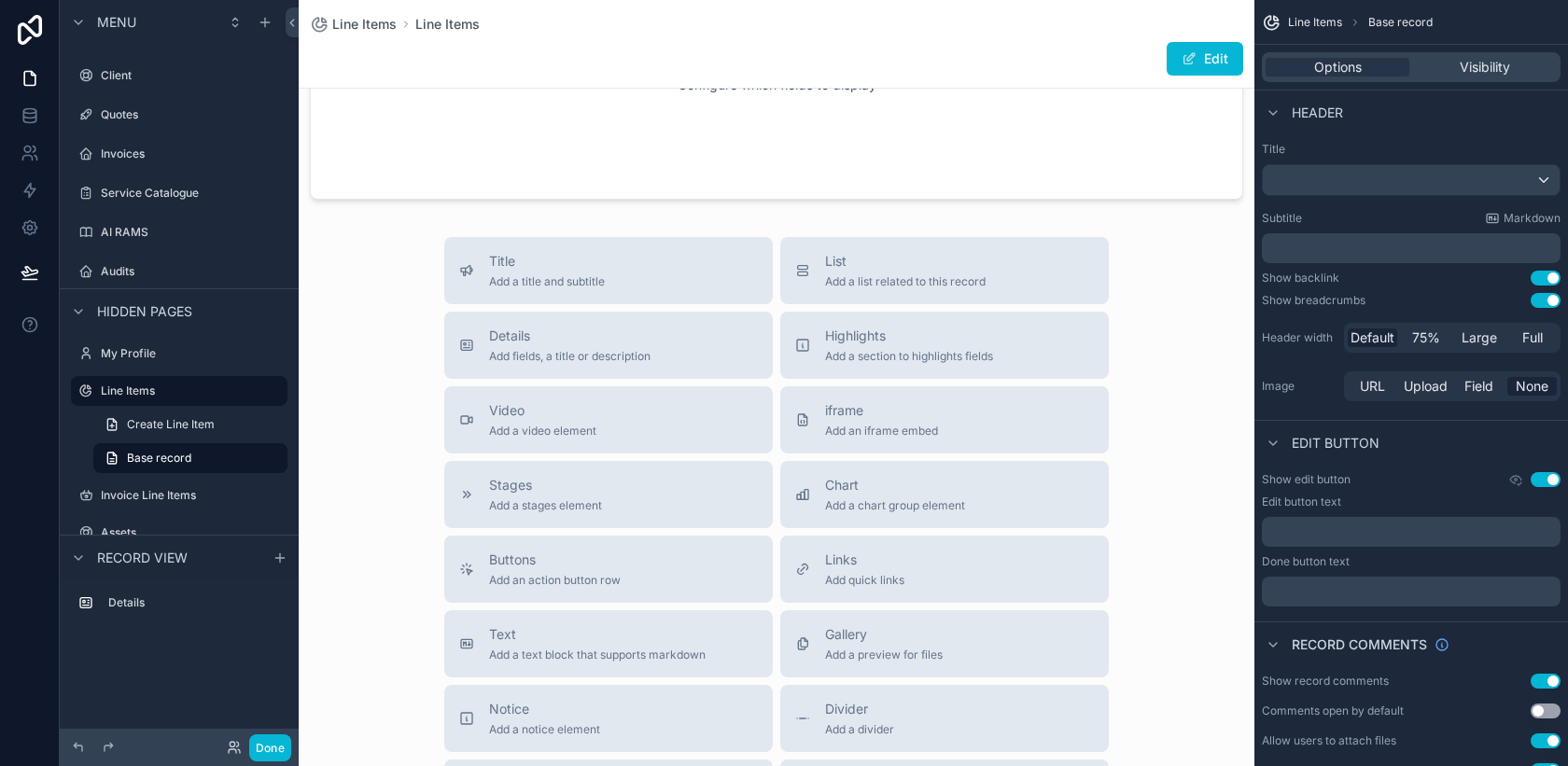
scroll to position [165, 0]
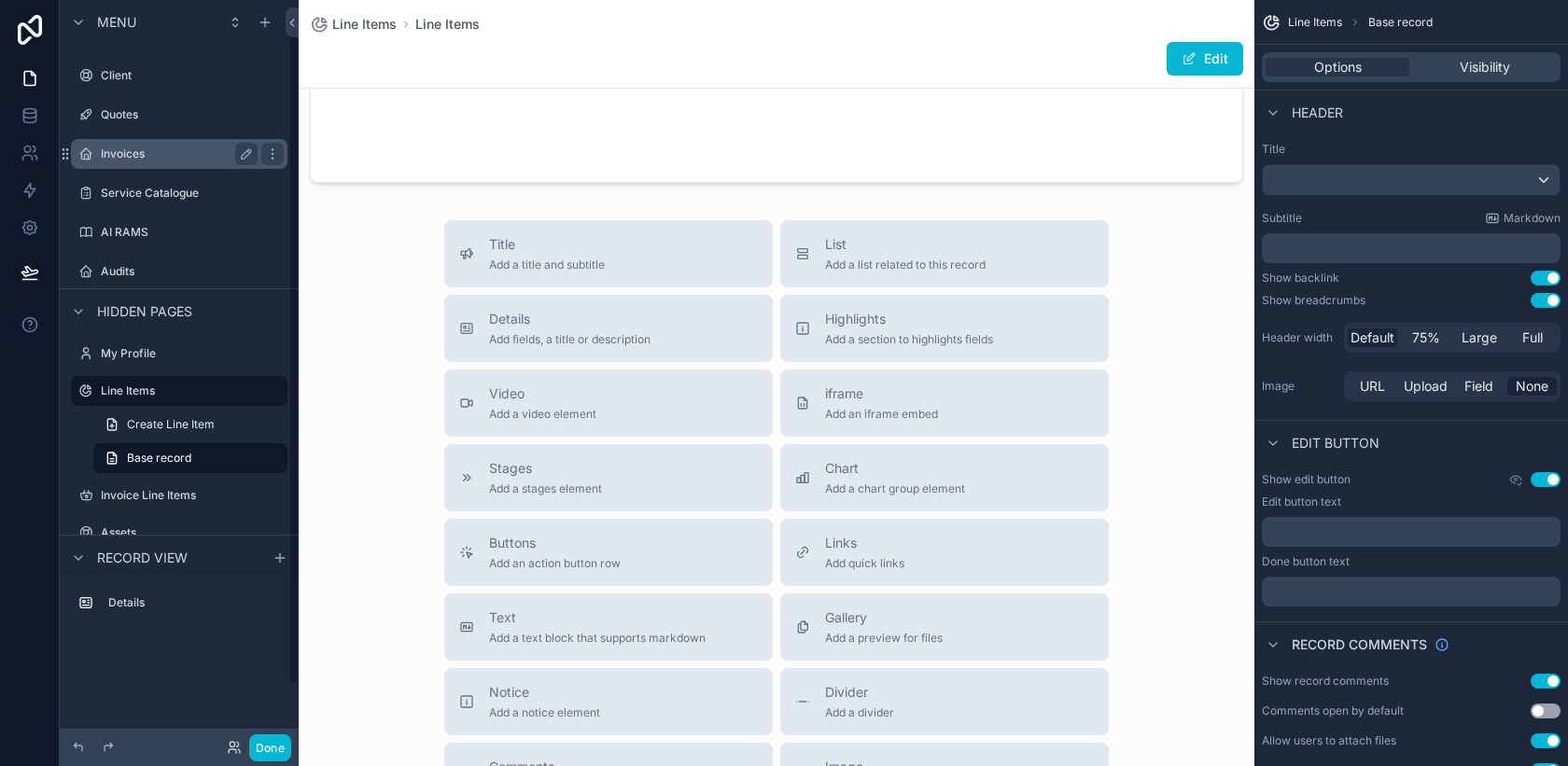
click at [117, 158] on label "Invoices" at bounding box center [175, 153] width 149 height 15
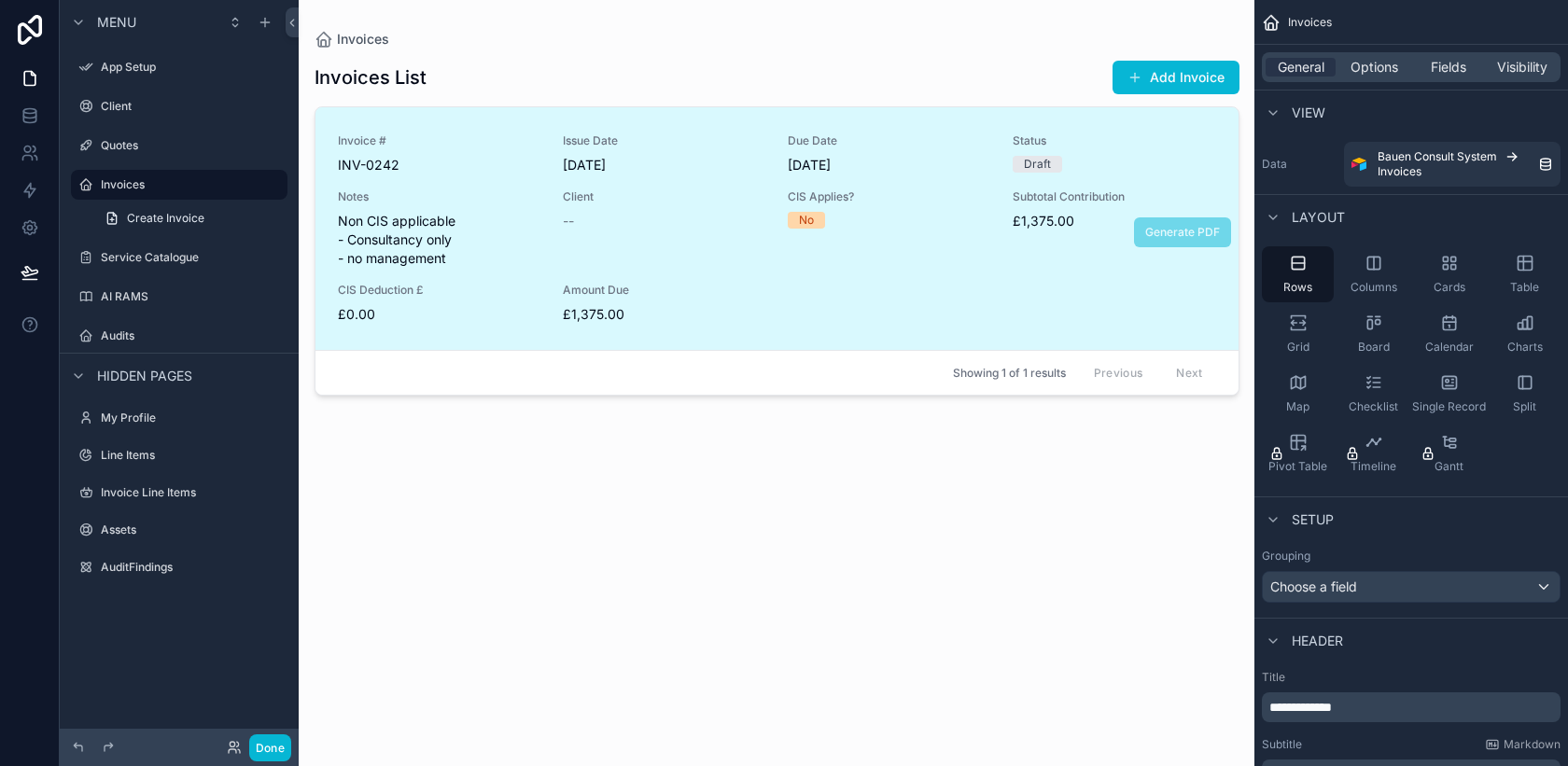
click at [716, 330] on link "Invoice # INV-0242 Issue Date [DATE] Due Date [DATE] Status Draft Notes Non CIS…" at bounding box center [777, 228] width 923 height 243
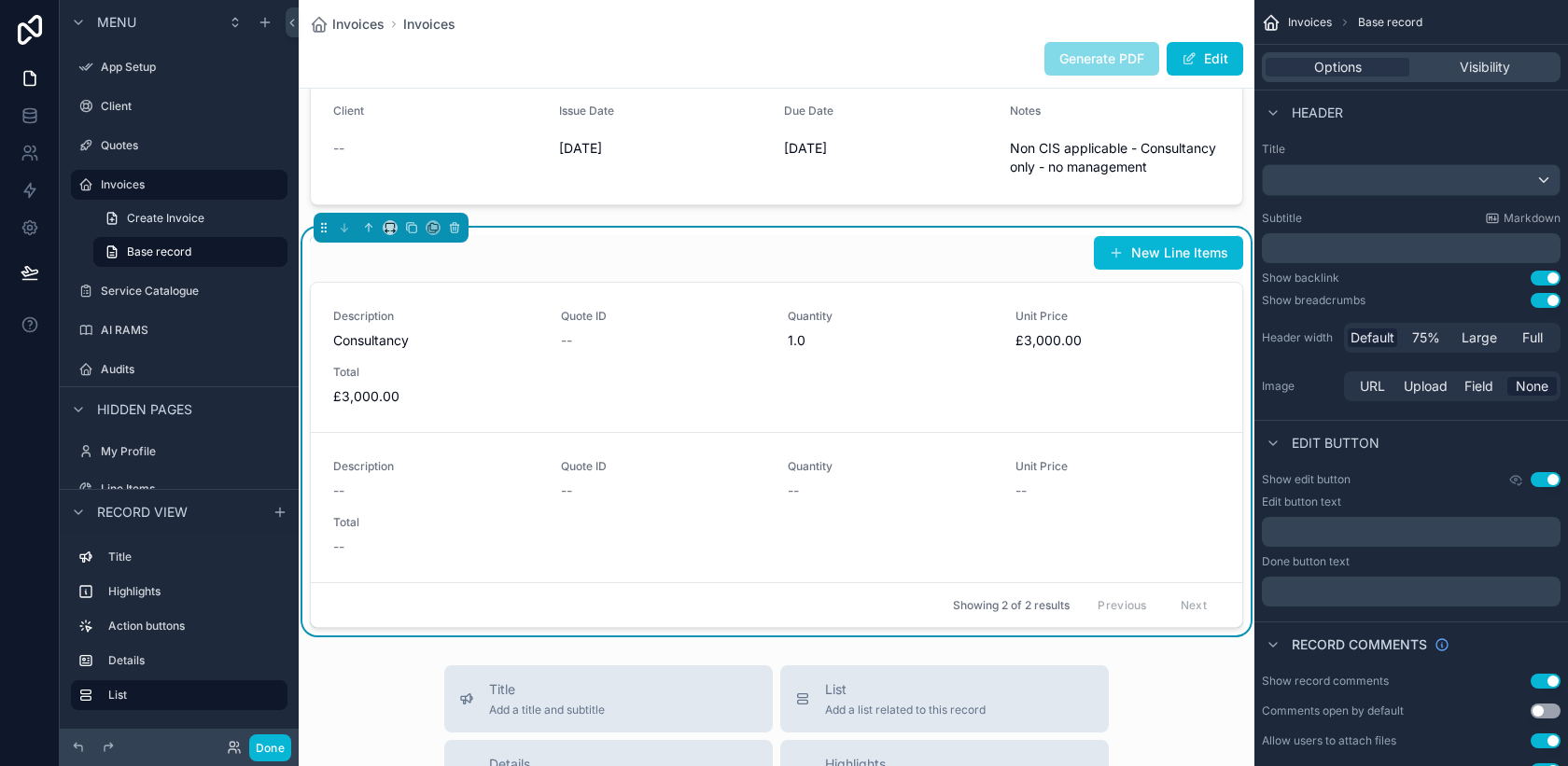
scroll to position [492, 0]
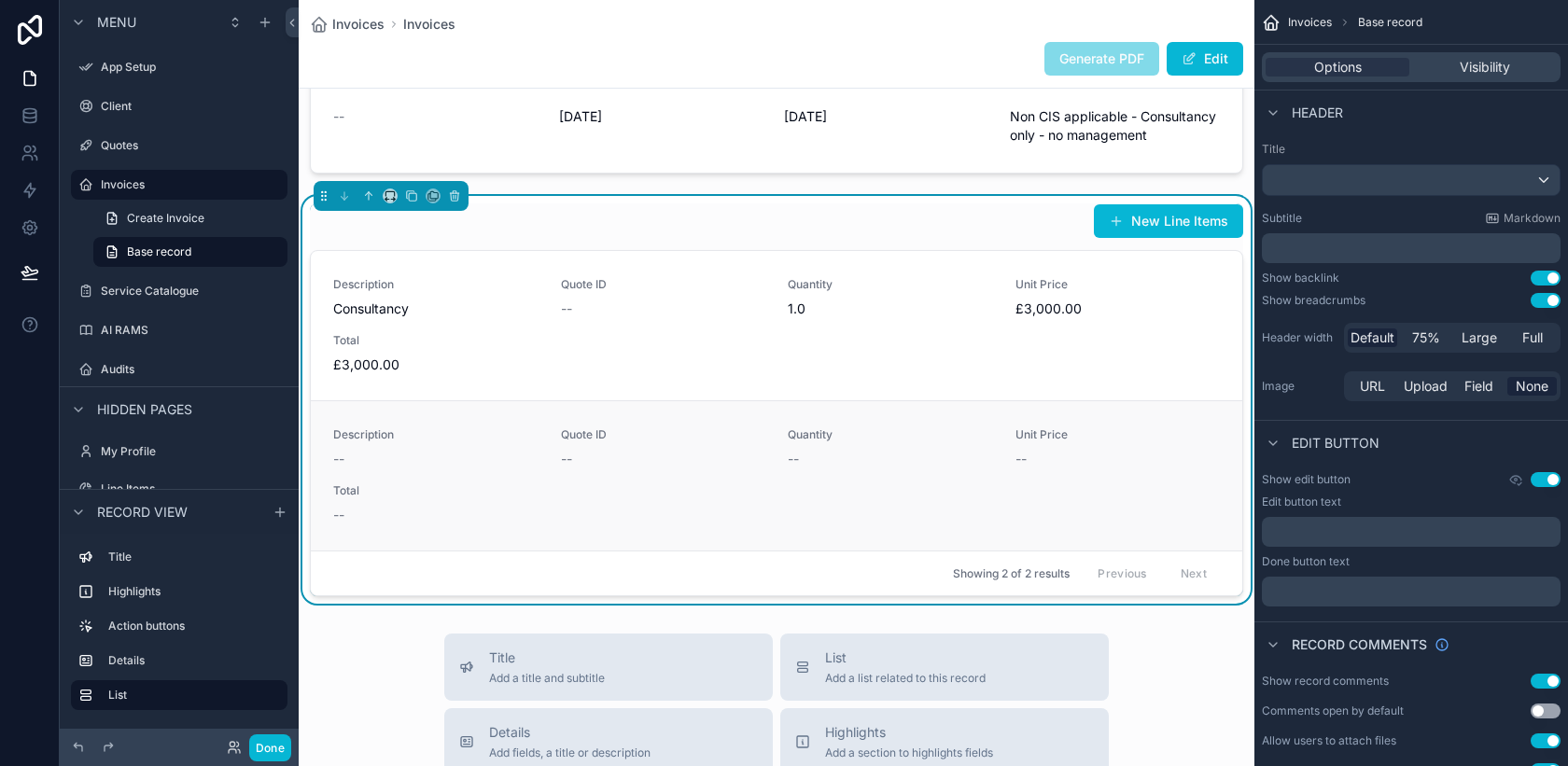
click at [948, 486] on div "Description -- Quote ID -- Quantity -- Unit Price -- Total --" at bounding box center [776, 476] width 887 height 97
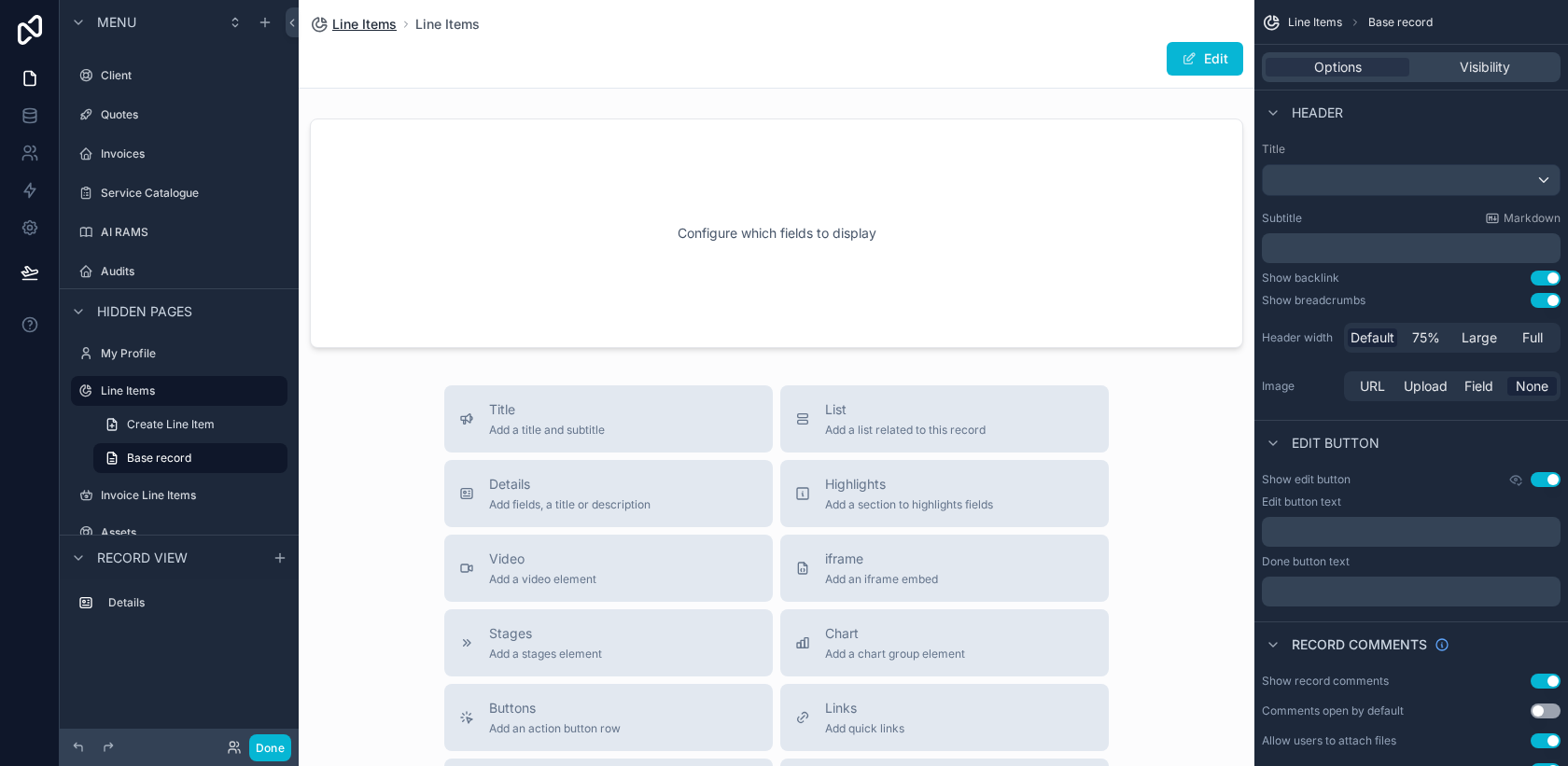
click at [357, 33] on span "Line Items" at bounding box center [365, 23] width 65 height 18
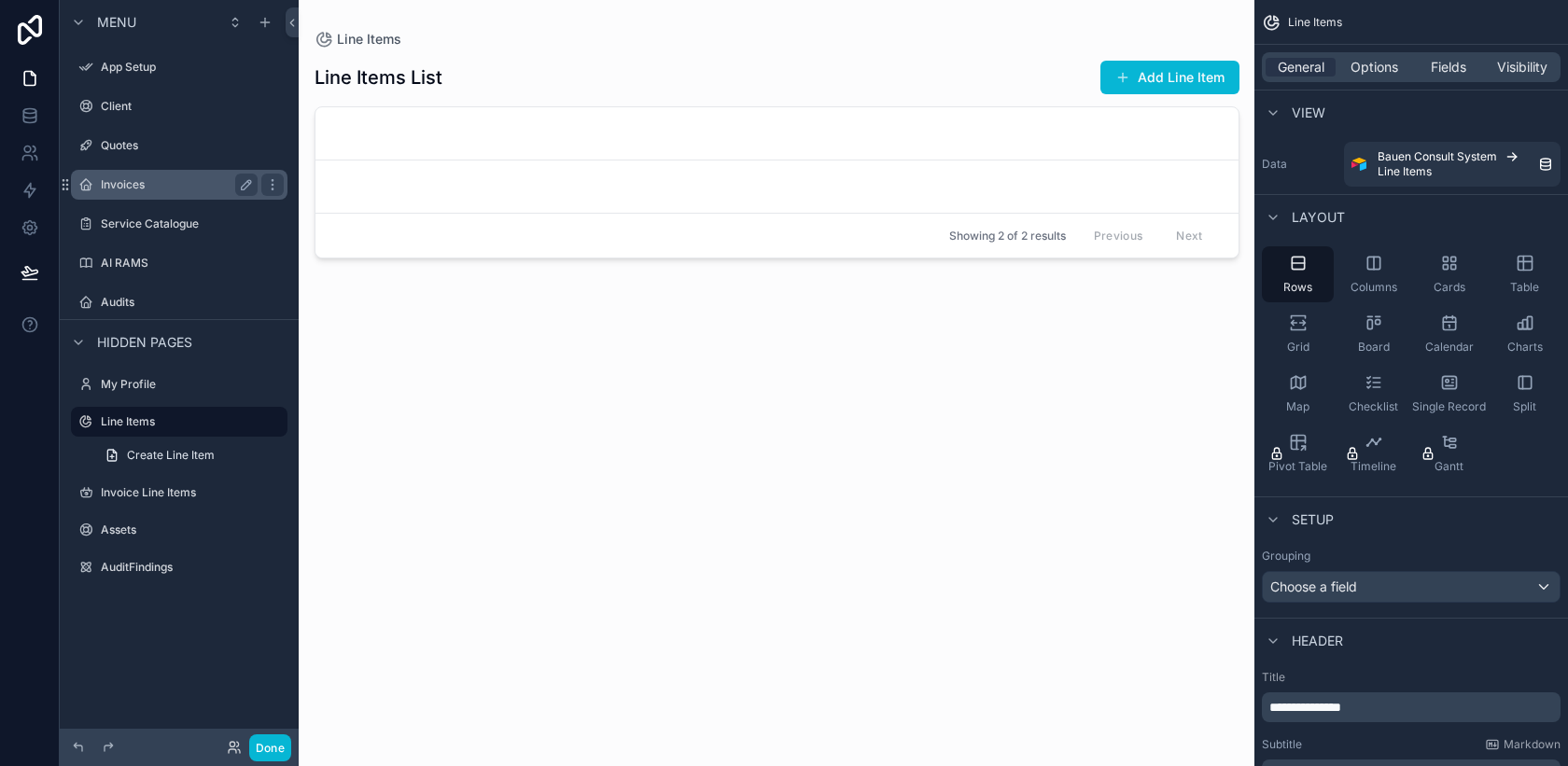
click at [135, 186] on label "Invoices" at bounding box center [175, 184] width 149 height 15
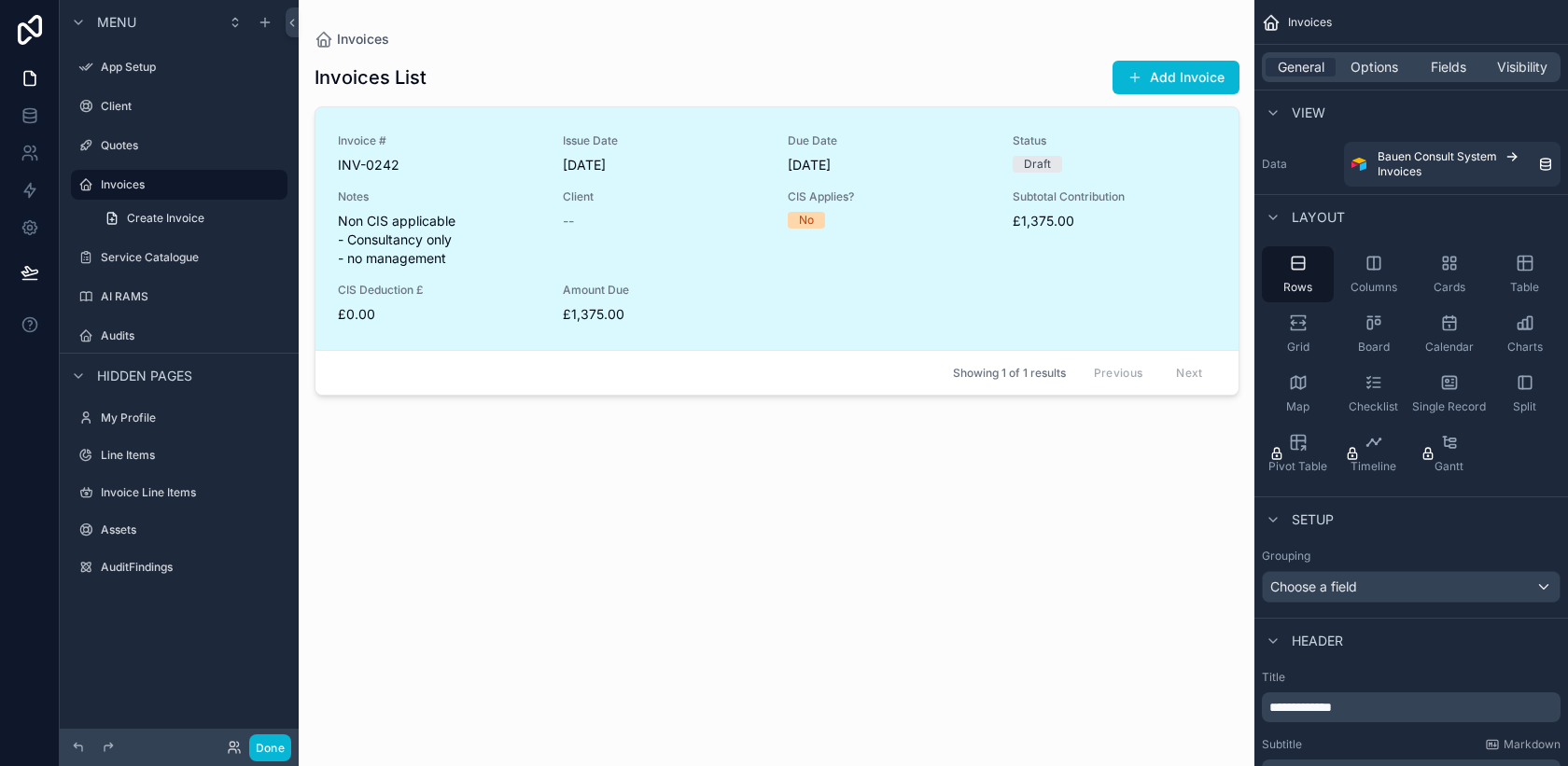
click at [897, 321] on div "scrollable content" at bounding box center [777, 371] width 955 height 744
click at [900, 273] on div "Invoice # INV-0242 Issue Date [DATE] Due Date [DATE] Status Draft Notes Non CIS…" at bounding box center [777, 228] width 878 height 191
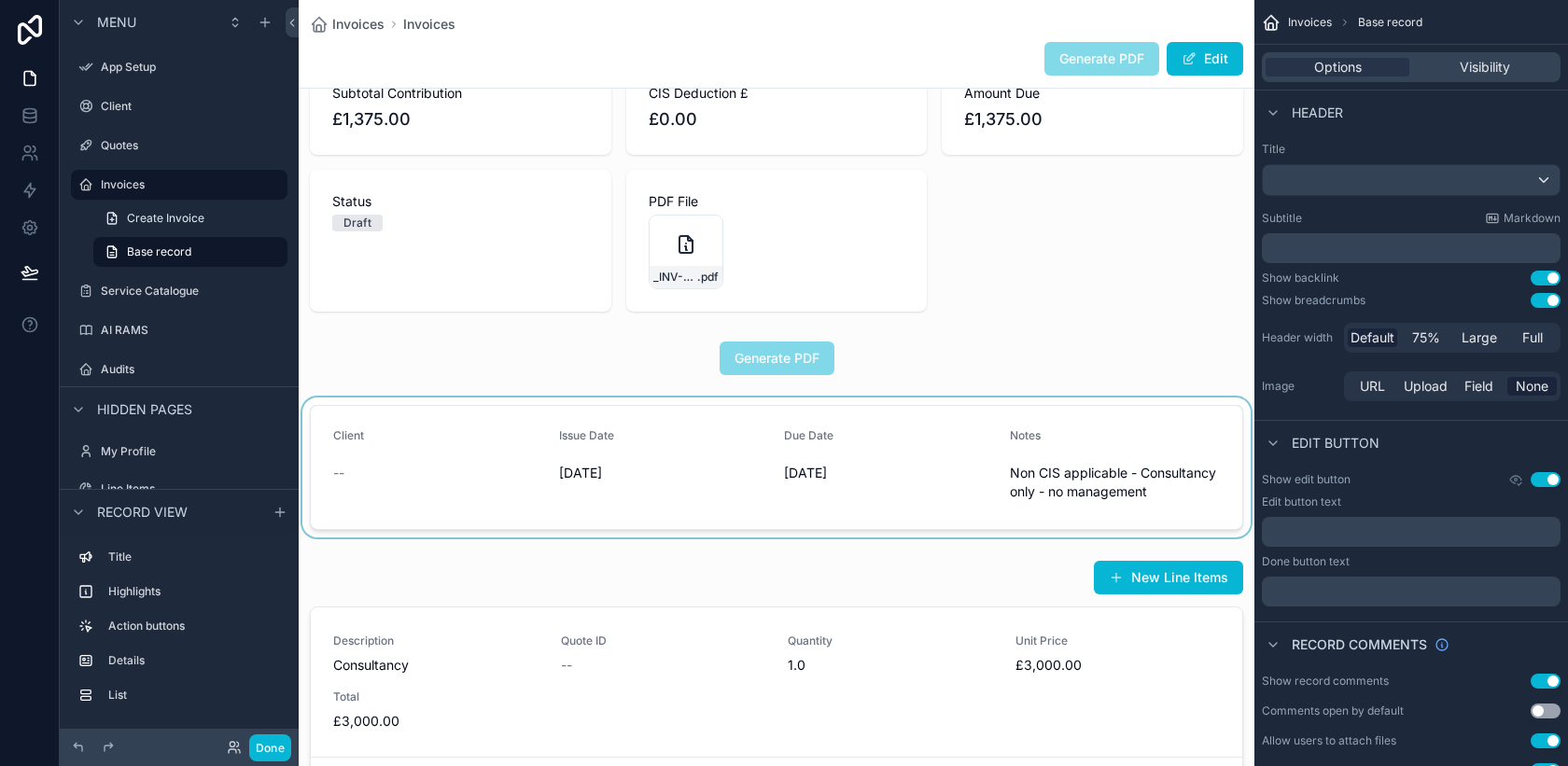
scroll to position [143, 0]
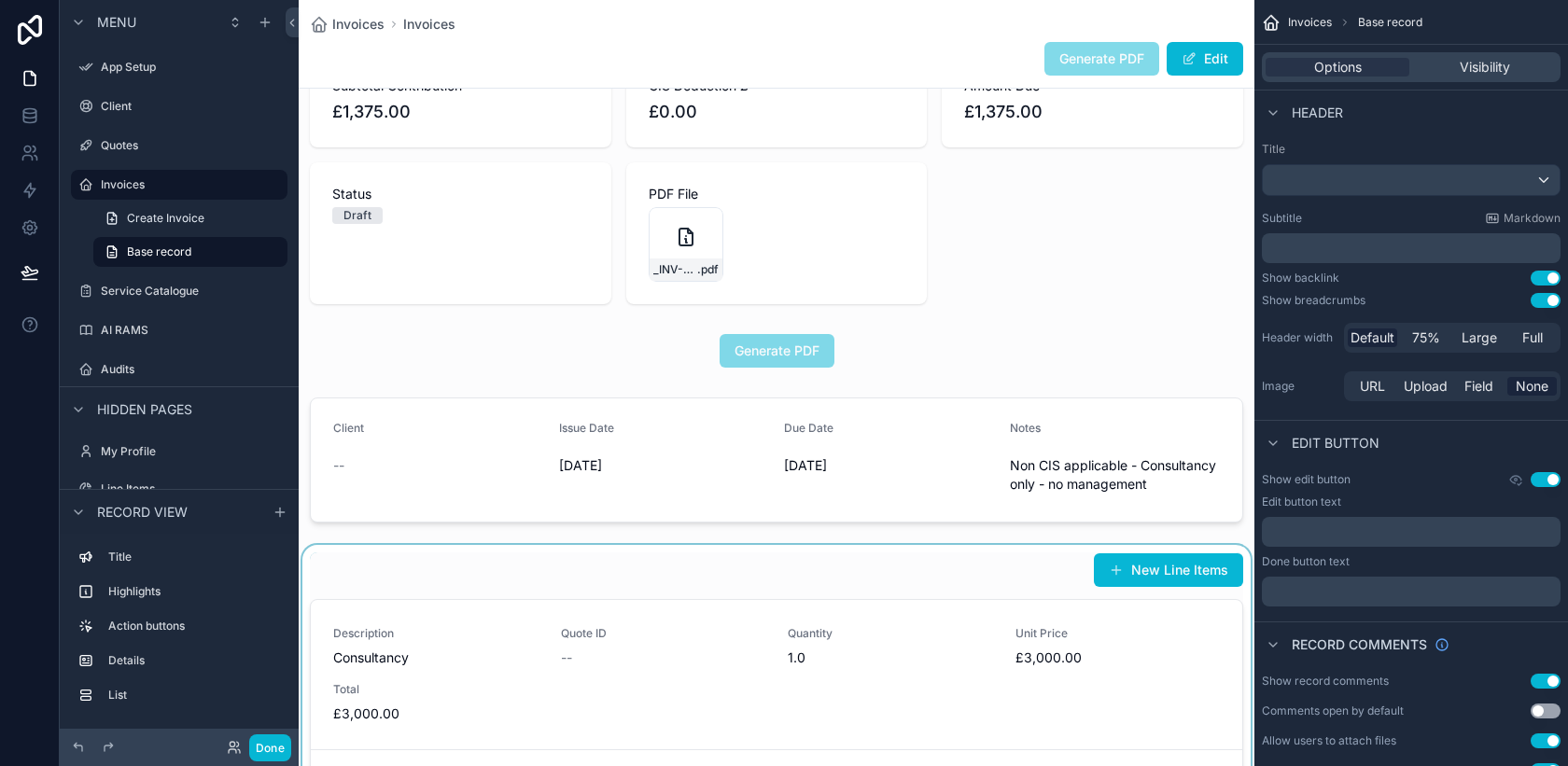
click at [754, 581] on div "scrollable content" at bounding box center [777, 750] width 956 height 408
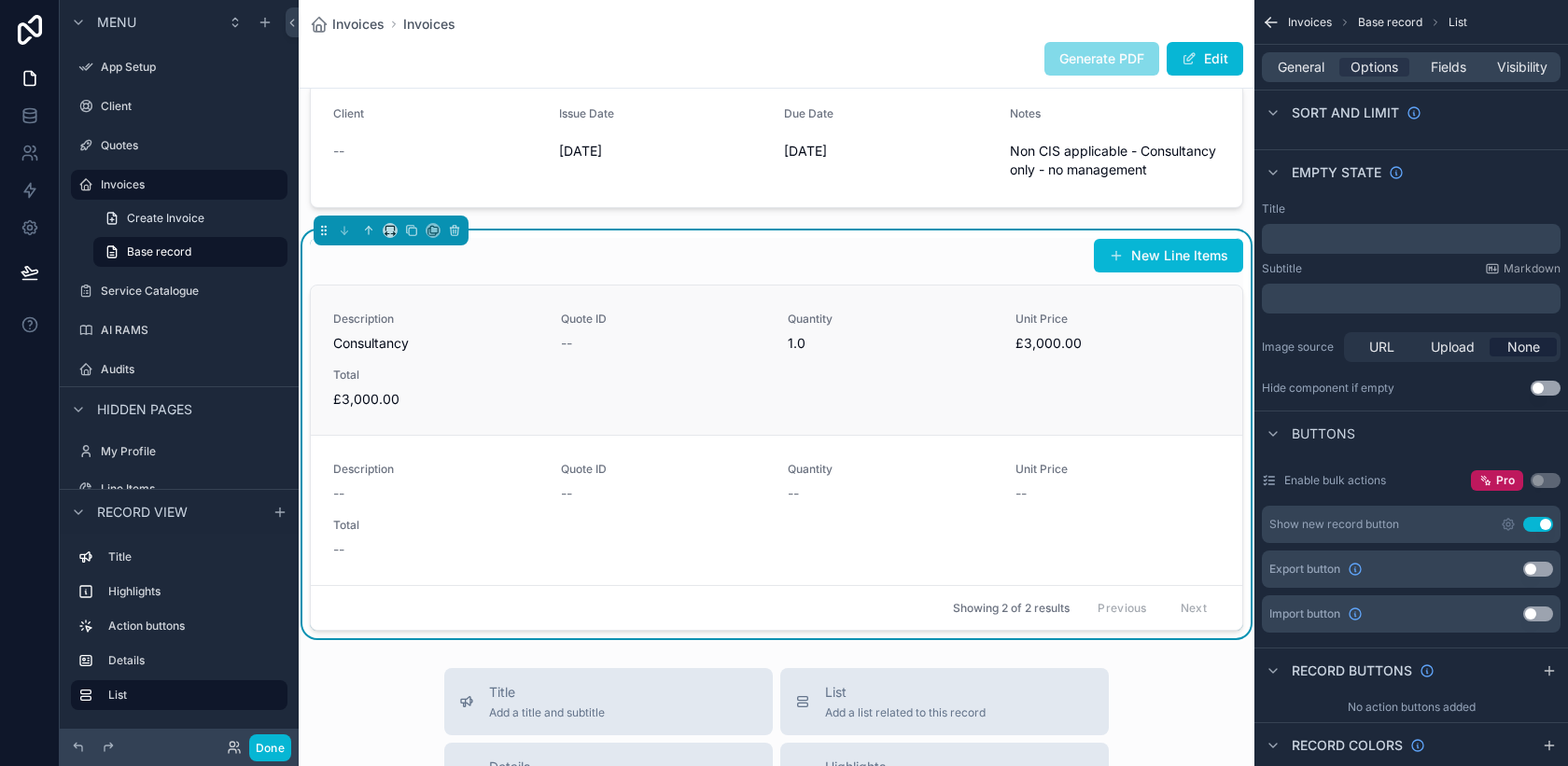
scroll to position [460, 0]
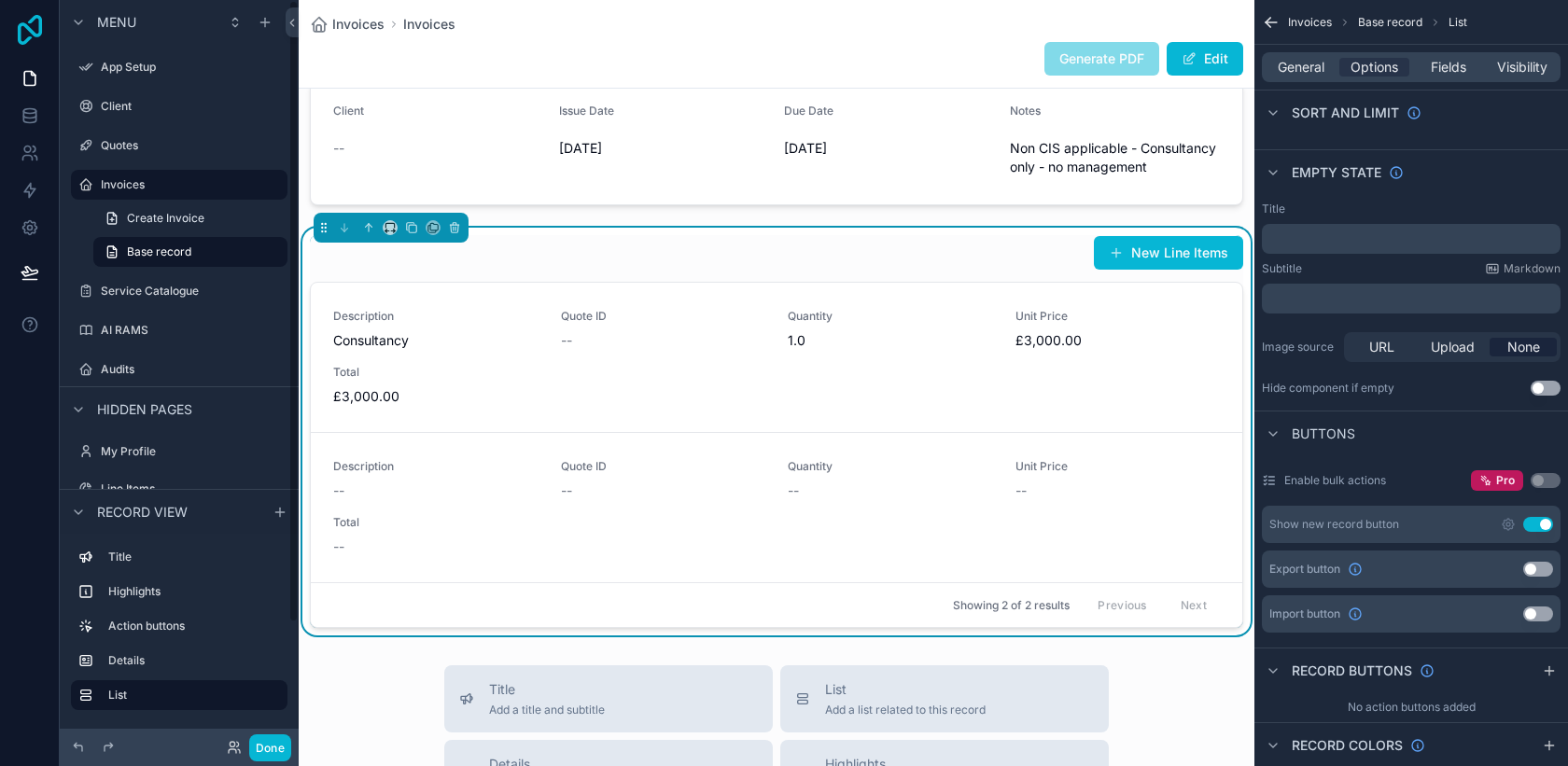
click at [30, 40] on icon at bounding box center [29, 29] width 24 height 30
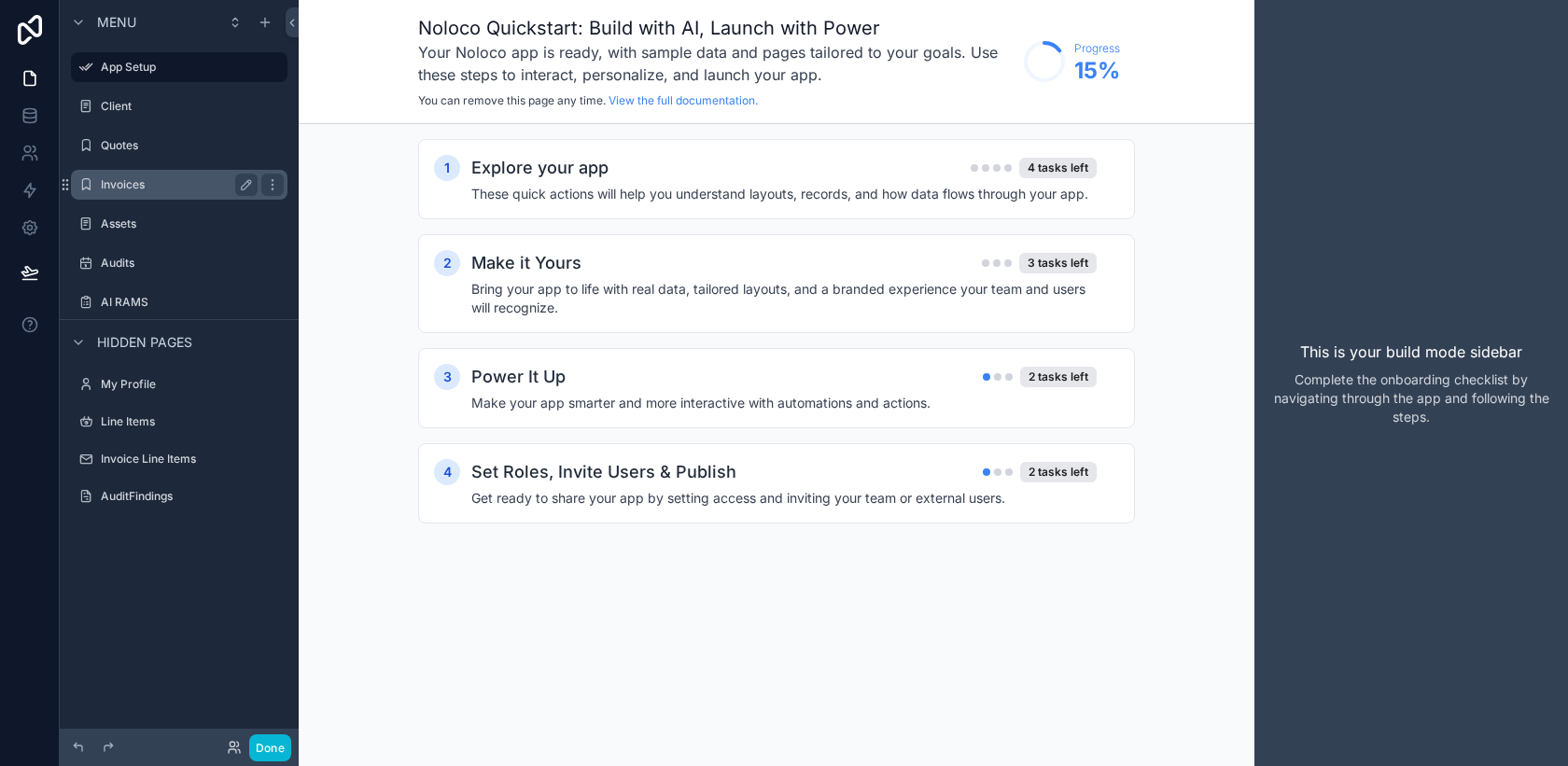
click at [150, 195] on div "Invoices" at bounding box center [179, 184] width 157 height 22
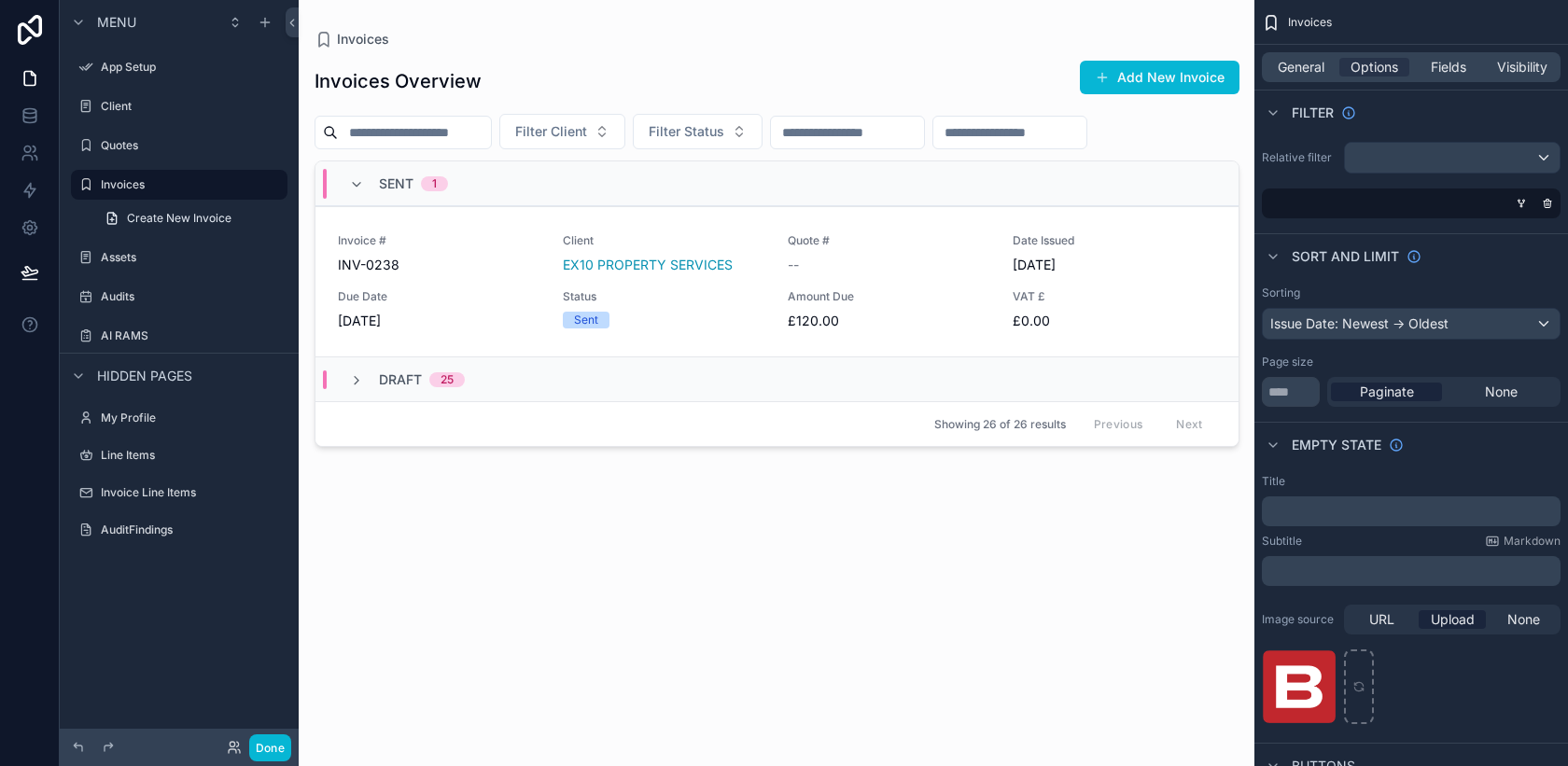
click at [694, 333] on div "scrollable content" at bounding box center [777, 371] width 955 height 744
click at [695, 334] on link "Invoice # INV-0238 Client EX10 PROPERTY SERVICES Quote # -- Date Issued [DATE] …" at bounding box center [777, 280] width 923 height 150
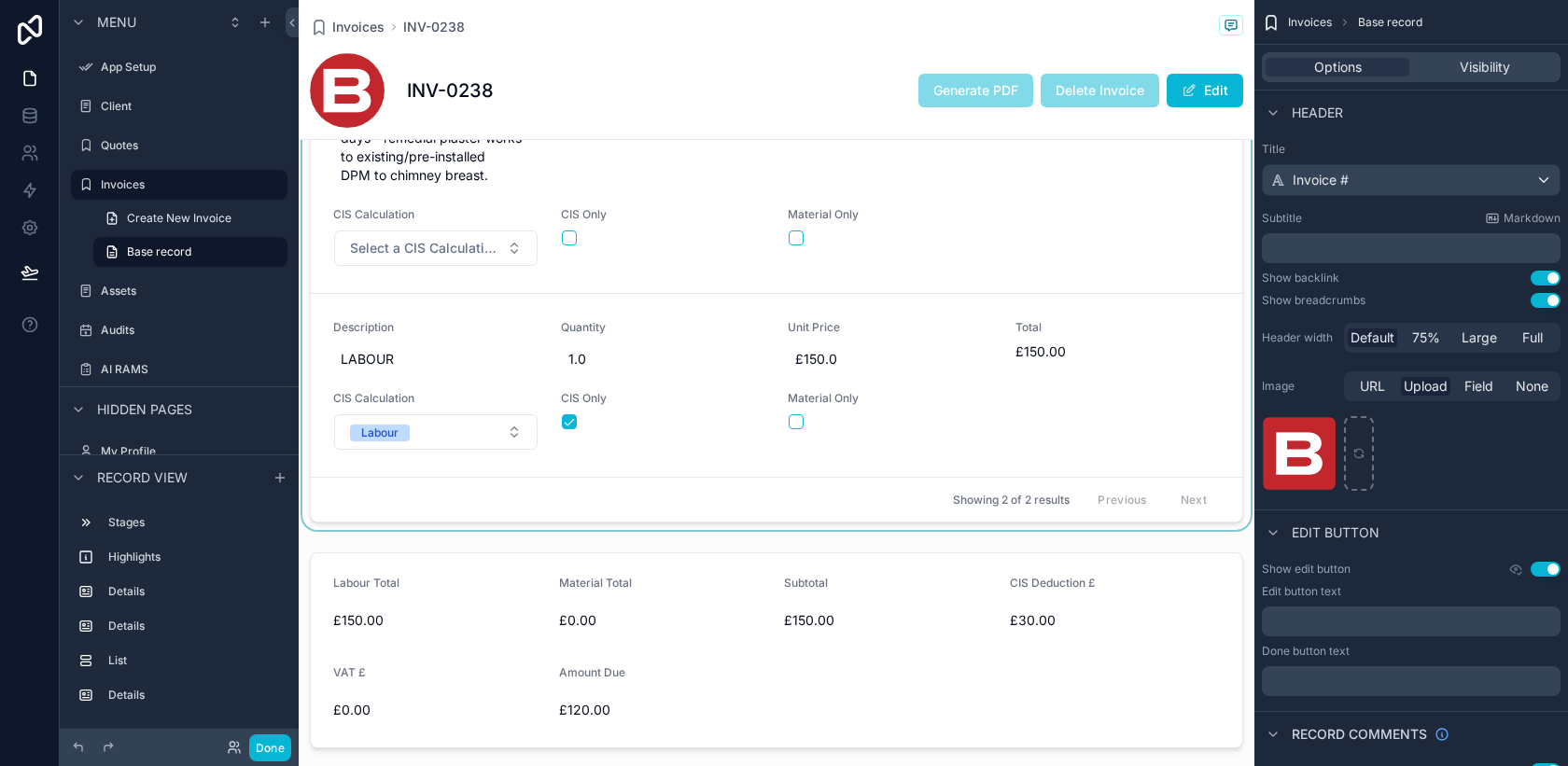
scroll to position [1128, 0]
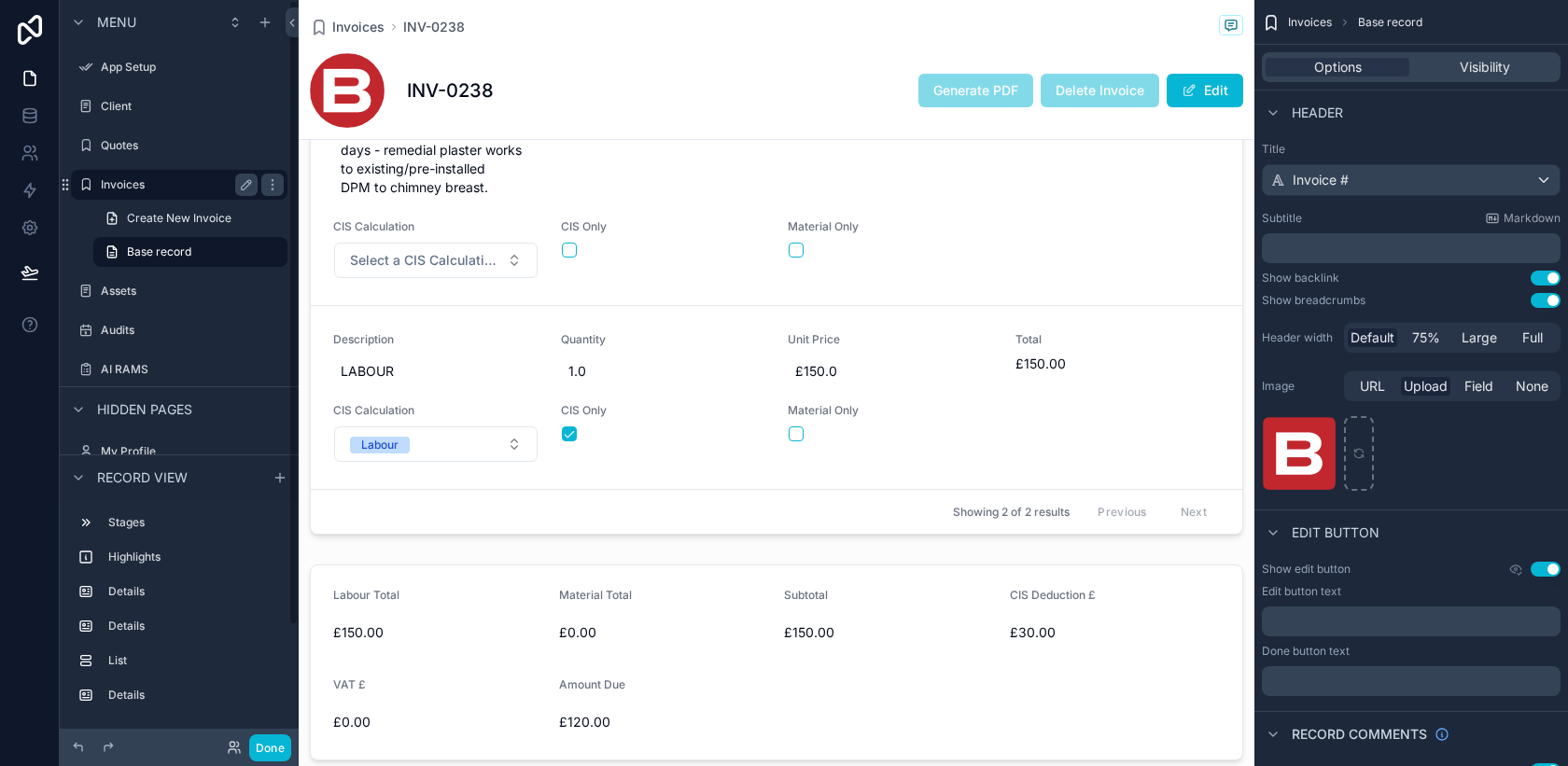
click at [154, 186] on label "Invoices" at bounding box center [175, 184] width 149 height 15
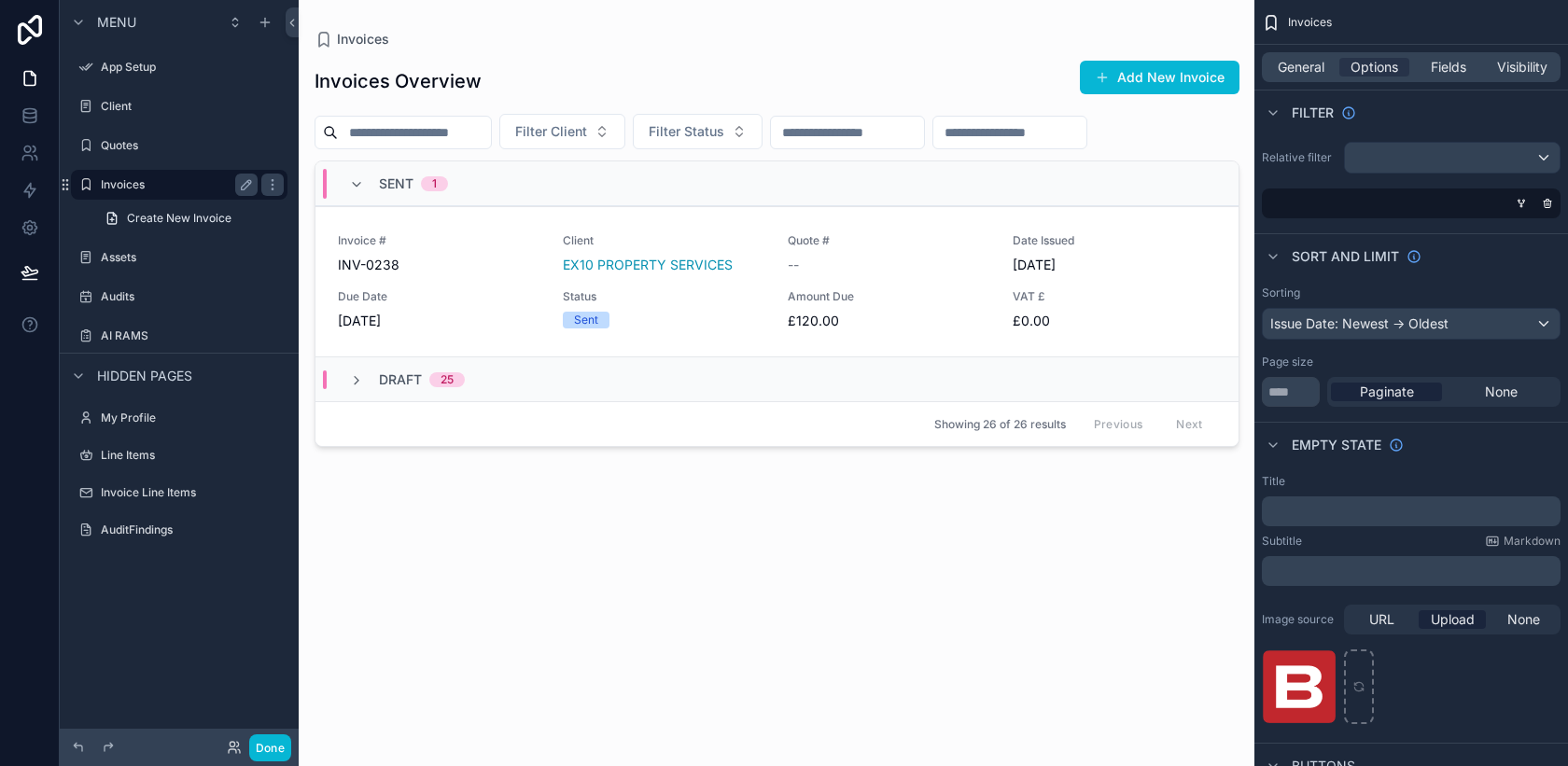
click at [149, 194] on div "Invoices" at bounding box center [179, 184] width 157 height 22
click at [344, 37] on span "Invoices" at bounding box center [363, 39] width 52 height 18
click at [43, 33] on icon at bounding box center [30, 29] width 38 height 30
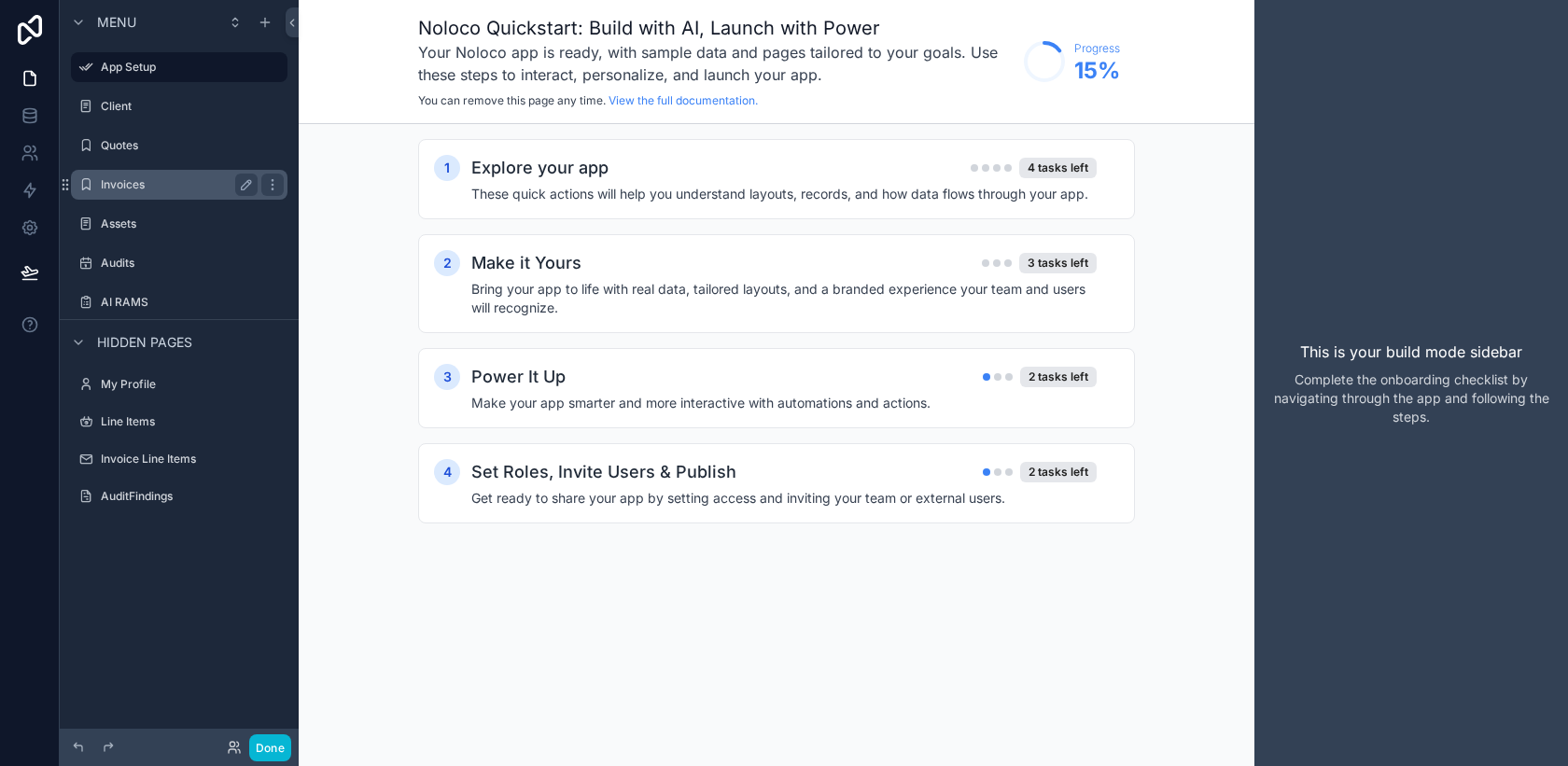
click at [146, 185] on label "Invoices" at bounding box center [175, 184] width 149 height 15
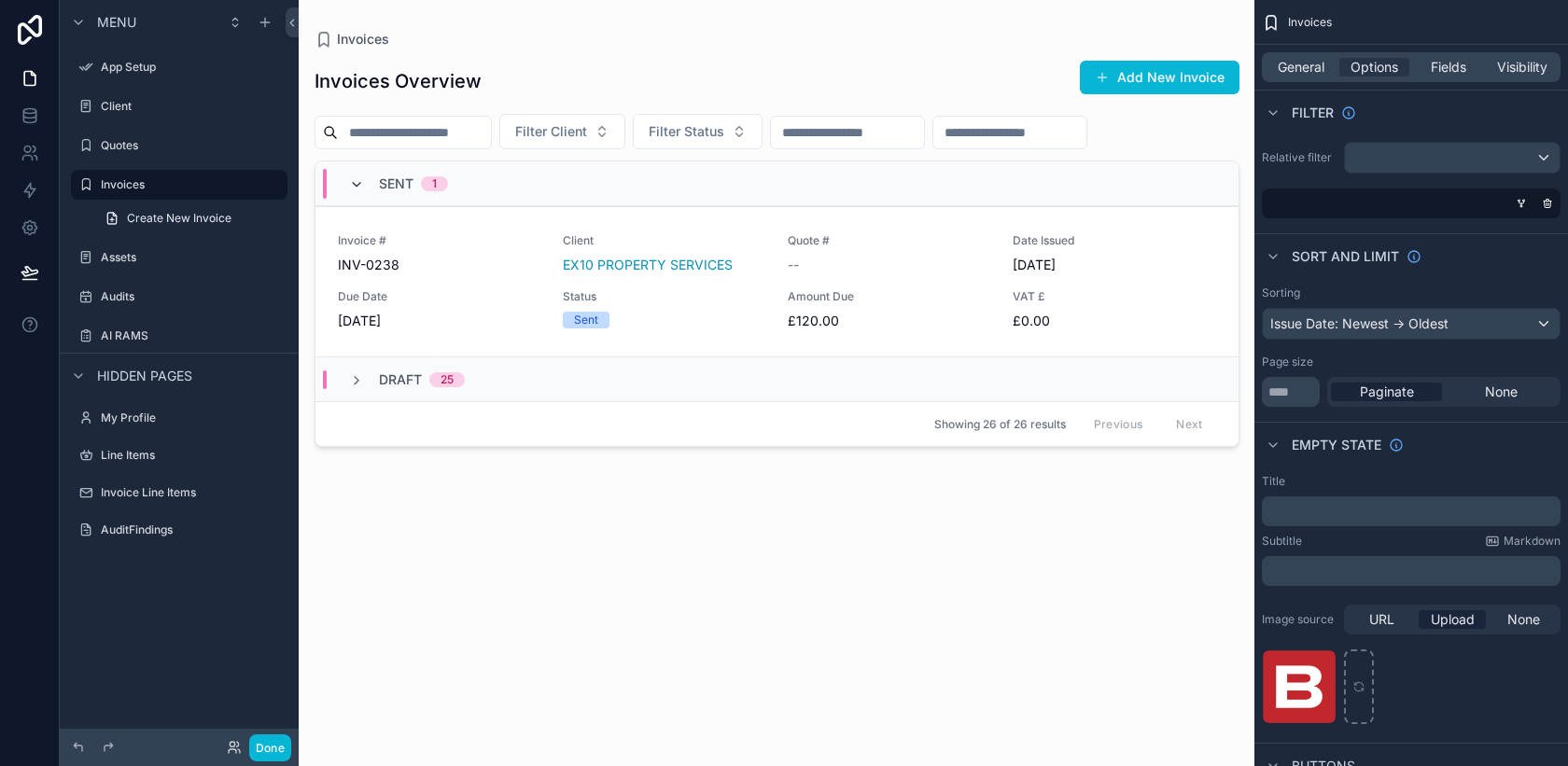
click at [362, 183] on icon "scrollable content" at bounding box center [356, 184] width 15 height 15
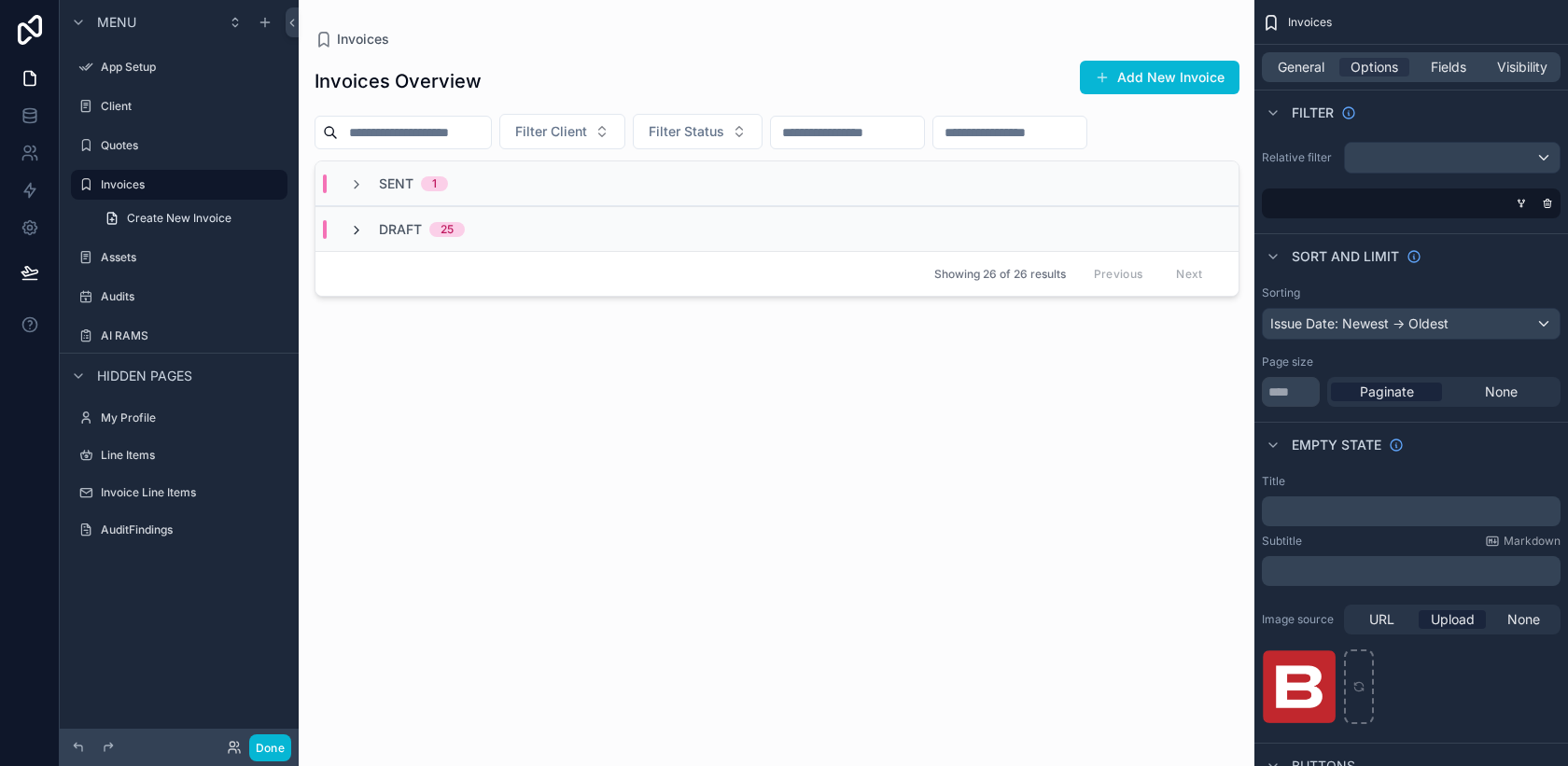
click at [359, 226] on icon "scrollable content" at bounding box center [356, 230] width 15 height 15
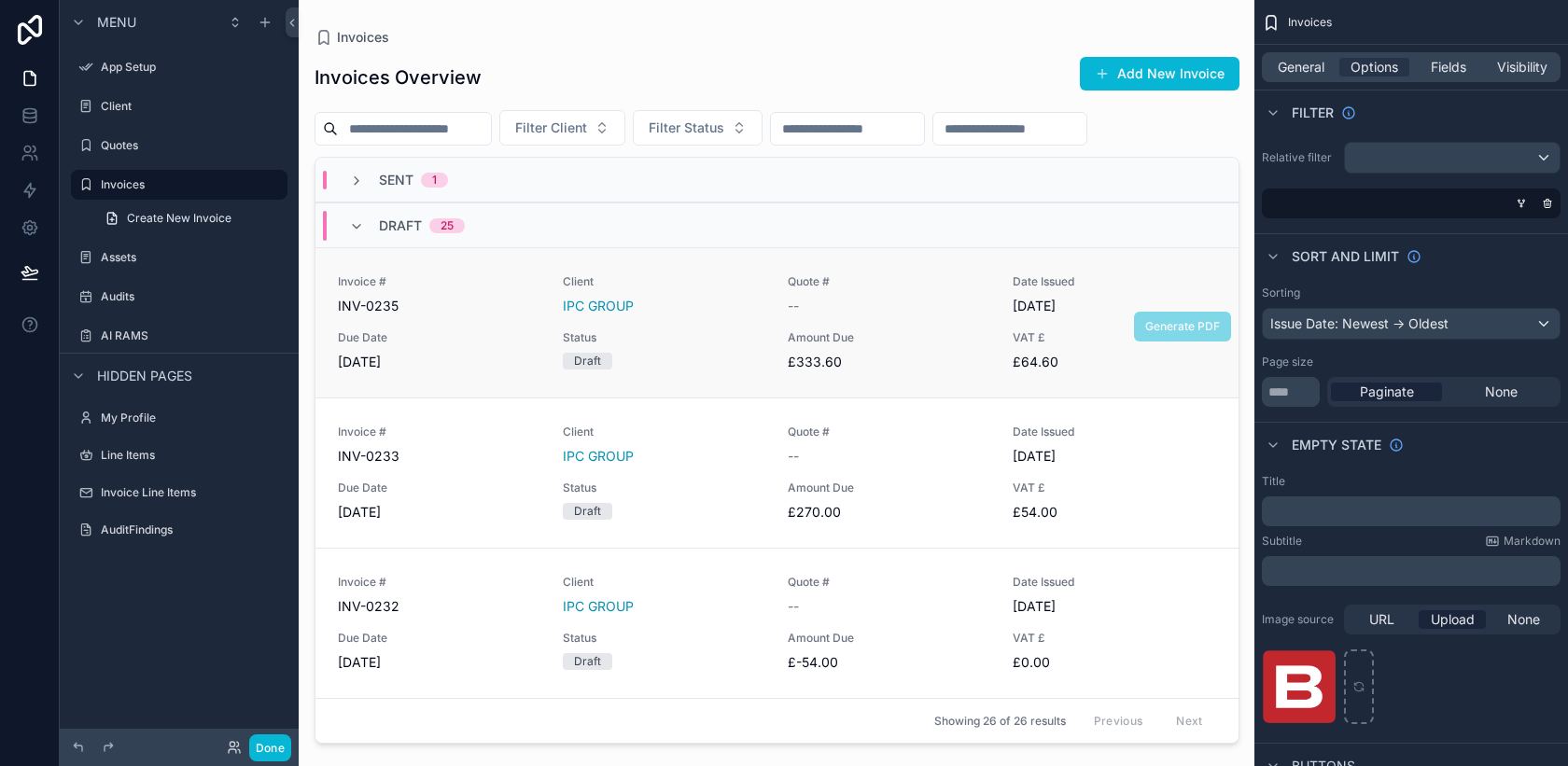
click at [461, 351] on div "Due Date [DATE]" at bounding box center [438, 351] width 202 height 41
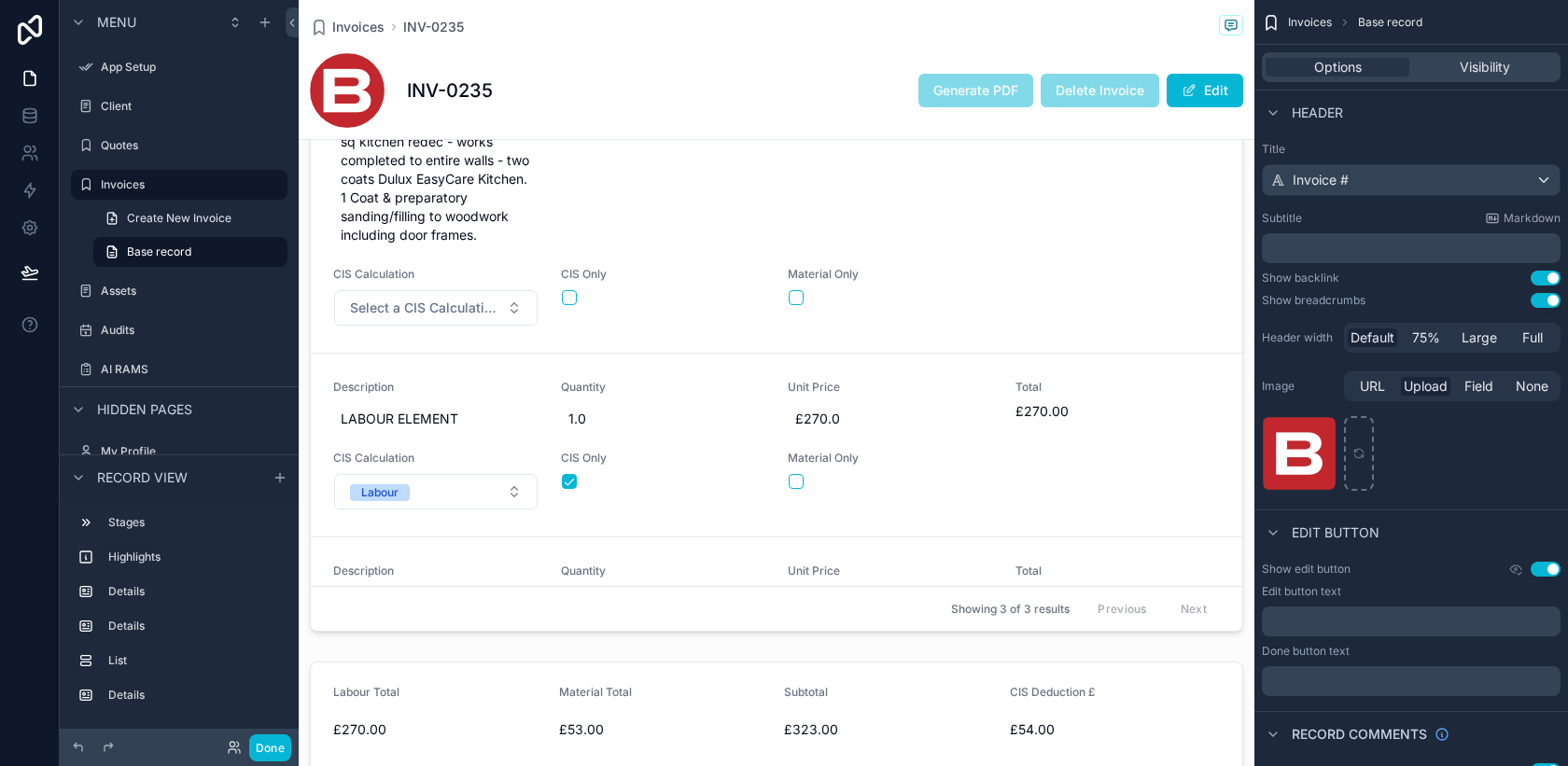
scroll to position [1263, 0]
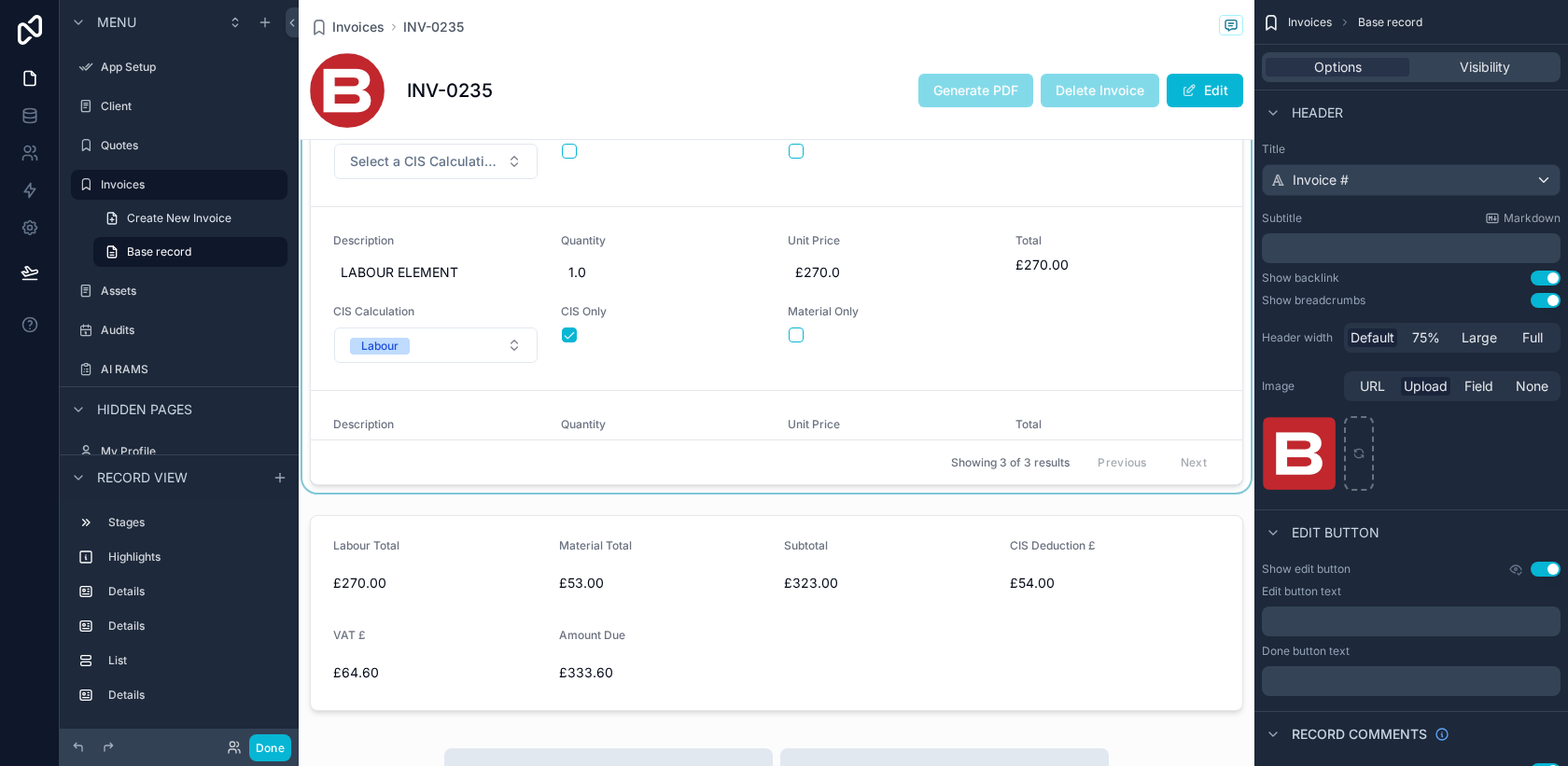
click at [967, 400] on div "scrollable content" at bounding box center [777, 174] width 956 height 636
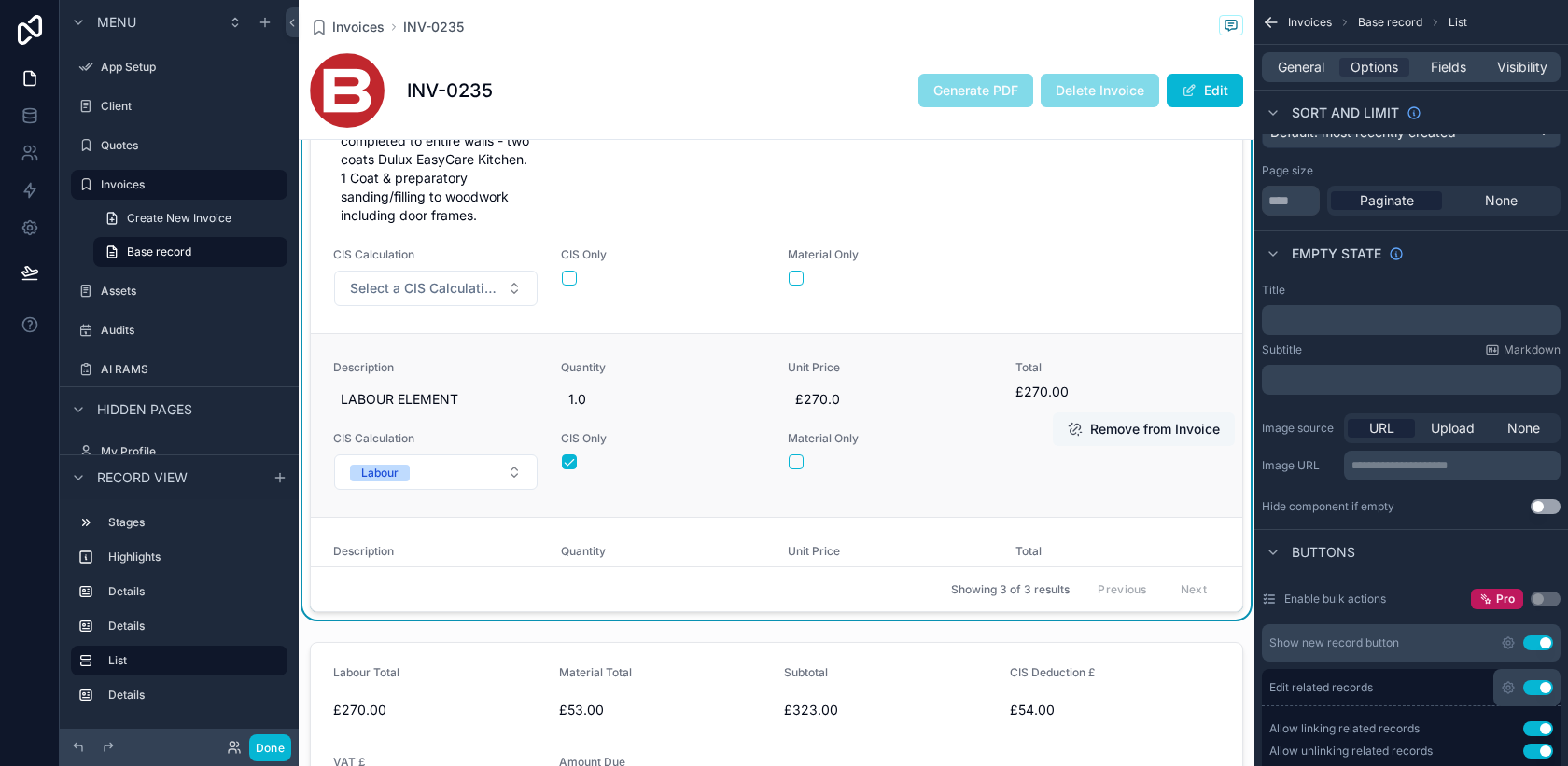
scroll to position [1124, 0]
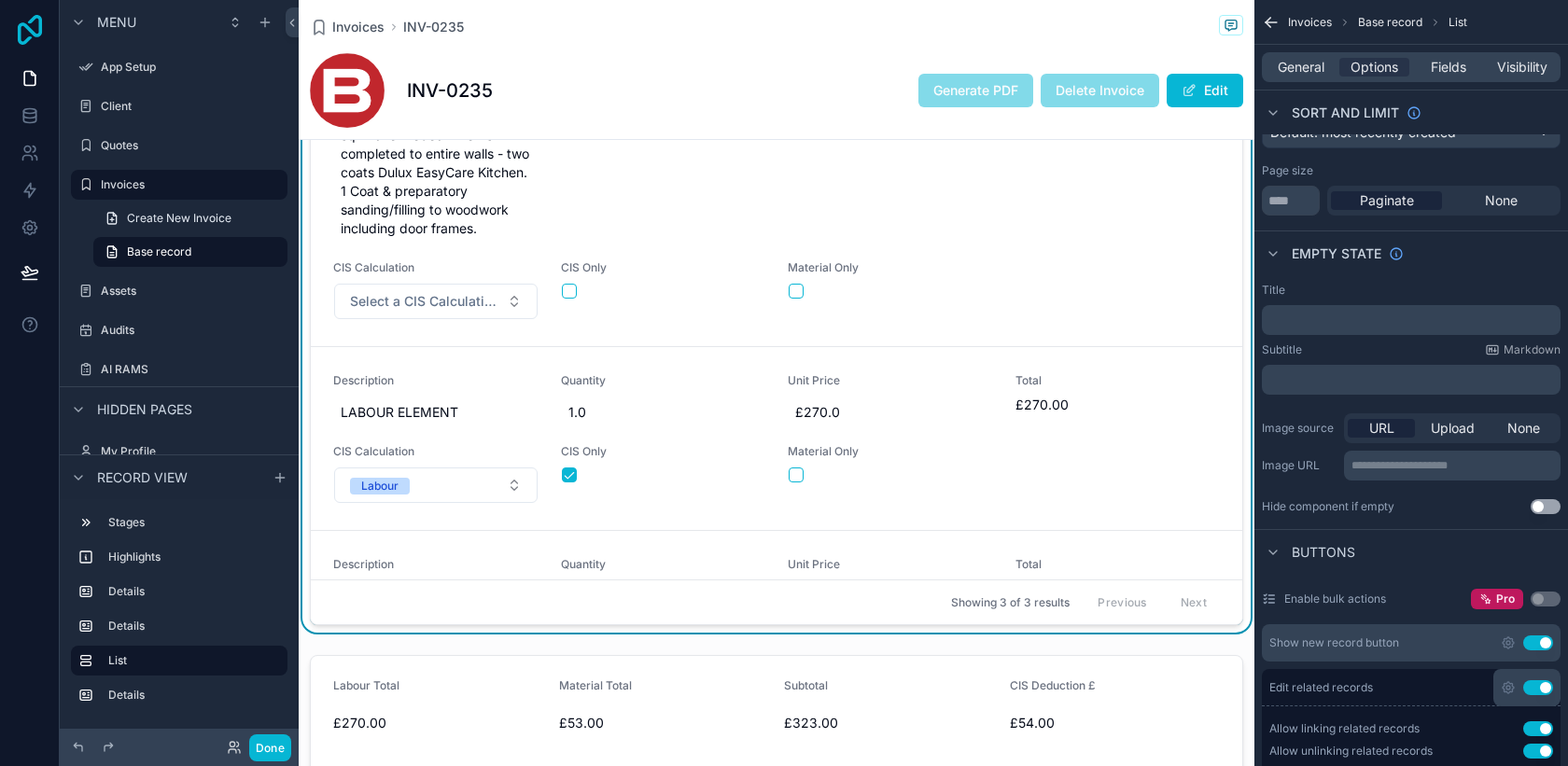
click at [35, 35] on icon at bounding box center [29, 29] width 24 height 30
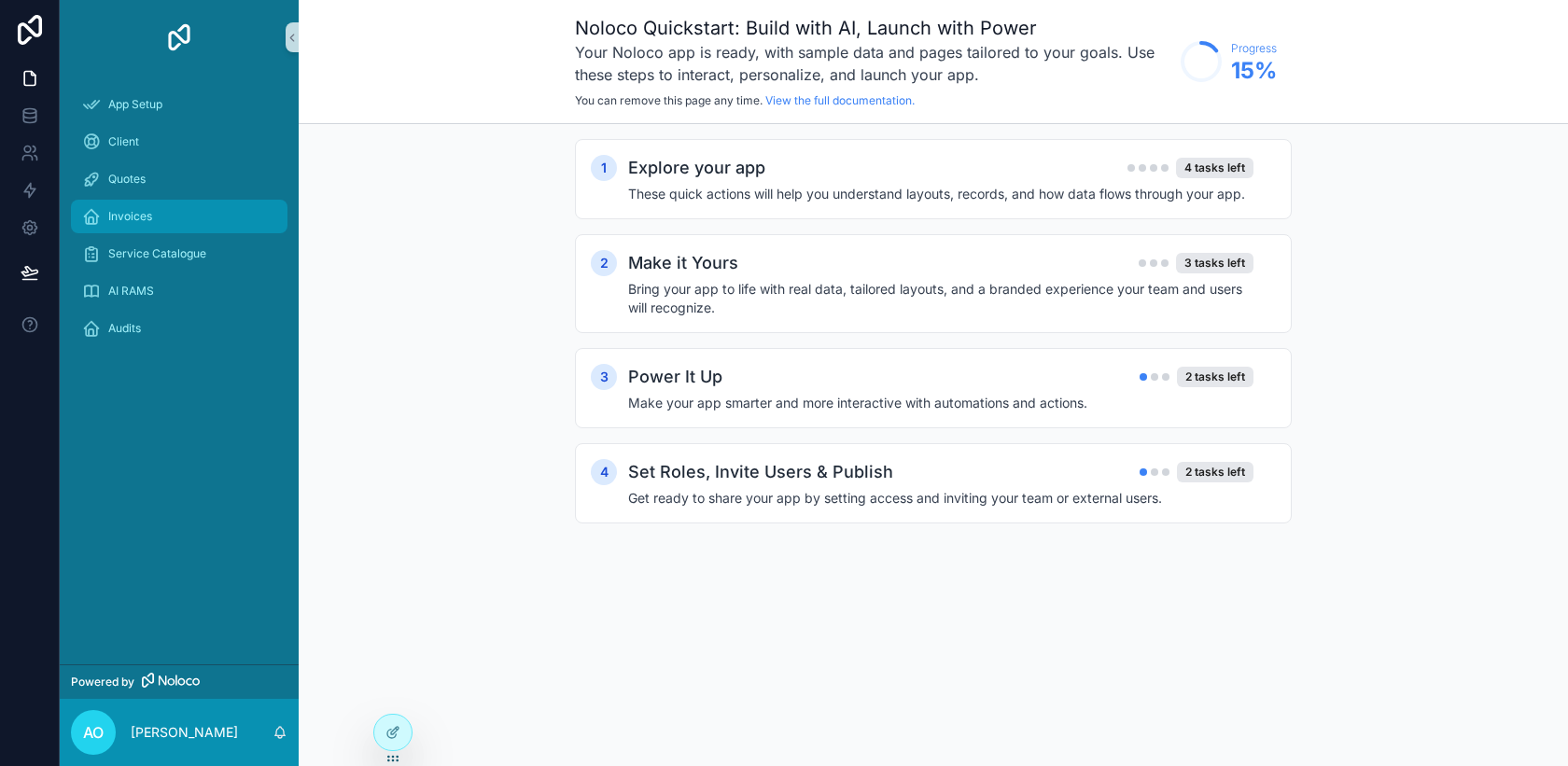
click at [145, 211] on span "Invoices" at bounding box center [130, 216] width 44 height 15
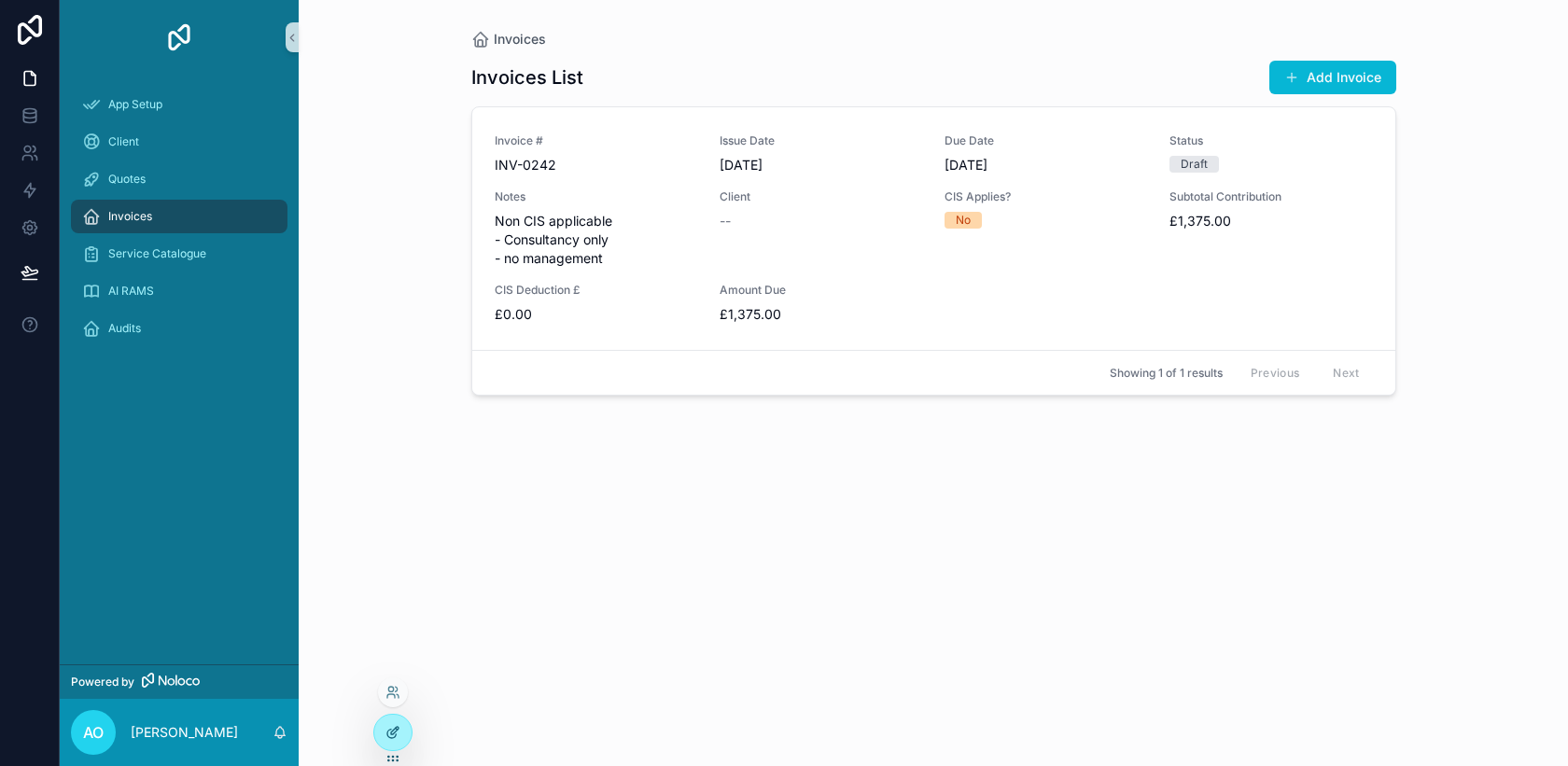
click at [396, 730] on icon at bounding box center [395, 731] width 8 height 8
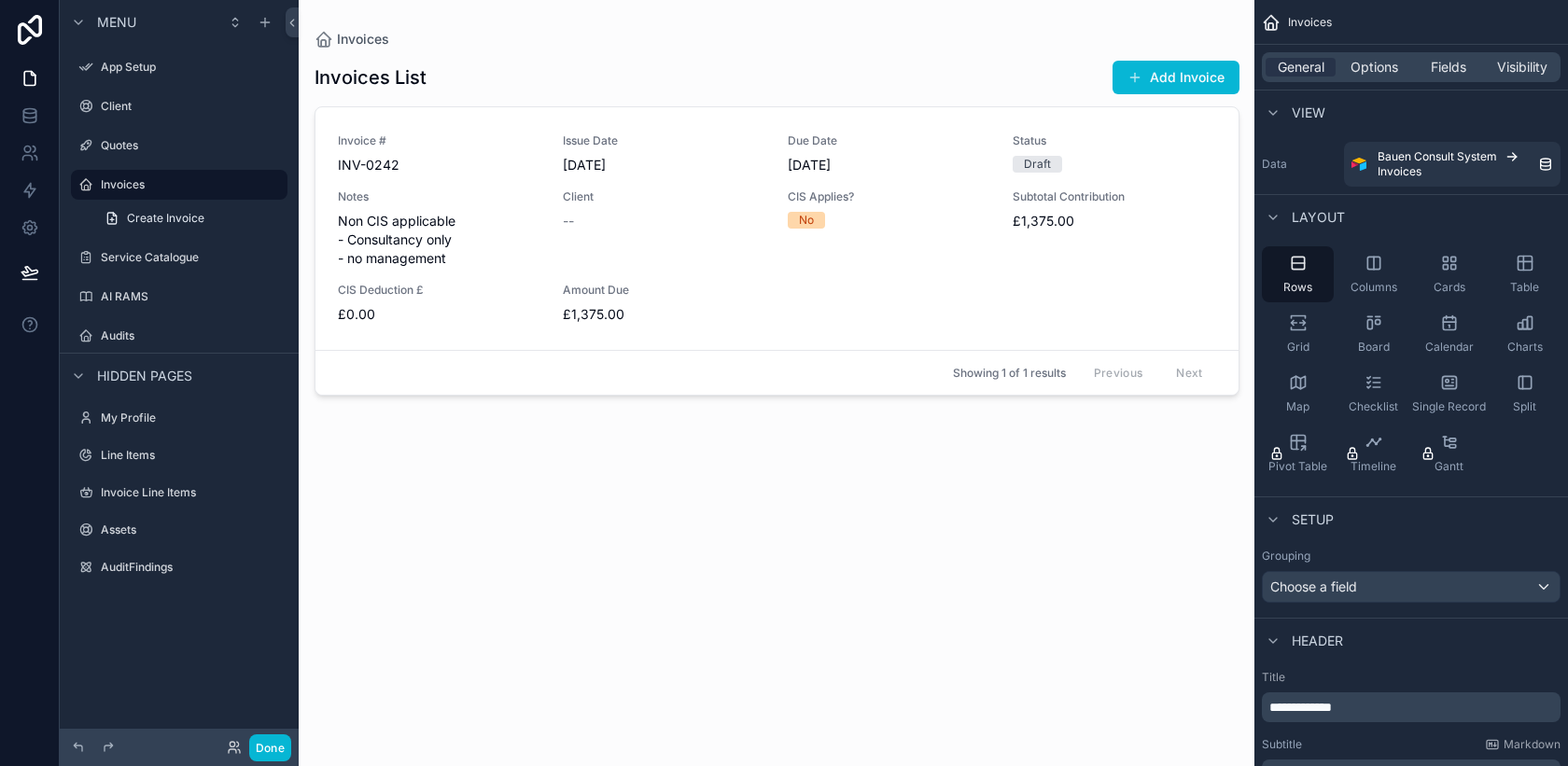
click at [740, 318] on div "scrollable content" at bounding box center [777, 371] width 955 height 744
click at [1370, 81] on div "General Options Fields Visibility" at bounding box center [1411, 67] width 299 height 30
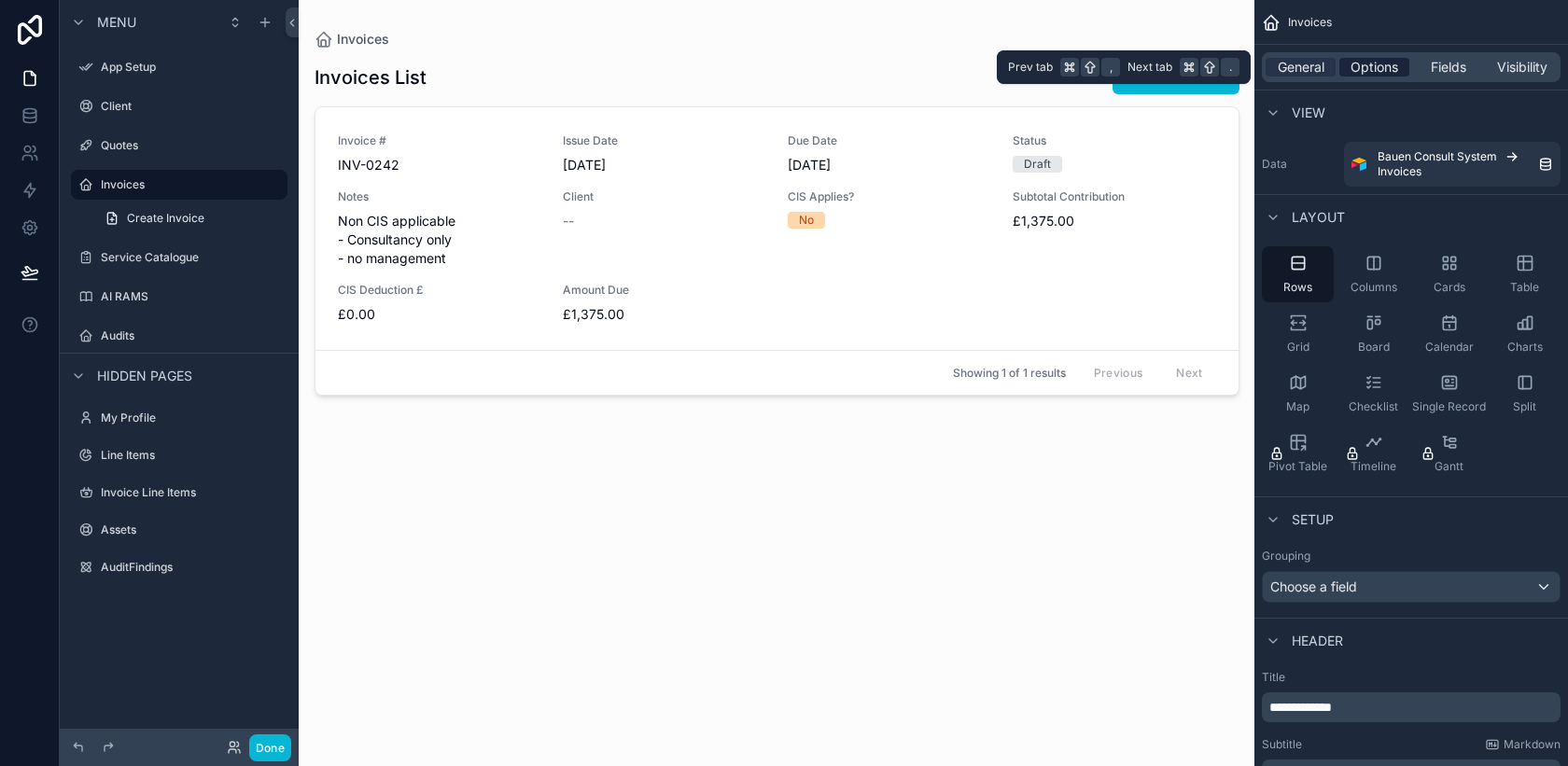
click at [1373, 70] on span "Options" at bounding box center [1374, 67] width 47 height 18
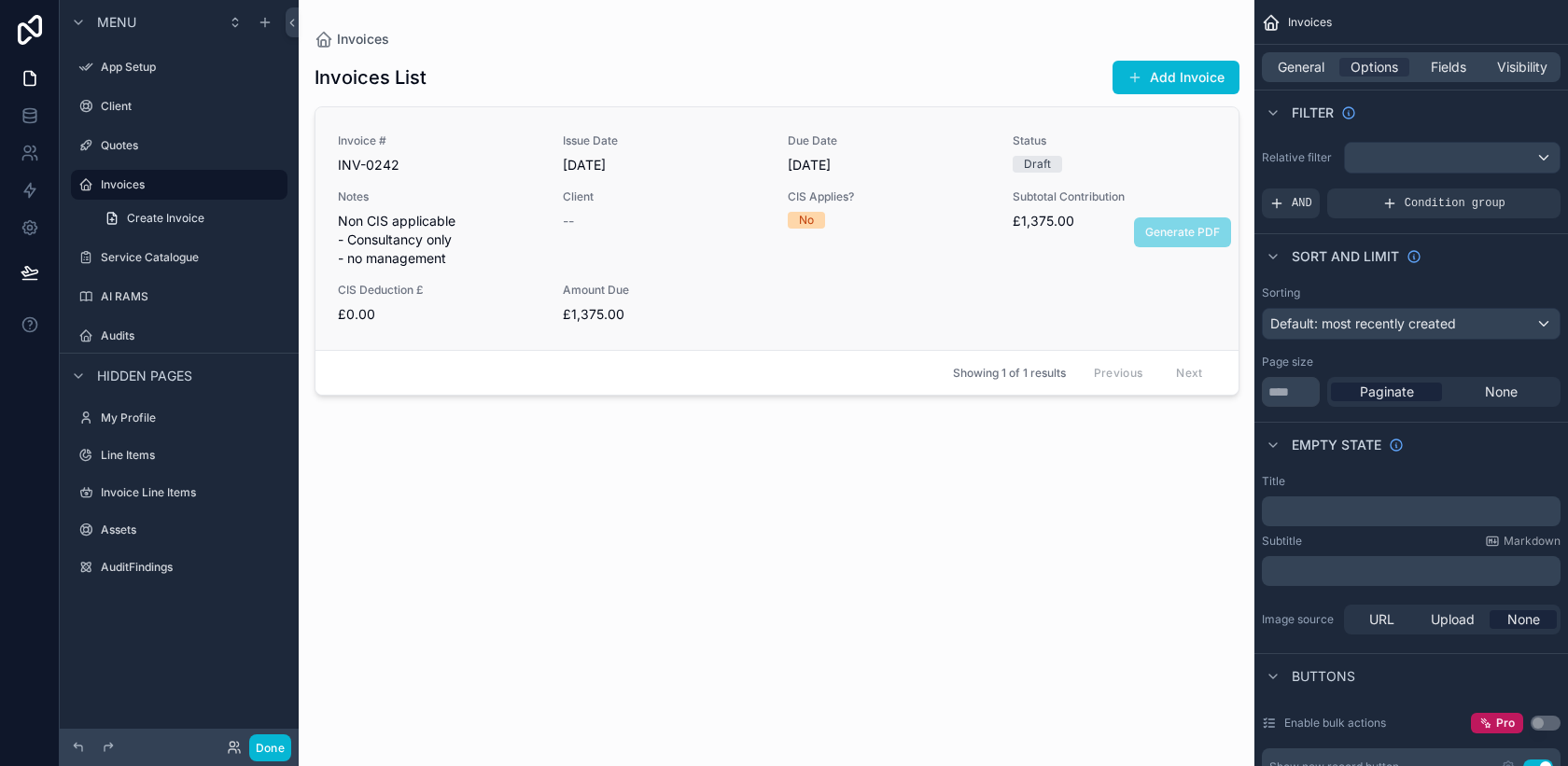
click at [853, 306] on div "Invoice # INV-0242 Issue Date [DATE] Due Date [DATE] Status Draft Notes Non CIS…" at bounding box center [777, 228] width 878 height 191
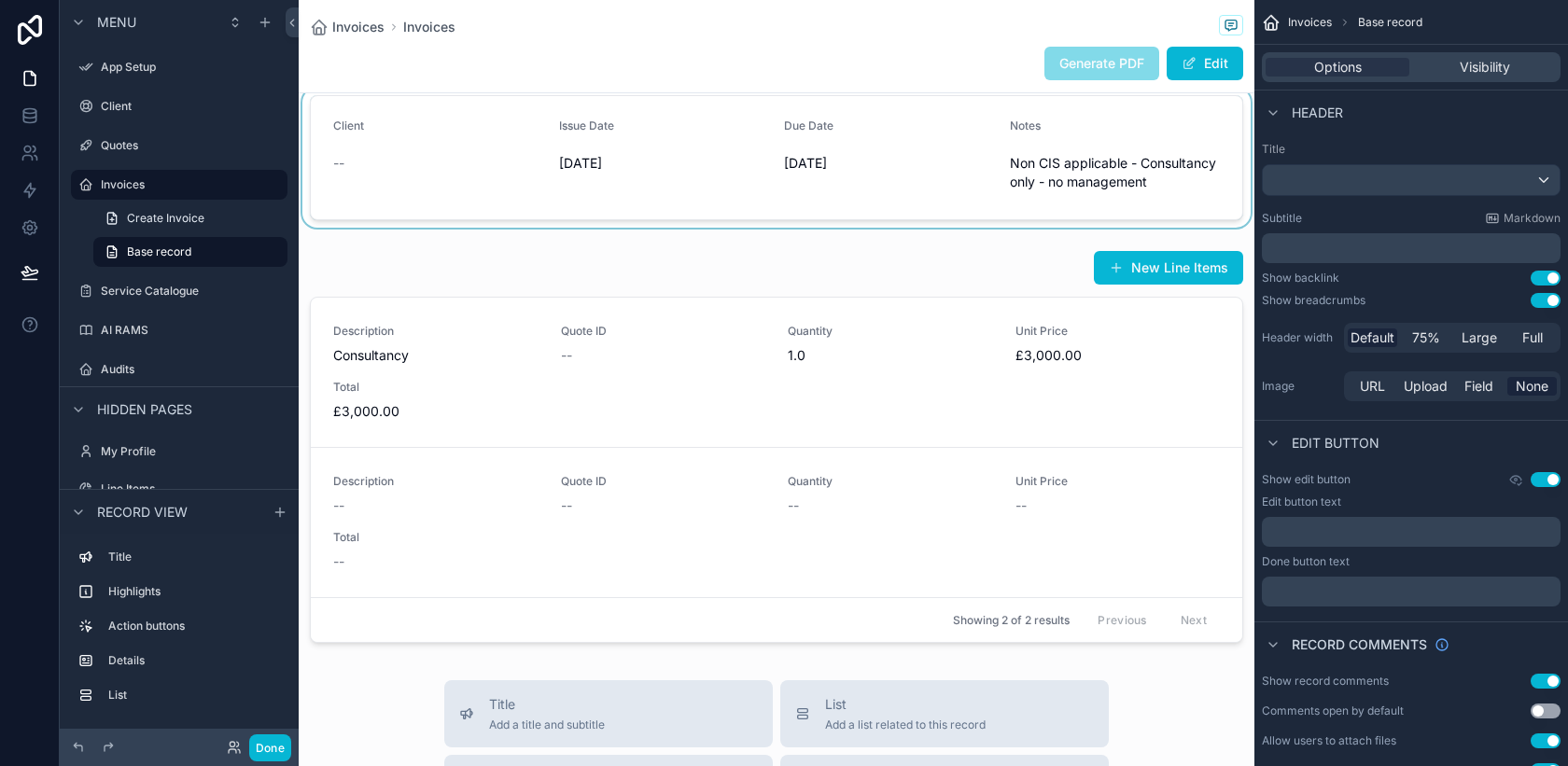
scroll to position [468, 0]
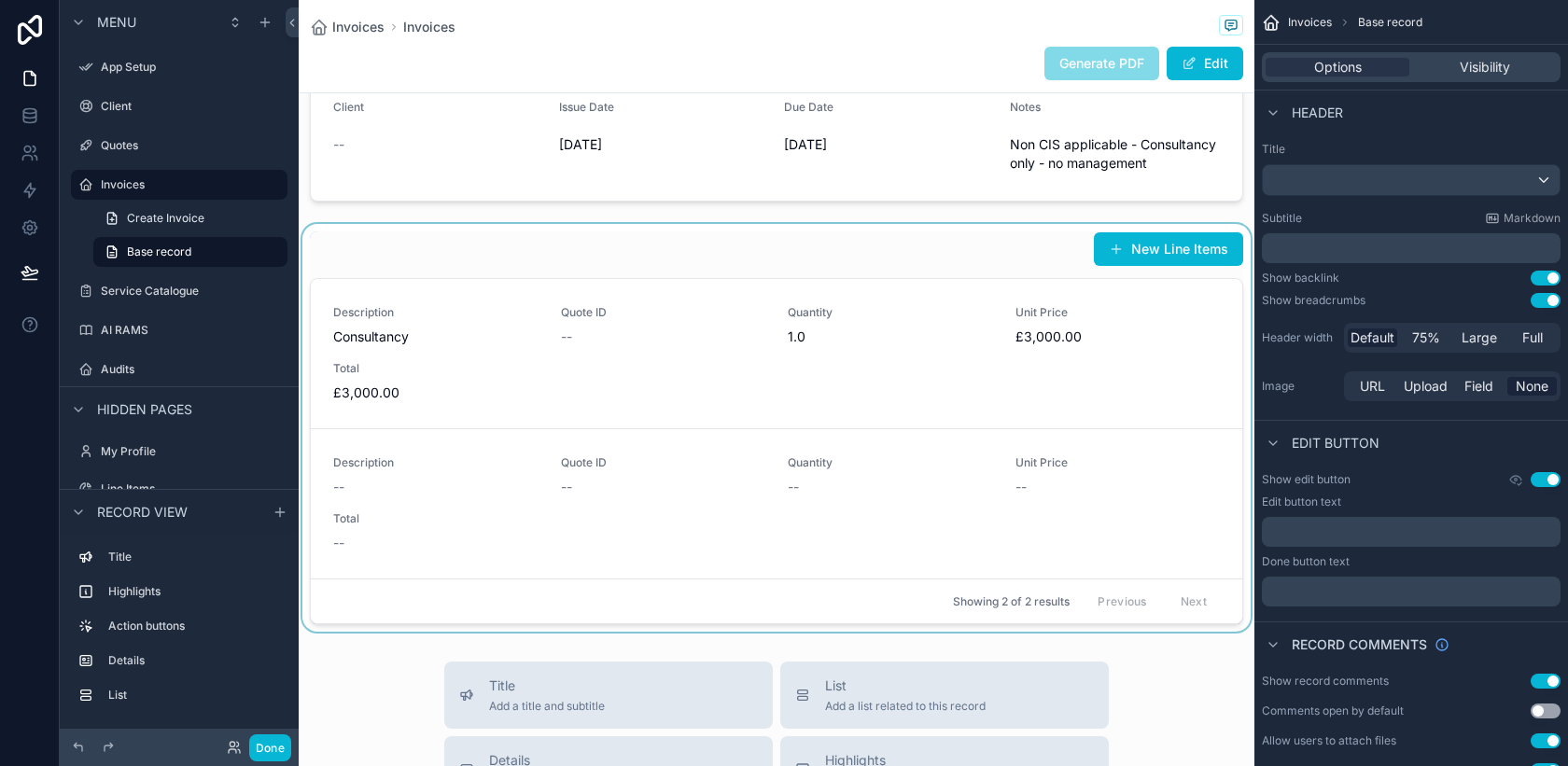
click at [707, 311] on div "scrollable content" at bounding box center [777, 428] width 956 height 408
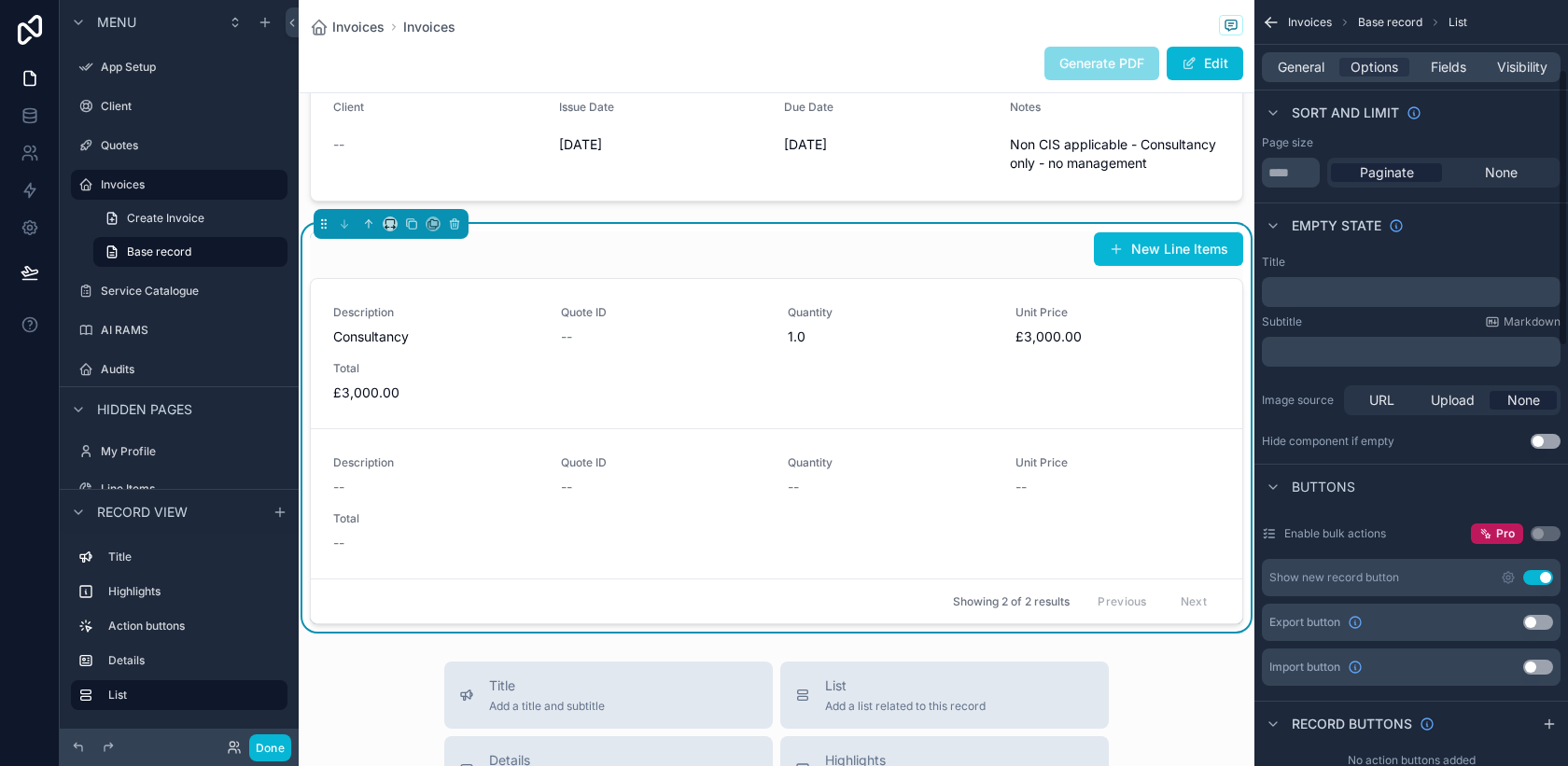
scroll to position [224, 0]
click at [1529, 620] on button "Use setting" at bounding box center [1538, 618] width 30 height 15
click at [1530, 622] on button "Use setting" at bounding box center [1538, 618] width 30 height 15
click at [1530, 623] on button "Use setting" at bounding box center [1538, 618] width 30 height 15
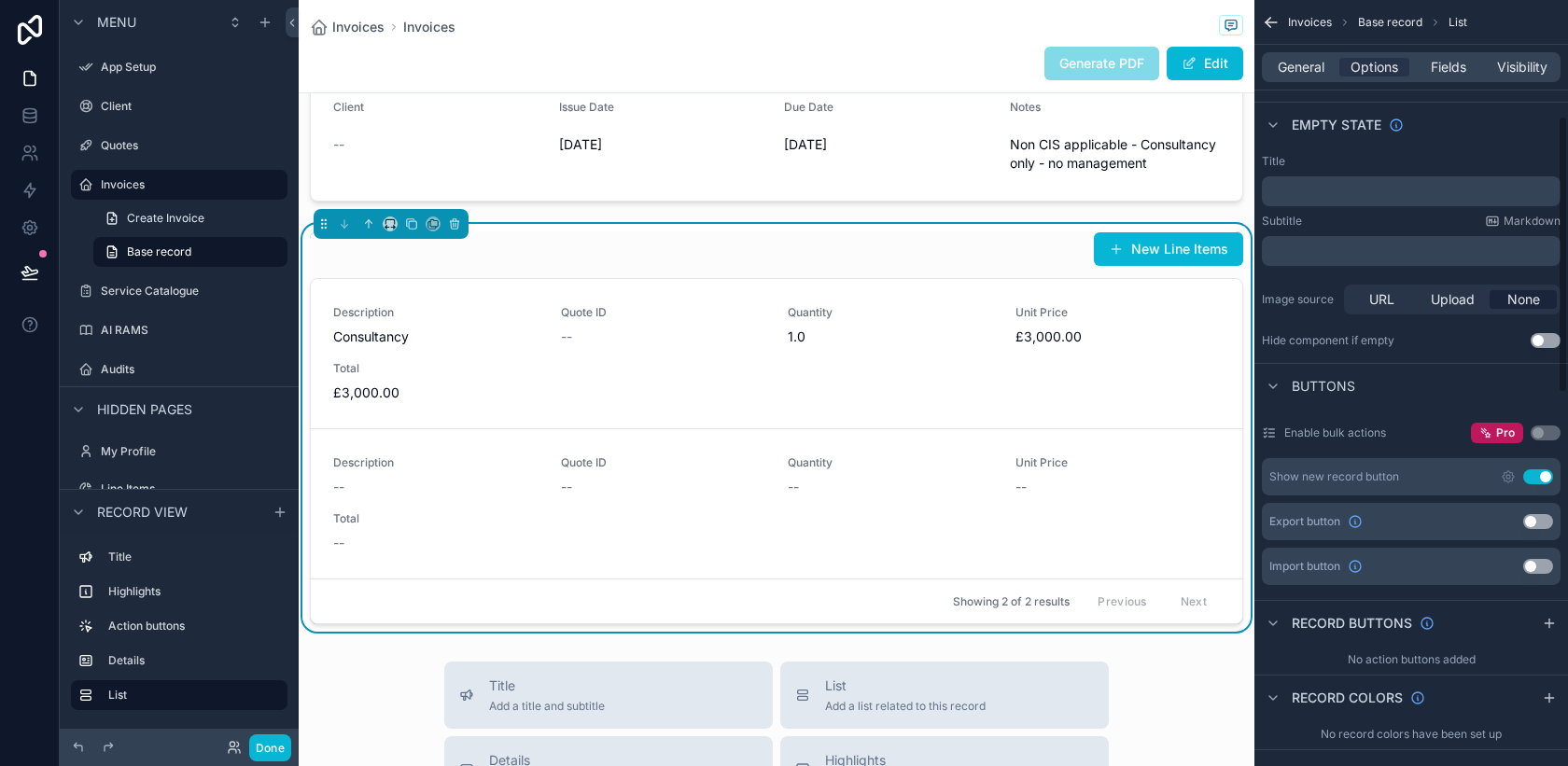
scroll to position [318, 0]
click at [1271, 439] on icon "scrollable content" at bounding box center [1269, 435] width 15 height 15
click at [1110, 520] on div "Description -- Quote ID -- Quantity -- Unit Price -- Total --" at bounding box center [776, 504] width 887 height 97
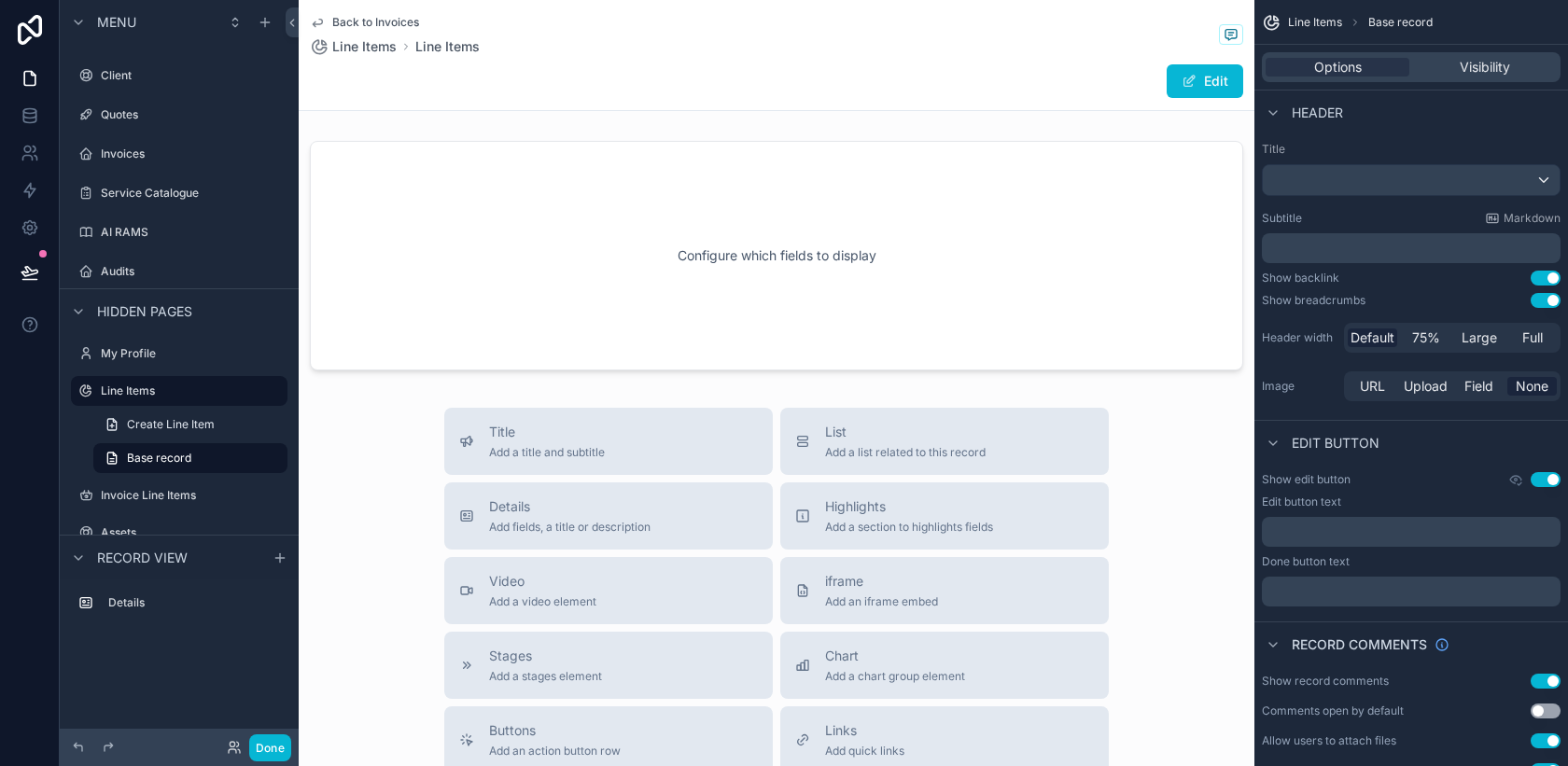
click at [363, 19] on span "Back to Invoices" at bounding box center [376, 21] width 87 height 15
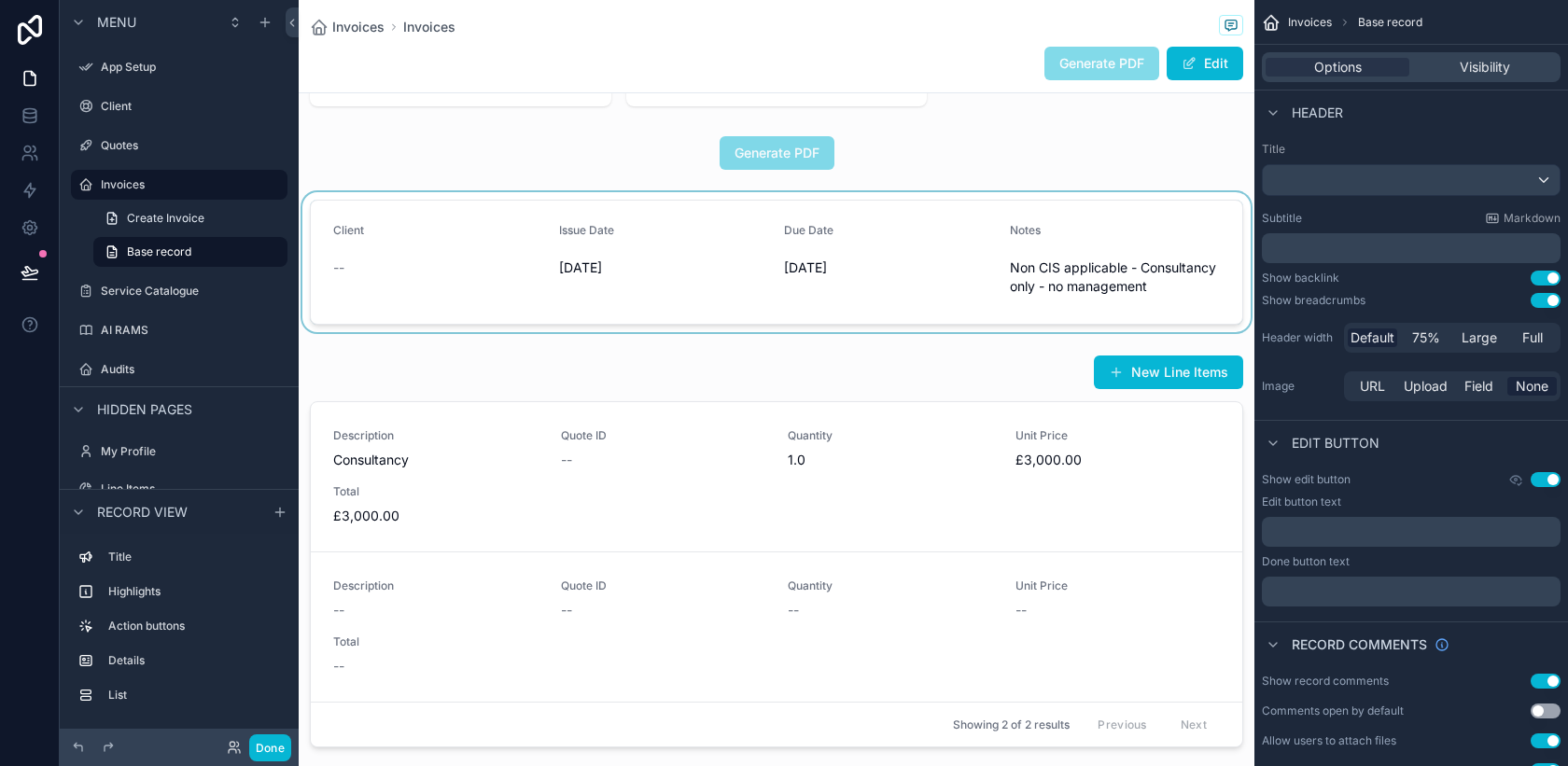
scroll to position [355, 0]
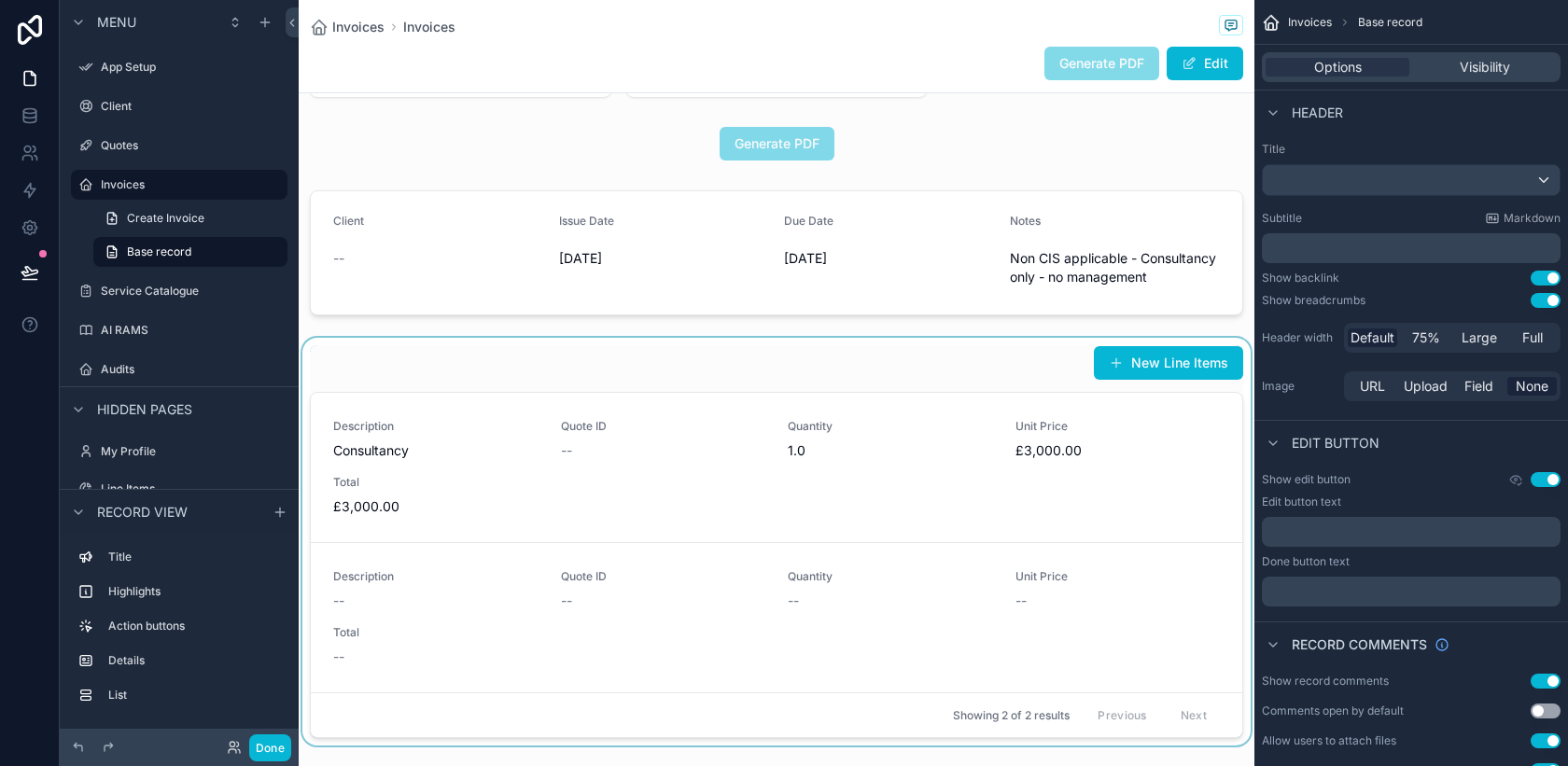
click at [464, 365] on div "scrollable content" at bounding box center [777, 542] width 956 height 408
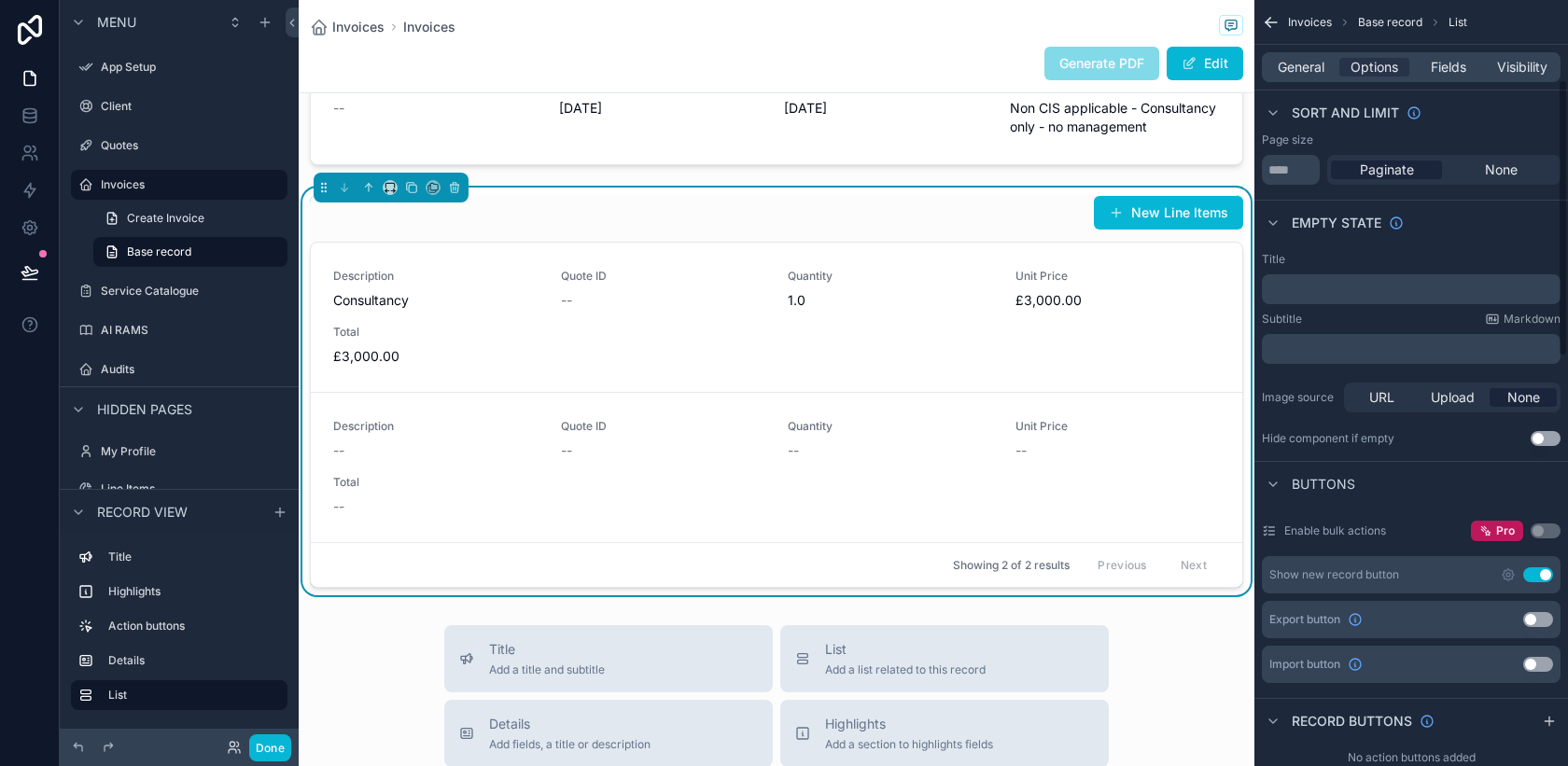
scroll to position [225, 0]
click at [733, 220] on div "New Line Items" at bounding box center [776, 213] width 933 height 36
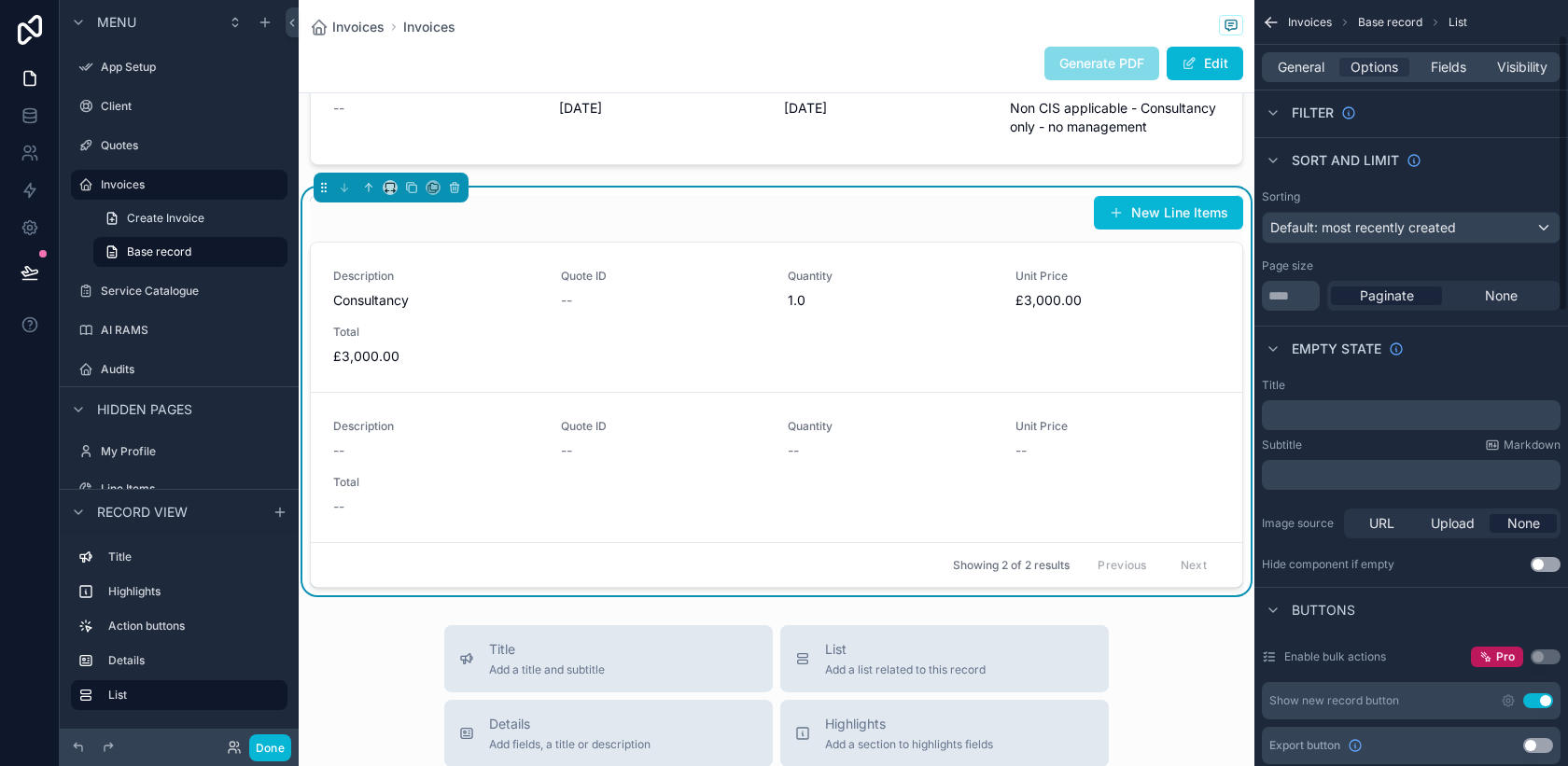
scroll to position [140, 0]
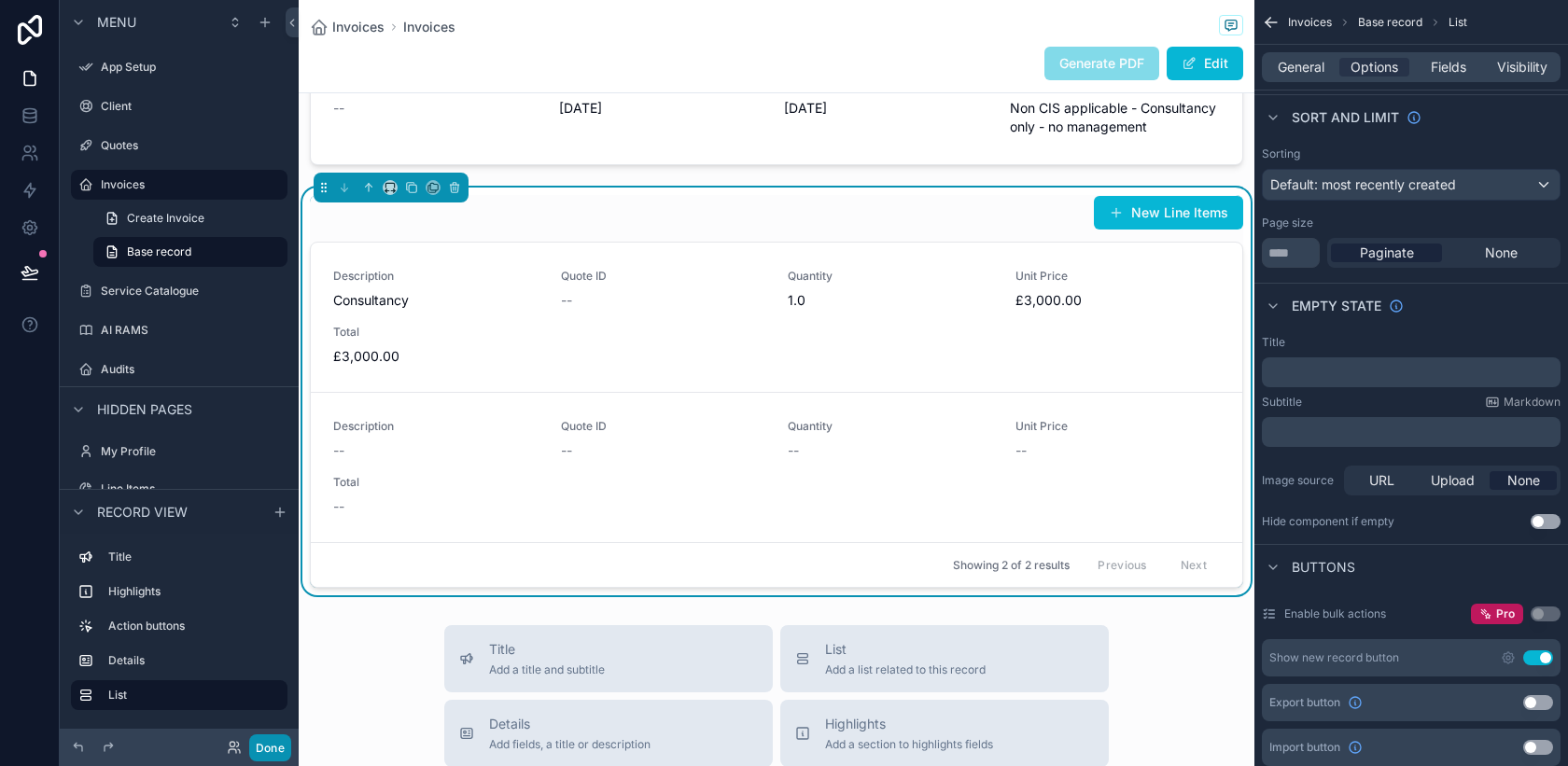
click at [263, 746] on button "Done" at bounding box center [270, 748] width 42 height 27
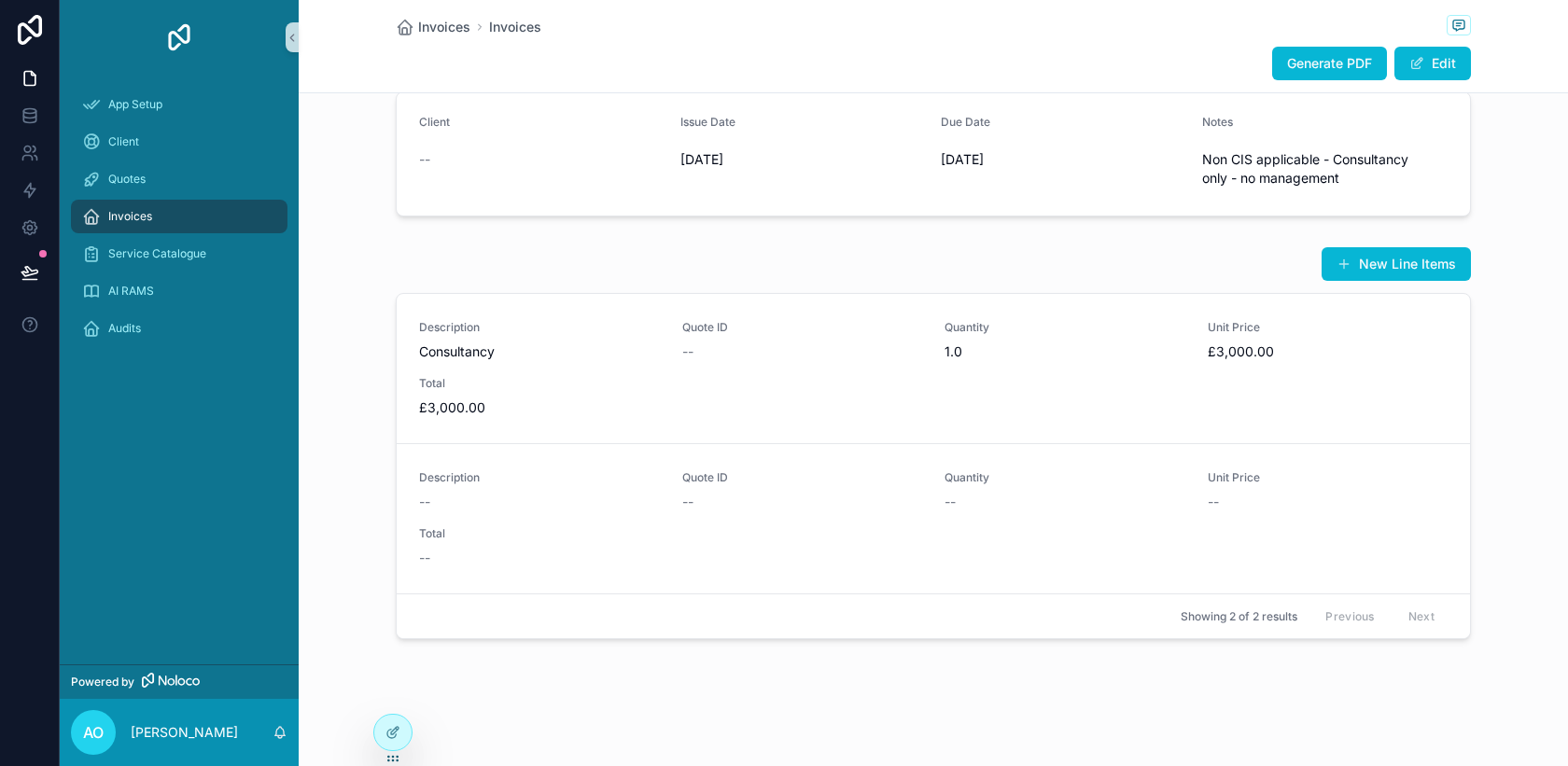
scroll to position [454, 0]
click at [161, 222] on div "Invoices" at bounding box center [179, 216] width 194 height 30
